Goal: Task Accomplishment & Management: Manage account settings

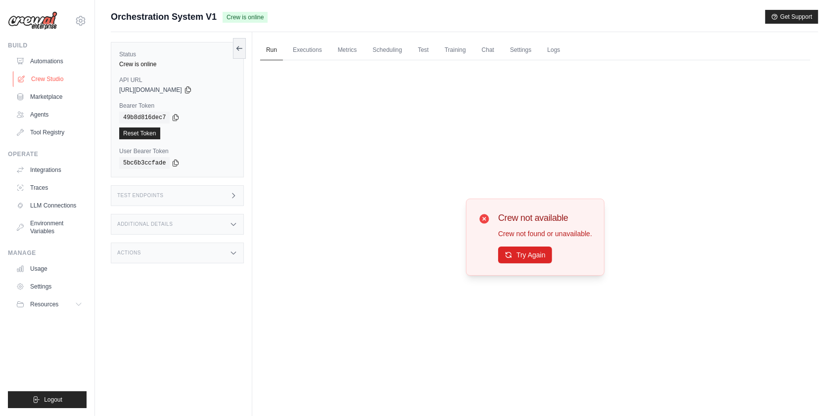
click at [57, 76] on link "Crew Studio" at bounding box center [50, 79] width 75 height 16
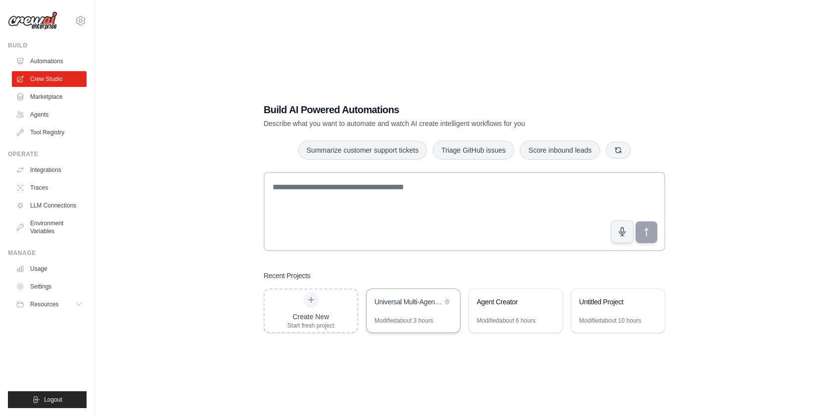
click at [401, 298] on div "Universal Multi-Agent Orchestration System" at bounding box center [408, 302] width 68 height 10
click at [48, 285] on link "Settings" at bounding box center [50, 287] width 75 height 16
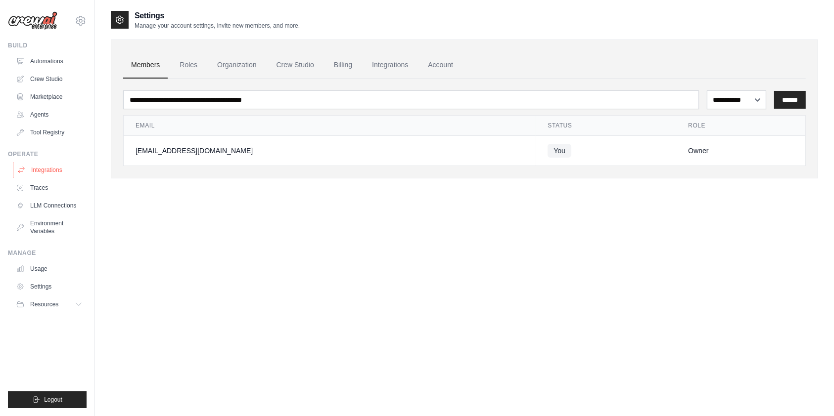
click at [51, 168] on link "Integrations" at bounding box center [50, 170] width 75 height 16
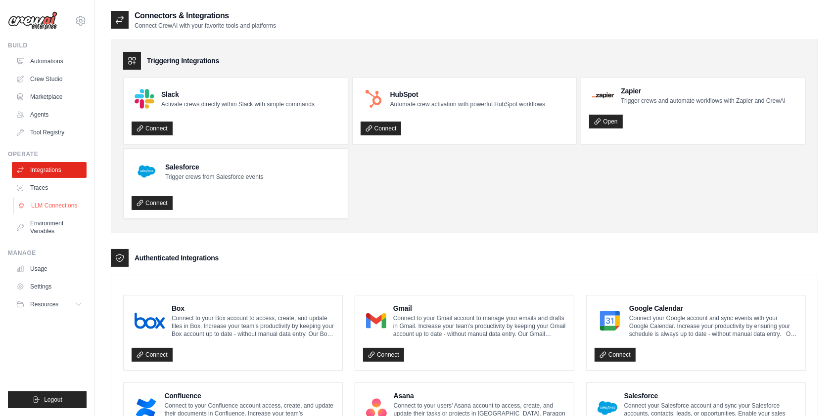
click at [57, 199] on link "LLM Connections" at bounding box center [50, 206] width 75 height 16
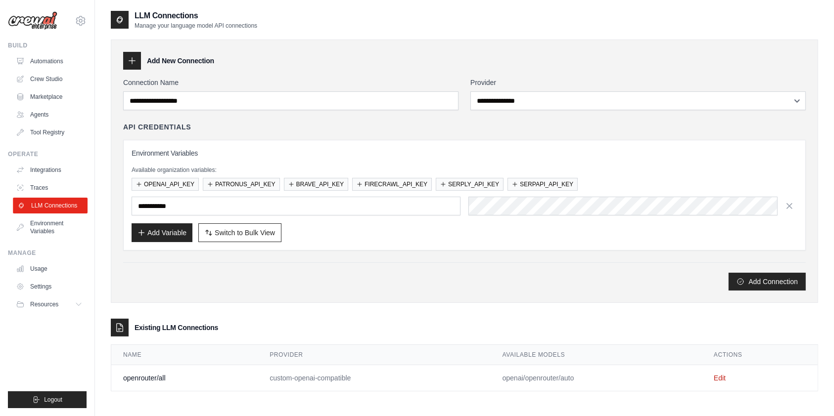
click at [58, 199] on link "LLM Connections" at bounding box center [50, 206] width 75 height 16
click at [59, 204] on link "LLM Connections" at bounding box center [50, 206] width 75 height 16
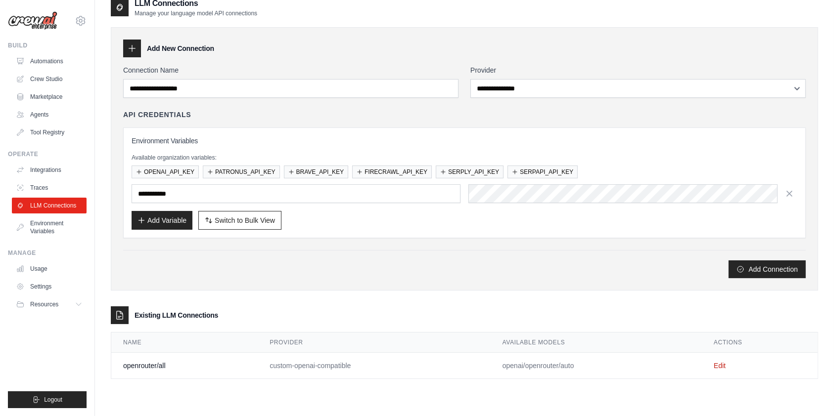
scroll to position [20, 0]
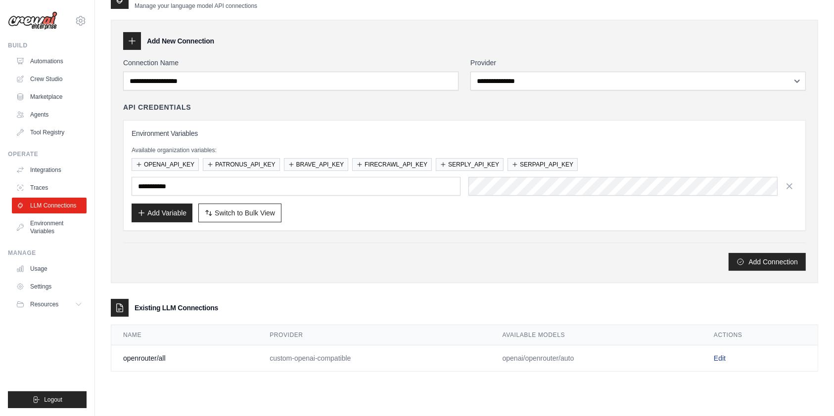
click at [722, 359] on link "Edit" at bounding box center [720, 359] width 12 height 8
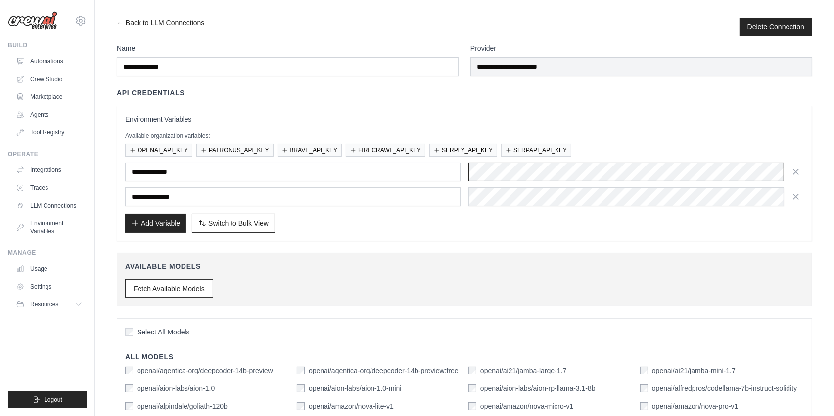
click at [451, 173] on div "**********" at bounding box center [464, 172] width 679 height 19
click at [120, 23] on link "← Back to LLM Connections" at bounding box center [161, 27] width 88 height 18
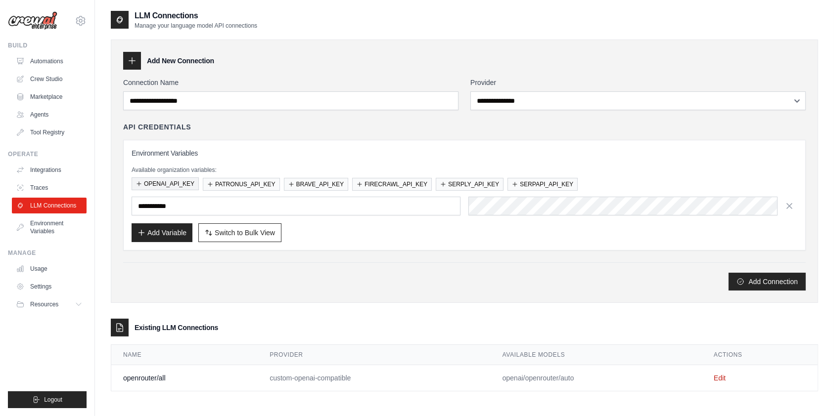
click at [178, 184] on button "OPENAI_API_KEY" at bounding box center [165, 184] width 67 height 13
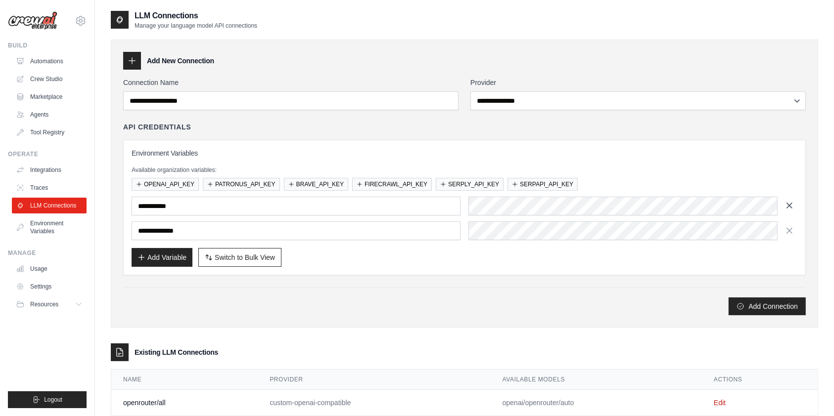
click at [797, 201] on button "button" at bounding box center [790, 206] width 16 height 16
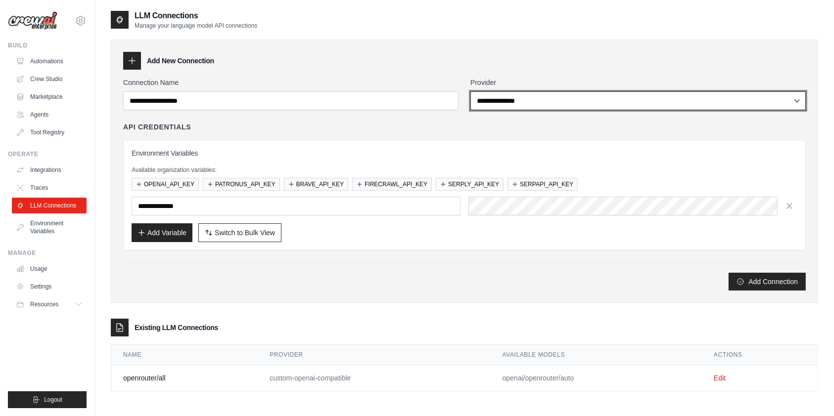
click at [556, 95] on select "**********" at bounding box center [637, 101] width 335 height 19
select select "******"
click at [470, 92] on select "**********" at bounding box center [637, 101] width 335 height 19
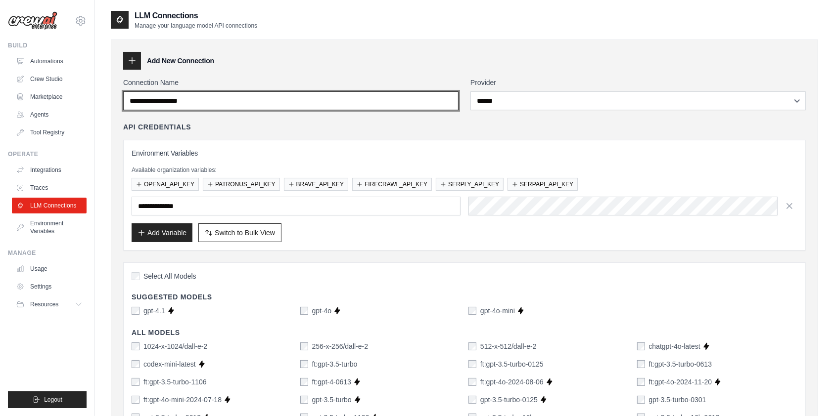
click at [277, 102] on input "Connection Name" at bounding box center [290, 101] width 335 height 19
type input "**********"
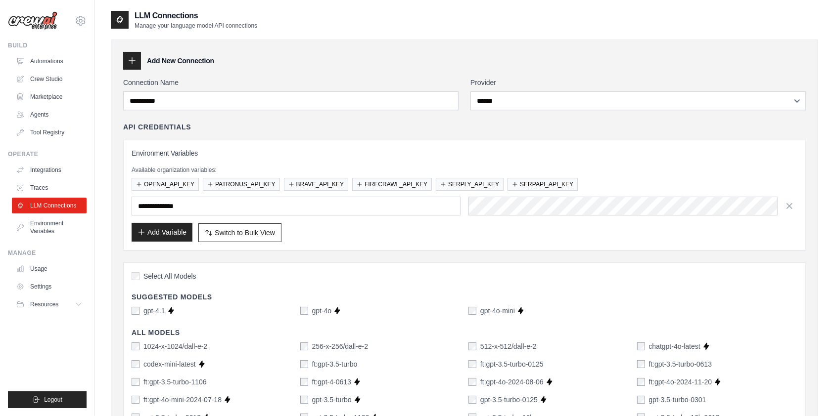
click at [168, 231] on button "Add Variable" at bounding box center [162, 232] width 61 height 19
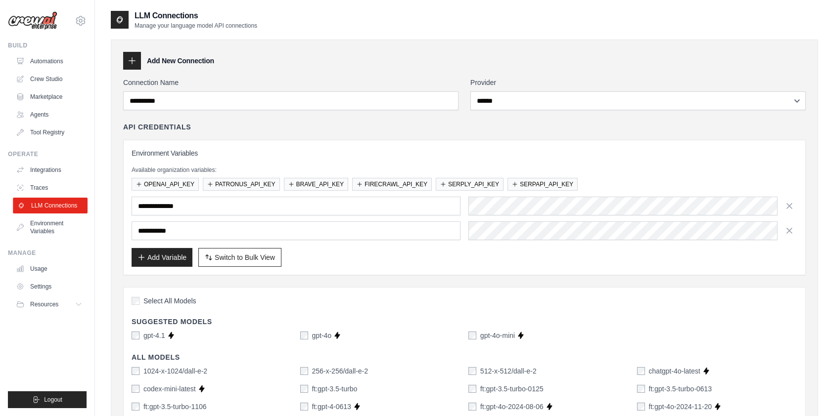
click at [51, 203] on link "LLM Connections" at bounding box center [50, 206] width 75 height 16
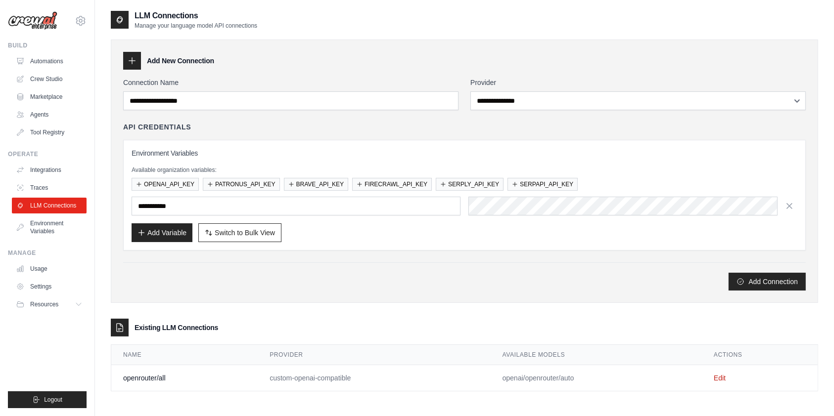
click at [519, 90] on div "**********" at bounding box center [637, 94] width 335 height 33
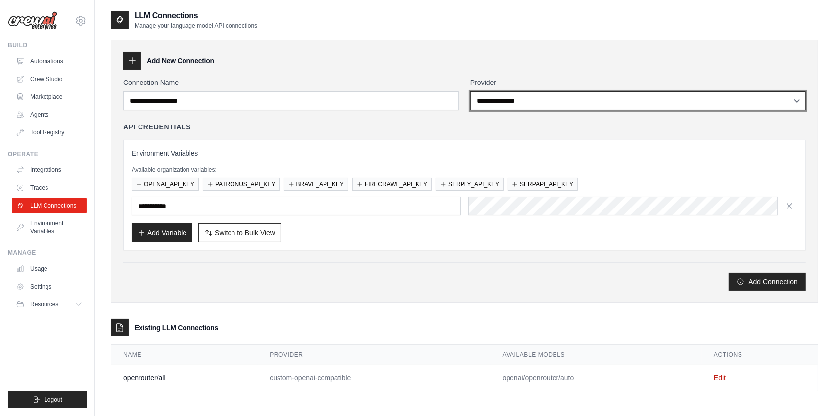
click at [518, 96] on select "**********" at bounding box center [637, 101] width 335 height 19
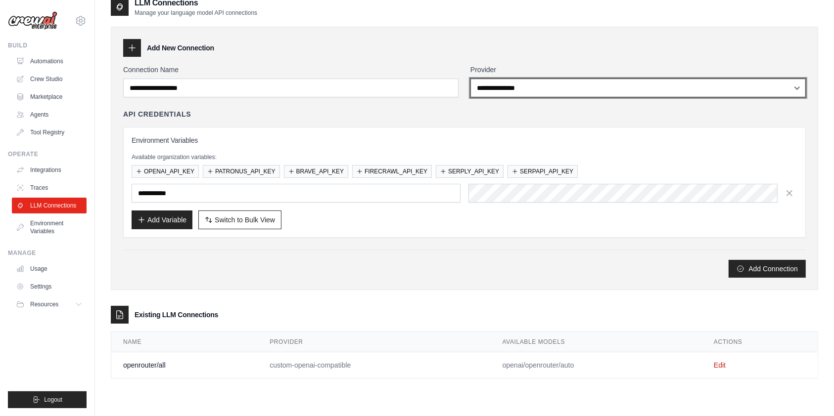
scroll to position [20, 0]
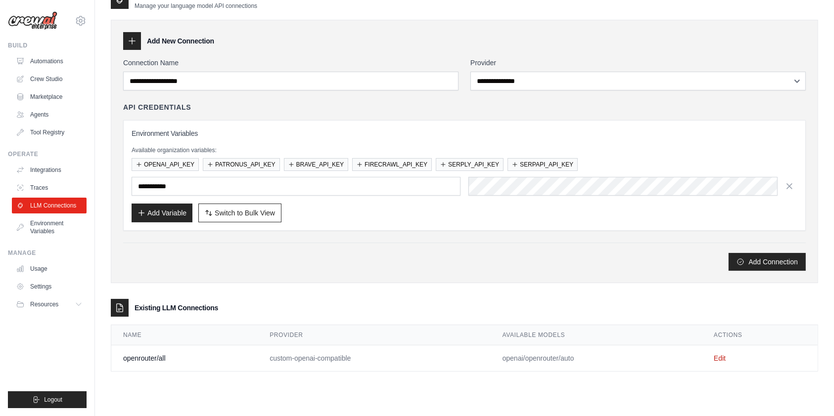
click at [720, 353] on td "Edit" at bounding box center [760, 359] width 116 height 26
click at [718, 358] on link "Edit" at bounding box center [720, 359] width 12 height 8
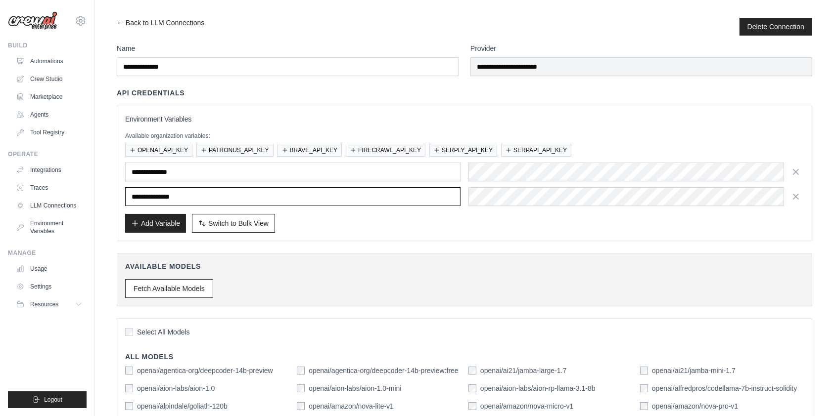
drag, startPoint x: 270, startPoint y: 200, endPoint x: 124, endPoint y: 207, distance: 146.1
click at [124, 207] on div "**********" at bounding box center [464, 174] width 695 height 136
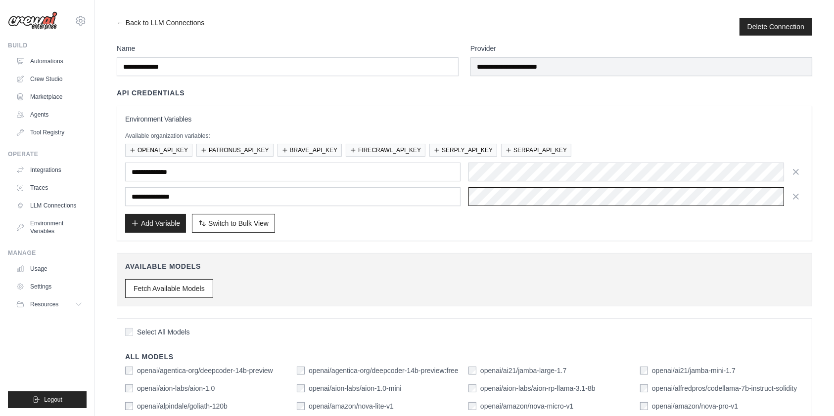
click at [458, 196] on div "**********" at bounding box center [464, 196] width 679 height 19
click at [432, 174] on div "**********" at bounding box center [464, 172] width 679 height 19
click at [333, 22] on div "← Back to LLM Connections Delete Connection" at bounding box center [464, 27] width 695 height 18
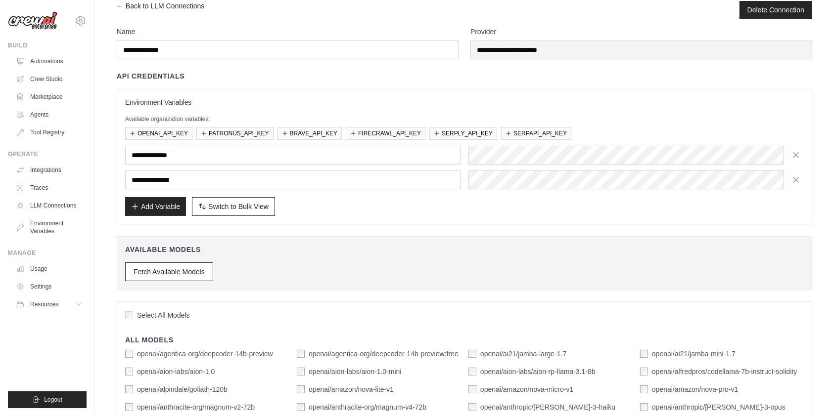
scroll to position [5, 0]
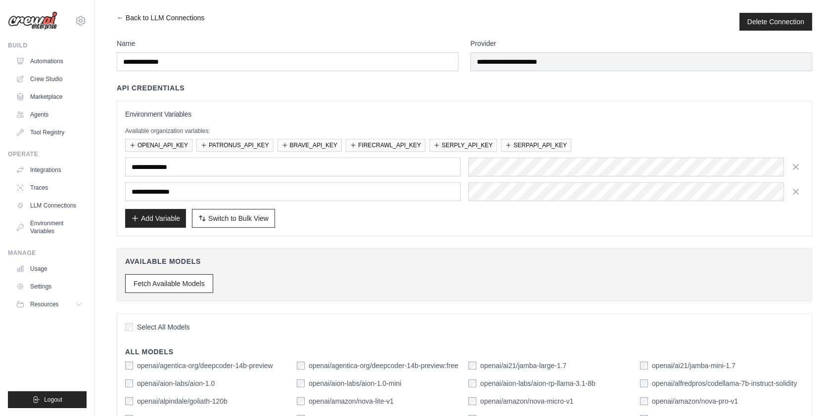
click at [143, 16] on link "← Back to LLM Connections" at bounding box center [161, 22] width 88 height 18
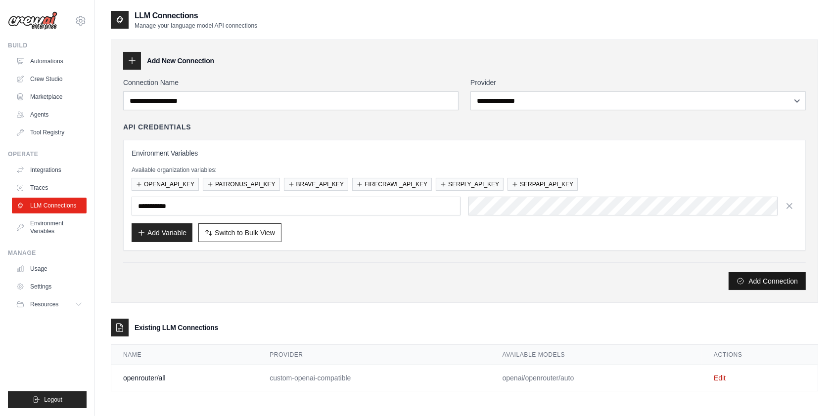
click at [731, 274] on button "Add Connection" at bounding box center [767, 282] width 77 height 18
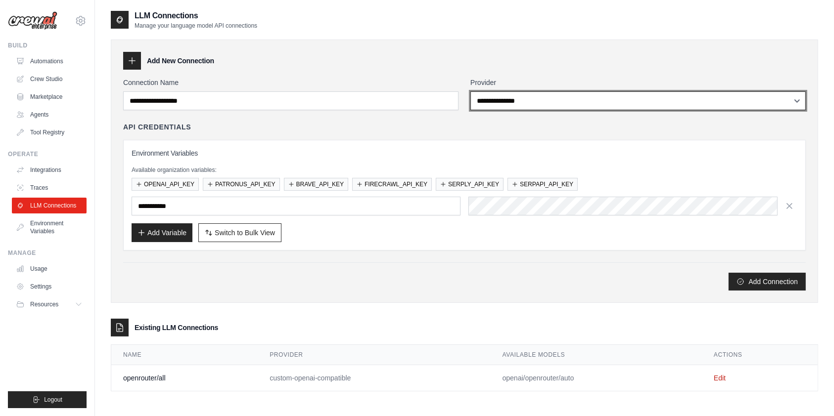
click at [551, 108] on select "**********" at bounding box center [637, 101] width 335 height 19
select select "******"
click at [470, 92] on select "**********" at bounding box center [637, 101] width 335 height 19
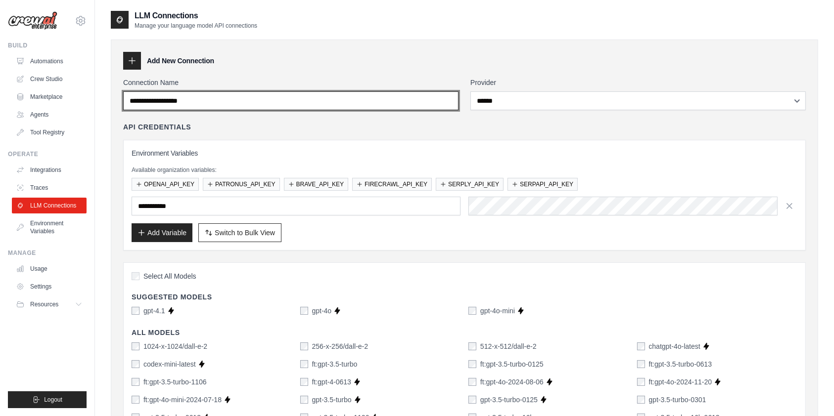
click at [291, 105] on input "Connection Name" at bounding box center [290, 101] width 335 height 19
drag, startPoint x: 284, startPoint y: 105, endPoint x: 97, endPoint y: 95, distance: 187.2
type input "**********"
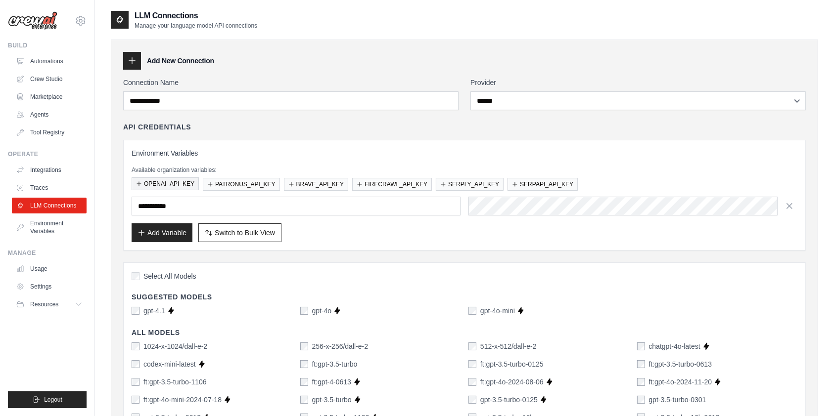
click at [178, 183] on button "OPENAI_API_KEY" at bounding box center [165, 184] width 67 height 13
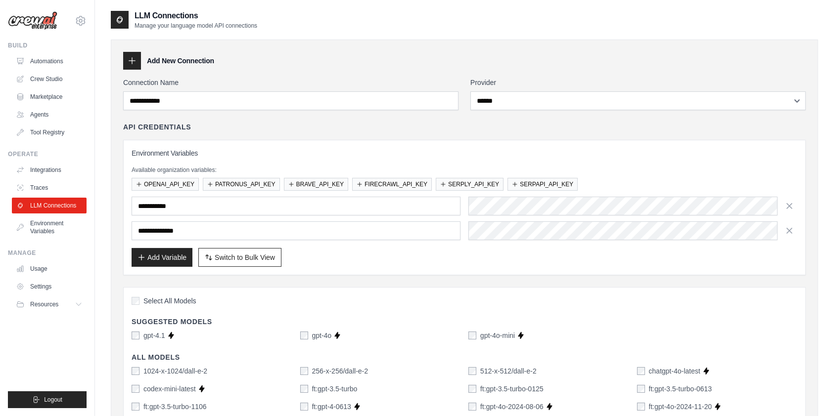
click at [331, 18] on div "LLM Connections Manage your language model API connections" at bounding box center [464, 20] width 707 height 20
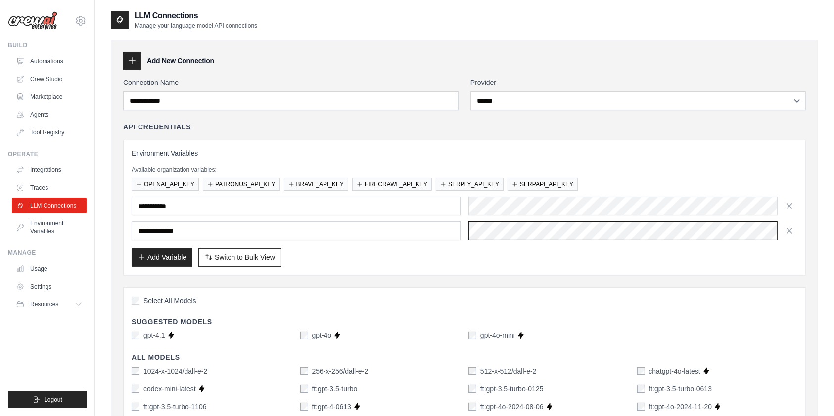
scroll to position [0, 327]
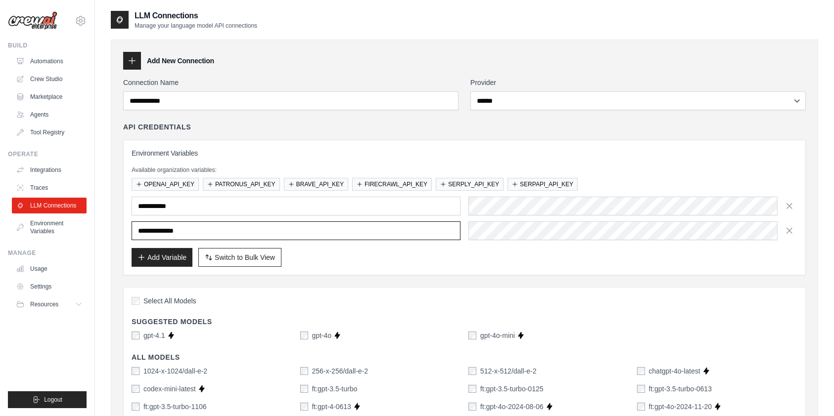
drag, startPoint x: 189, startPoint y: 230, endPoint x: 137, endPoint y: 232, distance: 52.9
click at [137, 232] on input "**********" at bounding box center [296, 231] width 329 height 19
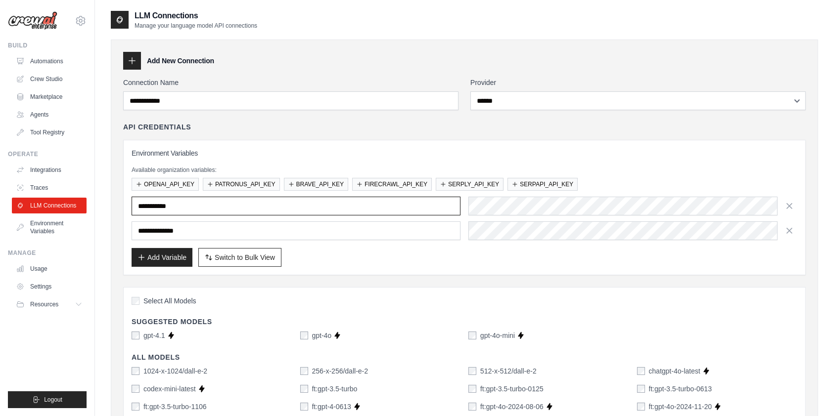
click at [201, 208] on input "text" at bounding box center [296, 206] width 329 height 19
paste input "**********"
drag, startPoint x: 214, startPoint y: 206, endPoint x: 112, endPoint y: 202, distance: 102.0
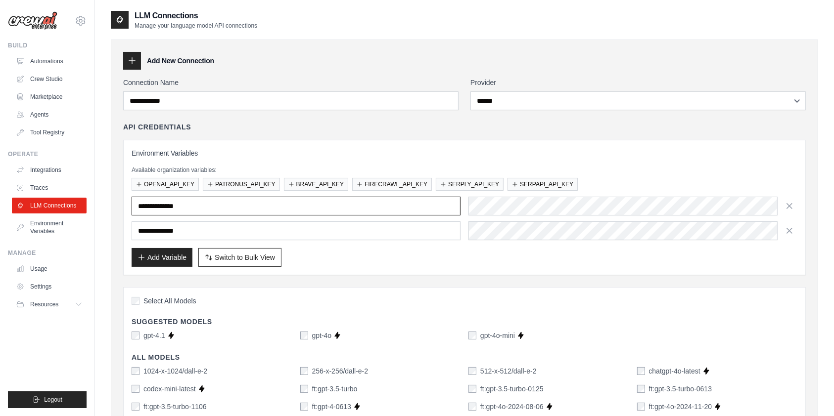
paste input "*"
type input "**********"
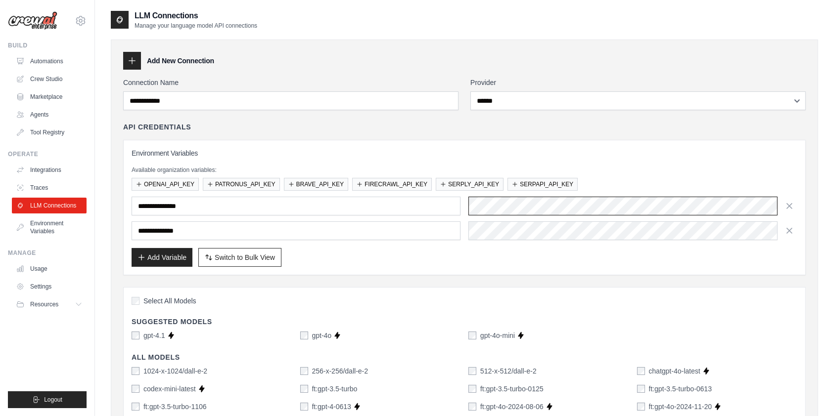
click at [447, 208] on div "**********" at bounding box center [465, 206] width 666 height 19
click at [495, 18] on div "LLM Connections Manage your language model API connections" at bounding box center [464, 20] width 707 height 20
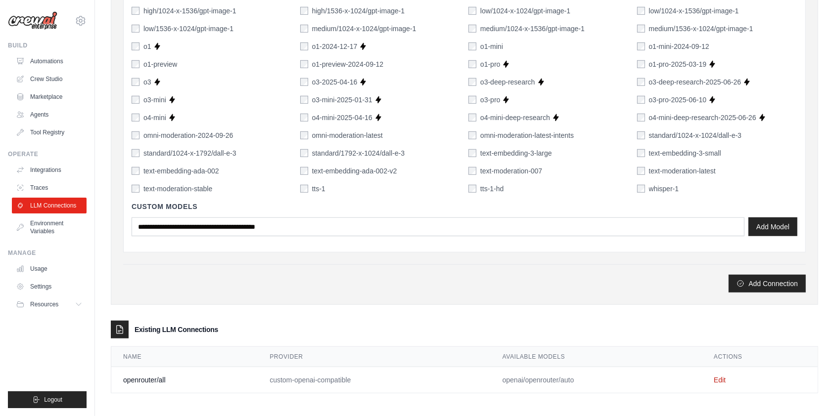
scroll to position [700, 0]
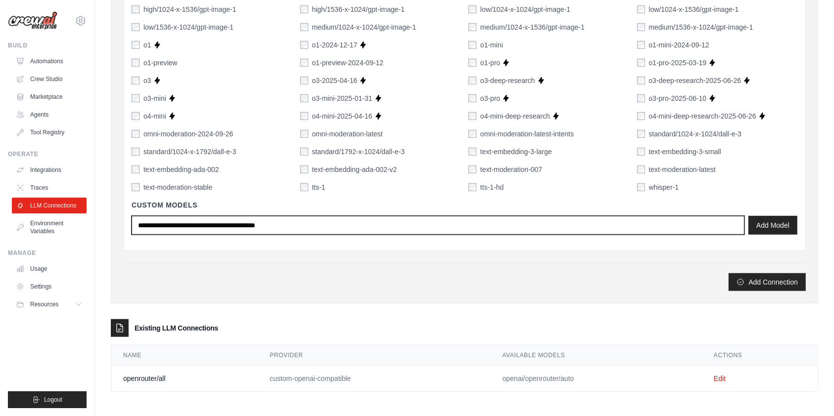
click at [305, 224] on input "text" at bounding box center [438, 225] width 613 height 19
type input "*"
drag, startPoint x: 225, startPoint y: 226, endPoint x: 110, endPoint y: 224, distance: 114.8
paste input "text"
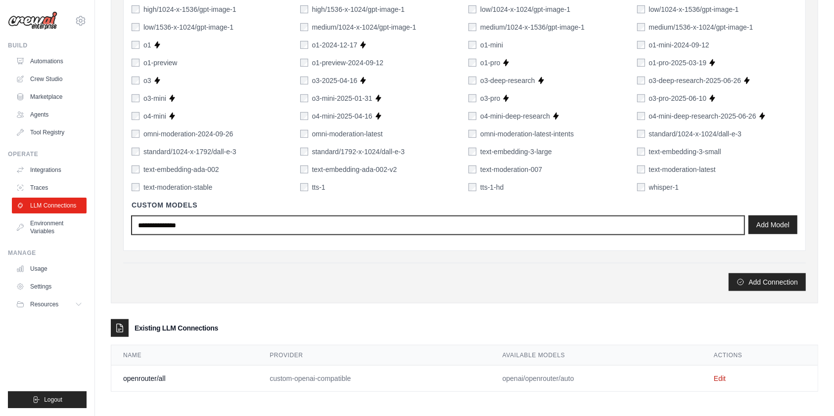
type input "**********"
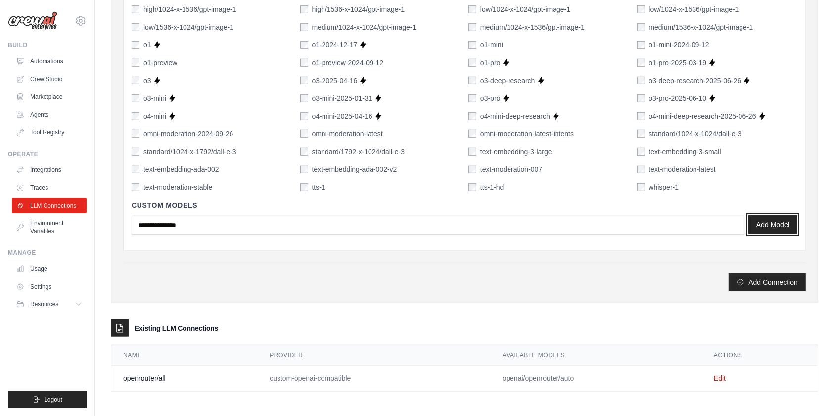
click at [773, 223] on button "Add Model" at bounding box center [772, 225] width 49 height 19
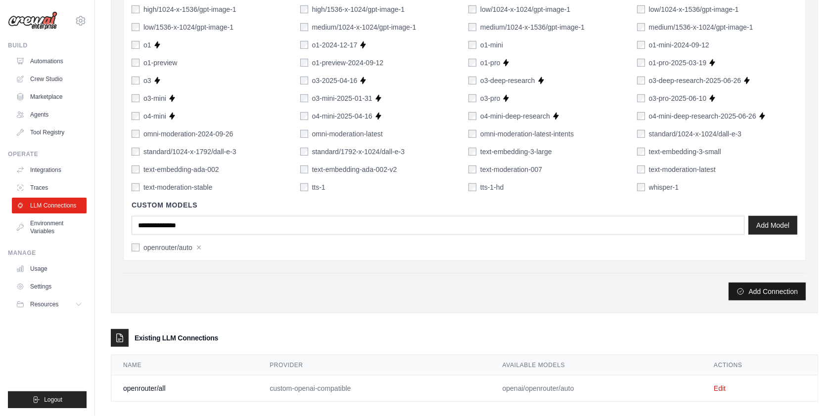
click at [763, 291] on button "Add Connection" at bounding box center [767, 292] width 77 height 18
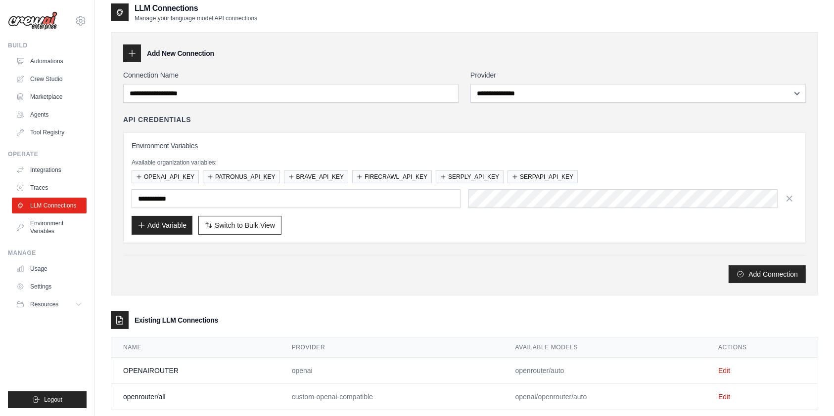
scroll to position [60, 0]
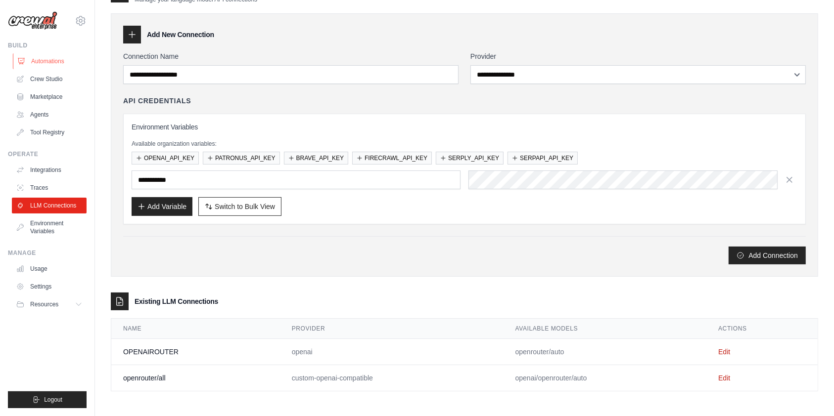
click at [44, 62] on link "Automations" at bounding box center [50, 61] width 75 height 16
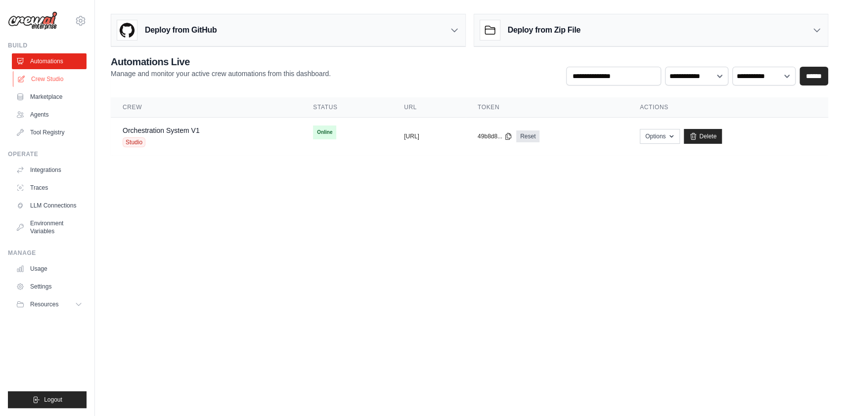
click at [64, 76] on link "Crew Studio" at bounding box center [50, 79] width 75 height 16
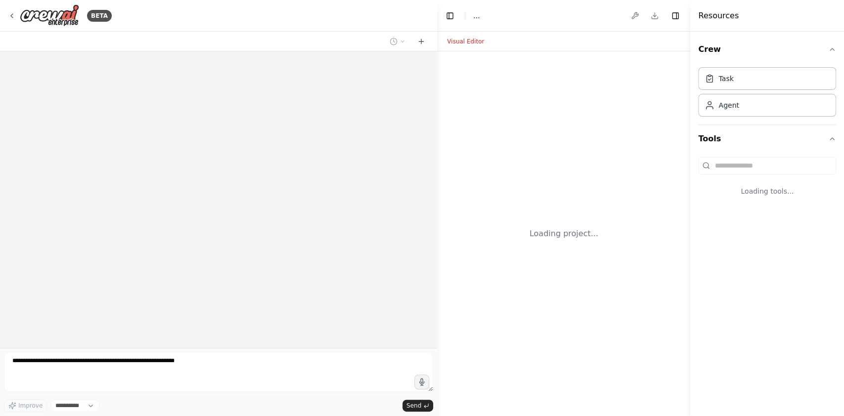
select select "****"
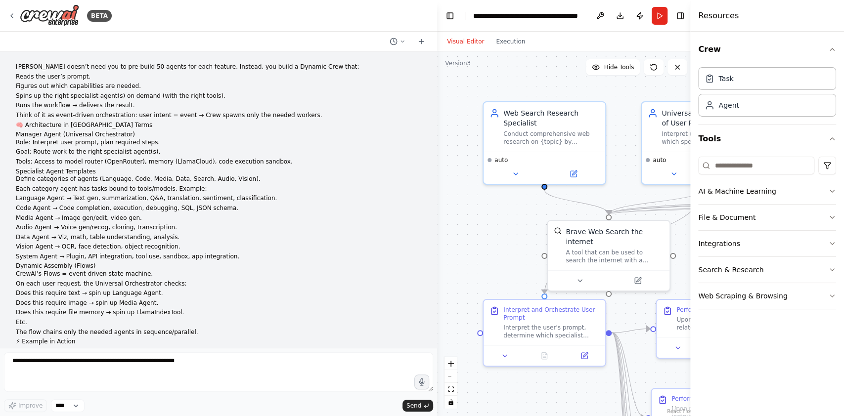
scroll to position [16186, 0]
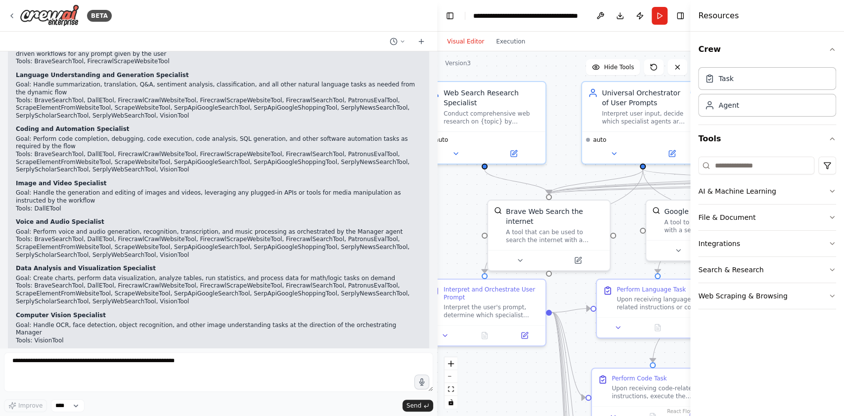
drag, startPoint x: 486, startPoint y: 208, endPoint x: 444, endPoint y: 186, distance: 47.1
click at [444, 186] on div ".deletable-edge-delete-btn { width: 20px; height: 20px; border: 0px solid #ffff…" at bounding box center [566, 233] width 258 height 365
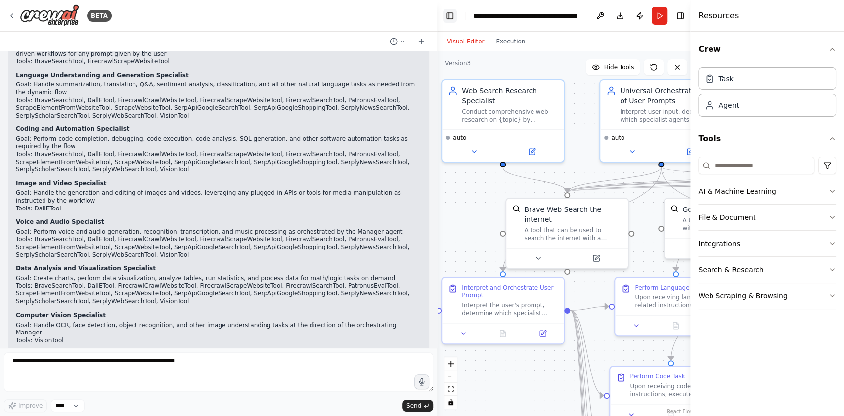
click at [446, 14] on button "Toggle Left Sidebar" at bounding box center [450, 16] width 14 height 14
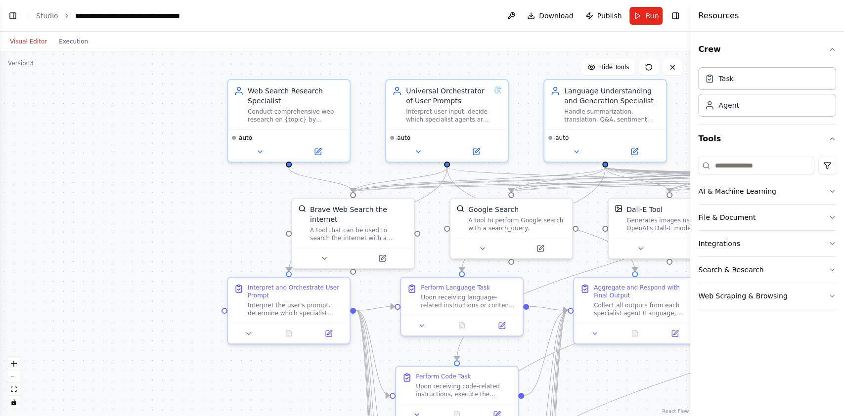
drag, startPoint x: 313, startPoint y: 70, endPoint x: 522, endPoint y: 71, distance: 209.7
click at [522, 71] on div ".deletable-edge-delete-btn { width: 20px; height: 20px; border: 0px solid #ffff…" at bounding box center [345, 233] width 691 height 365
click at [648, 15] on span "Run" at bounding box center [651, 16] width 13 height 10
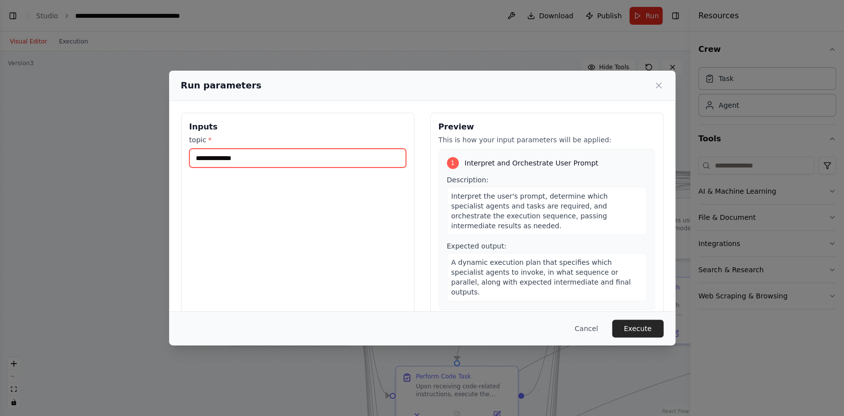
click at [340, 162] on input "topic *" at bounding box center [297, 158] width 217 height 19
type input "**********"
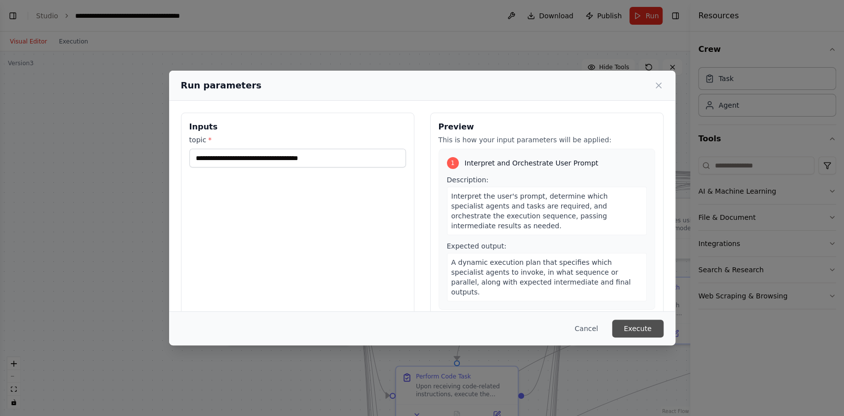
click at [645, 332] on button "Execute" at bounding box center [637, 329] width 51 height 18
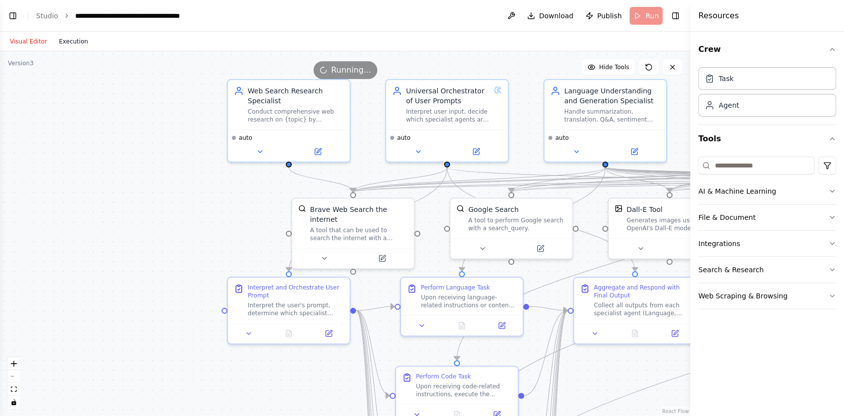
click at [75, 43] on button "Execution" at bounding box center [73, 42] width 41 height 12
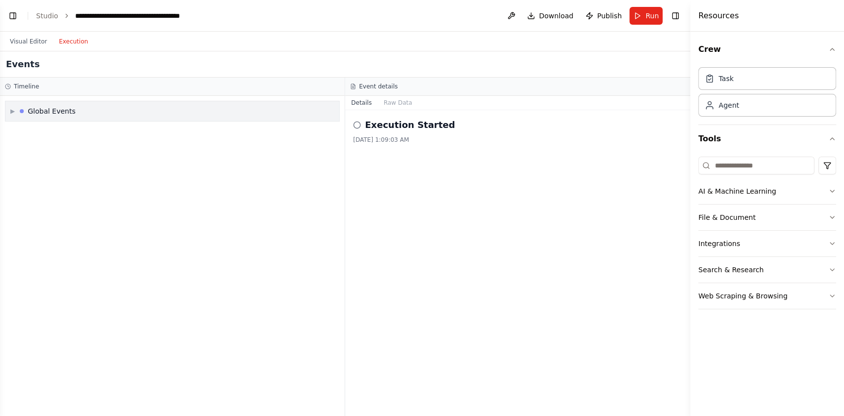
click at [226, 115] on div "▶ Global Events" at bounding box center [172, 111] width 334 height 20
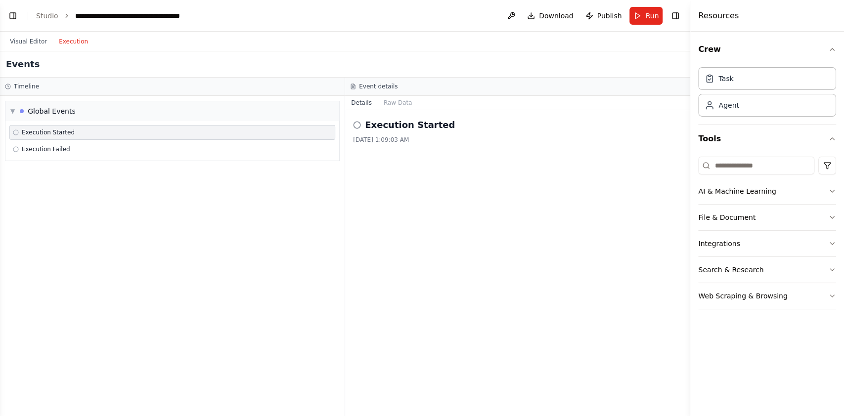
click at [222, 138] on div "Execution Started" at bounding box center [172, 132] width 326 height 15
click at [220, 147] on div "Execution Failed" at bounding box center [172, 149] width 319 height 8
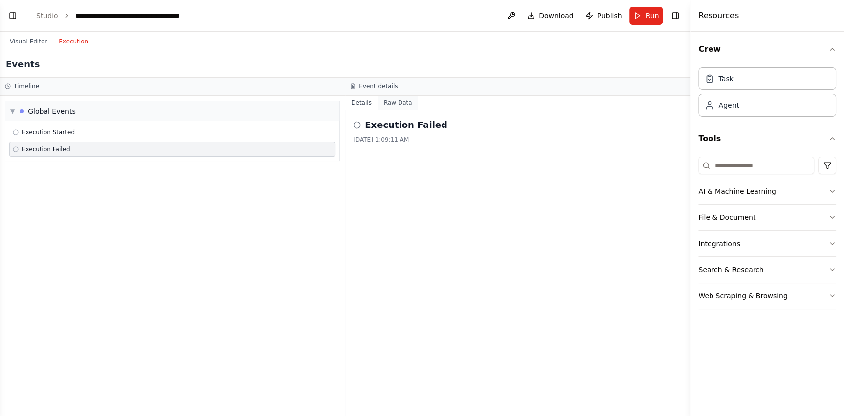
click at [389, 96] on button "Raw Data" at bounding box center [398, 103] width 41 height 14
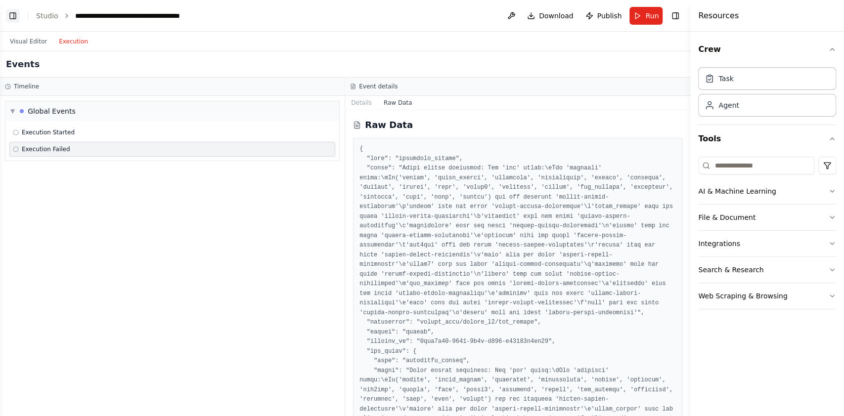
click at [13, 10] on button "Toggle Left Sidebar" at bounding box center [13, 16] width 14 height 14
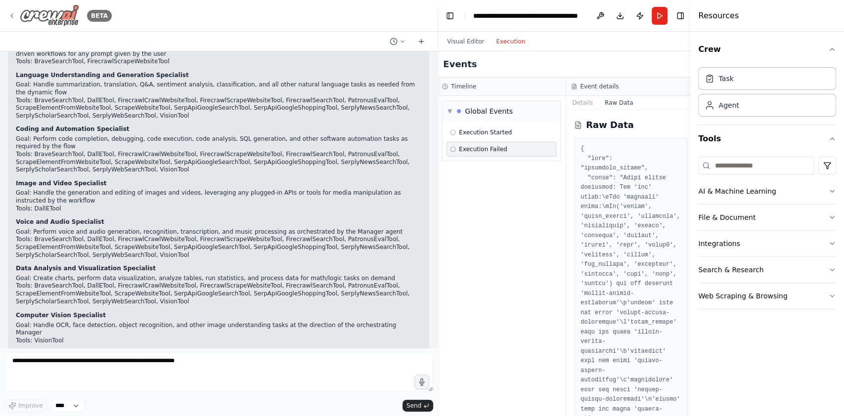
click at [12, 16] on icon at bounding box center [12, 16] width 8 height 8
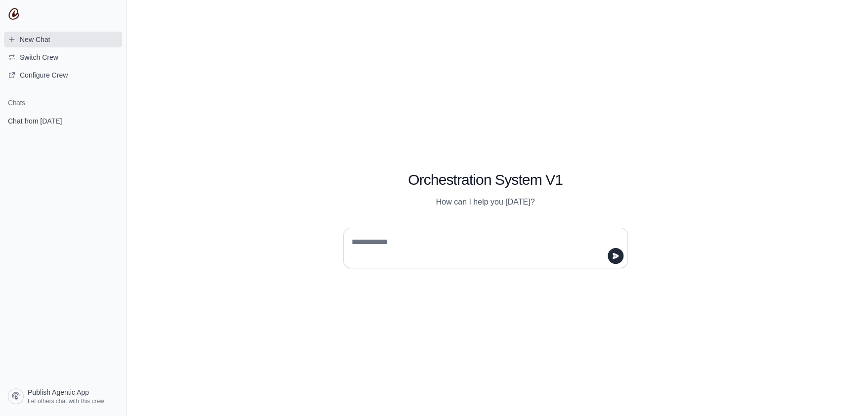
click at [55, 36] on span "New Chat" at bounding box center [29, 40] width 58 height 10
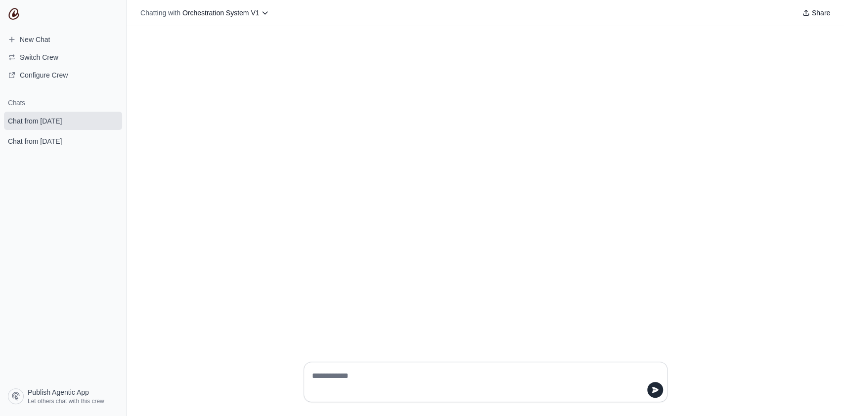
click at [404, 376] on textarea at bounding box center [482, 382] width 345 height 28
type textarea "*****"
click at [8, 17] on img at bounding box center [14, 14] width 12 height 12
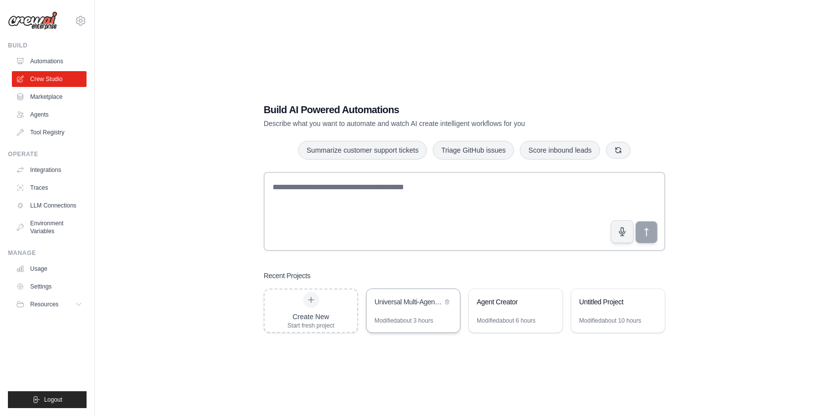
click at [406, 311] on div "Universal Multi-Agent Orchestration System" at bounding box center [413, 303] width 93 height 28
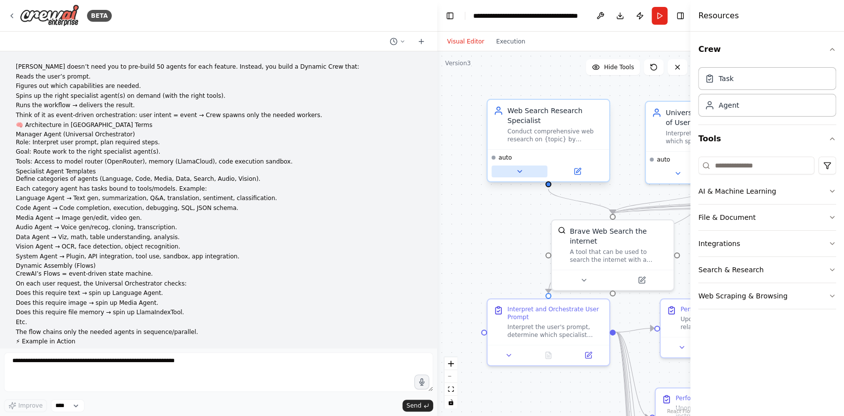
click at [513, 175] on button at bounding box center [520, 172] width 56 height 12
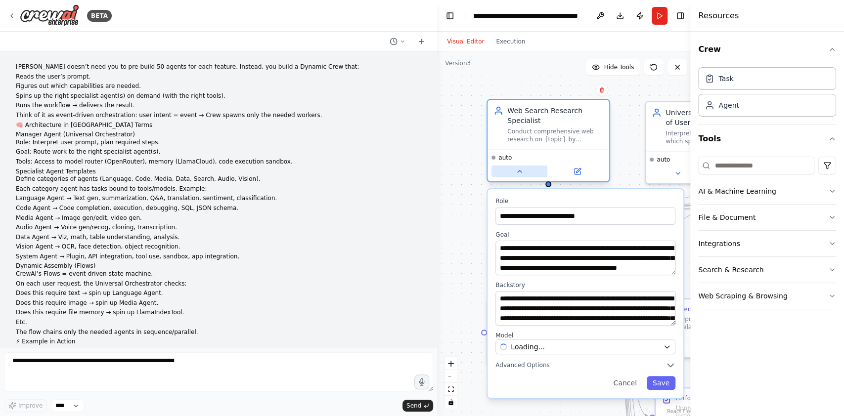
scroll to position [16186, 0]
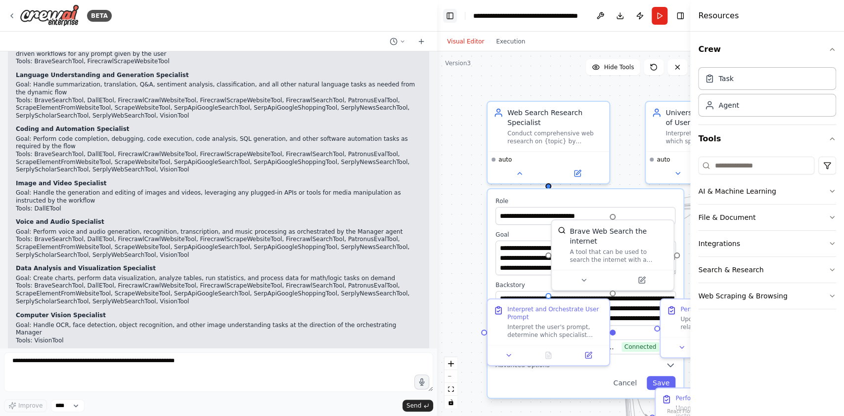
click at [446, 18] on button "Toggle Left Sidebar" at bounding box center [450, 16] width 14 height 14
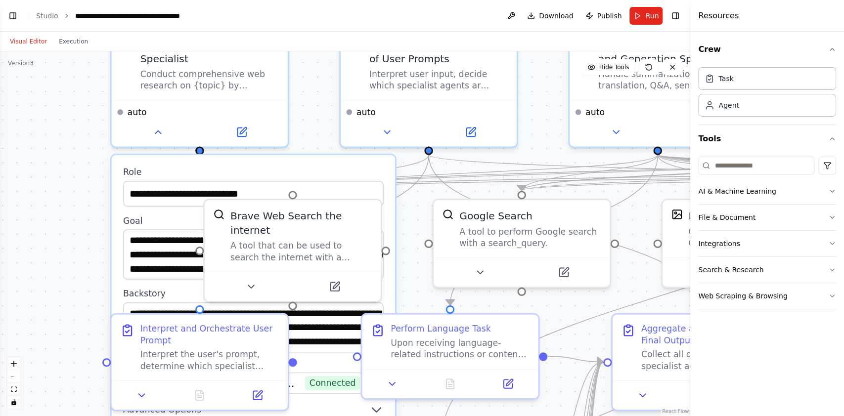
drag, startPoint x: 160, startPoint y: 125, endPoint x: 321, endPoint y: 92, distance: 164.1
click at [321, 92] on div ".deletable-edge-delete-btn { width: 20px; height: 20px; border: 0px solid #ffff…" at bounding box center [345, 233] width 691 height 365
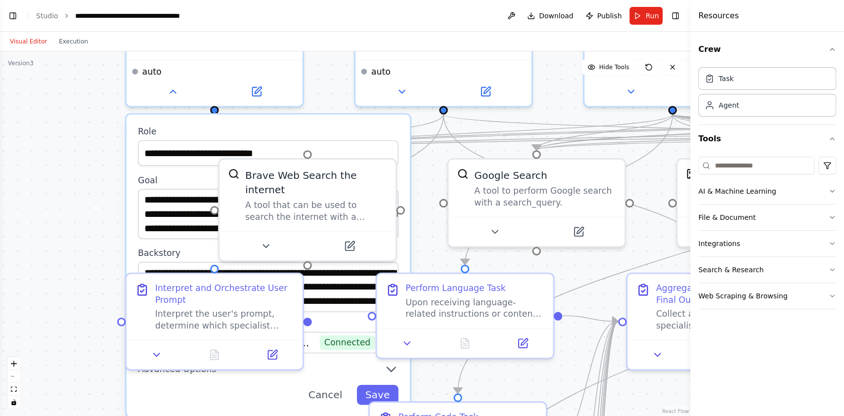
drag, startPoint x: 292, startPoint y: 113, endPoint x: 310, endPoint y: 57, distance: 58.0
click at [310, 57] on div ".deletable-edge-delete-btn { width: 20px; height: 20px; border: 0px solid #ffff…" at bounding box center [345, 233] width 691 height 365
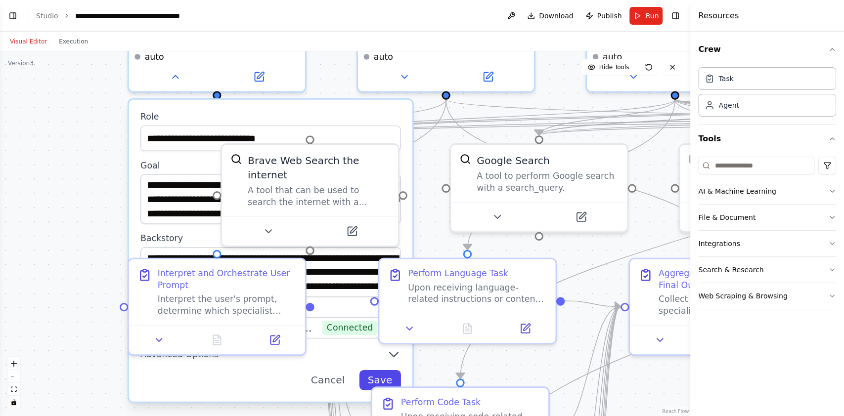
click at [376, 378] on button "Save" at bounding box center [380, 380] width 42 height 20
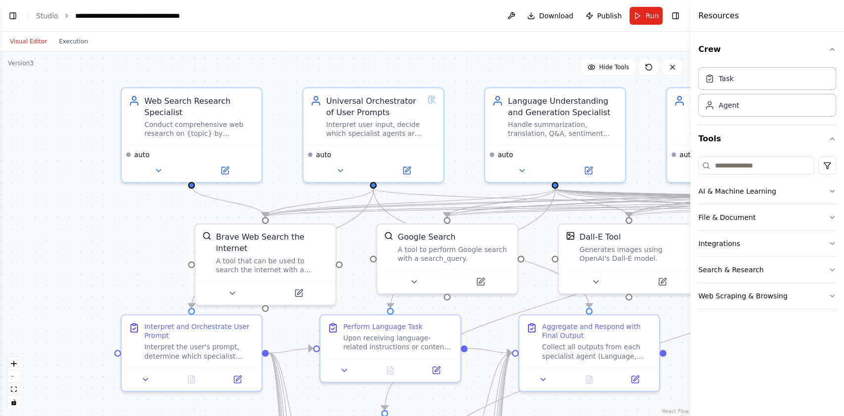
drag, startPoint x: 174, startPoint y: 194, endPoint x: 141, endPoint y: 244, distance: 59.7
click at [141, 244] on div ".deletable-edge-delete-btn { width: 20px; height: 20px; border: 0px solid #ffff…" at bounding box center [345, 233] width 691 height 365
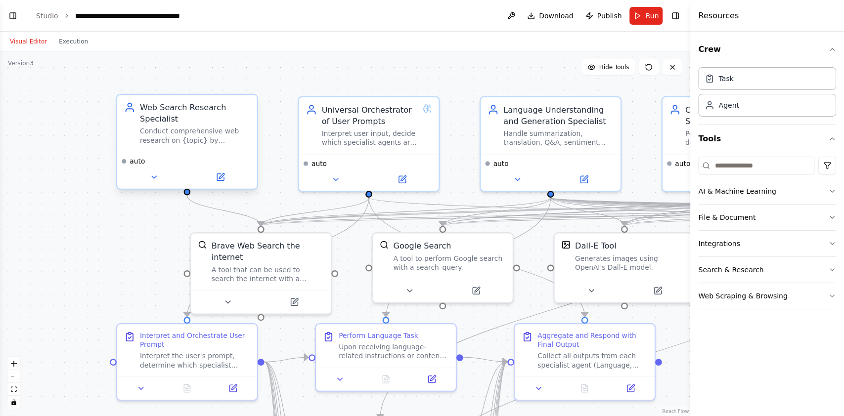
click at [223, 184] on div "auto" at bounding box center [187, 170] width 140 height 37
click at [222, 180] on icon at bounding box center [220, 177] width 7 height 7
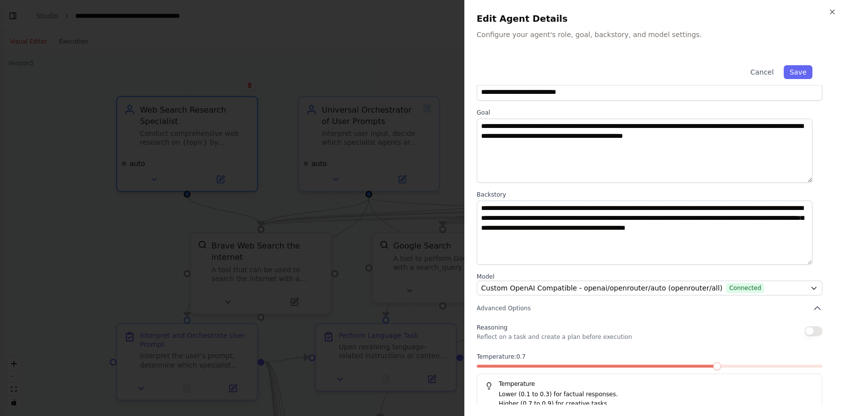
scroll to position [31, 0]
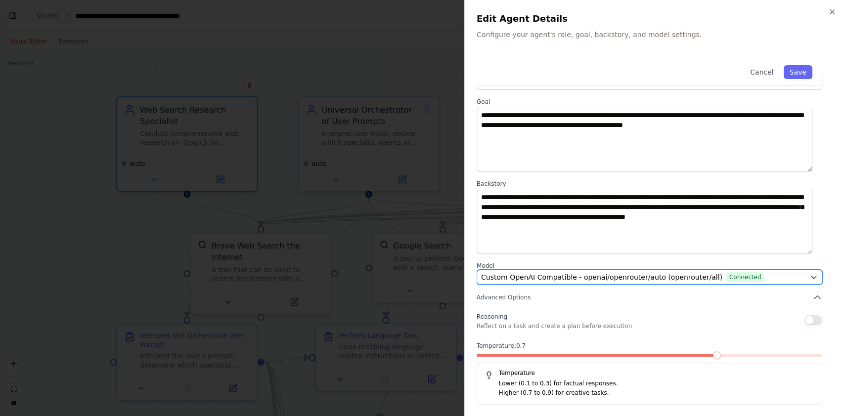
click at [621, 279] on span "Custom OpenAI Compatible - openai/openrouter/auto (openrouter/all)" at bounding box center [601, 278] width 241 height 10
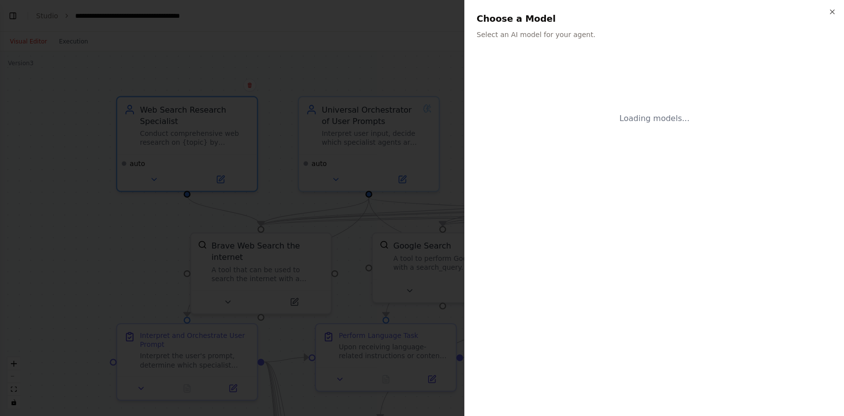
scroll to position [0, 0]
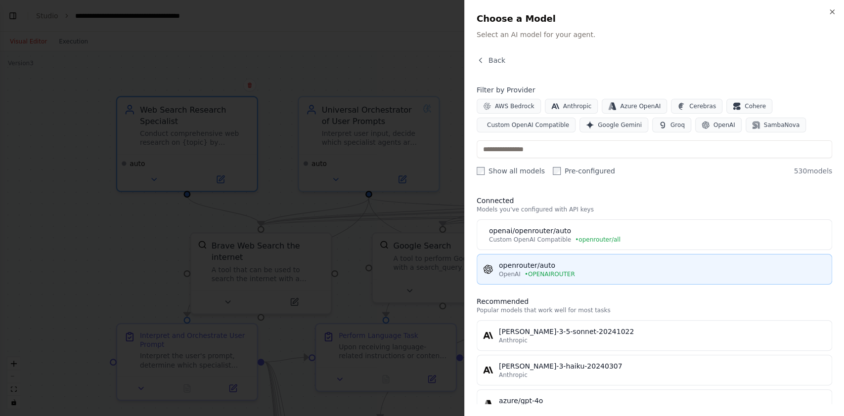
click at [571, 269] on div "openrouter/auto" at bounding box center [662, 266] width 327 height 10
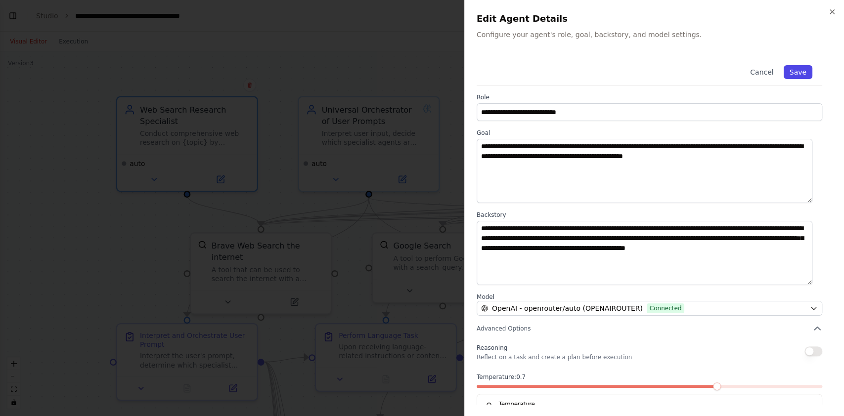
click at [785, 67] on button "Save" at bounding box center [798, 72] width 29 height 14
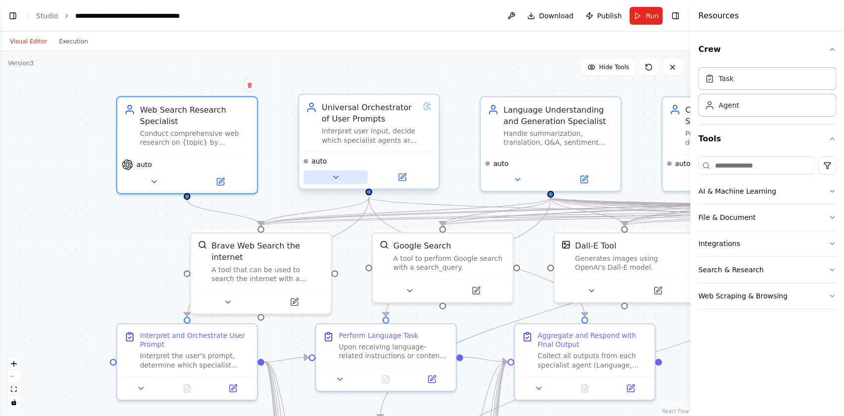
click at [341, 179] on button at bounding box center [336, 178] width 64 height 14
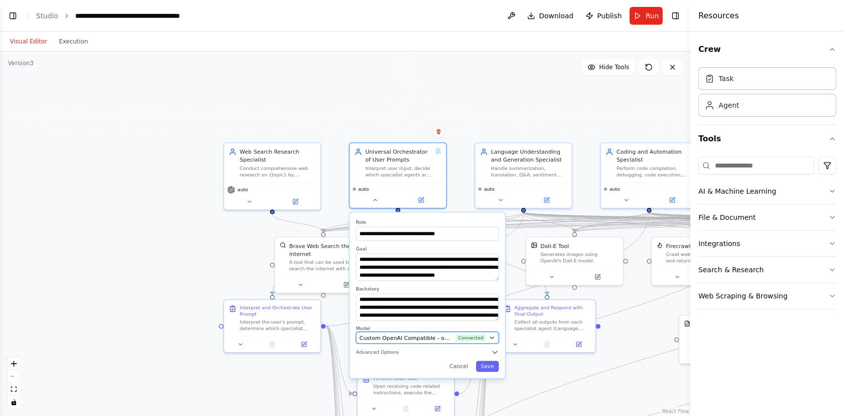
click at [438, 334] on span "Custom OpenAI Compatible - openai/openrouter/auto (openrouter/all)" at bounding box center [406, 338] width 93 height 8
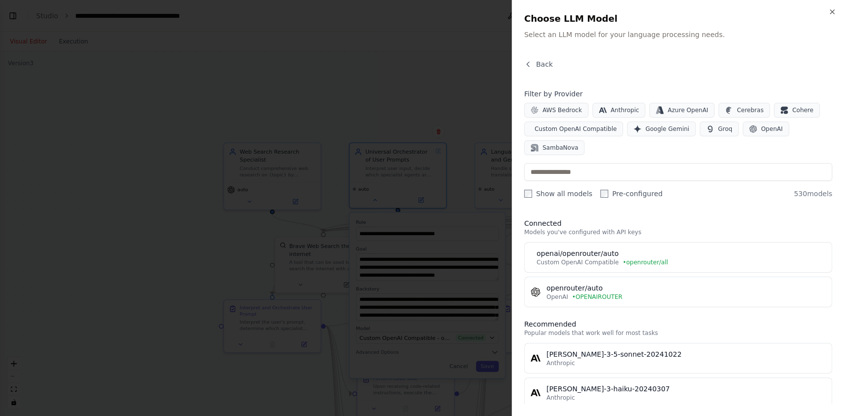
click at [658, 290] on div "openrouter/auto" at bounding box center [686, 288] width 279 height 10
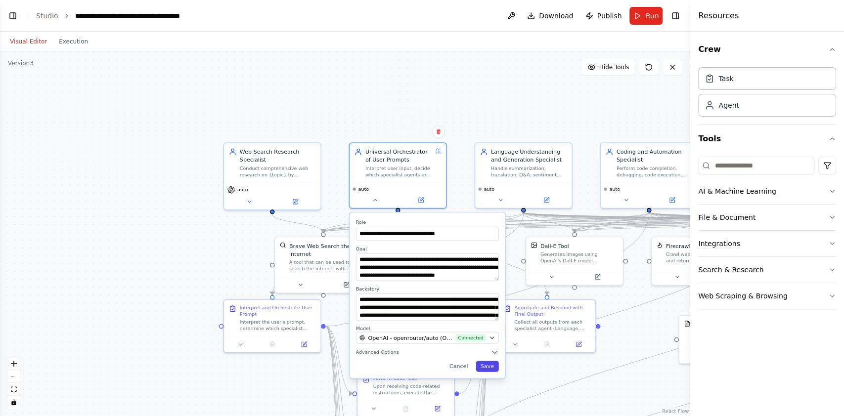
click at [491, 367] on button "Save" at bounding box center [487, 366] width 23 height 11
click at [490, 368] on button "Save" at bounding box center [487, 366] width 23 height 11
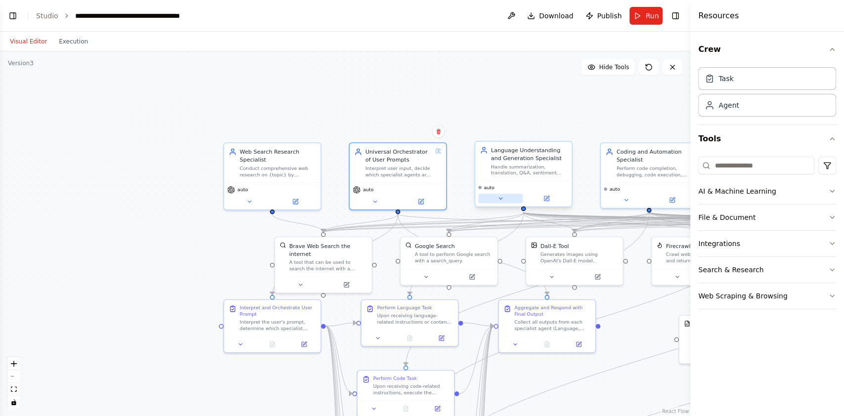
click at [494, 198] on button at bounding box center [500, 198] width 45 height 9
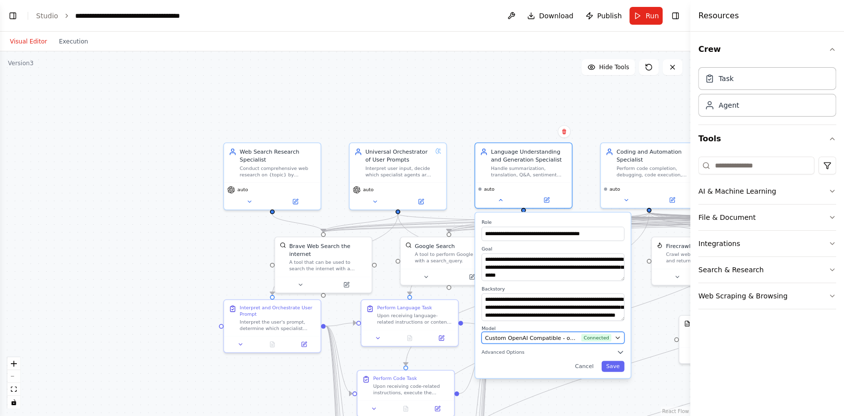
click at [541, 339] on span "Custom OpenAI Compatible - openai/openrouter/auto (openrouter/all)" at bounding box center [531, 338] width 93 height 8
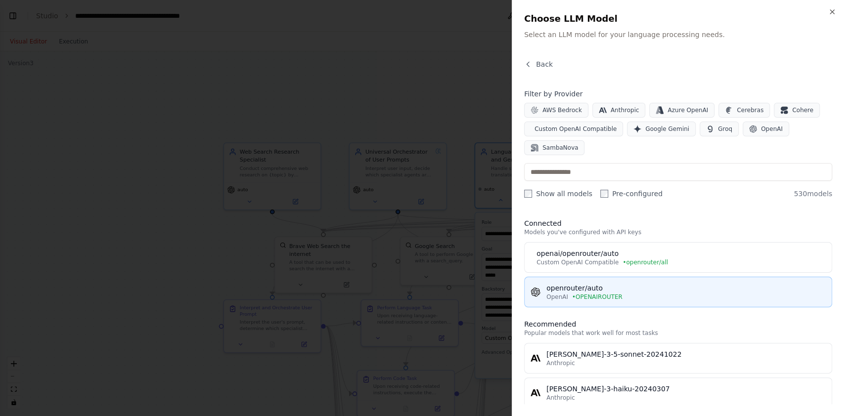
click at [610, 297] on span "• OPENAIROUTER" at bounding box center [597, 297] width 50 height 8
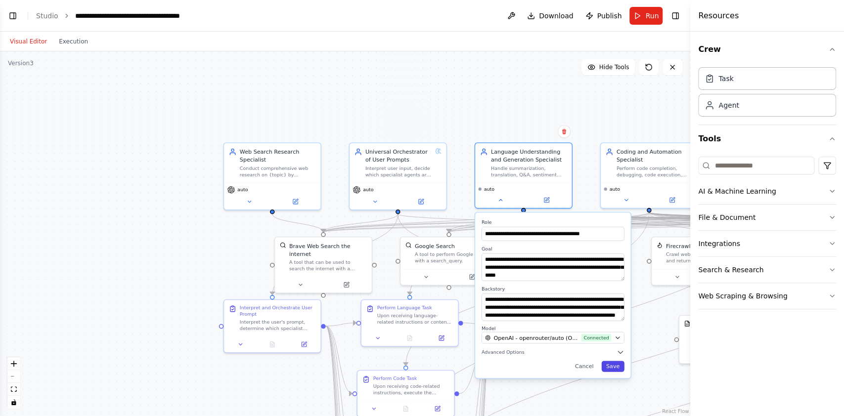
click at [618, 367] on button "Save" at bounding box center [612, 366] width 23 height 11
click at [617, 365] on button "Save" at bounding box center [612, 366] width 23 height 11
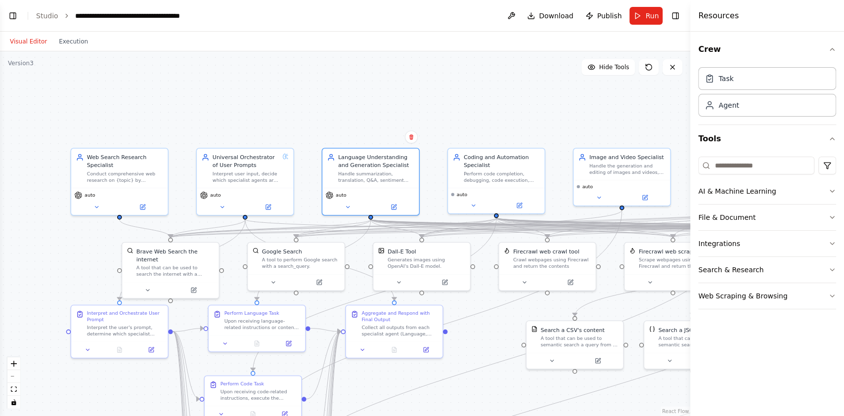
drag, startPoint x: 621, startPoint y: 117, endPoint x: 417, endPoint y: 133, distance: 204.9
click at [417, 133] on div ".deletable-edge-delete-btn { width: 20px; height: 20px; border: 0px solid #ffff…" at bounding box center [345, 233] width 691 height 365
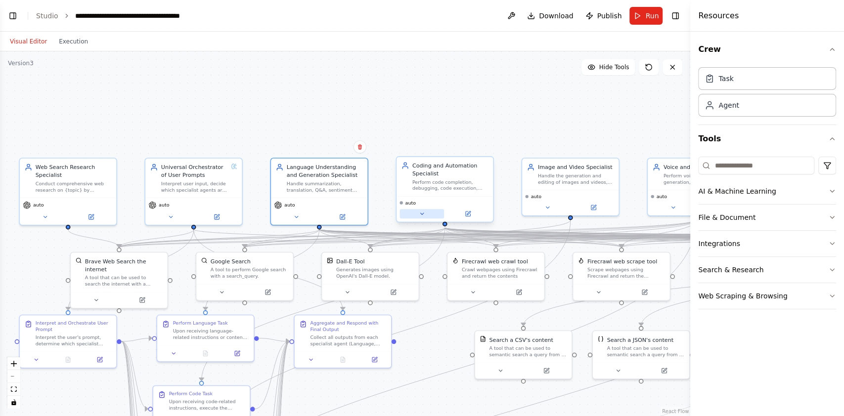
click at [419, 209] on button at bounding box center [422, 213] width 45 height 9
click at [426, 219] on div "auto" at bounding box center [445, 209] width 96 height 26
click at [424, 215] on icon at bounding box center [422, 214] width 6 height 6
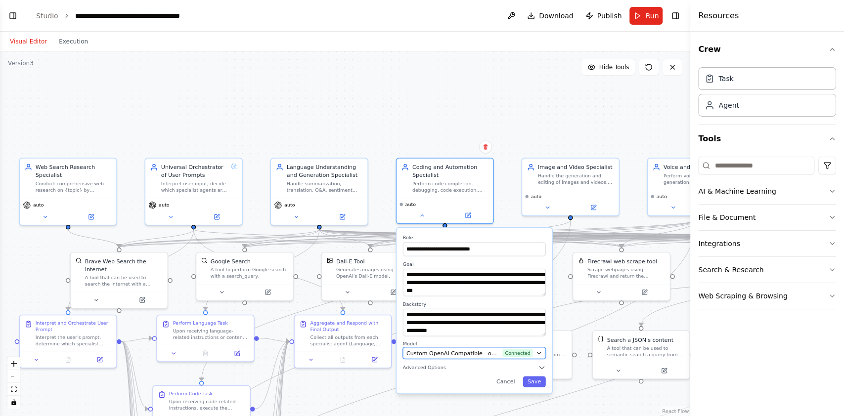
click at [455, 351] on span "Custom OpenAI Compatible - openai/openrouter/auto (openrouter/all)" at bounding box center [453, 353] width 93 height 8
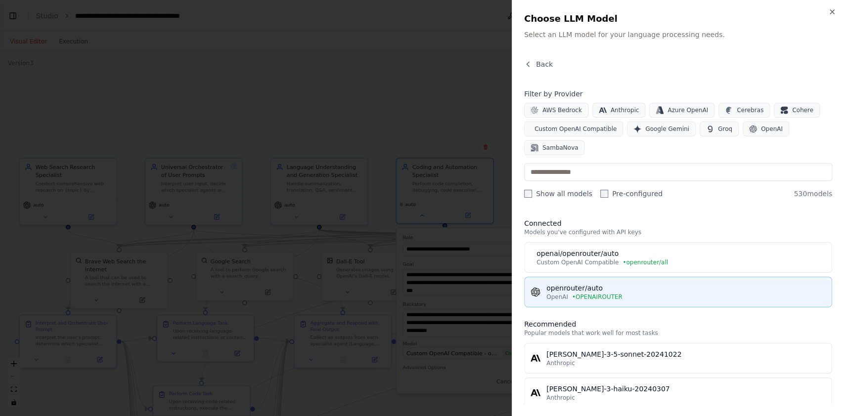
click at [609, 293] on span "• OPENAIROUTER" at bounding box center [597, 297] width 50 height 8
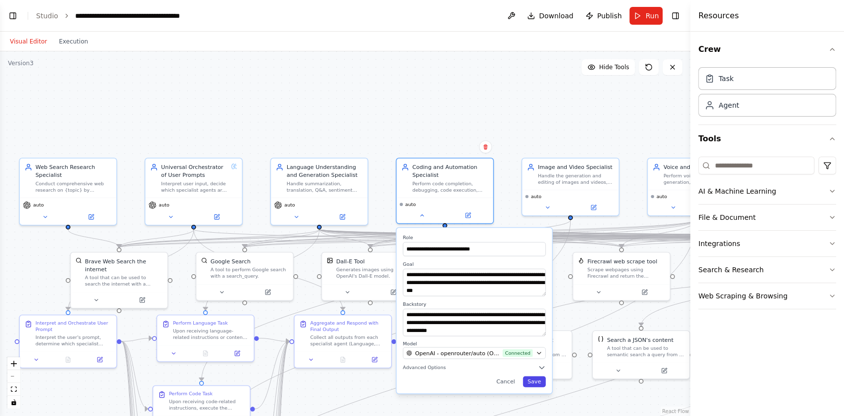
click at [538, 384] on button "Save" at bounding box center [534, 381] width 23 height 11
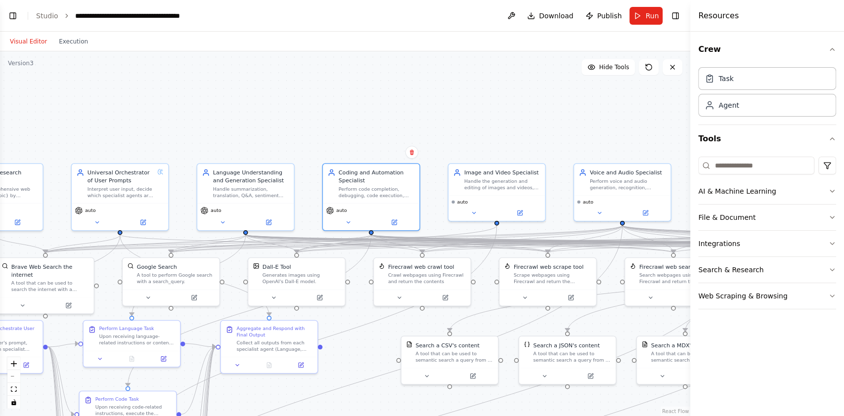
drag, startPoint x: 578, startPoint y: 136, endPoint x: 443, endPoint y: 138, distance: 135.1
click at [459, 140] on div ".deletable-edge-delete-btn { width: 20px; height: 20px; border: 0px solid #ffff…" at bounding box center [345, 233] width 691 height 365
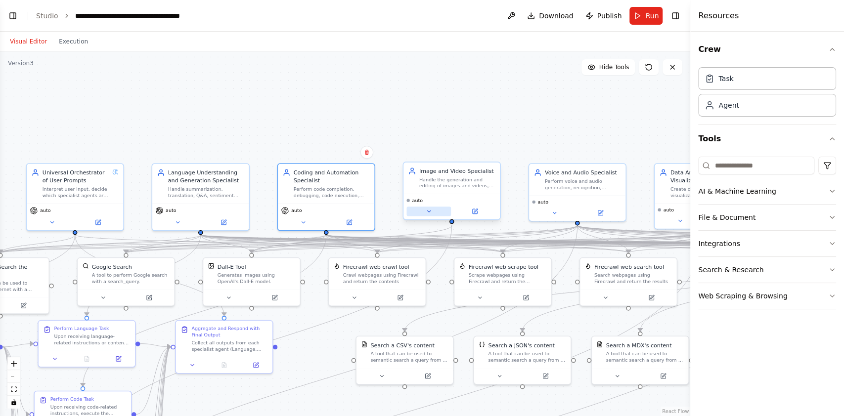
click at [427, 213] on icon at bounding box center [429, 211] width 6 height 6
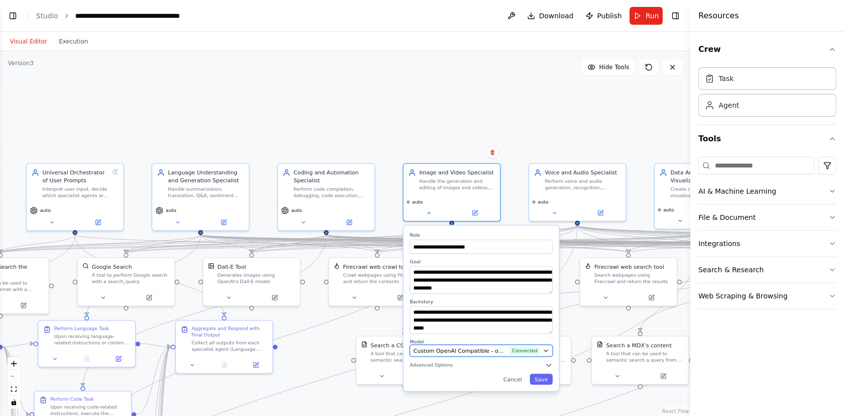
click at [483, 351] on span "Custom OpenAI Compatible - openai/openrouter/auto (openrouter/all)" at bounding box center [460, 351] width 93 height 8
click at [489, 345] on button "Custom OpenAI Compatible - openai/openrouter/auto (openrouter/all) Connected" at bounding box center [481, 351] width 143 height 12
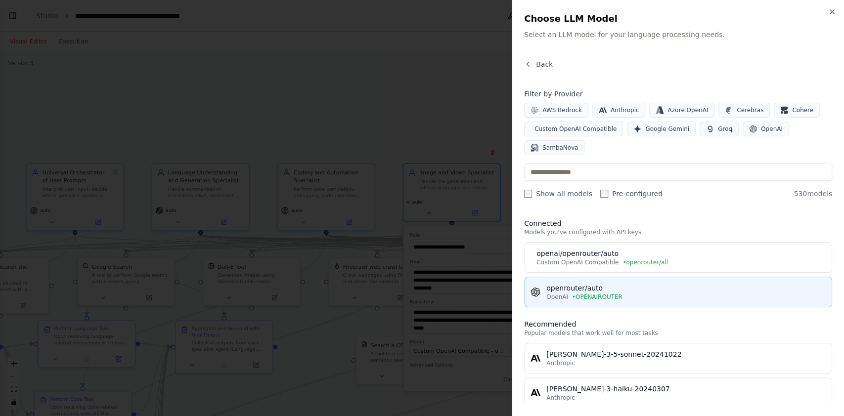
click at [595, 294] on span "• OPENAIROUTER" at bounding box center [597, 297] width 50 height 8
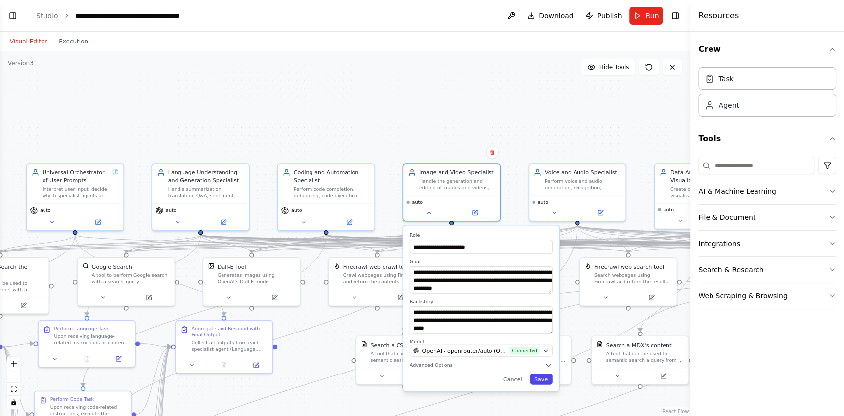
click at [542, 378] on button "Save" at bounding box center [541, 379] width 23 height 11
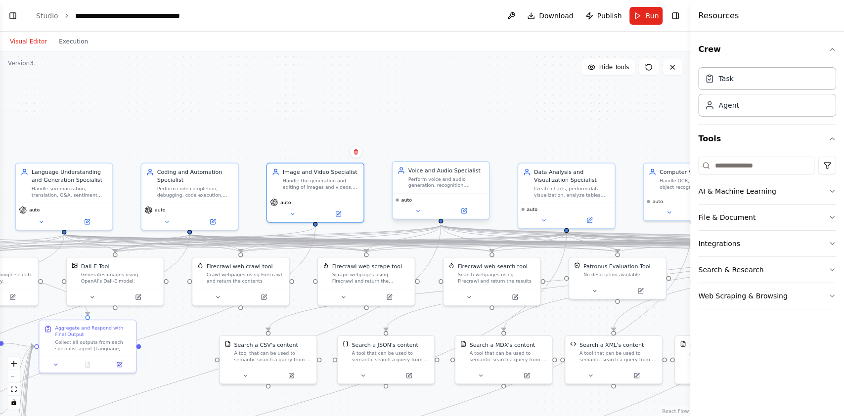
drag, startPoint x: 599, startPoint y: 140, endPoint x: 452, endPoint y: 172, distance: 149.9
click at [460, 139] on div ".deletable-edge-delete-btn { width: 20px; height: 20px; border: 0px solid #ffff…" at bounding box center [345, 233] width 691 height 365
click at [415, 212] on icon at bounding box center [416, 211] width 6 height 6
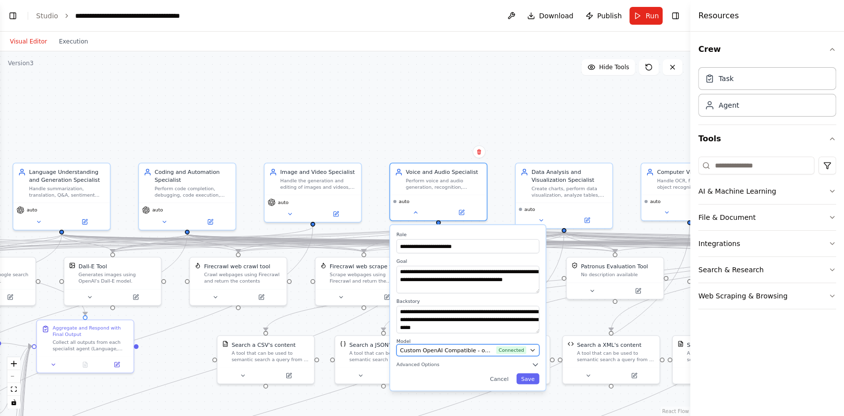
click at [479, 352] on span "Custom OpenAI Compatible - openai/openrouter/auto (openrouter/all)" at bounding box center [446, 350] width 93 height 8
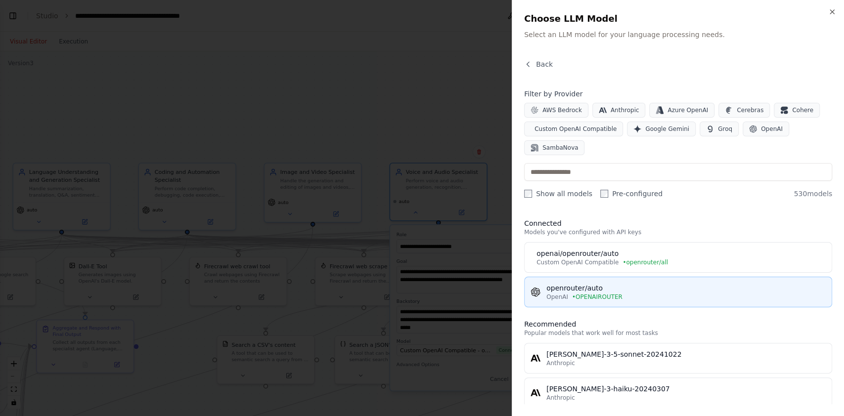
click at [666, 296] on div "OpenAI • OPENAIROUTER" at bounding box center [686, 297] width 279 height 8
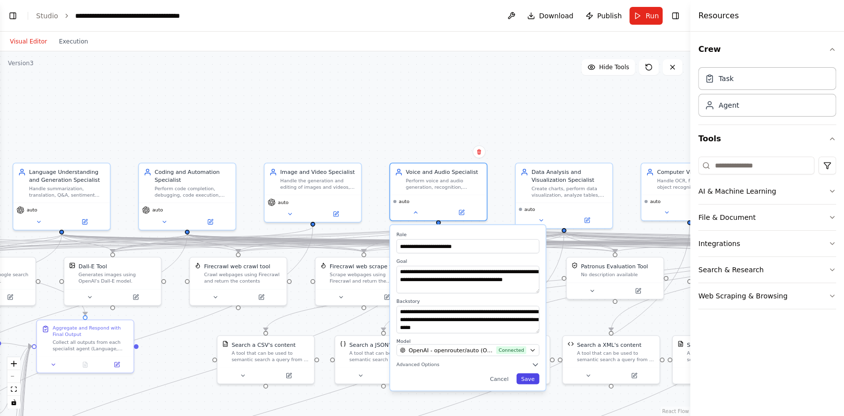
click at [532, 379] on button "Save" at bounding box center [527, 378] width 23 height 11
click at [530, 377] on button "Save" at bounding box center [527, 378] width 23 height 11
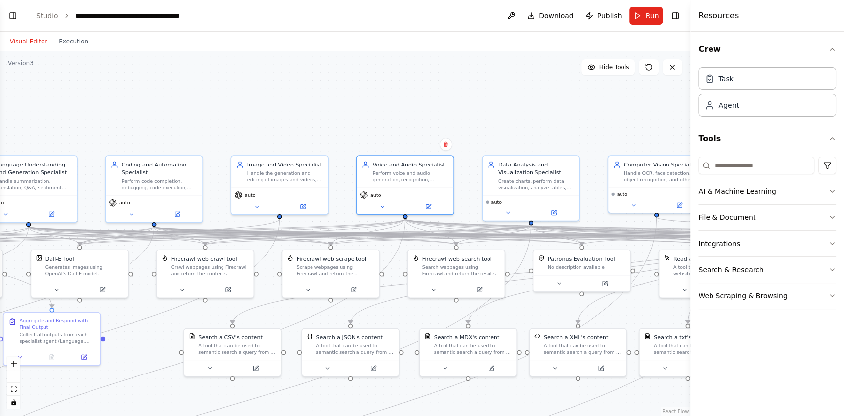
drag, startPoint x: 627, startPoint y: 132, endPoint x: 502, endPoint y: 101, distance: 129.3
click at [504, 102] on div ".deletable-edge-delete-btn { width: 20px; height: 20px; border: 0px solid #ffff…" at bounding box center [345, 233] width 691 height 365
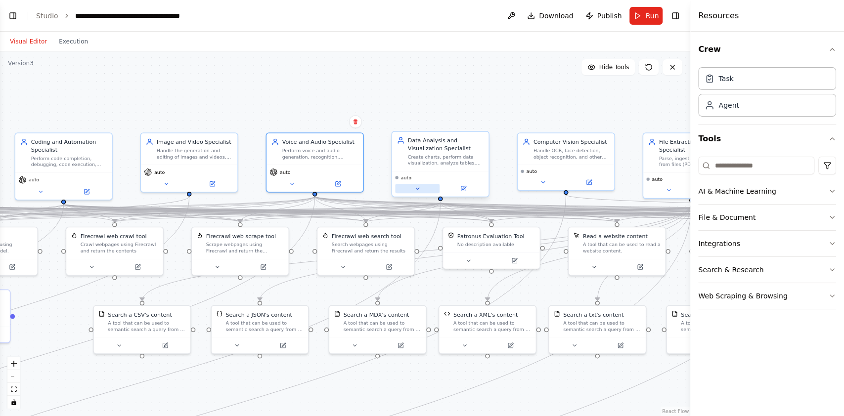
click at [422, 189] on button at bounding box center [417, 188] width 45 height 9
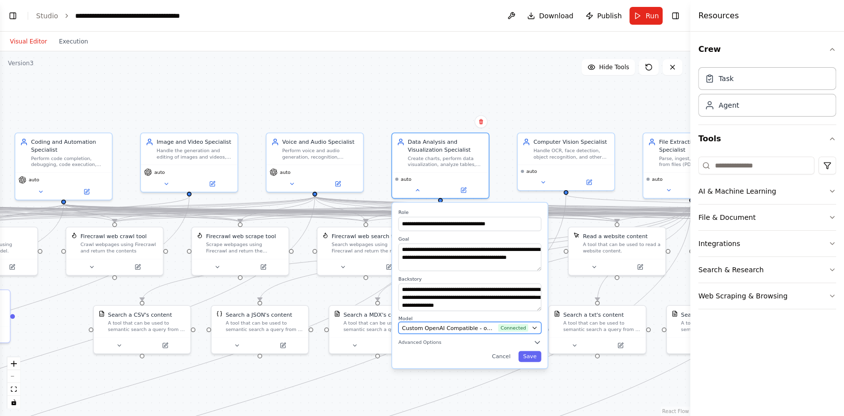
click at [475, 325] on span "Custom OpenAI Compatible - openai/openrouter/auto (openrouter/all)" at bounding box center [448, 328] width 93 height 8
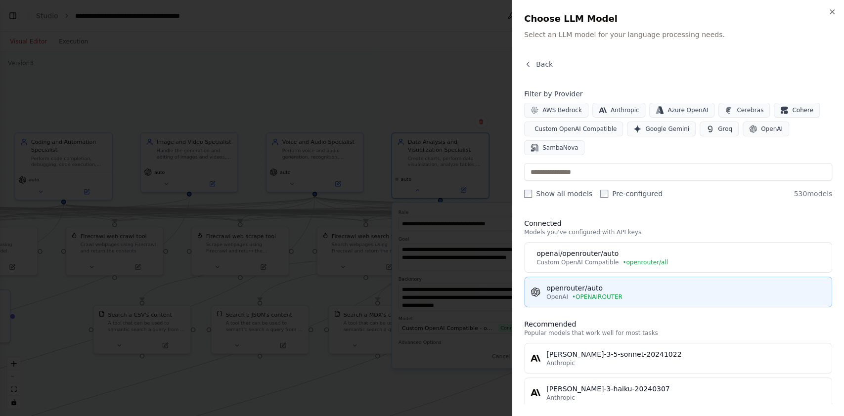
click at [604, 296] on span "• OPENAIROUTER" at bounding box center [597, 297] width 50 height 8
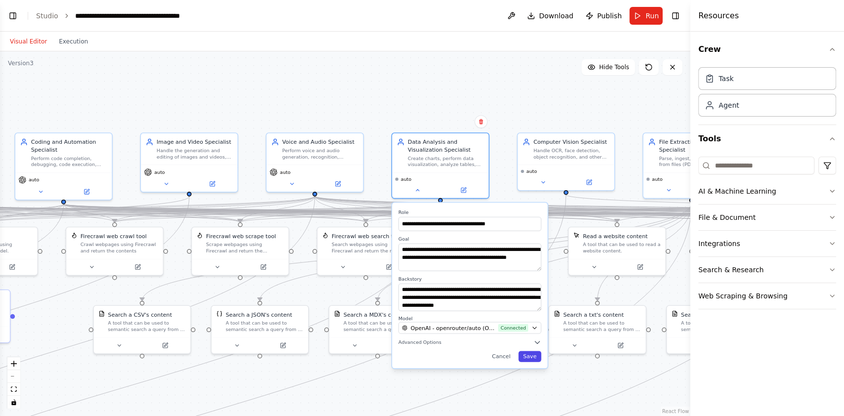
click at [531, 356] on button "Save" at bounding box center [529, 356] width 23 height 11
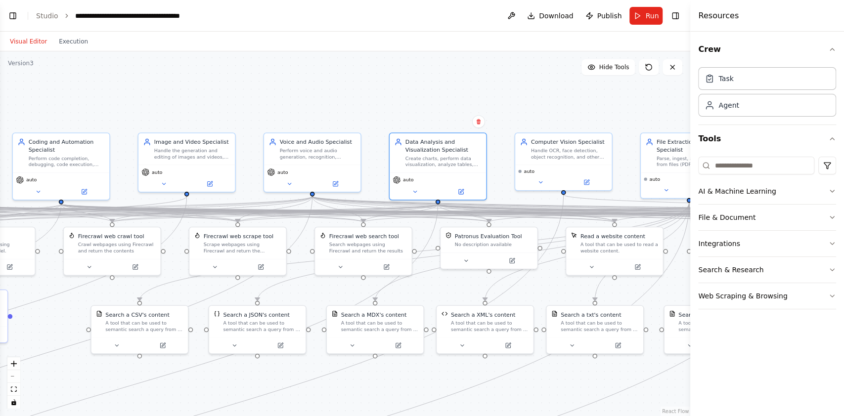
drag, startPoint x: 602, startPoint y: 101, endPoint x: 485, endPoint y: 90, distance: 117.2
click at [496, 90] on div ".deletable-edge-delete-btn { width: 20px; height: 20px; border: 0px solid #ffff…" at bounding box center [345, 233] width 691 height 365
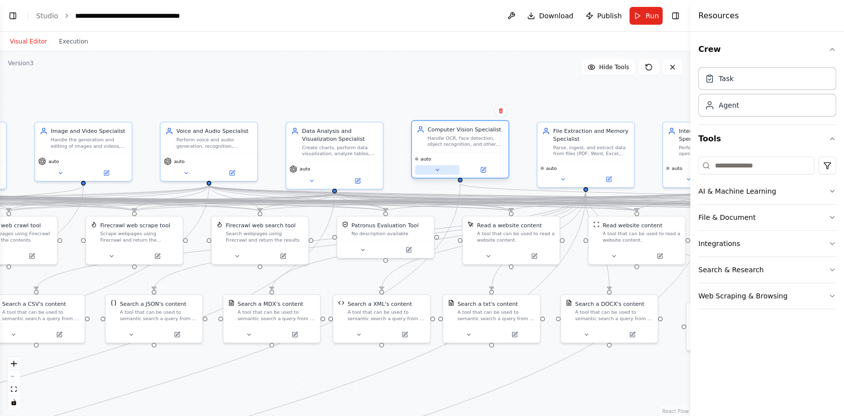
click at [434, 169] on icon at bounding box center [437, 170] width 6 height 6
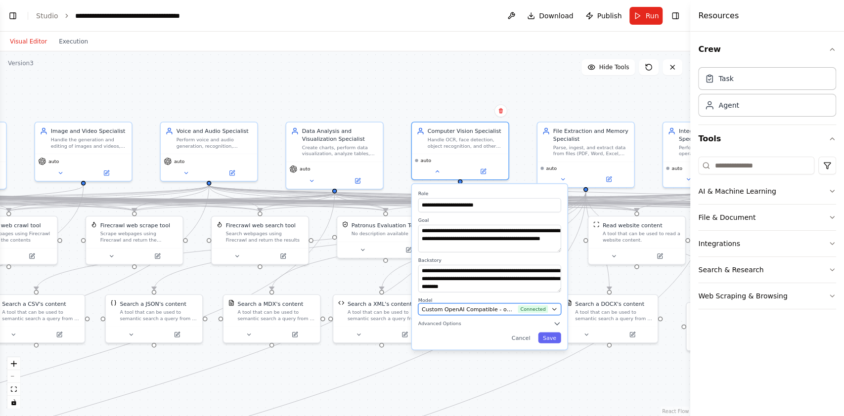
click at [497, 307] on span "Custom OpenAI Compatible - openai/openrouter/auto (openrouter/all)" at bounding box center [468, 309] width 93 height 8
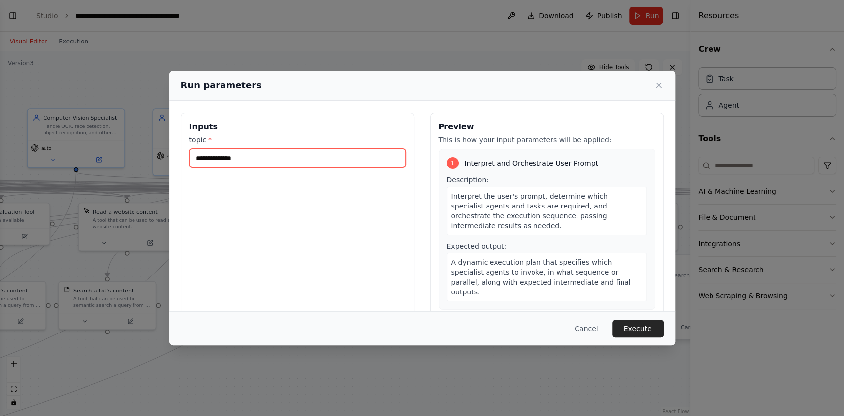
click at [287, 165] on input "topic *" at bounding box center [297, 158] width 217 height 19
type input "**********"
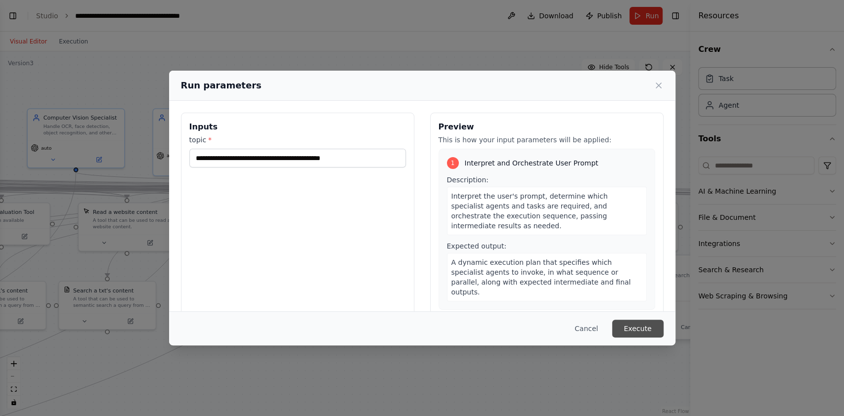
click at [632, 332] on button "Execute" at bounding box center [637, 329] width 51 height 18
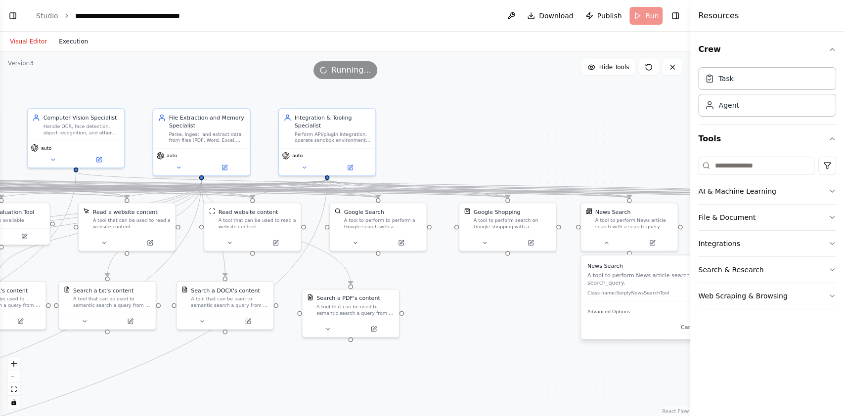
click at [57, 39] on button "Execution" at bounding box center [73, 42] width 41 height 12
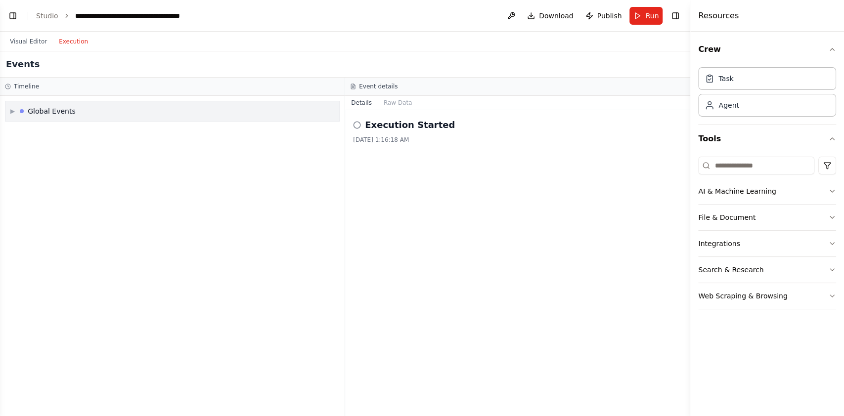
click at [81, 120] on div "▶ Global Events" at bounding box center [172, 111] width 334 height 20
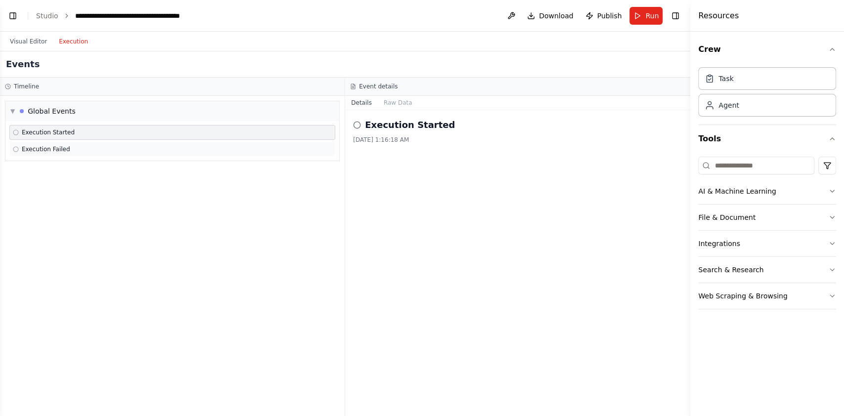
click at [83, 147] on div "Execution Failed" at bounding box center [172, 149] width 319 height 8
click at [397, 101] on button "Raw Data" at bounding box center [398, 103] width 41 height 14
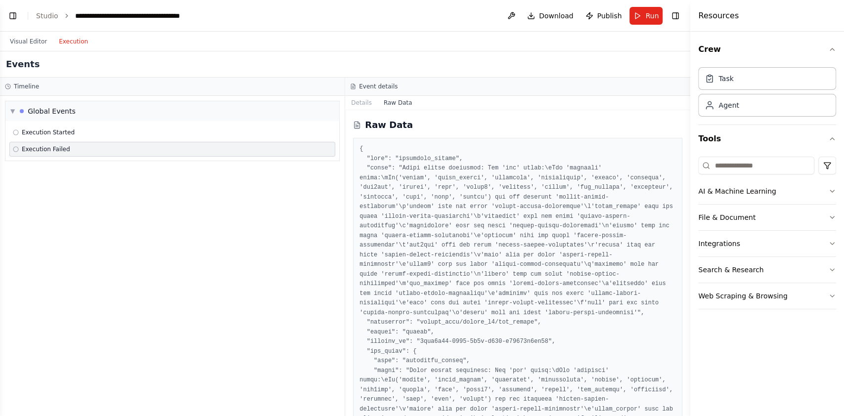
click at [319, 46] on div "Visual Editor Execution" at bounding box center [345, 42] width 691 height 20
click at [37, 36] on button "Visual Editor" at bounding box center [28, 42] width 49 height 12
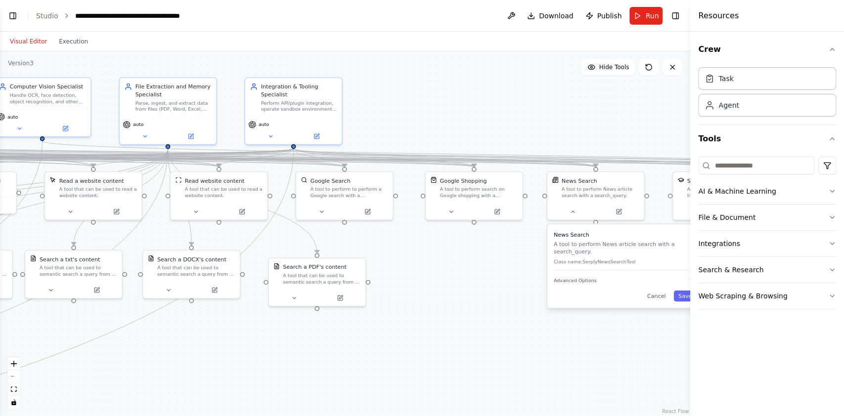
drag, startPoint x: 508, startPoint y: 140, endPoint x: 397, endPoint y: 45, distance: 146.6
click at [425, 64] on div ".deletable-edge-delete-btn { width: 20px; height: 20px; border: 0px solid #ffff…" at bounding box center [345, 233] width 691 height 365
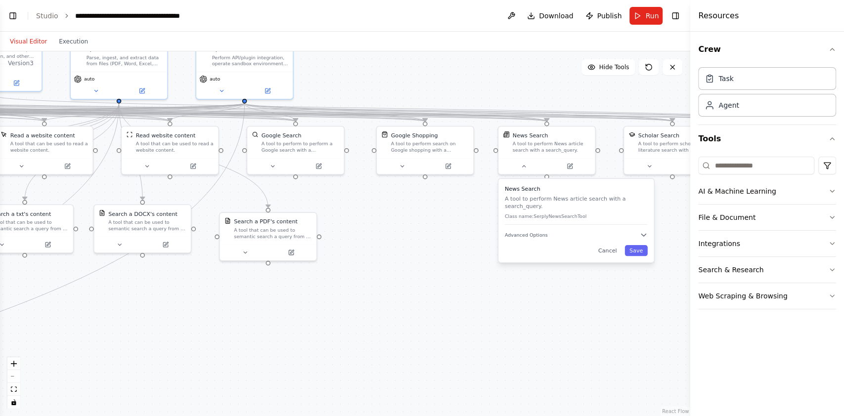
drag, startPoint x: 397, startPoint y: 45, endPoint x: 348, endPoint y: 46, distance: 48.5
click at [348, 46] on div "Visual Editor Execution" at bounding box center [345, 42] width 691 height 20
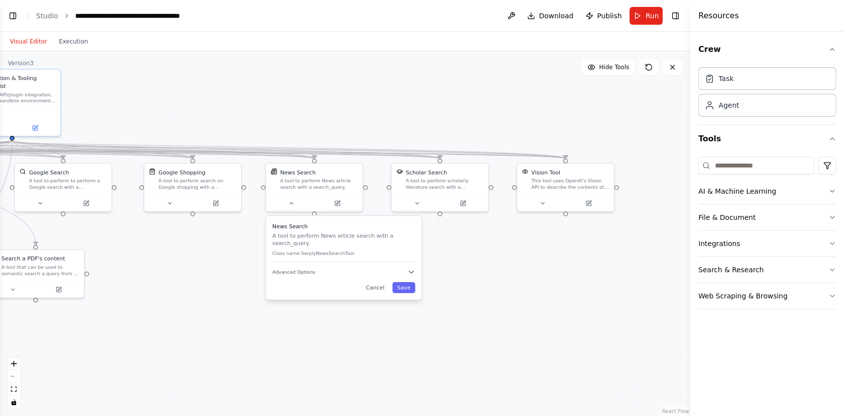
drag, startPoint x: 506, startPoint y: 64, endPoint x: 273, endPoint y: 101, distance: 235.3
click at [273, 101] on div ".deletable-edge-delete-btn { width: 20px; height: 20px; border: 0px solid #ffff…" at bounding box center [345, 233] width 691 height 365
click at [545, 200] on icon at bounding box center [543, 202] width 6 height 6
click at [561, 280] on div "Vision Tool This tool uses OpenAI's Vision API to describe the contents of an i…" at bounding box center [594, 258] width 155 height 84
click at [562, 274] on span "Advanced Options" at bounding box center [545, 272] width 43 height 6
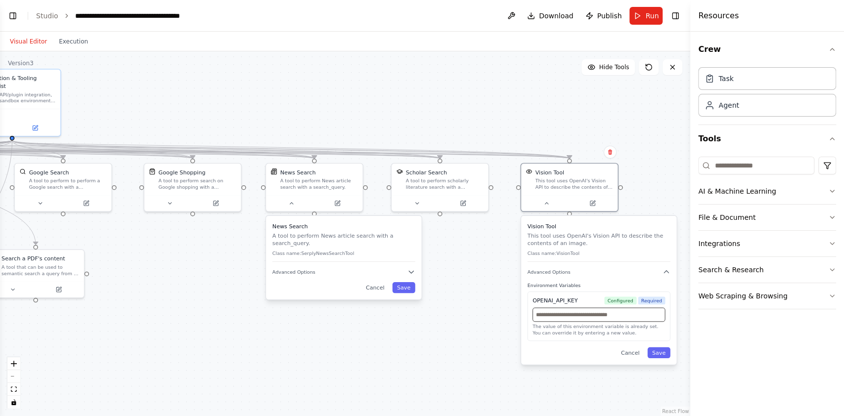
click at [633, 314] on input "text" at bounding box center [599, 315] width 133 height 14
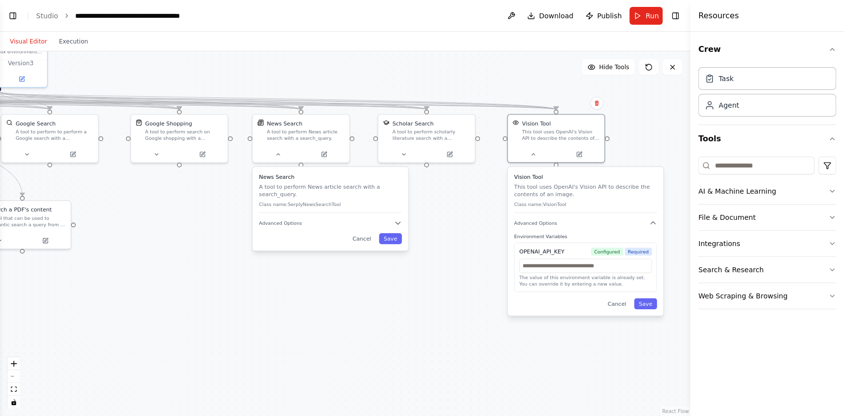
drag, startPoint x: 470, startPoint y: 360, endPoint x: 457, endPoint y: 309, distance: 53.3
click at [457, 311] on div ".deletable-edge-delete-btn { width: 20px; height: 20px; border: 0px solid #ffff…" at bounding box center [345, 233] width 691 height 365
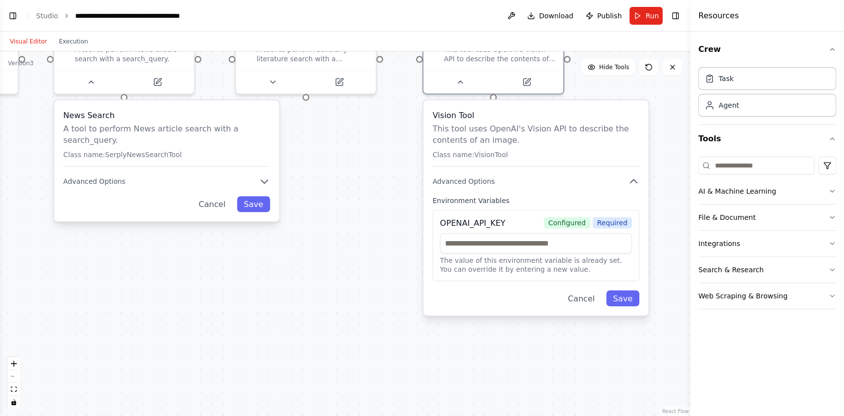
drag, startPoint x: 502, startPoint y: 331, endPoint x: 400, endPoint y: 330, distance: 101.9
click at [400, 330] on div ".deletable-edge-delete-btn { width: 20px; height: 20px; border: 0px solid #ffff…" at bounding box center [345, 233] width 691 height 365
click at [612, 184] on button "Advanced Options" at bounding box center [536, 181] width 207 height 11
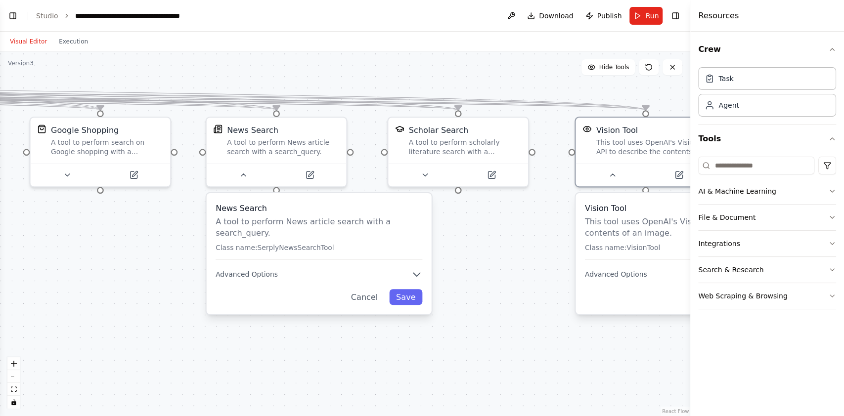
drag, startPoint x: 344, startPoint y: 237, endPoint x: 500, endPoint y: 329, distance: 181.2
click at [500, 329] on div ".deletable-edge-delete-btn { width: 20px; height: 20px; border: 0px solid #ffff…" at bounding box center [345, 233] width 691 height 365
click at [137, 296] on div ".deletable-edge-delete-btn { width: 20px; height: 20px; border: 0px solid #ffff…" at bounding box center [345, 233] width 691 height 365
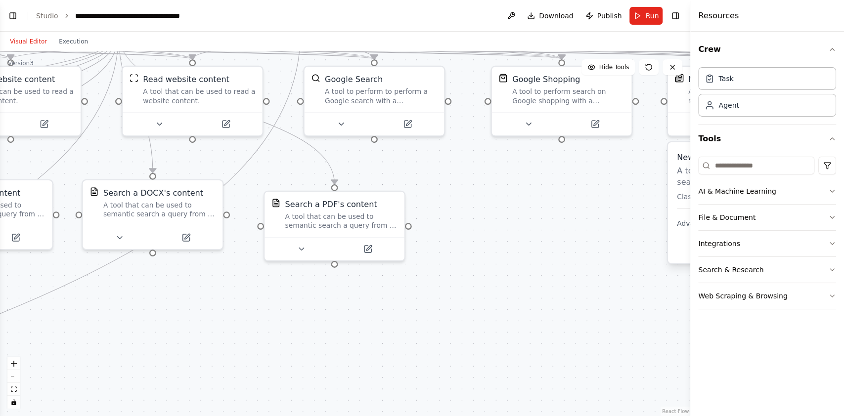
drag, startPoint x: 150, startPoint y: 290, endPoint x: 694, endPoint y: 235, distance: 546.9
click at [694, 235] on div "BETA CrewAI doesn’t need you to pre-build 50 agents for each feature. Instead, …" at bounding box center [422, 208] width 844 height 416
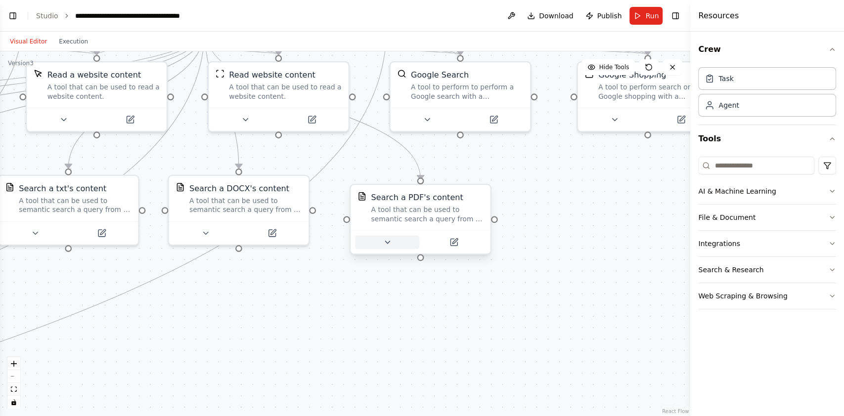
click at [396, 245] on button at bounding box center [387, 242] width 64 height 14
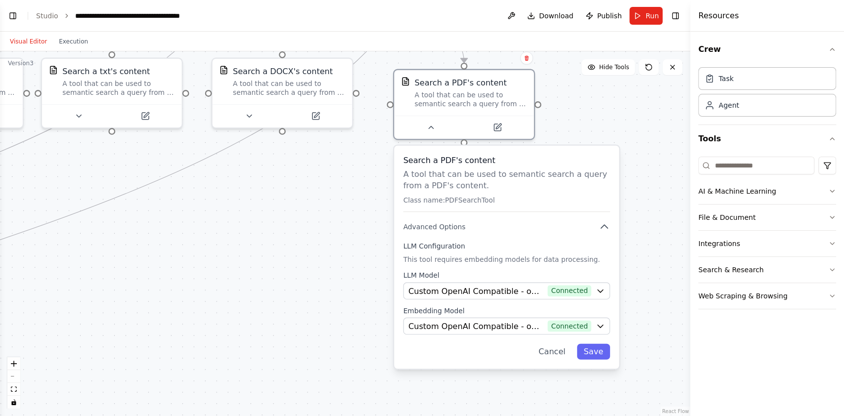
drag, startPoint x: 602, startPoint y: 235, endPoint x: 645, endPoint y: 118, distance: 125.0
click at [645, 118] on div ".deletable-edge-delete-btn { width: 20px; height: 20px; border: 0px solid #ffff…" at bounding box center [345, 233] width 691 height 365
click at [555, 297] on button "Custom OpenAI Compatible - openai/openrouter/auto (openrouter/all) Connected" at bounding box center [506, 290] width 207 height 17
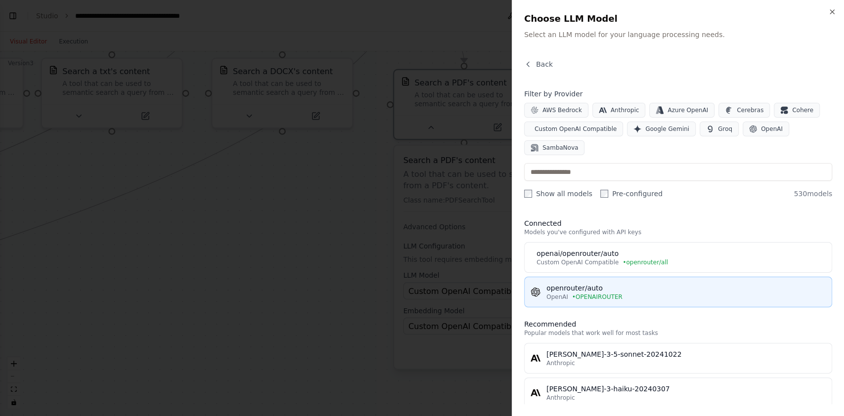
click at [631, 290] on div "openrouter/auto" at bounding box center [686, 288] width 279 height 10
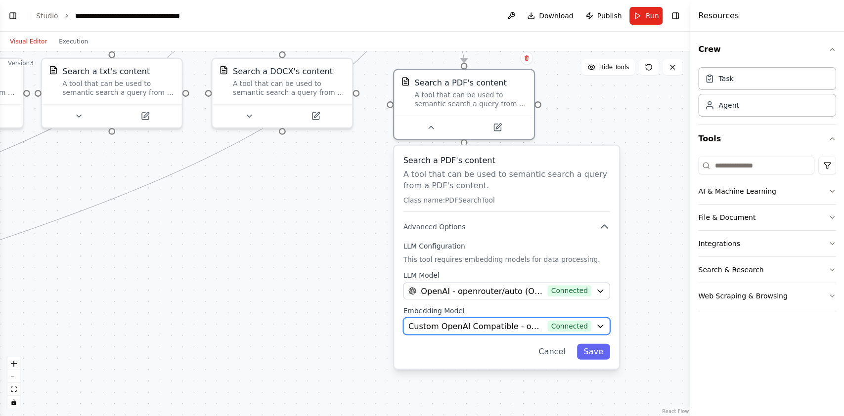
click at [571, 321] on span "Connected" at bounding box center [570, 326] width 44 height 11
click at [579, 323] on span "Connected" at bounding box center [570, 326] width 44 height 11
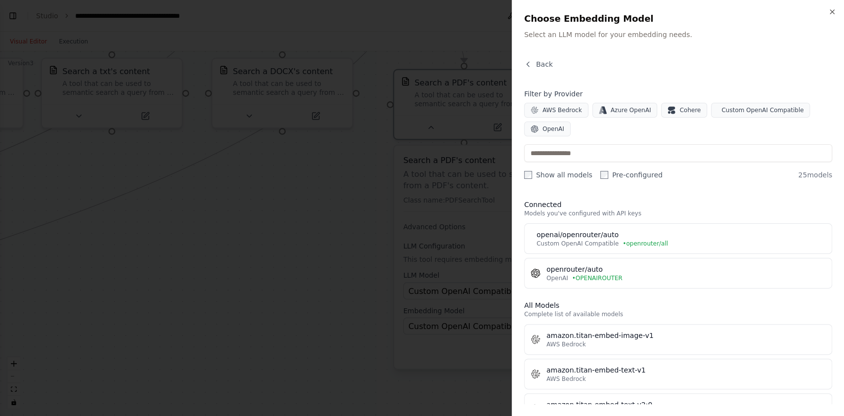
click at [626, 281] on div "OpenAI • OPENAIROUTER" at bounding box center [686, 279] width 279 height 8
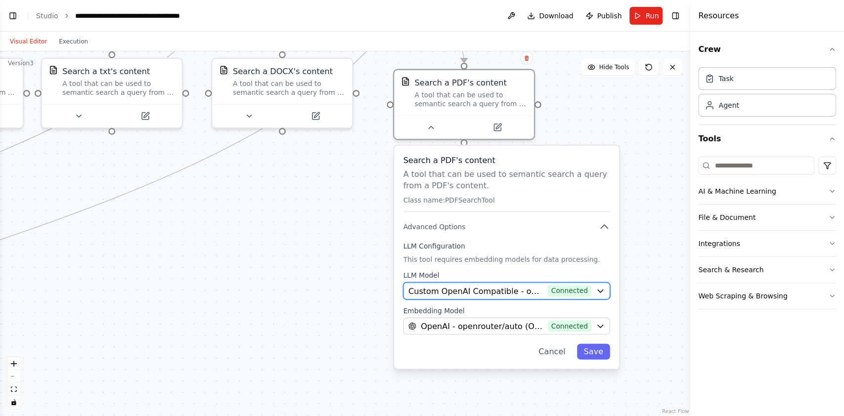
click at [553, 297] on button "Custom OpenAI Compatible - openai/openrouter/auto (openrouter/all) Connected" at bounding box center [506, 290] width 207 height 17
click at [553, 291] on span "Connected" at bounding box center [570, 290] width 44 height 11
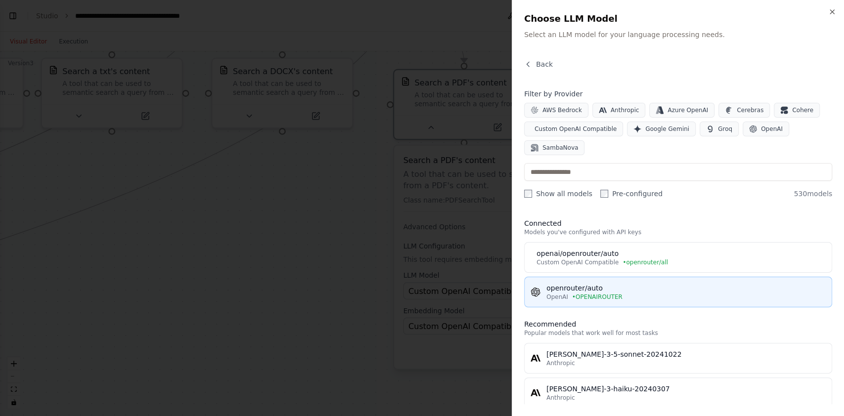
click at [639, 286] on div "openrouter/auto" at bounding box center [686, 288] width 279 height 10
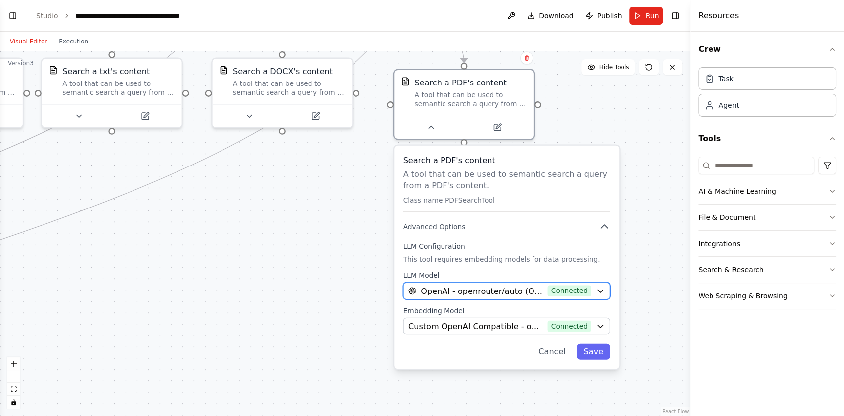
click at [566, 286] on span "Connected" at bounding box center [570, 290] width 44 height 11
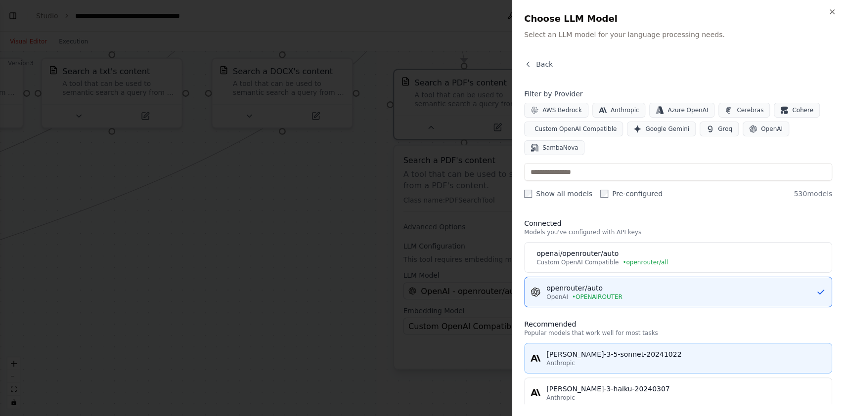
click at [622, 358] on div "[PERSON_NAME]-3-5-sonnet-20241022" at bounding box center [686, 355] width 279 height 10
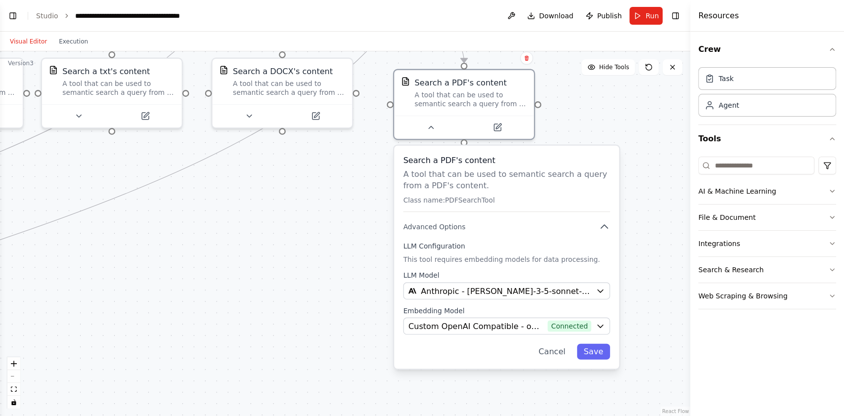
click at [546, 338] on div "Search a PDF's content A tool that can be used to semantic search a query from …" at bounding box center [506, 257] width 225 height 223
click at [543, 330] on span "Custom OpenAI Compatible - openai/openrouter/auto (openrouter/all)" at bounding box center [476, 326] width 135 height 11
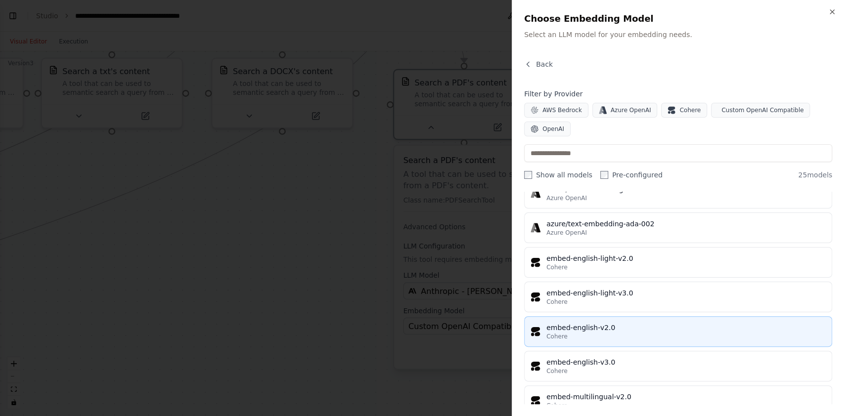
scroll to position [717, 0]
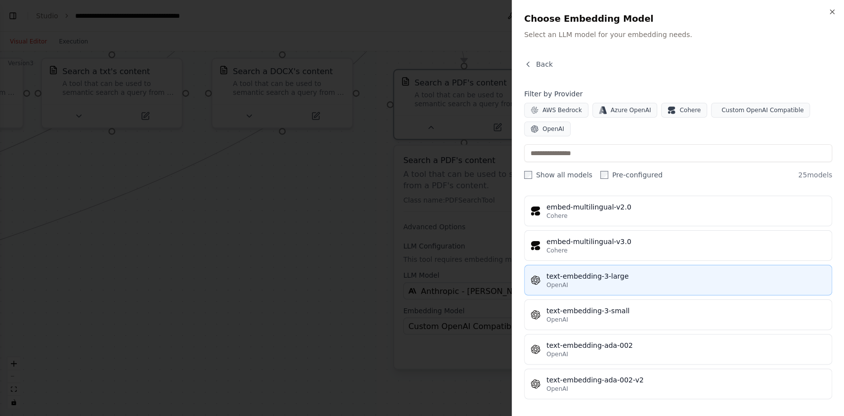
click at [643, 278] on div "text-embedding-3-large" at bounding box center [686, 277] width 279 height 10
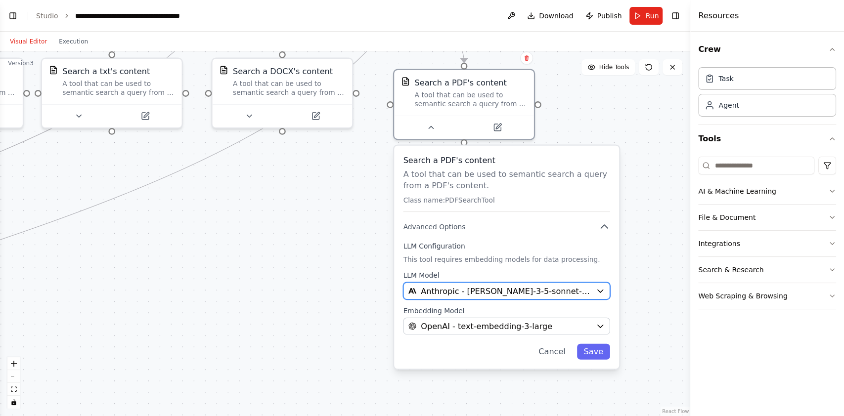
click at [539, 290] on span "Anthropic - claude-3-5-sonnet-20241022" at bounding box center [506, 290] width 171 height 11
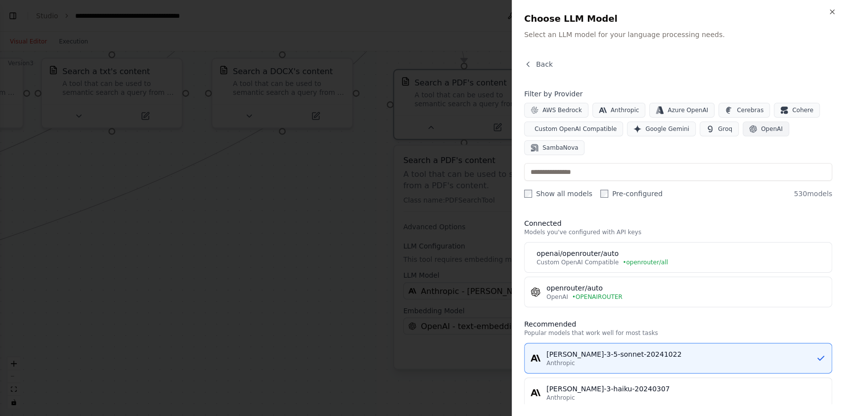
click at [743, 133] on button "OpenAI" at bounding box center [766, 129] width 46 height 15
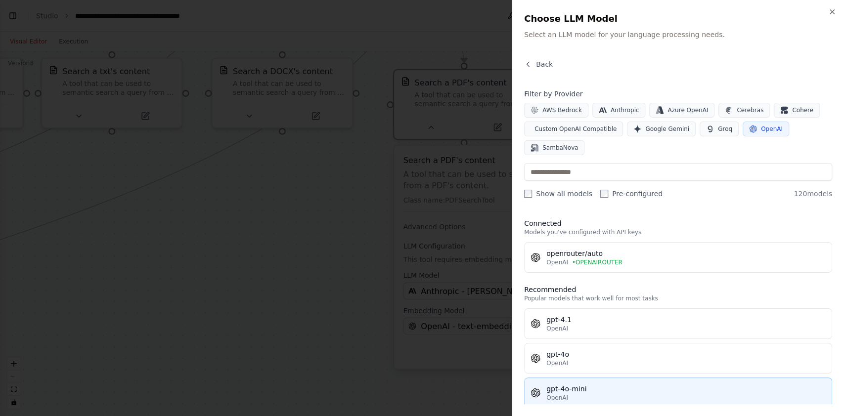
click at [586, 390] on div "gpt-4o-mini" at bounding box center [686, 389] width 279 height 10
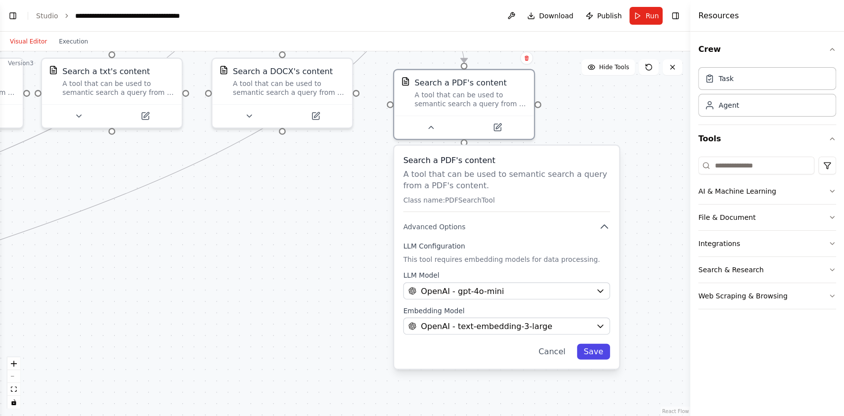
click at [602, 350] on button "Save" at bounding box center [593, 352] width 33 height 16
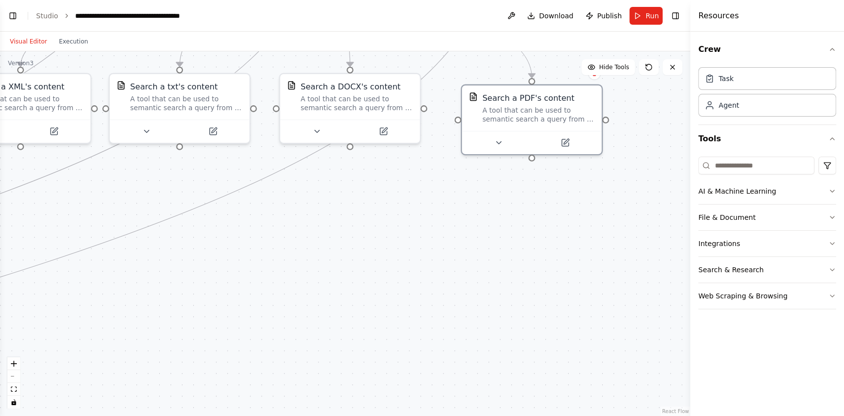
drag, startPoint x: 352, startPoint y: 231, endPoint x: 594, endPoint y: 301, distance: 251.6
click at [594, 301] on div ".deletable-edge-delete-btn { width: 20px; height: 20px; border: 0px solid #ffff…" at bounding box center [345, 233] width 691 height 365
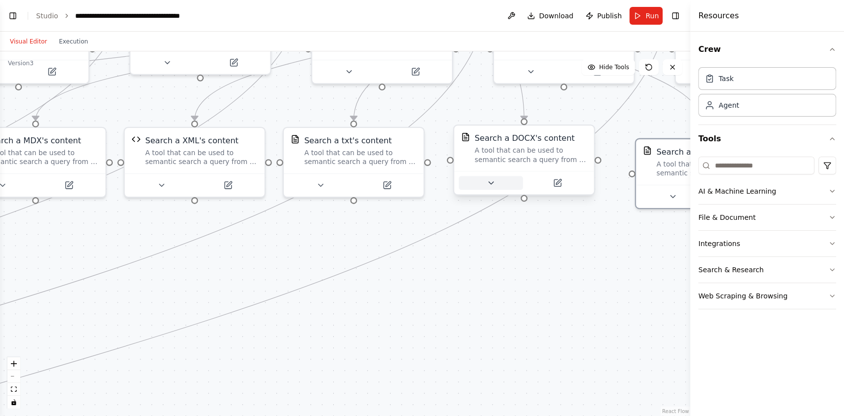
click at [493, 187] on icon at bounding box center [490, 183] width 9 height 9
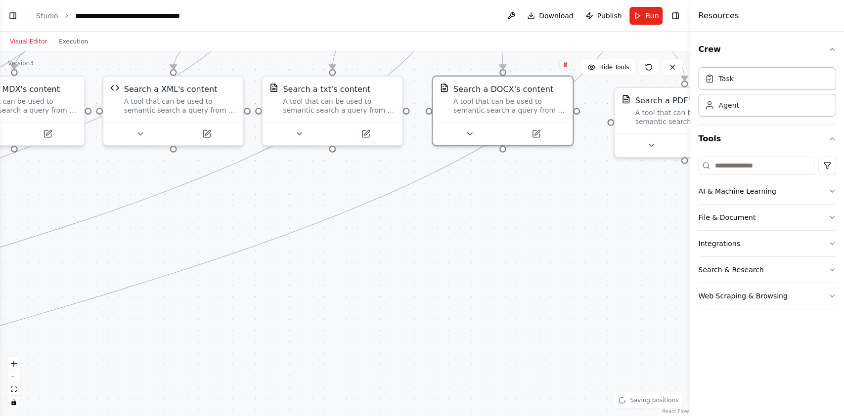
drag, startPoint x: 619, startPoint y: 327, endPoint x: 541, endPoint y: 245, distance: 113.4
click at [590, 271] on div ".deletable-edge-delete-btn { width: 20px; height: 20px; border: 0px solid #ffff…" at bounding box center [345, 233] width 691 height 365
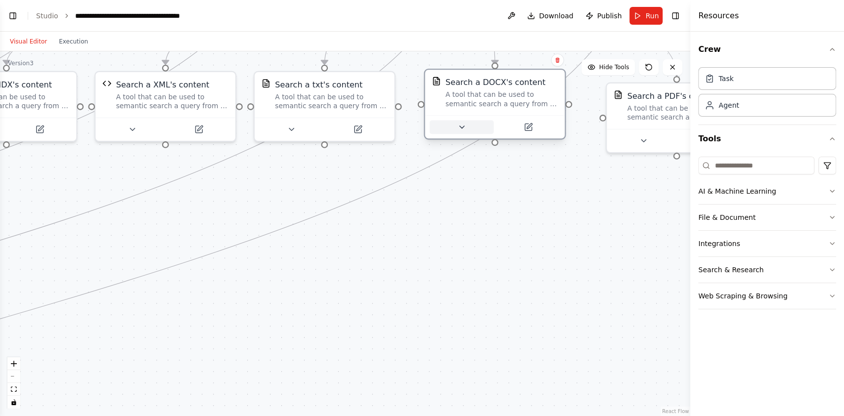
click at [460, 132] on button at bounding box center [462, 128] width 64 height 14
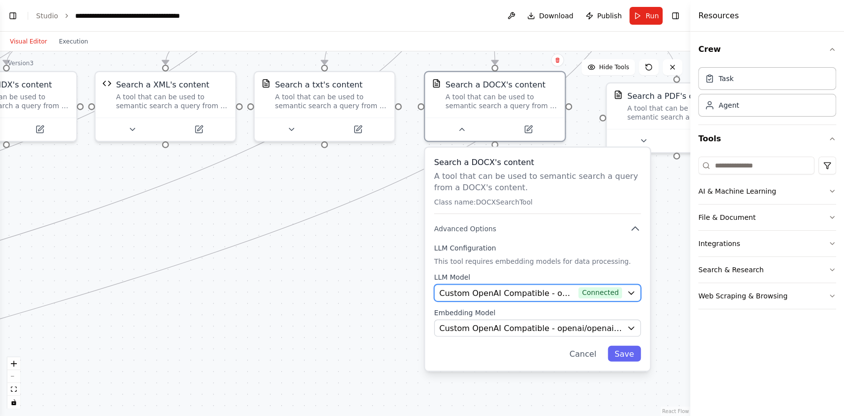
click at [502, 295] on span "Custom OpenAI Compatible - openai/openrouter/auto (openrouter/all)" at bounding box center [506, 292] width 135 height 11
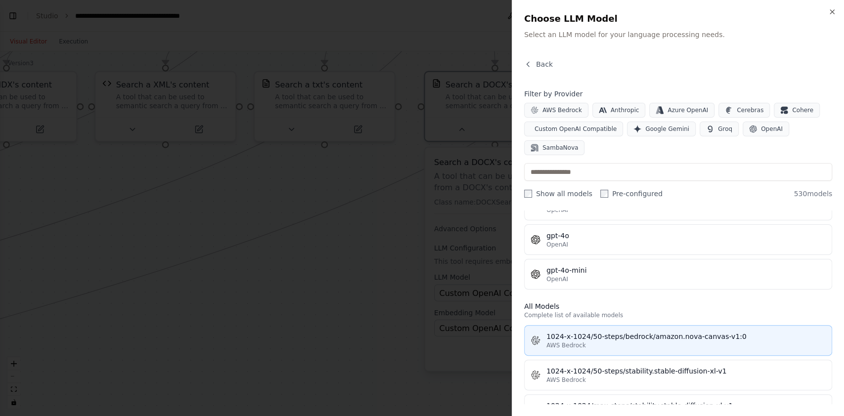
scroll to position [264, 0]
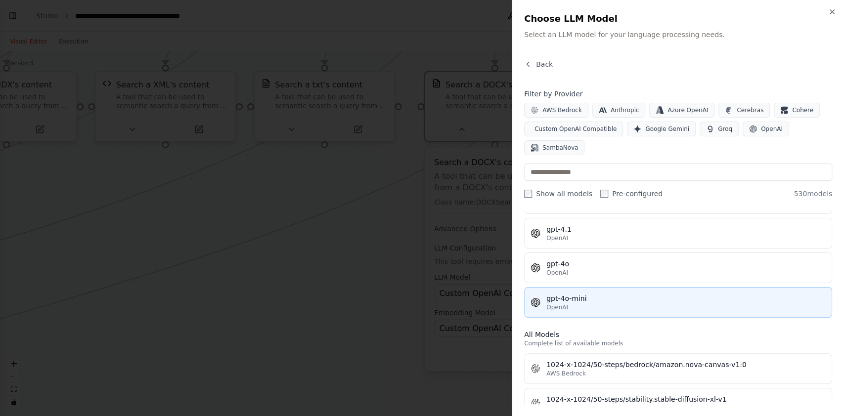
click at [607, 304] on div "OpenAI" at bounding box center [686, 308] width 279 height 8
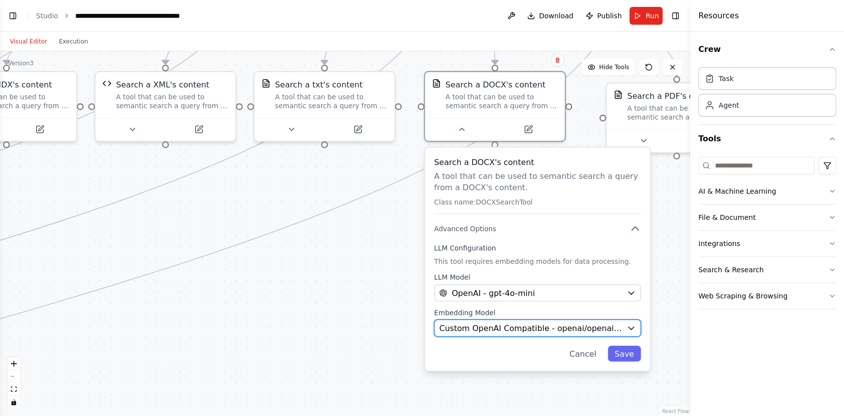
click at [537, 327] on span "Custom OpenAI Compatible - openai/openai/o1-mini" at bounding box center [530, 327] width 183 height 11
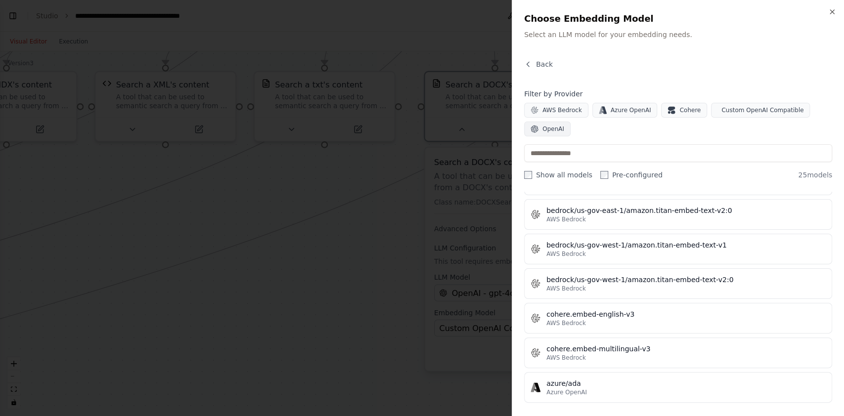
click at [558, 129] on span "OpenAI" at bounding box center [554, 129] width 22 height 8
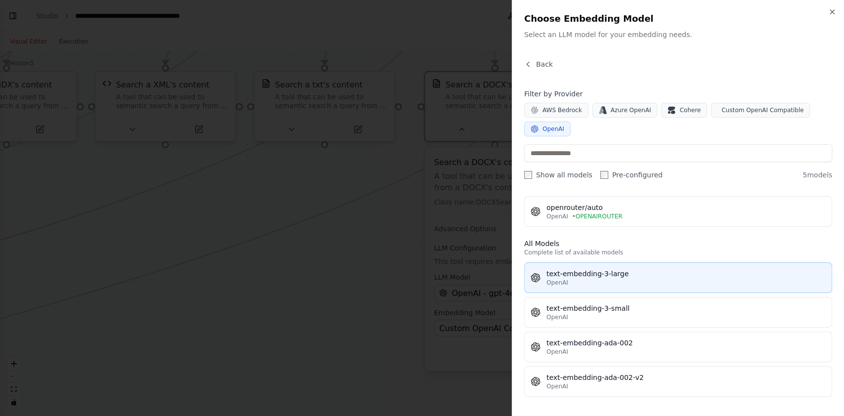
click at [625, 279] on div "OpenAI" at bounding box center [686, 283] width 279 height 8
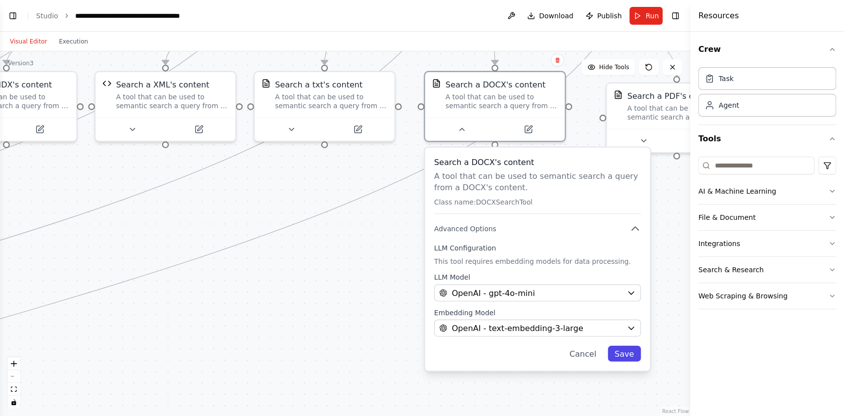
click at [626, 350] on button "Save" at bounding box center [624, 354] width 33 height 16
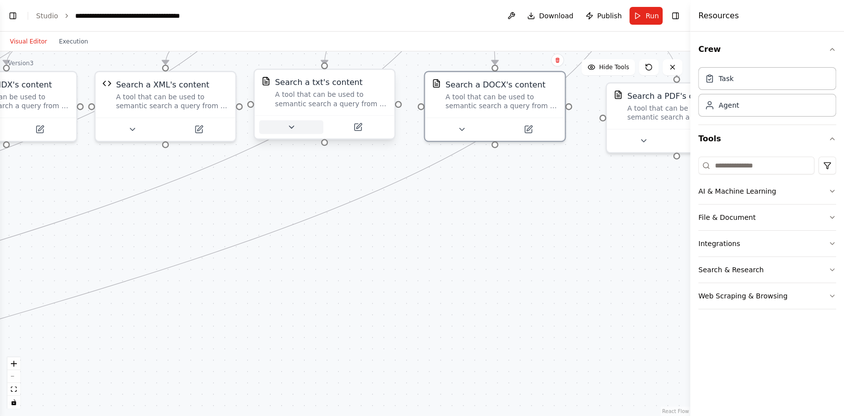
click at [302, 129] on button at bounding box center [291, 128] width 64 height 14
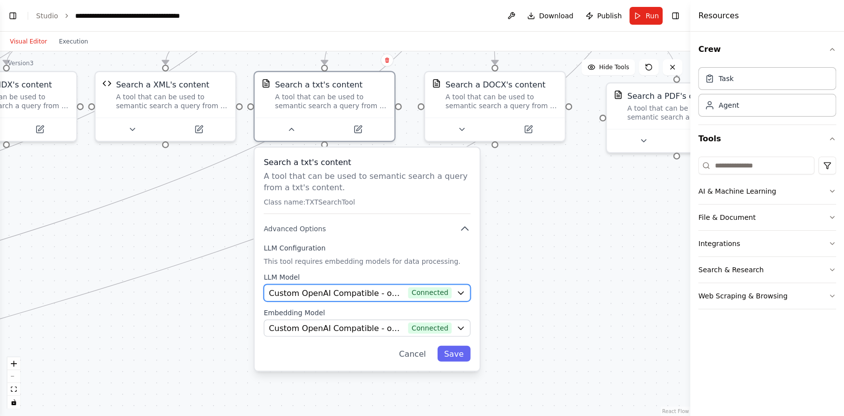
click at [336, 286] on button "Custom OpenAI Compatible - openai/openrouter/auto (openrouter/all) Connected" at bounding box center [367, 293] width 207 height 17
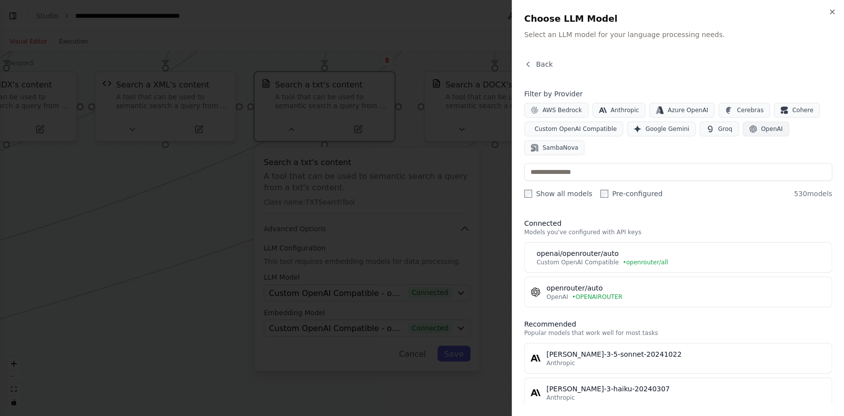
click at [761, 128] on span "OpenAI" at bounding box center [772, 129] width 22 height 8
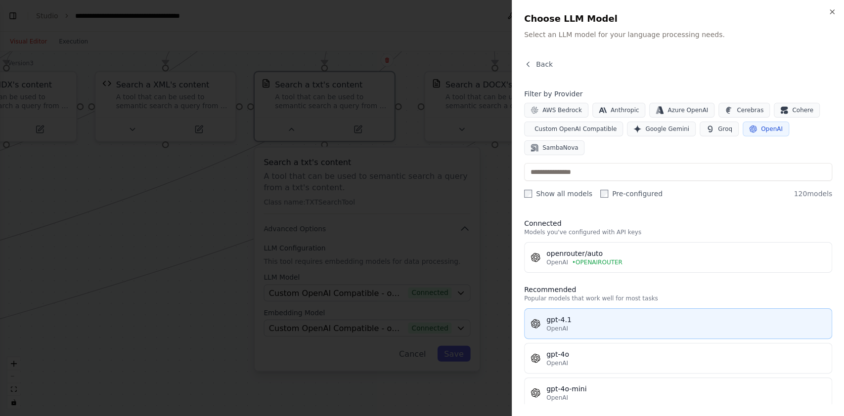
click at [577, 325] on div "OpenAI" at bounding box center [686, 329] width 279 height 8
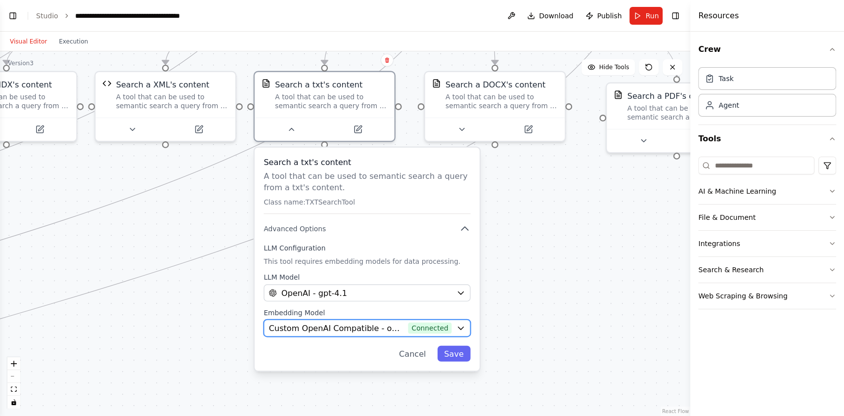
click at [421, 326] on span "Connected" at bounding box center [430, 327] width 44 height 11
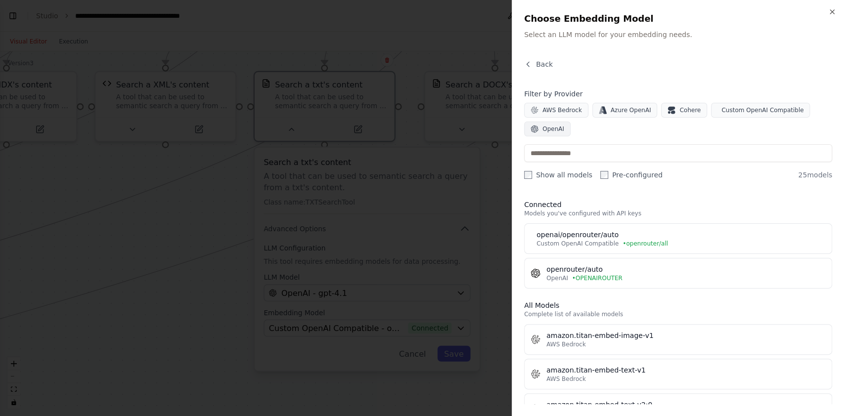
click at [533, 129] on icon "button" at bounding box center [534, 129] width 7 height 7
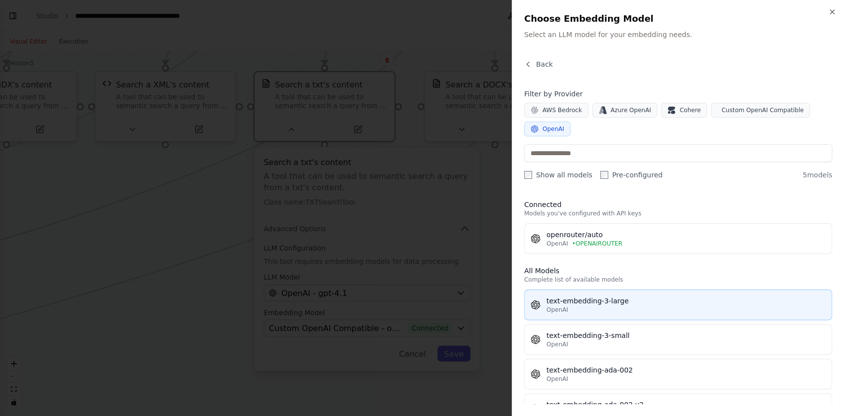
click at [583, 302] on div "text-embedding-3-large" at bounding box center [686, 301] width 279 height 10
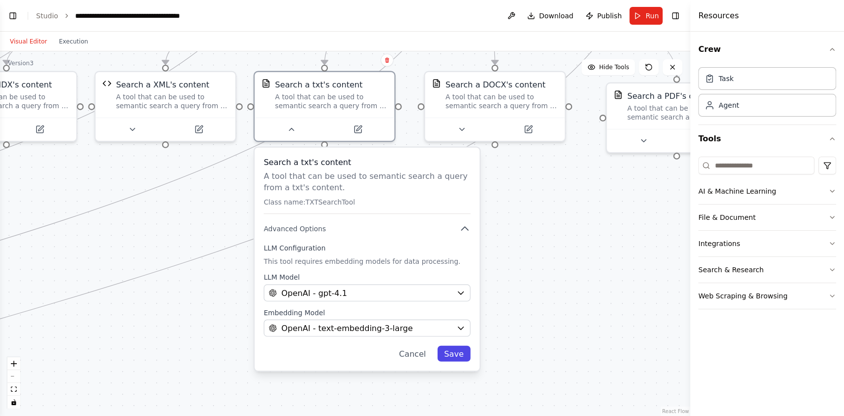
click at [455, 349] on button "Save" at bounding box center [453, 354] width 33 height 16
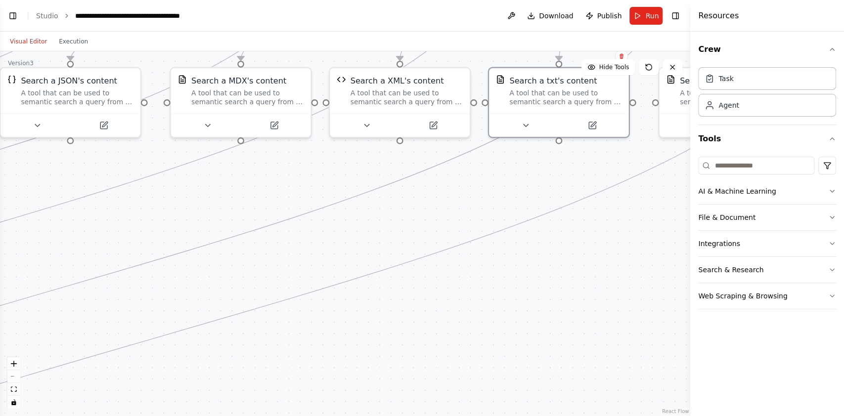
drag, startPoint x: 218, startPoint y: 226, endPoint x: 454, endPoint y: 200, distance: 237.3
click at [455, 222] on div ".deletable-edge-delete-btn { width: 20px; height: 20px; border: 0px solid #ffff…" at bounding box center [345, 233] width 691 height 365
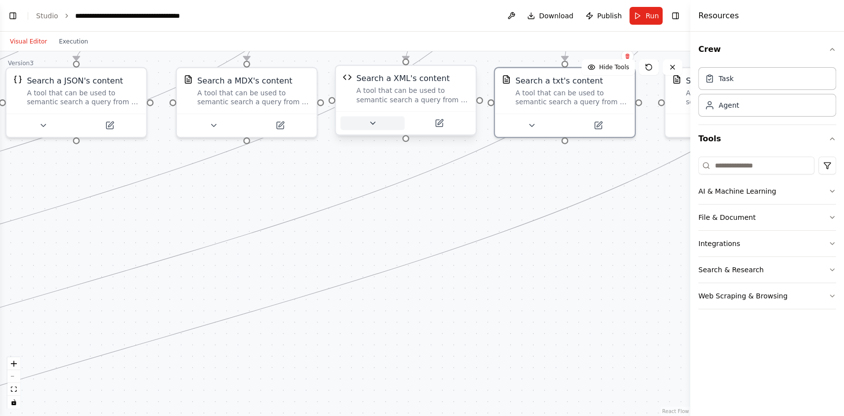
click at [369, 117] on button at bounding box center [372, 124] width 64 height 14
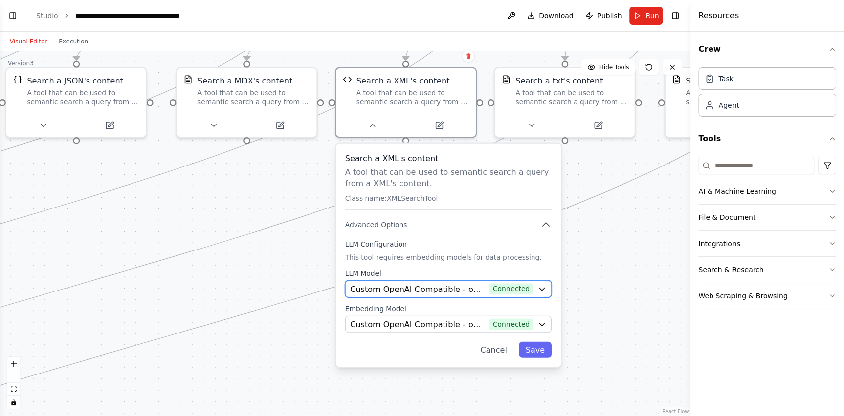
click at [412, 291] on span "Custom OpenAI Compatible - openai/openrouter/auto (openrouter/all)" at bounding box center [417, 288] width 135 height 11
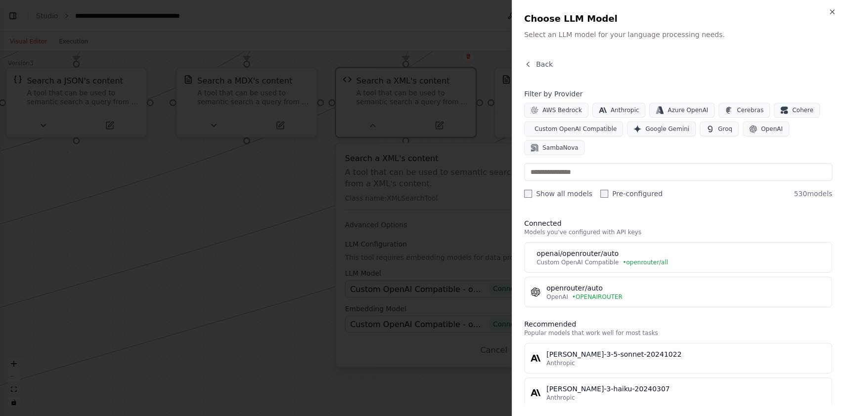
drag, startPoint x: 605, startPoint y: 285, endPoint x: 601, endPoint y: 322, distance: 37.8
click at [601, 322] on div "Connected Models you've configured with API keys openai/openrouter/auto Custom …" at bounding box center [678, 308] width 308 height 194
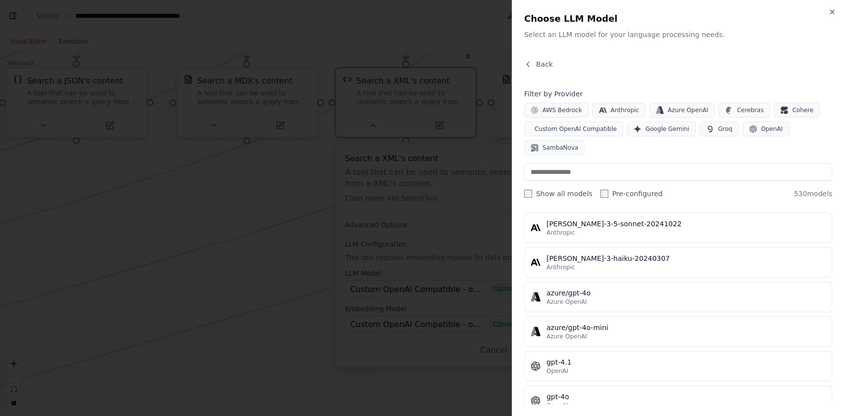
scroll to position [132, 0]
click at [743, 128] on button "OpenAI" at bounding box center [766, 129] width 46 height 15
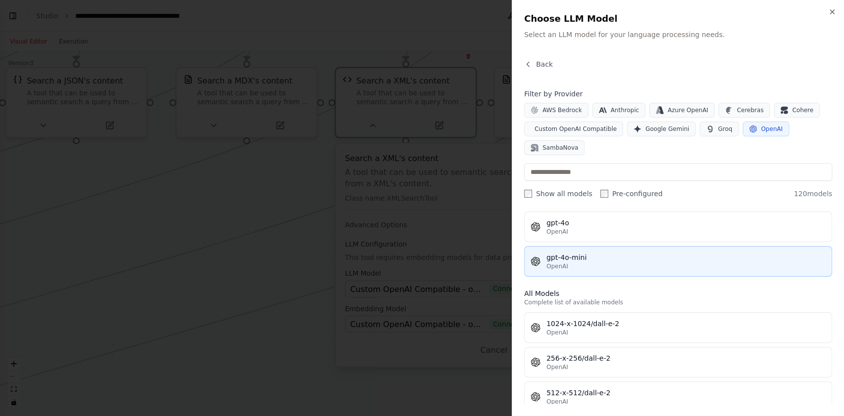
click at [599, 260] on div "gpt-4o-mini" at bounding box center [686, 258] width 279 height 10
click at [599, 260] on div "gpt-4o-mini OpenAI" at bounding box center [673, 262] width 285 height 18
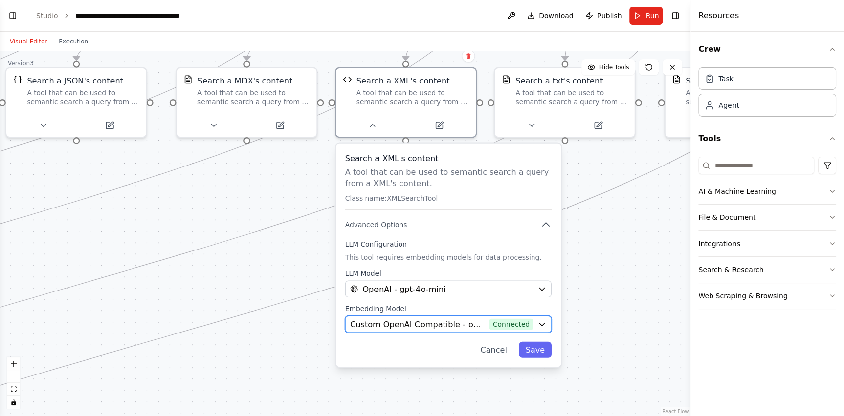
click at [485, 322] on span "Custom OpenAI Compatible - openai/openrouter/auto (openrouter/all)" at bounding box center [417, 324] width 135 height 11
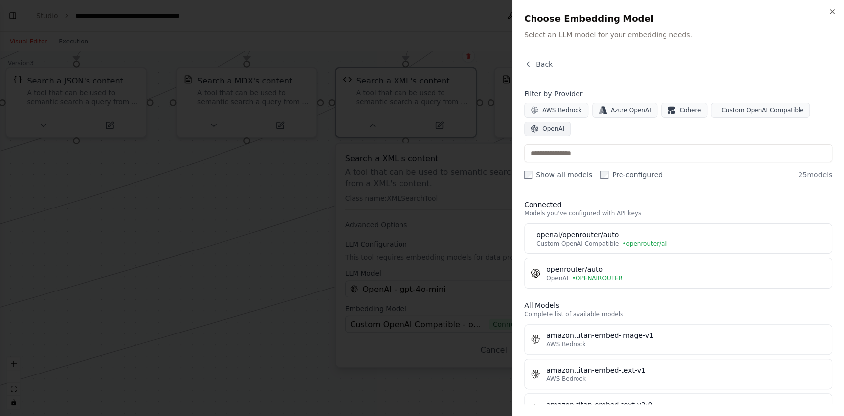
click at [551, 132] on span "OpenAI" at bounding box center [554, 129] width 22 height 8
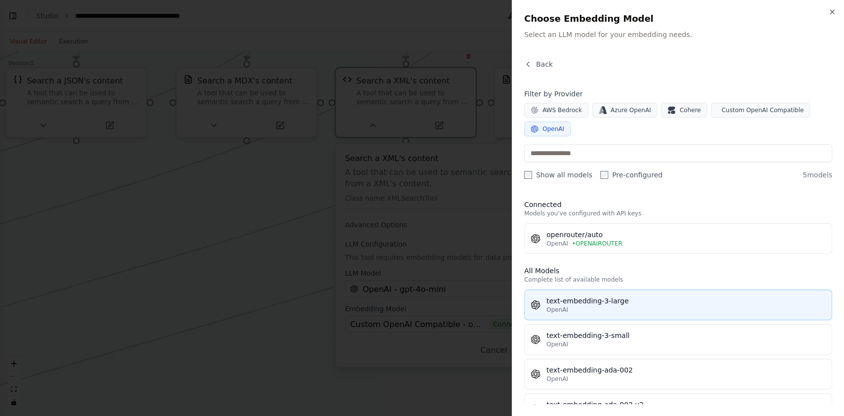
click at [605, 306] on div "OpenAI" at bounding box center [686, 310] width 279 height 8
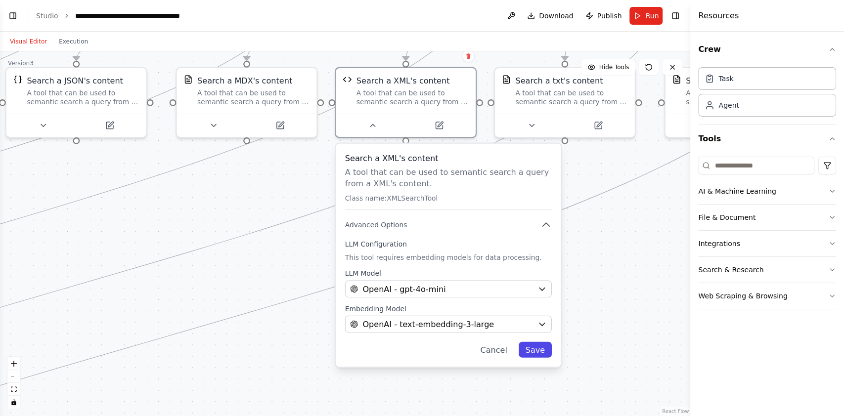
click at [547, 348] on button "Save" at bounding box center [535, 350] width 33 height 16
click at [536, 348] on button "Save" at bounding box center [535, 350] width 33 height 16
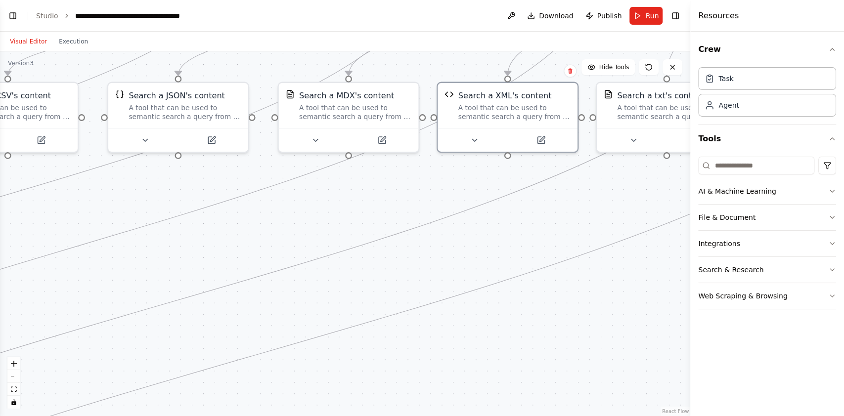
drag, startPoint x: 300, startPoint y: 208, endPoint x: 527, endPoint y: 235, distance: 229.2
click at [527, 235] on div ".deletable-edge-delete-btn { width: 20px; height: 20px; border: 0px solid #ffff…" at bounding box center [345, 233] width 691 height 365
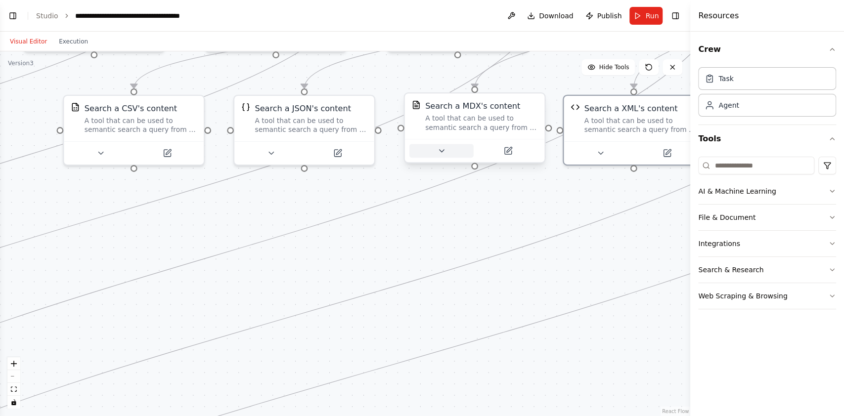
click at [444, 157] on button at bounding box center [442, 151] width 64 height 14
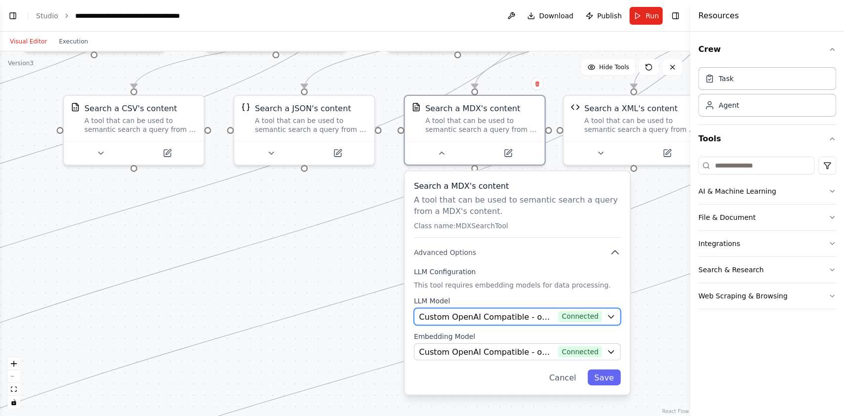
click at [473, 311] on span "Custom OpenAI Compatible - openai/openrouter/auto (openrouter/all)" at bounding box center [486, 316] width 135 height 11
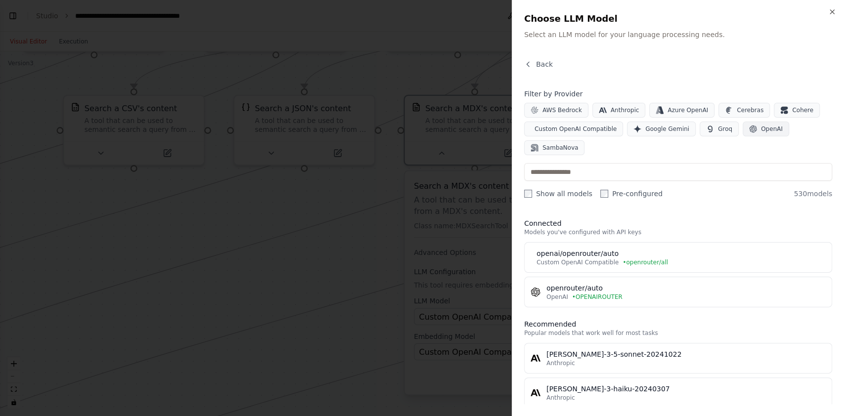
click at [750, 128] on icon "button" at bounding box center [753, 129] width 7 height 7
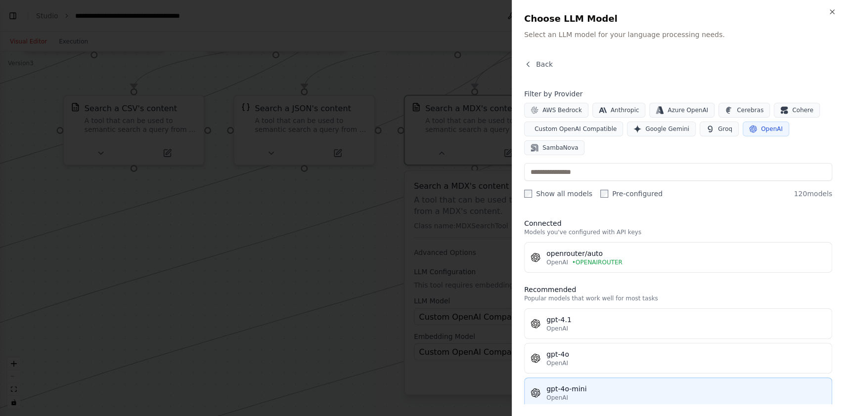
click at [599, 383] on button "gpt-4o-mini OpenAI" at bounding box center [678, 393] width 308 height 31
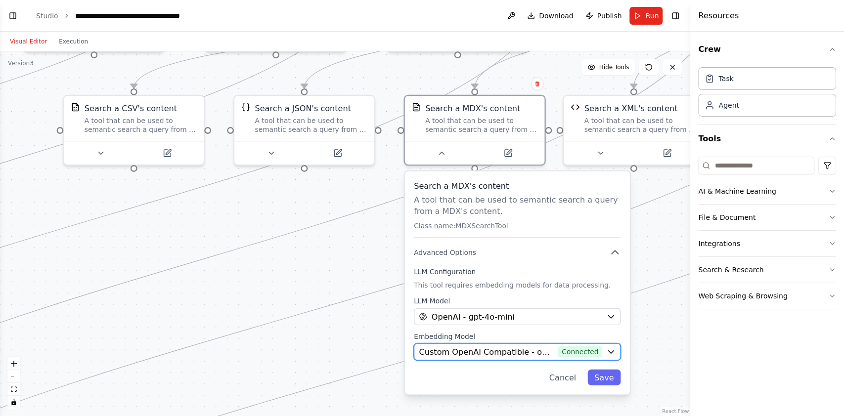
click at [494, 354] on span "Custom OpenAI Compatible - openai/openrouter/auto (openrouter/all)" at bounding box center [486, 351] width 135 height 11
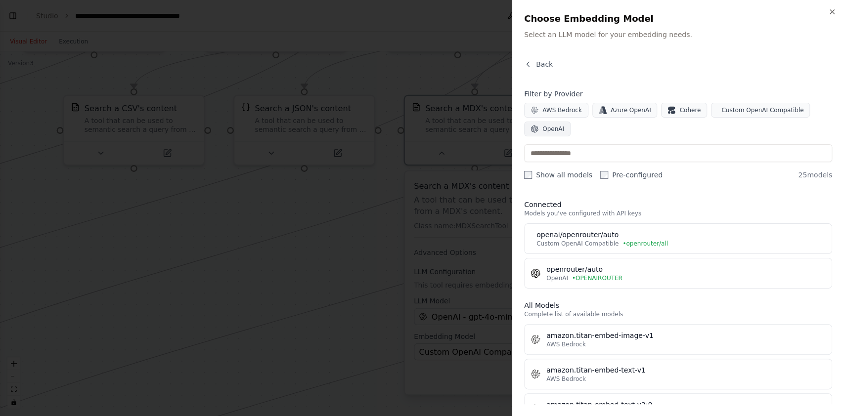
click at [557, 132] on span "OpenAI" at bounding box center [554, 129] width 22 height 8
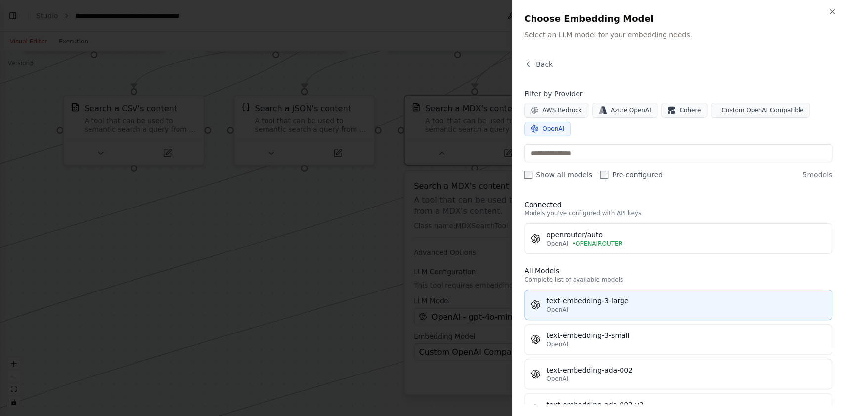
click at [619, 307] on div "OpenAI" at bounding box center [686, 310] width 279 height 8
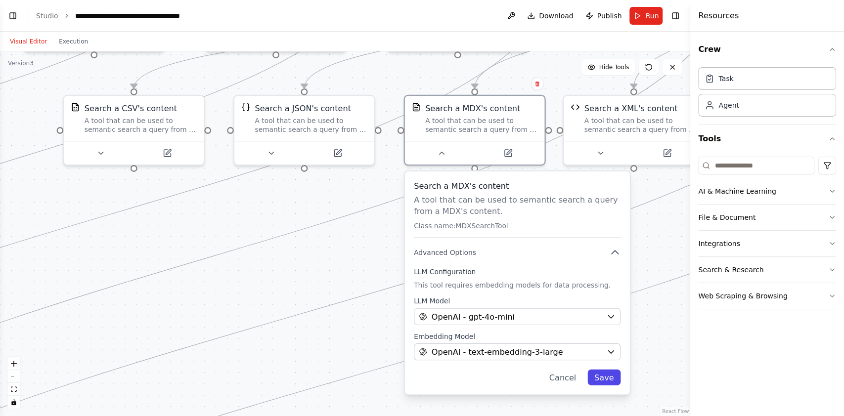
click at [599, 374] on button "Save" at bounding box center [604, 378] width 33 height 16
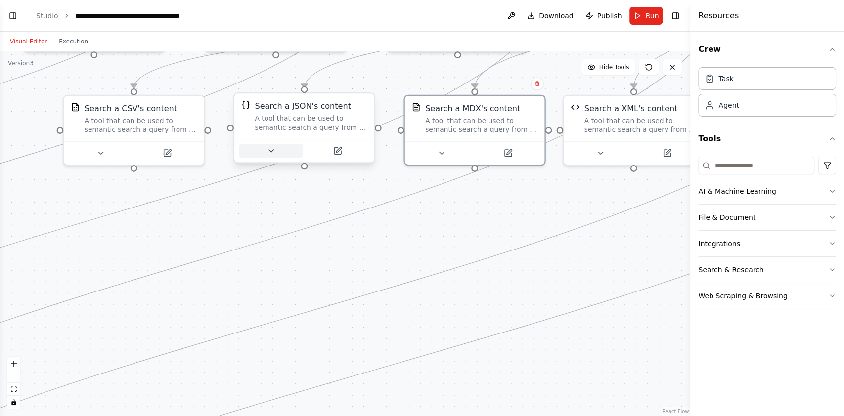
click at [274, 154] on icon at bounding box center [271, 150] width 9 height 9
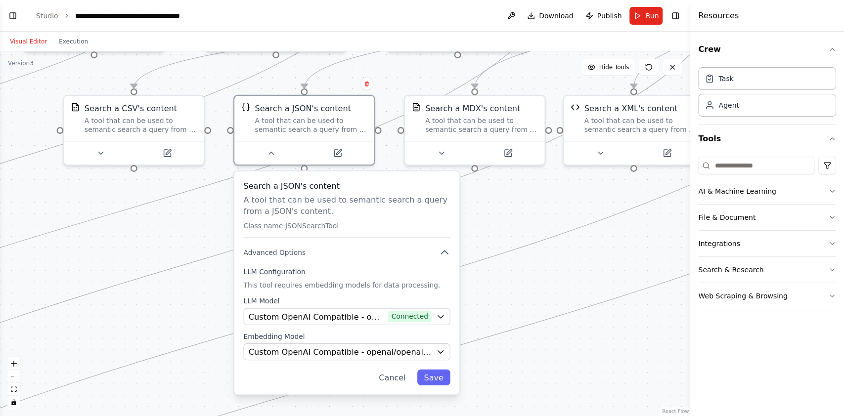
click at [343, 305] on div "LLM Model Custom OpenAI Compatible - openai/openrouter/auto (openrouter/all) Co…" at bounding box center [346, 311] width 207 height 28
click at [343, 309] on button "Custom OpenAI Compatible - openai/openrouter/auto (openrouter/all) Connected" at bounding box center [346, 317] width 207 height 17
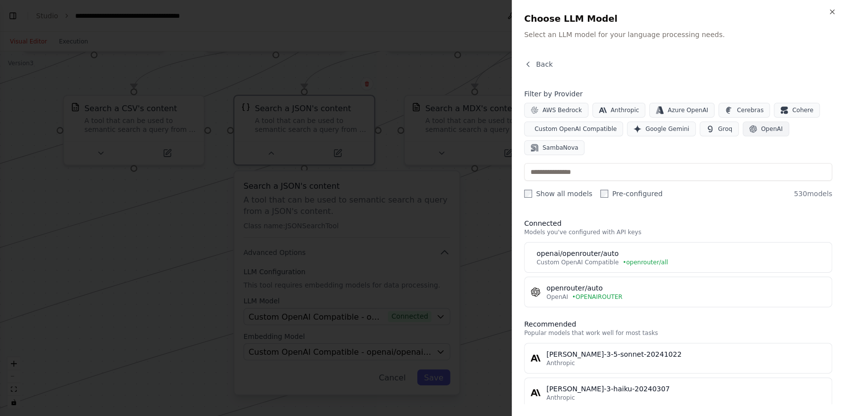
click at [749, 128] on icon "button" at bounding box center [753, 129] width 8 height 8
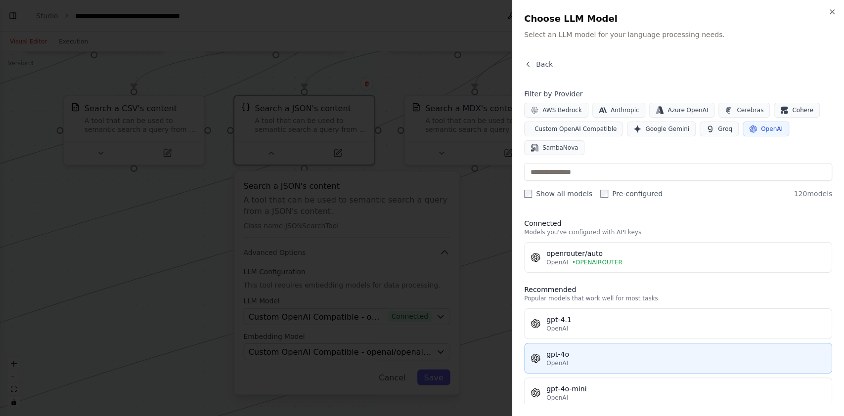
click at [601, 351] on div "gpt-4o" at bounding box center [686, 355] width 279 height 10
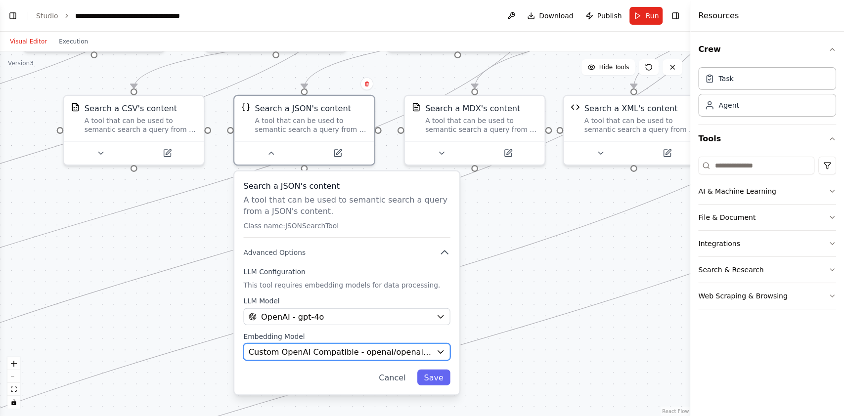
click at [368, 348] on span "Custom OpenAI Compatible - openai/openai/o1-mini" at bounding box center [340, 351] width 183 height 11
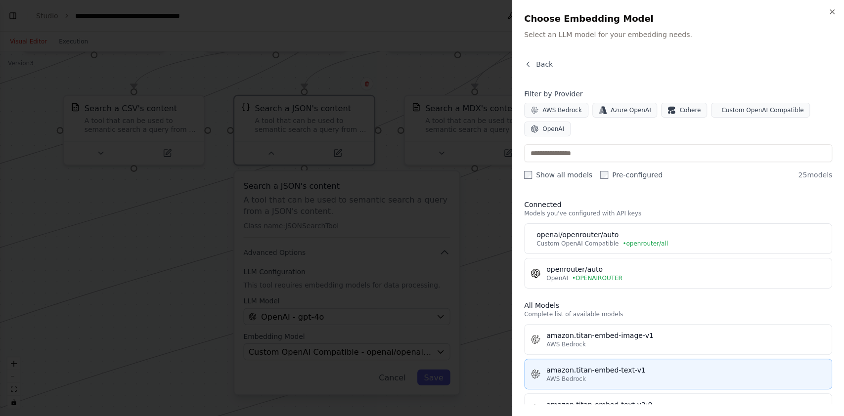
click at [572, 371] on div "amazon.titan-embed-text-v1" at bounding box center [686, 371] width 279 height 10
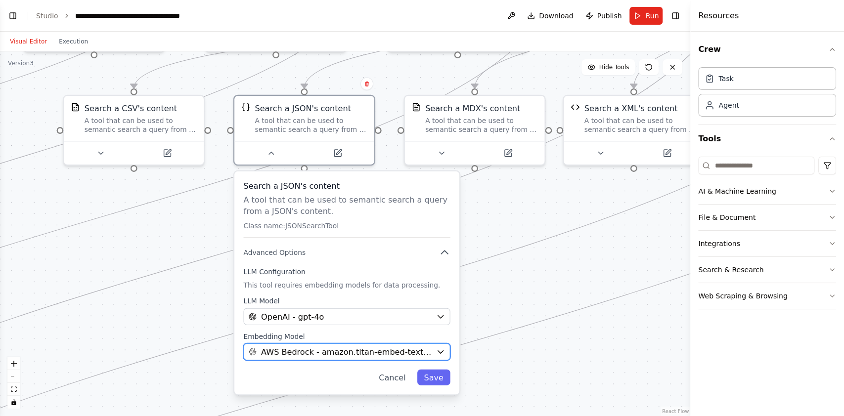
click at [415, 352] on span "AWS Bedrock - amazon.titan-embed-text-v1" at bounding box center [346, 351] width 171 height 11
click at [411, 346] on span "AWS Bedrock - amazon.titan-embed-text-v1" at bounding box center [346, 351] width 171 height 11
click at [404, 347] on span "Custom OpenAI Compatible - openai/openai/o1-mini" at bounding box center [340, 351] width 183 height 11
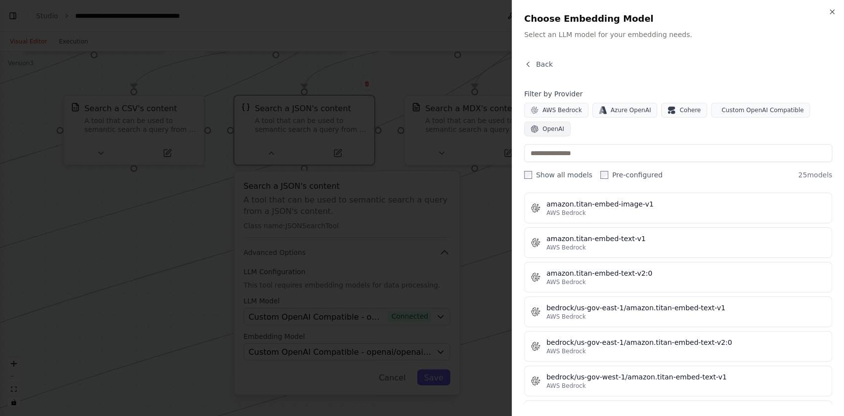
click at [537, 123] on button "OpenAI" at bounding box center [547, 129] width 46 height 15
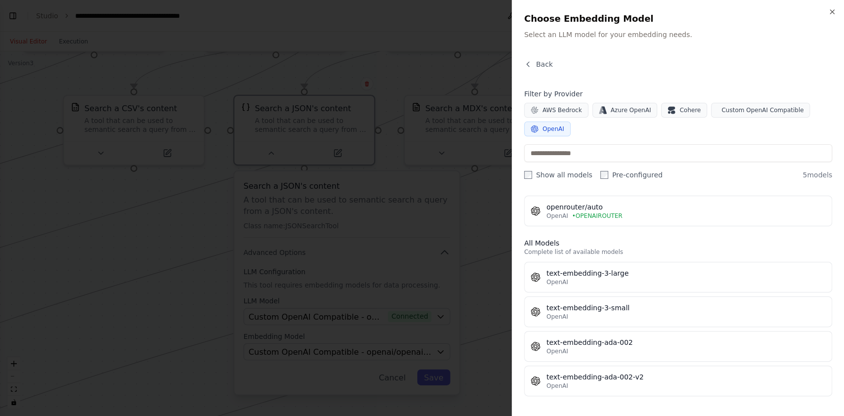
scroll to position [27, 0]
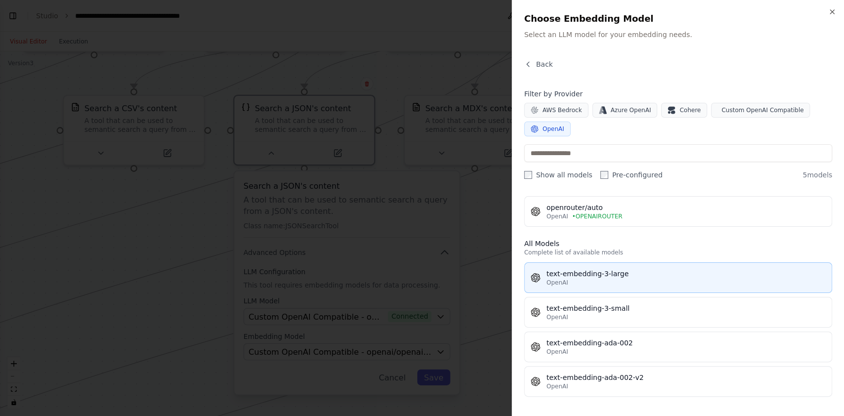
click at [605, 272] on div "text-embedding-3-large" at bounding box center [686, 274] width 279 height 10
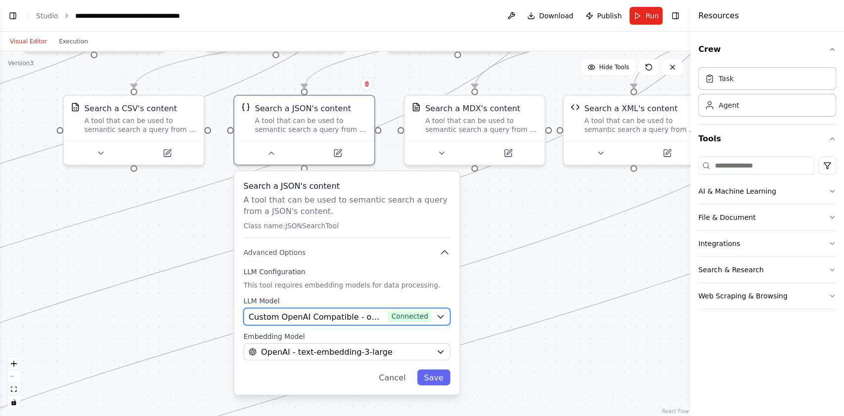
click at [380, 314] on span "Custom OpenAI Compatible - openai/openrouter/auto (openrouter/all)" at bounding box center [316, 316] width 135 height 11
click at [374, 315] on span "Custom OpenAI Compatible - openai/openrouter/auto (openrouter/all)" at bounding box center [316, 316] width 135 height 11
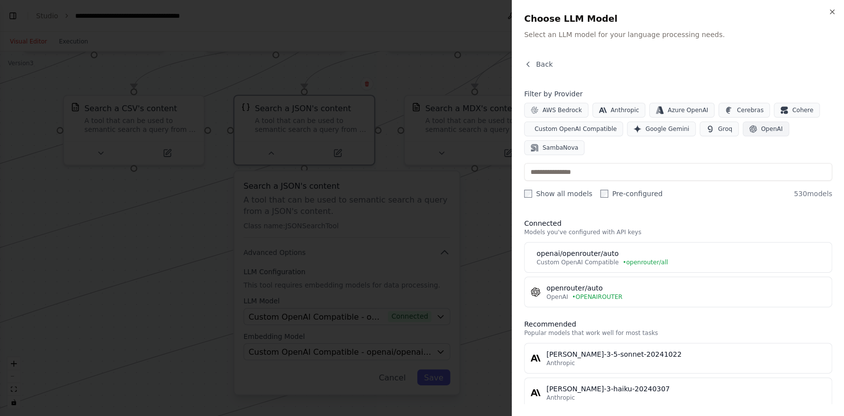
click at [748, 123] on button "OpenAI" at bounding box center [766, 129] width 46 height 15
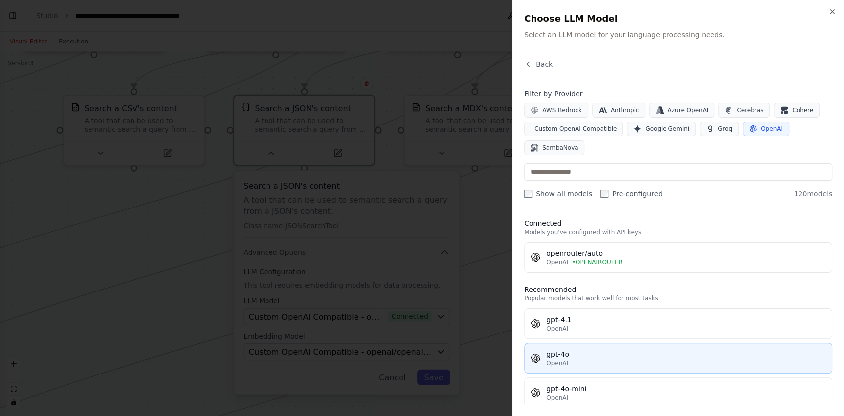
click at [598, 351] on div "gpt-4o" at bounding box center [686, 355] width 279 height 10
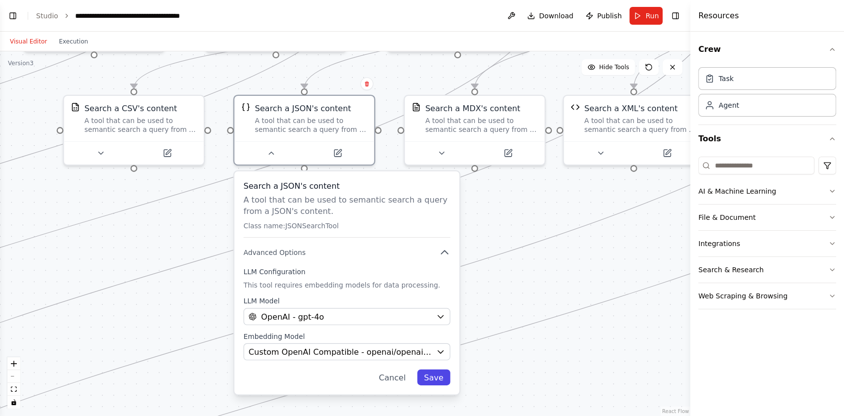
click at [437, 375] on button "Save" at bounding box center [433, 378] width 33 height 16
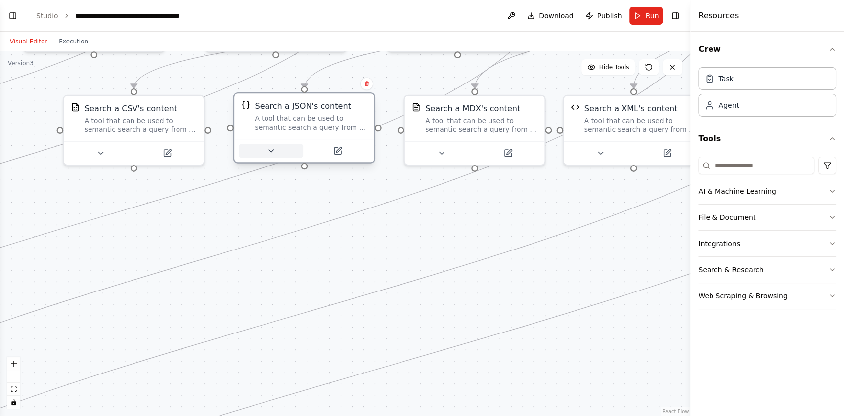
click at [272, 150] on icon at bounding box center [271, 151] width 4 height 2
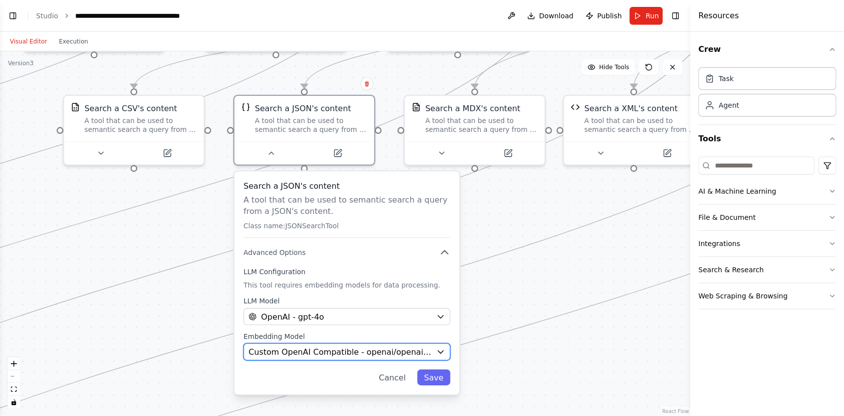
click at [363, 346] on span "Custom OpenAI Compatible - openai/openai/o1-mini" at bounding box center [340, 351] width 183 height 11
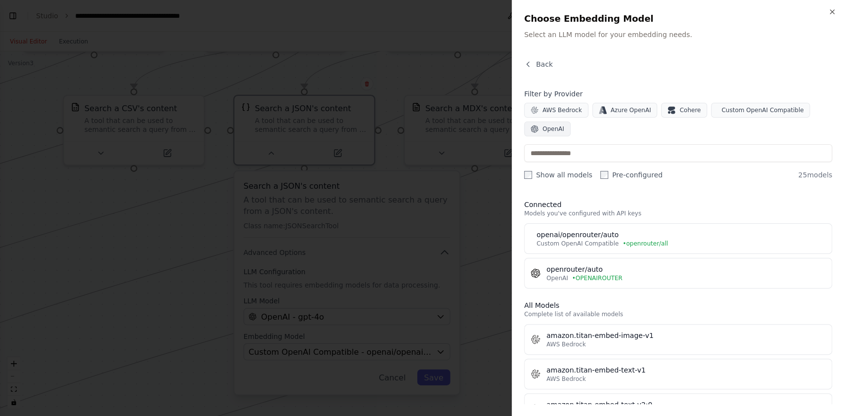
click at [542, 126] on button "OpenAI" at bounding box center [547, 129] width 46 height 15
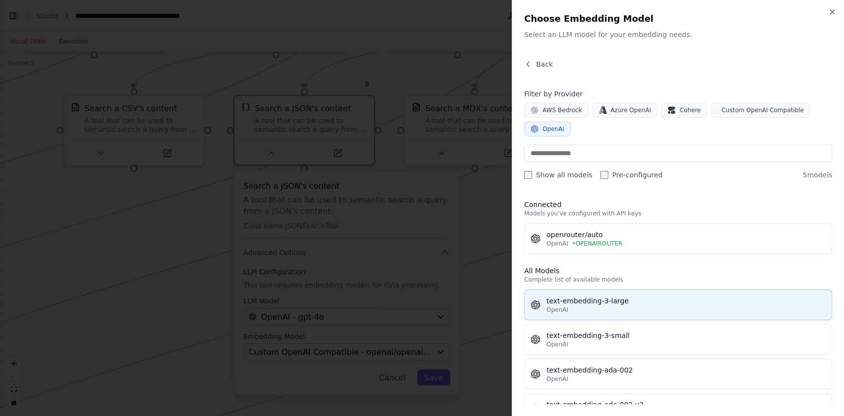
click at [620, 299] on div "text-embedding-3-large" at bounding box center [686, 301] width 279 height 10
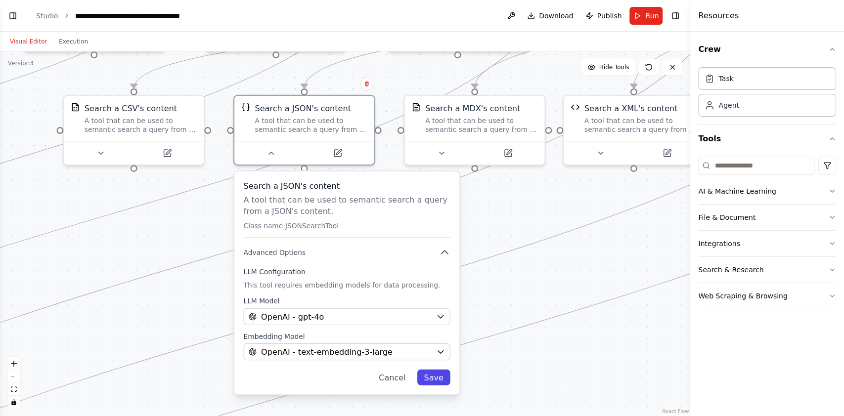
click at [436, 374] on button "Save" at bounding box center [433, 378] width 33 height 16
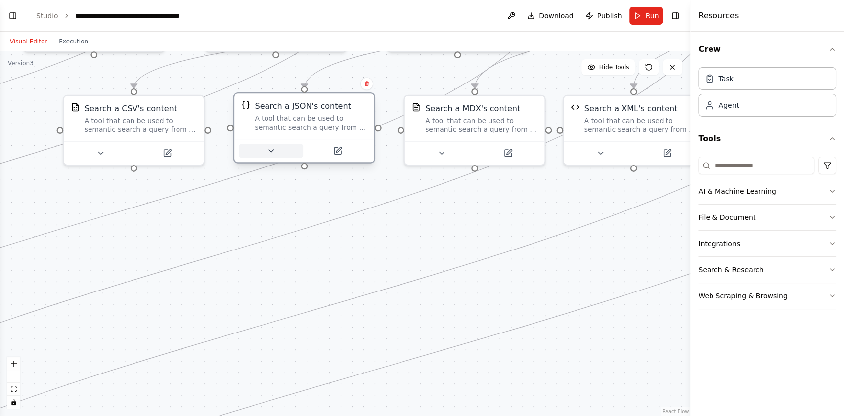
click at [270, 152] on icon at bounding box center [271, 150] width 9 height 9
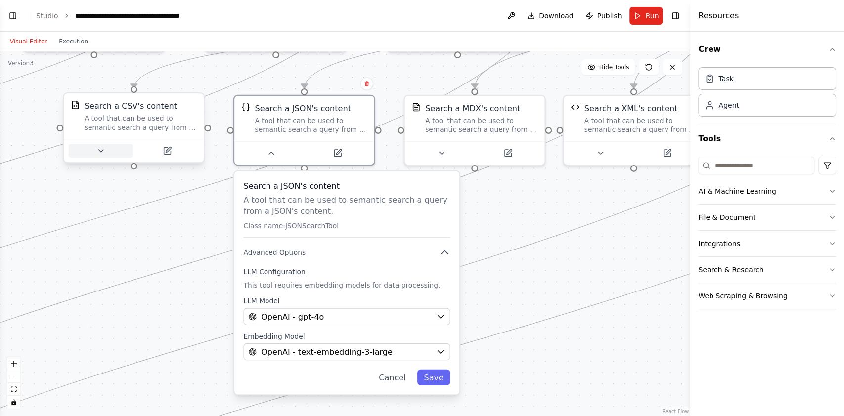
click at [104, 152] on icon at bounding box center [100, 150] width 9 height 9
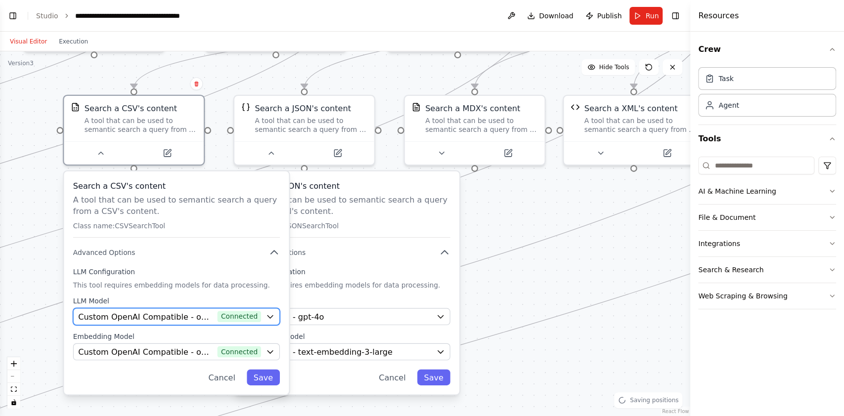
click at [121, 312] on span "Custom OpenAI Compatible - openai/openrouter/auto (openrouter/all)" at bounding box center [145, 316] width 135 height 11
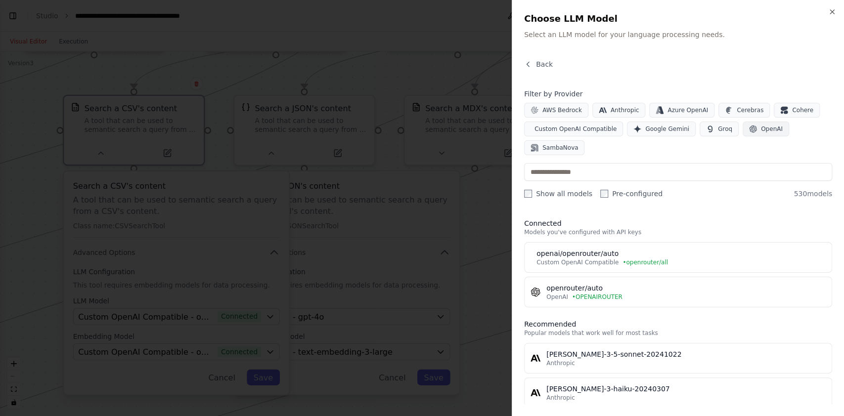
click at [761, 125] on span "OpenAI" at bounding box center [772, 129] width 22 height 8
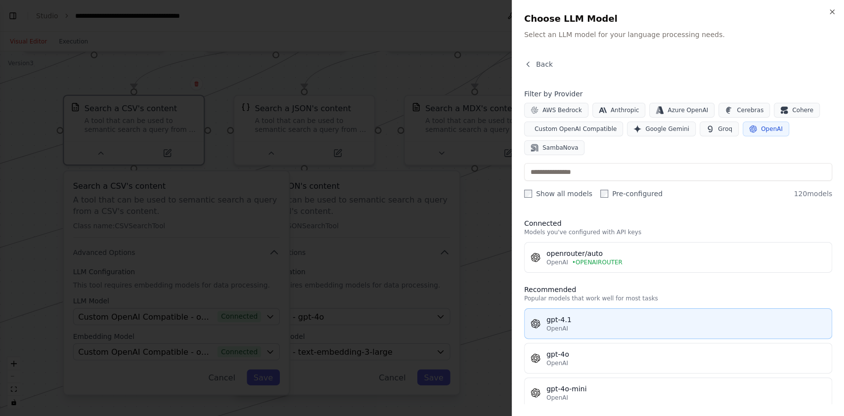
click at [573, 318] on div "gpt-4.1" at bounding box center [686, 320] width 279 height 10
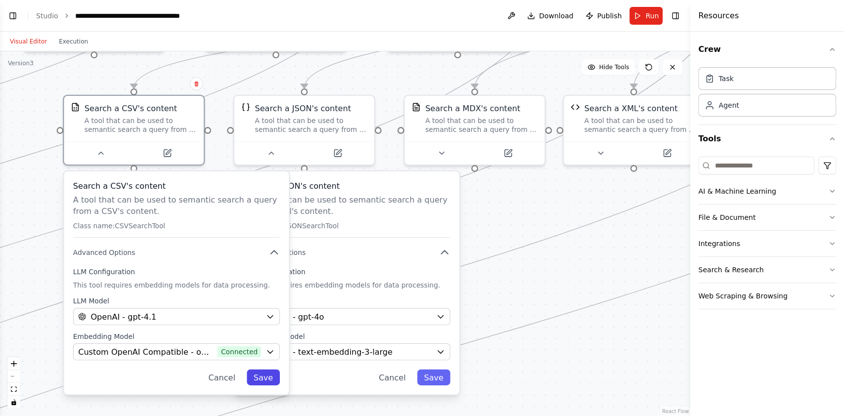
click at [263, 376] on button "Save" at bounding box center [263, 378] width 33 height 16
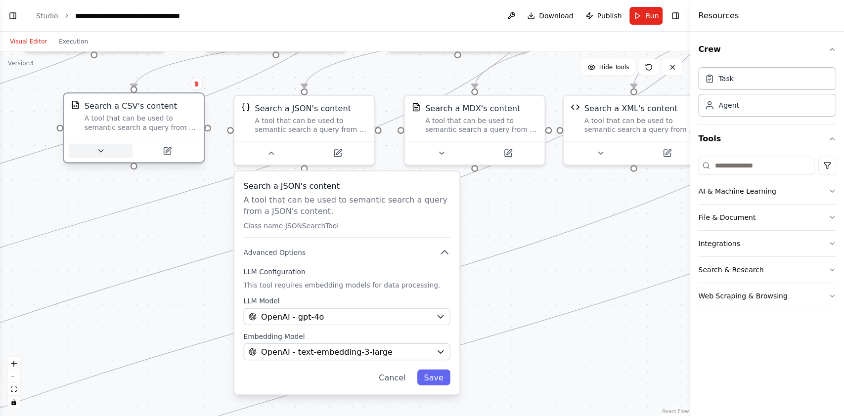
click at [101, 153] on icon at bounding box center [100, 150] width 9 height 9
click at [101, 154] on icon at bounding box center [100, 150] width 9 height 9
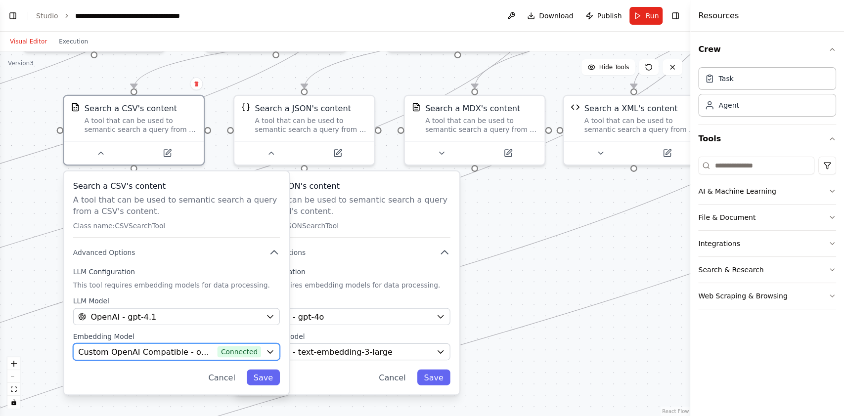
click at [138, 353] on span "Custom OpenAI Compatible - openai/openrouter/auto (openrouter/all)" at bounding box center [145, 351] width 135 height 11
click at [249, 347] on span "Connected" at bounding box center [240, 351] width 44 height 11
click at [258, 351] on span "Connected" at bounding box center [240, 351] width 44 height 11
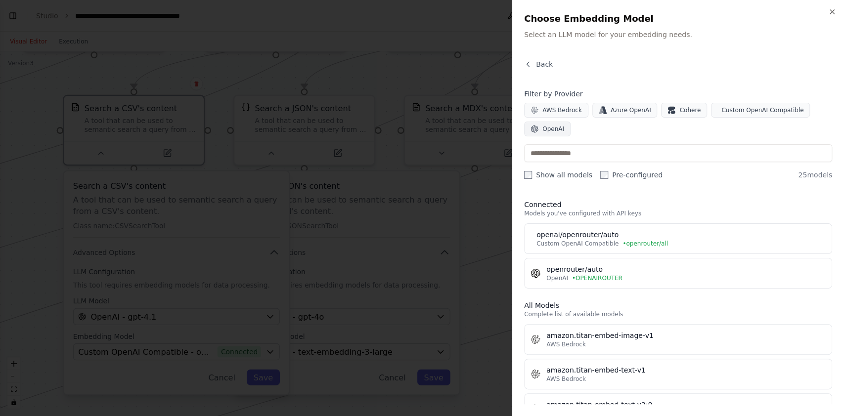
click at [554, 130] on span "OpenAI" at bounding box center [554, 129] width 22 height 8
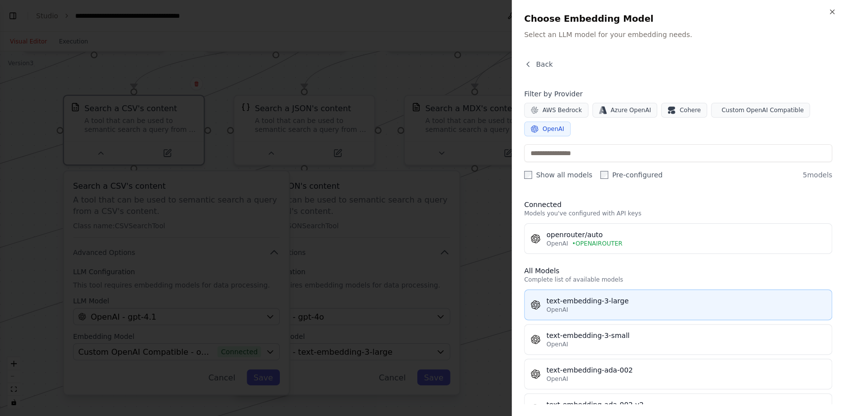
click at [603, 298] on div "text-embedding-3-large" at bounding box center [686, 301] width 279 height 10
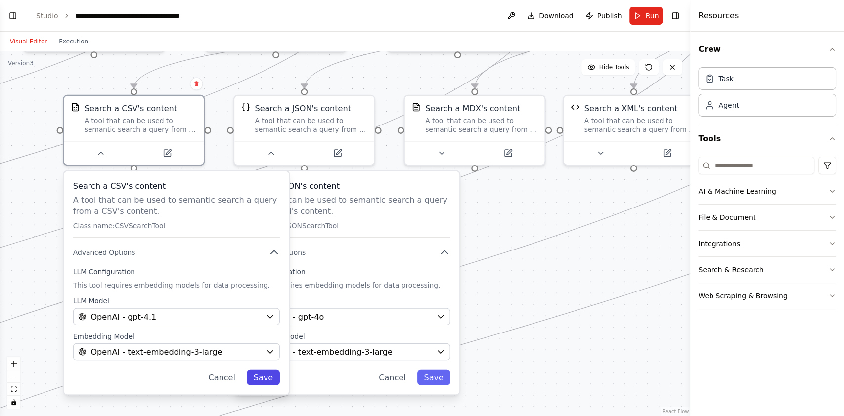
click at [277, 380] on button "Save" at bounding box center [263, 378] width 33 height 16
click at [273, 382] on button "Save" at bounding box center [263, 378] width 33 height 16
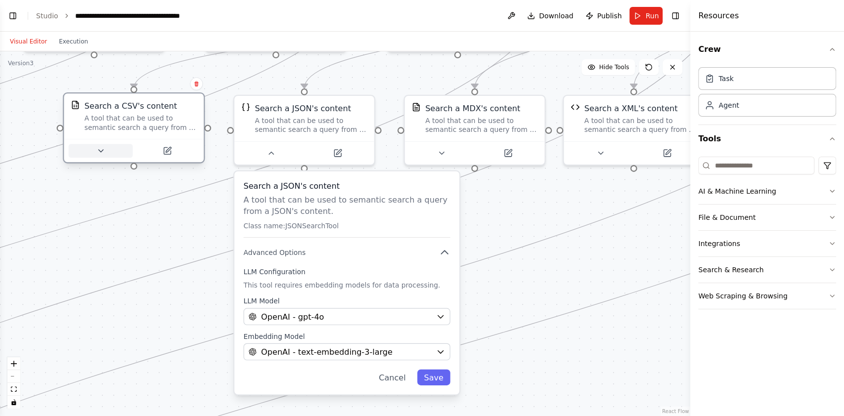
click at [104, 153] on icon at bounding box center [100, 150] width 9 height 9
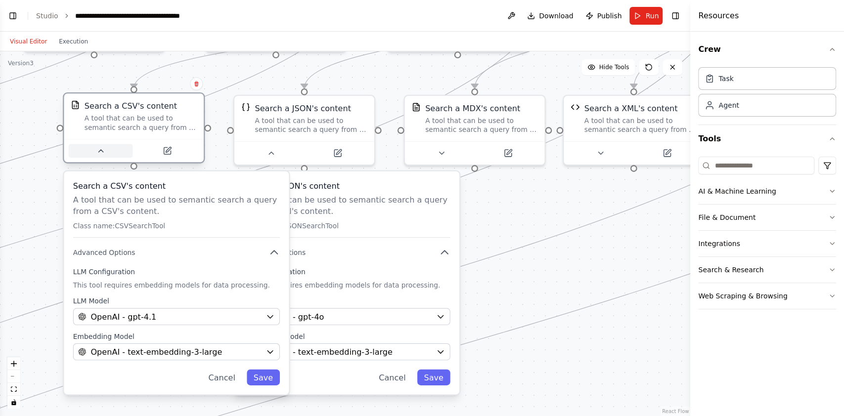
click at [103, 155] on icon at bounding box center [100, 150] width 9 height 9
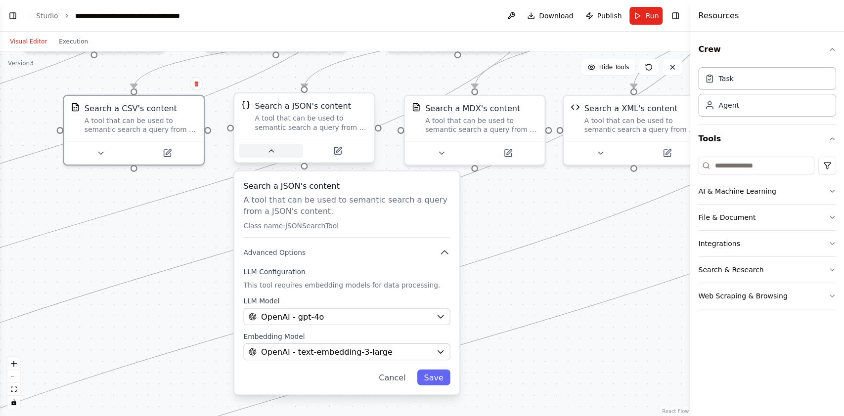
click at [268, 155] on icon at bounding box center [271, 150] width 9 height 9
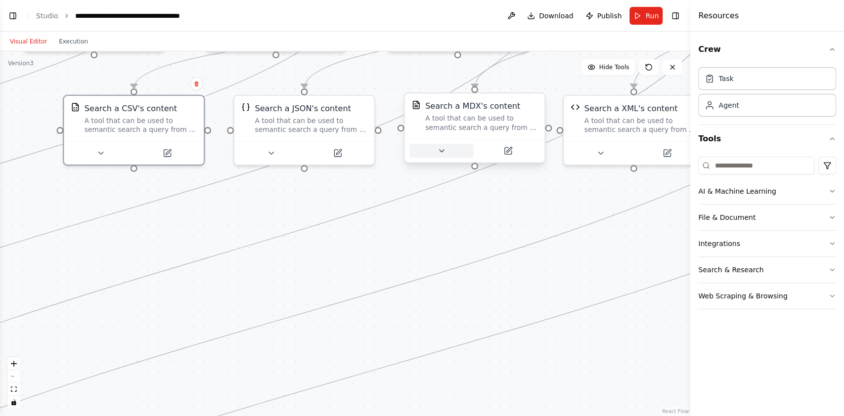
click at [439, 156] on button at bounding box center [442, 151] width 64 height 14
click at [439, 151] on icon at bounding box center [441, 150] width 9 height 9
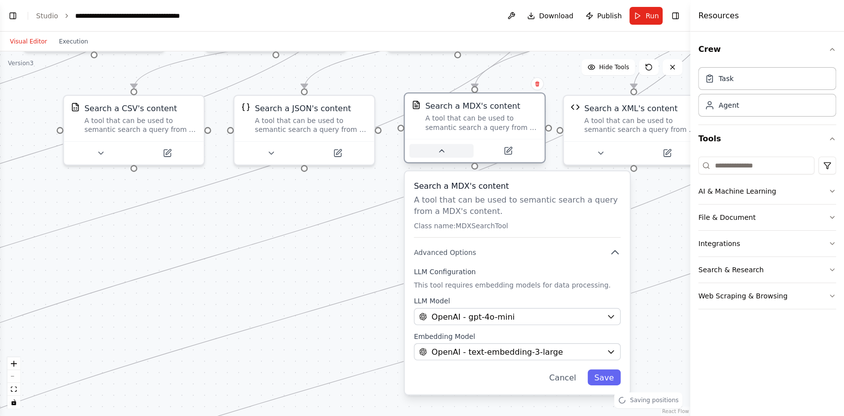
click at [439, 151] on icon at bounding box center [441, 150] width 9 height 9
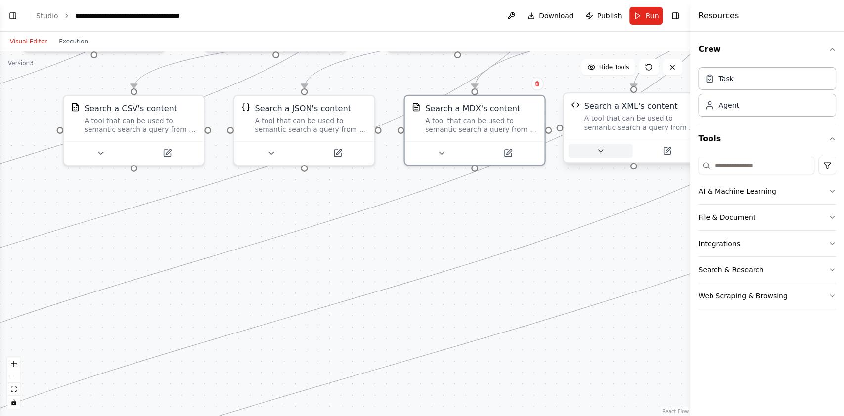
click at [593, 150] on button at bounding box center [600, 151] width 64 height 14
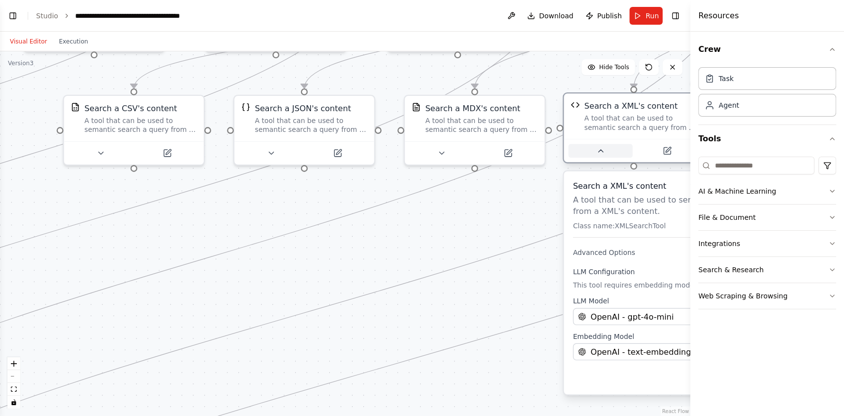
click at [593, 150] on button at bounding box center [600, 151] width 64 height 14
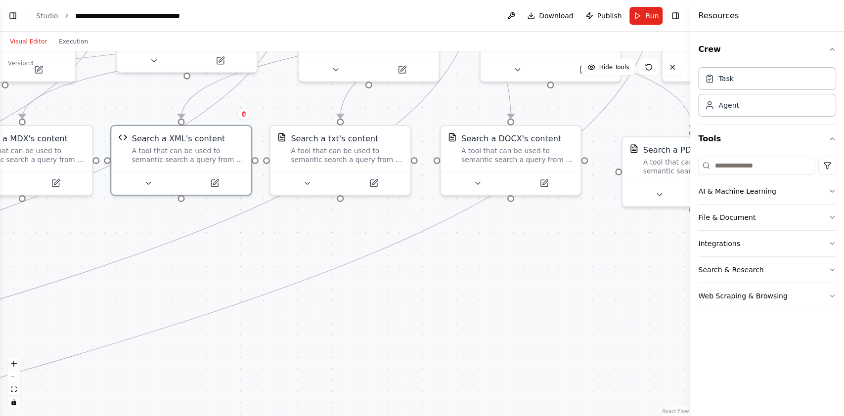
drag, startPoint x: 572, startPoint y: 196, endPoint x: 105, endPoint y: 221, distance: 467.6
click at [105, 222] on div ".deletable-edge-delete-btn { width: 20px; height: 20px; border: 0px solid #ffff…" at bounding box center [345, 233] width 691 height 365
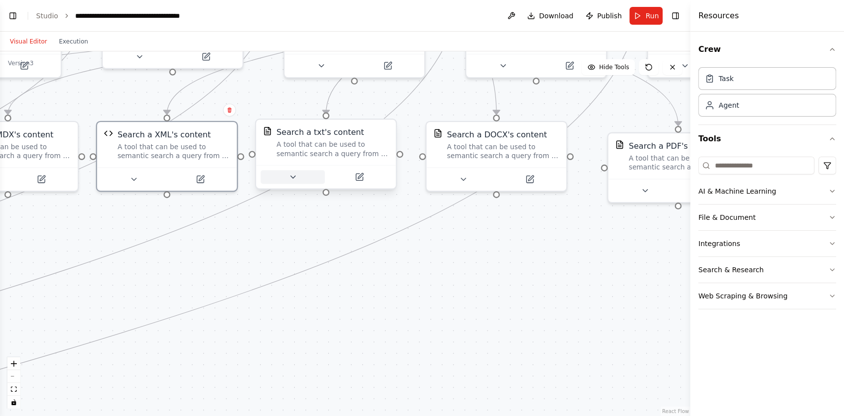
click at [295, 177] on icon at bounding box center [292, 177] width 9 height 9
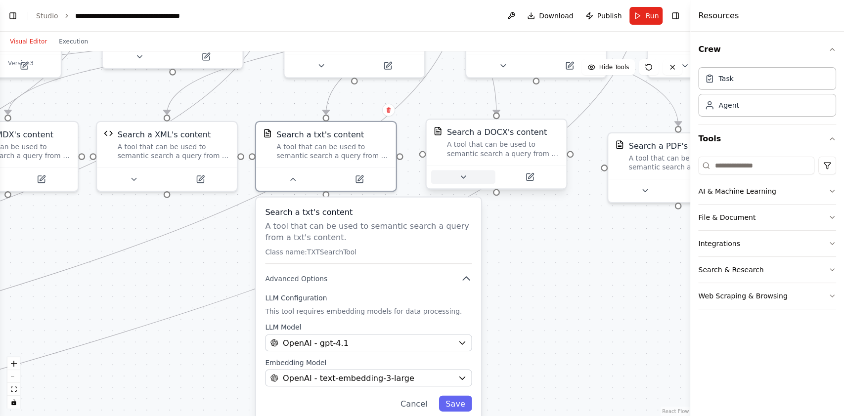
click at [456, 179] on button at bounding box center [463, 178] width 64 height 14
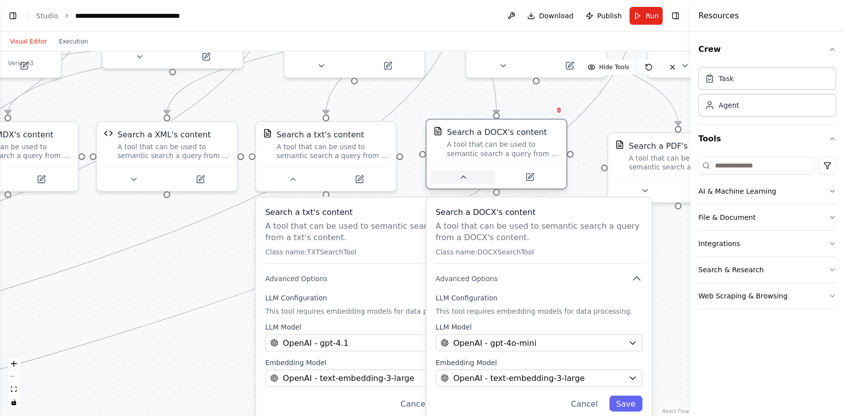
click at [459, 175] on icon at bounding box center [463, 177] width 9 height 9
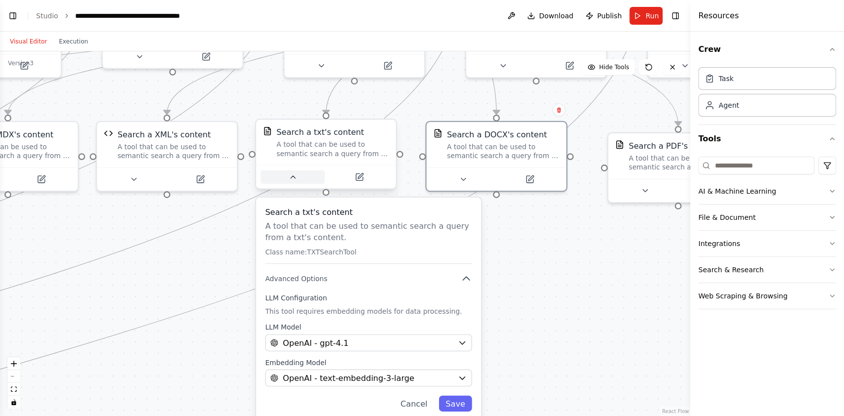
click at [286, 179] on button at bounding box center [293, 178] width 64 height 14
click at [281, 182] on button at bounding box center [293, 178] width 64 height 14
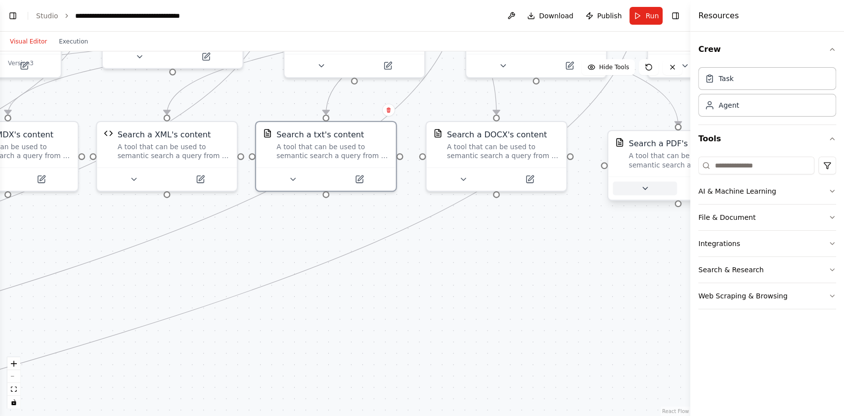
click at [641, 191] on icon at bounding box center [645, 188] width 9 height 9
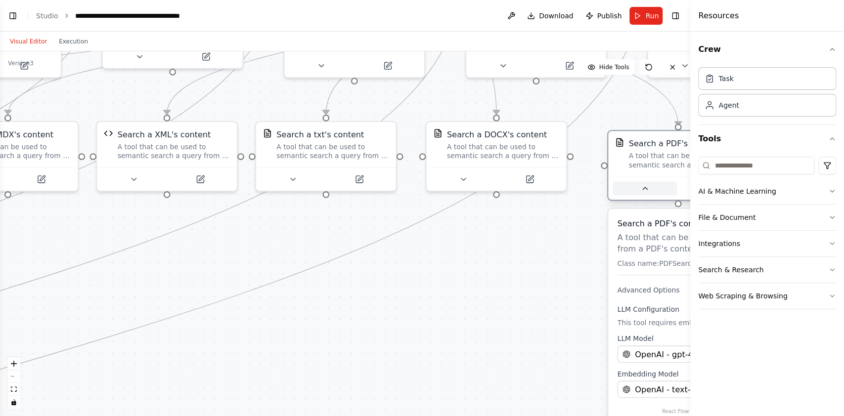
click at [641, 190] on icon at bounding box center [645, 188] width 9 height 9
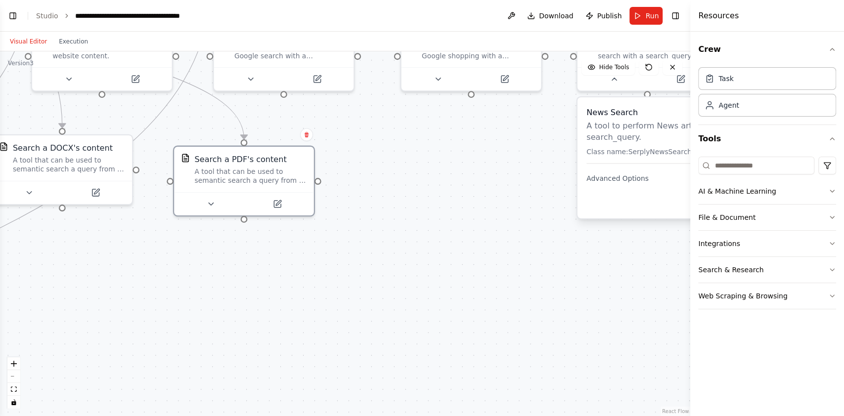
drag, startPoint x: 604, startPoint y: 237, endPoint x: 272, endPoint y: 225, distance: 332.6
click at [186, 243] on div ".deletable-edge-delete-btn { width: 20px; height: 20px; border: 0px solid #ffff…" at bounding box center [345, 233] width 691 height 365
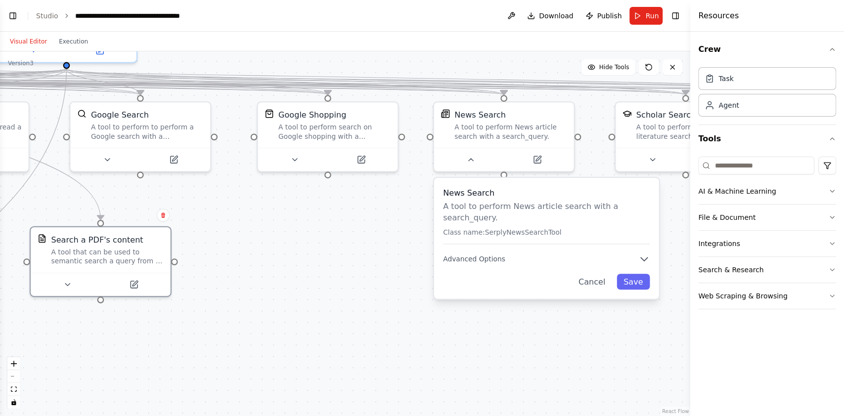
drag, startPoint x: 489, startPoint y: 211, endPoint x: 344, endPoint y: 294, distance: 166.6
click at [345, 294] on div ".deletable-edge-delete-btn { width: 20px; height: 20px; border: 0px solid #ffff…" at bounding box center [345, 233] width 691 height 365
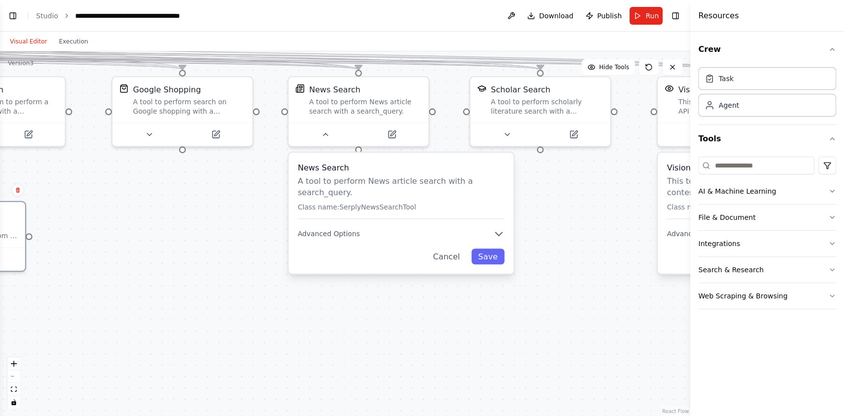
drag, startPoint x: 511, startPoint y: 340, endPoint x: 367, endPoint y: 316, distance: 147.0
click at [367, 316] on div ".deletable-edge-delete-btn { width: 20px; height: 20px; border: 0px solid #ffff…" at bounding box center [345, 233] width 691 height 365
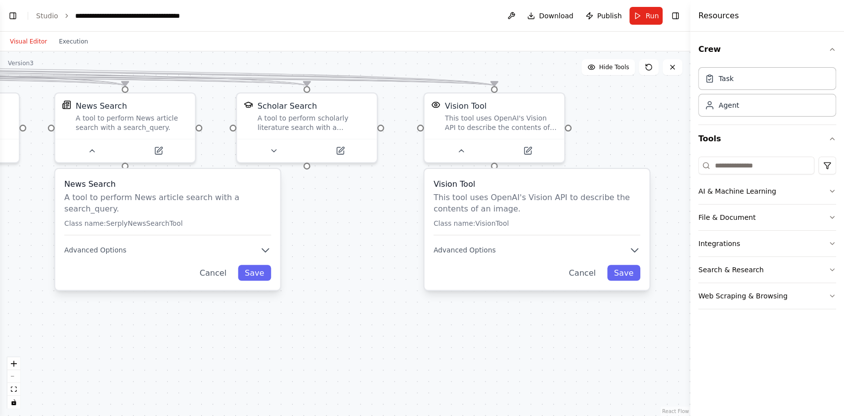
drag, startPoint x: 517, startPoint y: 308, endPoint x: 284, endPoint y: 322, distance: 232.9
click at [284, 322] on div ".deletable-edge-delete-btn { width: 20px; height: 20px; border: 0px solid #ffff…" at bounding box center [345, 233] width 691 height 365
click at [649, 14] on span "Run" at bounding box center [651, 16] width 13 height 10
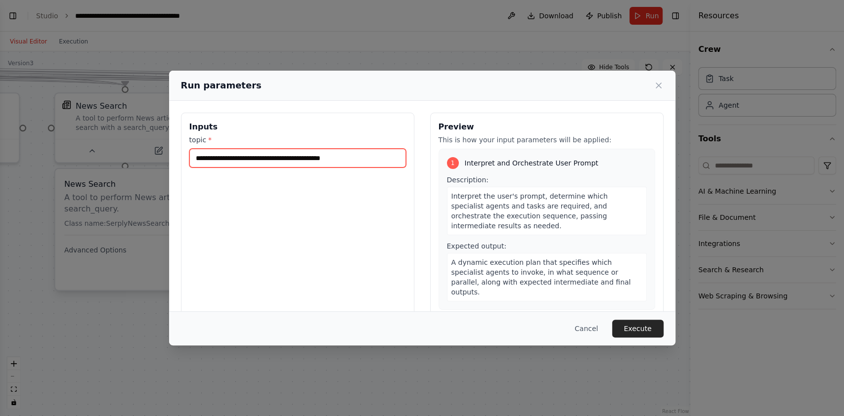
click at [299, 160] on input "**********" at bounding box center [297, 158] width 217 height 19
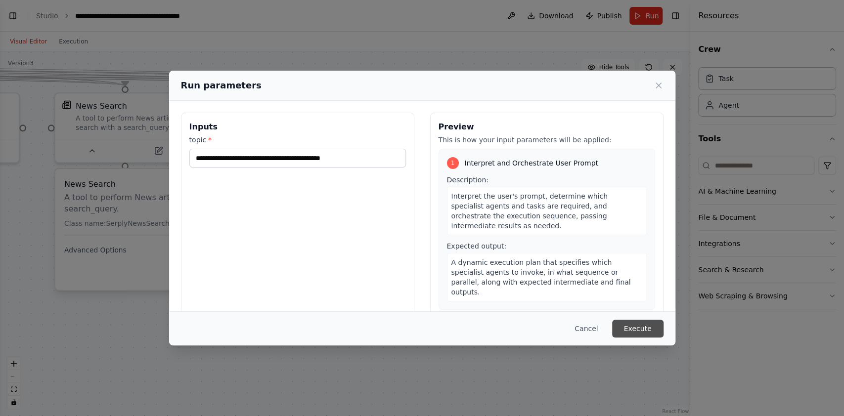
click at [640, 327] on button "Execute" at bounding box center [637, 329] width 51 height 18
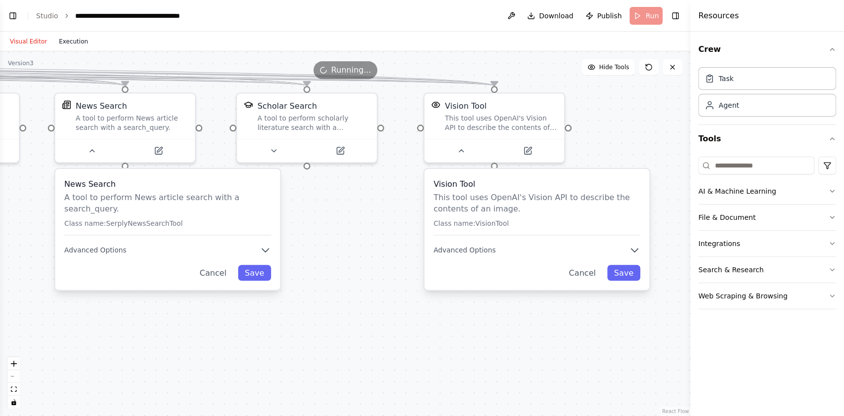
click at [75, 38] on button "Execution" at bounding box center [73, 42] width 41 height 12
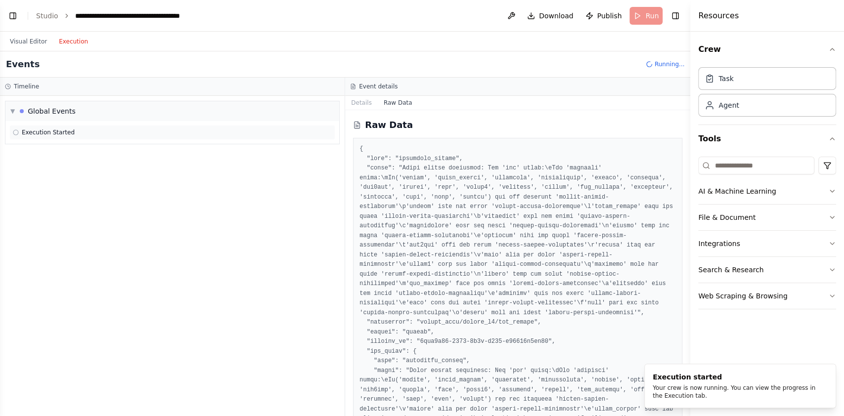
click at [56, 132] on span "Execution Started" at bounding box center [48, 133] width 53 height 8
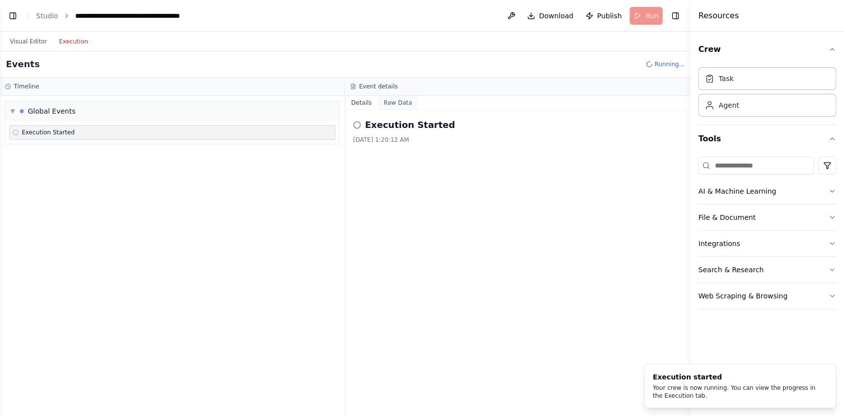
click at [389, 100] on button "Raw Data" at bounding box center [398, 103] width 41 height 14
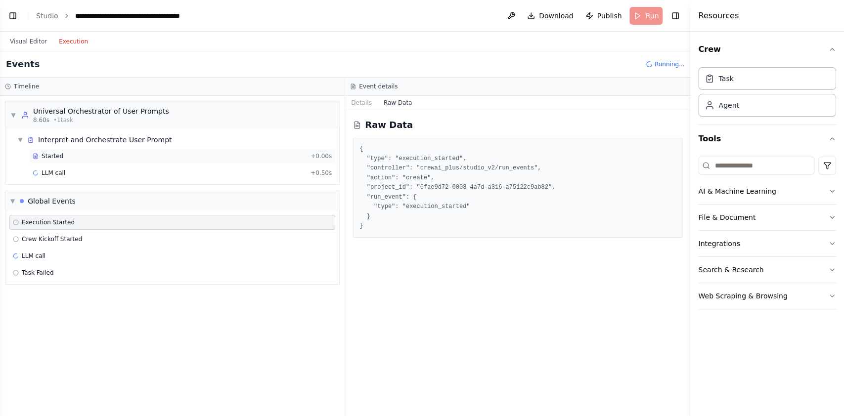
click at [99, 158] on div "Started" at bounding box center [170, 156] width 274 height 8
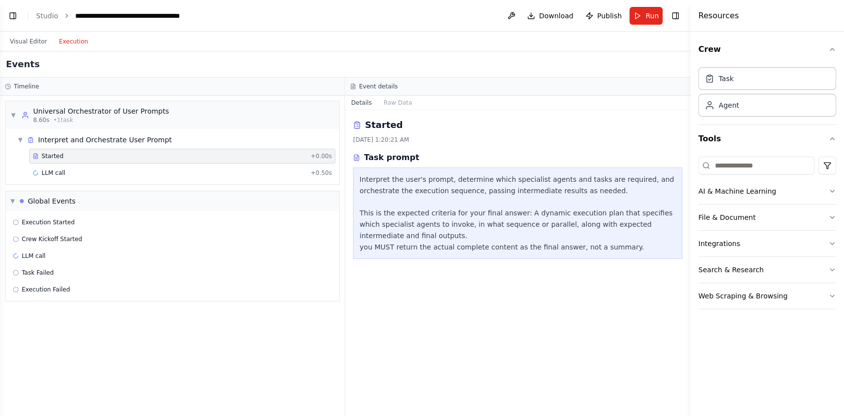
drag, startPoint x: 254, startPoint y: 50, endPoint x: 309, endPoint y: 46, distance: 55.1
click at [309, 46] on div "Visual Editor Execution" at bounding box center [345, 42] width 691 height 20
click at [224, 159] on div "Started" at bounding box center [170, 156] width 274 height 8
click at [253, 168] on div "LLM call + 0.50s" at bounding box center [182, 173] width 306 height 15
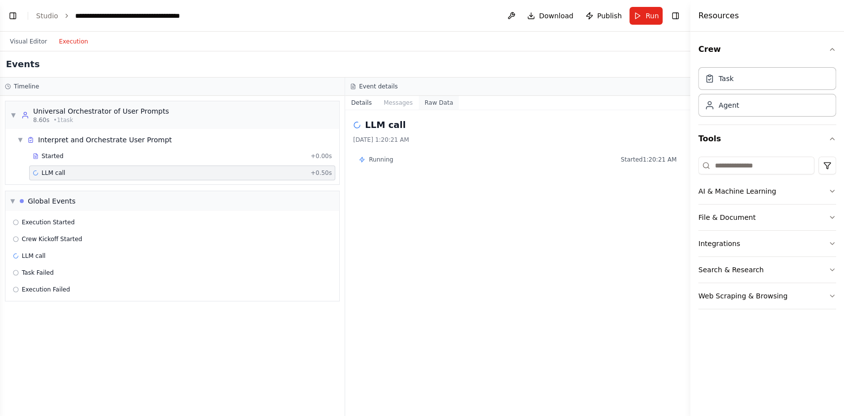
click at [438, 101] on button "Raw Data" at bounding box center [439, 103] width 41 height 14
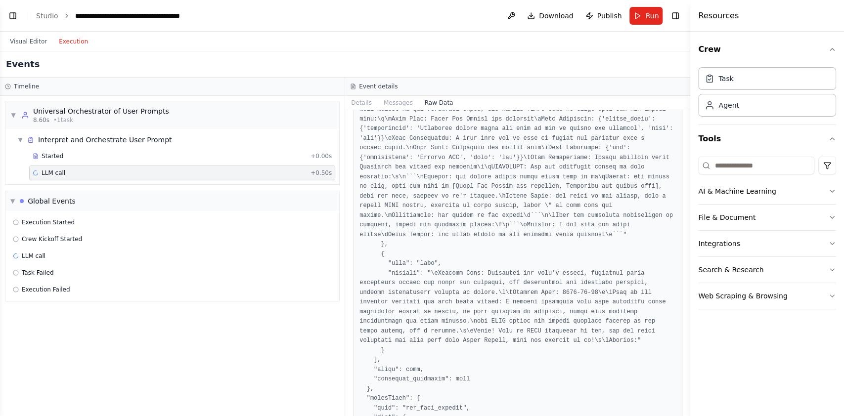
scroll to position [725, 0]
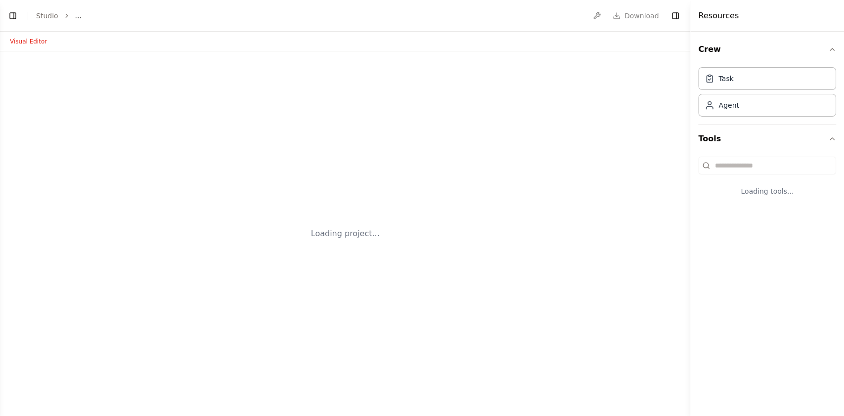
select select "****"
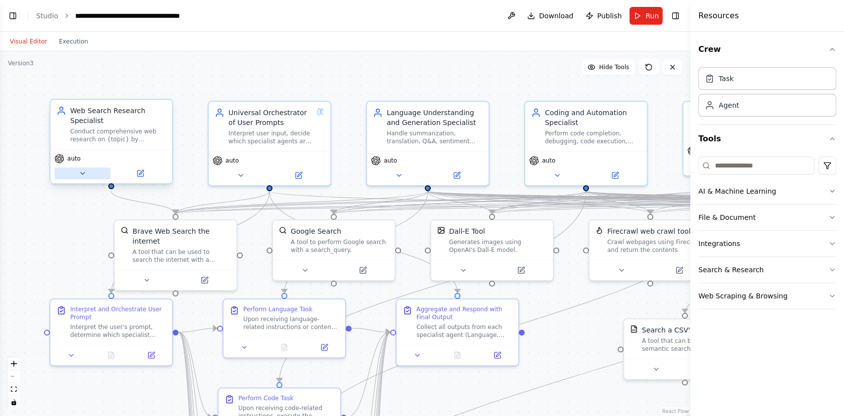
scroll to position [16186, 0]
click at [85, 173] on icon at bounding box center [83, 174] width 8 height 8
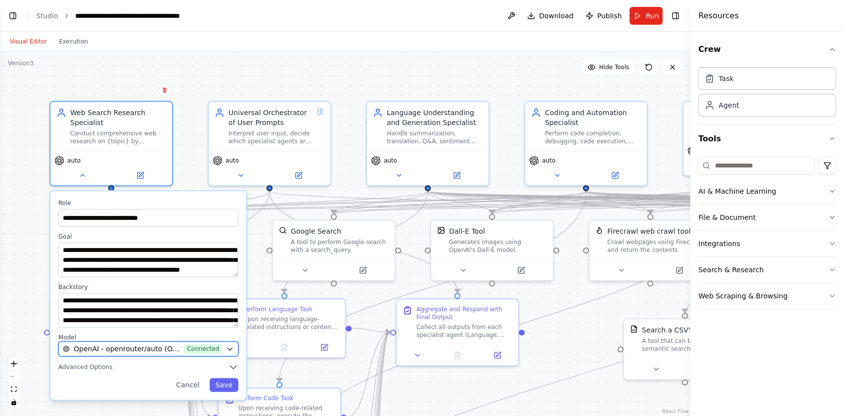
click at [166, 347] on span "OpenAI - openrouter/auto (OPENAIROUTER)" at bounding box center [127, 349] width 106 height 10
click at [165, 347] on span "OpenAI - openrouter/auto (OPENAIROUTER)" at bounding box center [127, 349] width 106 height 10
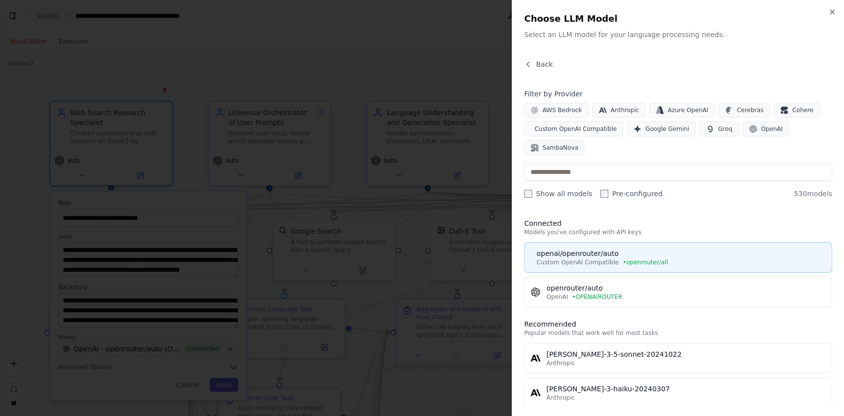
click at [656, 255] on div "openai/openrouter/auto" at bounding box center [681, 254] width 289 height 10
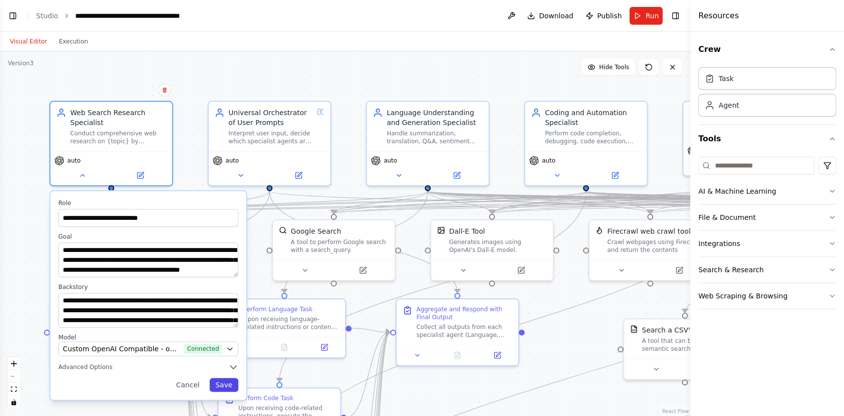
click at [229, 384] on button "Save" at bounding box center [224, 385] width 29 height 14
click at [230, 379] on button "Save" at bounding box center [224, 385] width 29 height 14
click at [230, 382] on button "Save" at bounding box center [224, 385] width 29 height 14
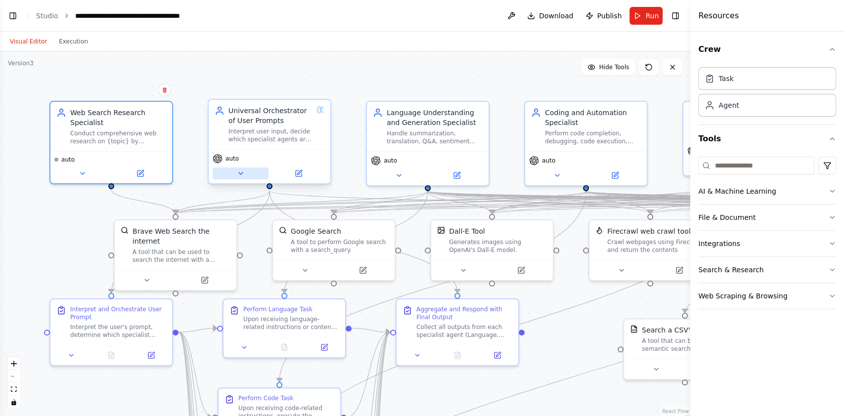
click at [227, 170] on button at bounding box center [241, 174] width 56 height 12
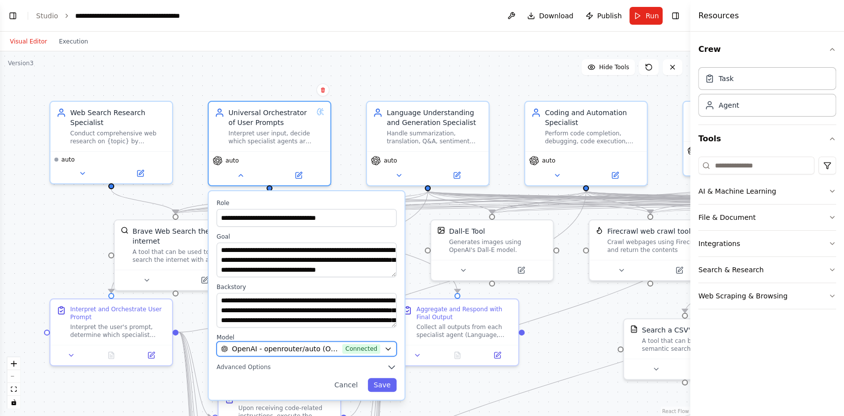
click at [269, 346] on span "OpenAI - openrouter/auto (OPENAIROUTER)" at bounding box center [285, 349] width 106 height 10
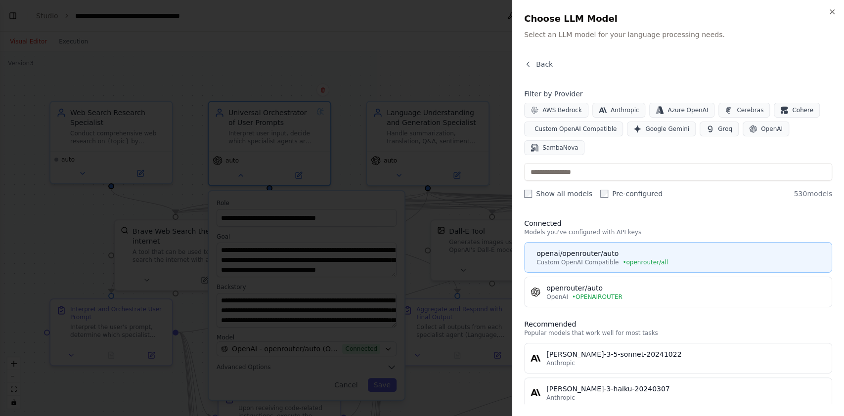
click at [619, 251] on div "openai/openrouter/auto" at bounding box center [681, 254] width 289 height 10
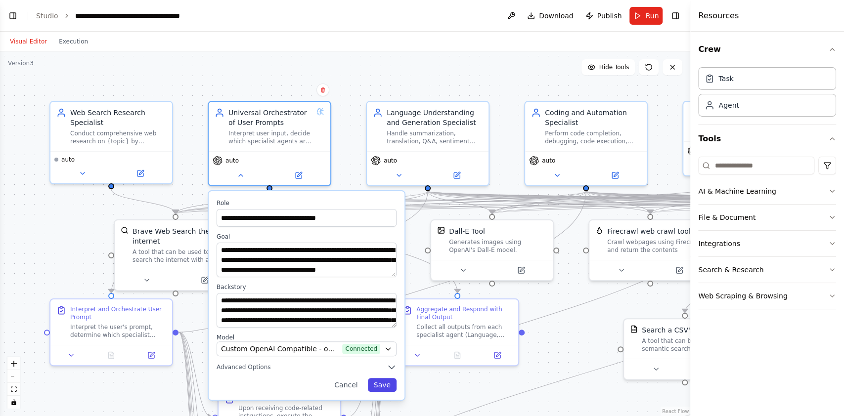
click at [384, 385] on button "Save" at bounding box center [382, 385] width 29 height 14
click at [378, 380] on button "Save" at bounding box center [382, 385] width 29 height 14
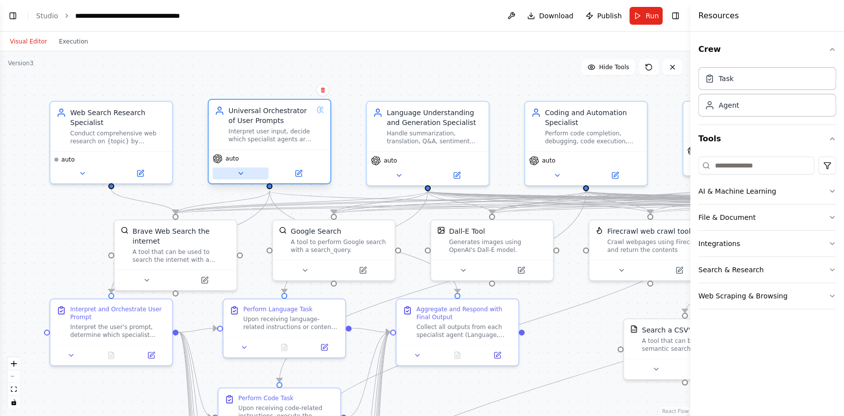
click at [233, 174] on button at bounding box center [241, 174] width 56 height 12
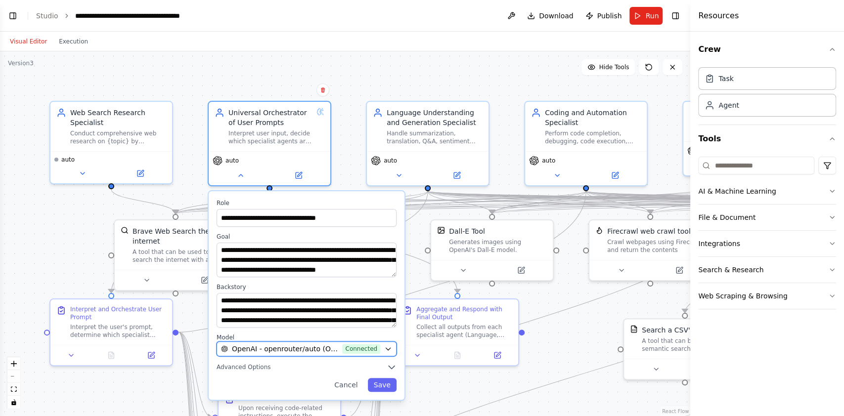
click at [289, 347] on span "OpenAI - openrouter/auto (OPENAIROUTER)" at bounding box center [285, 349] width 106 height 10
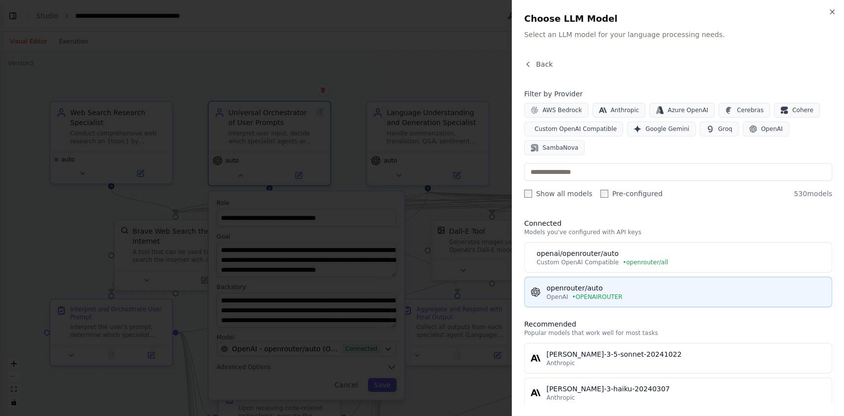
click at [626, 289] on div "openrouter/auto" at bounding box center [686, 288] width 279 height 10
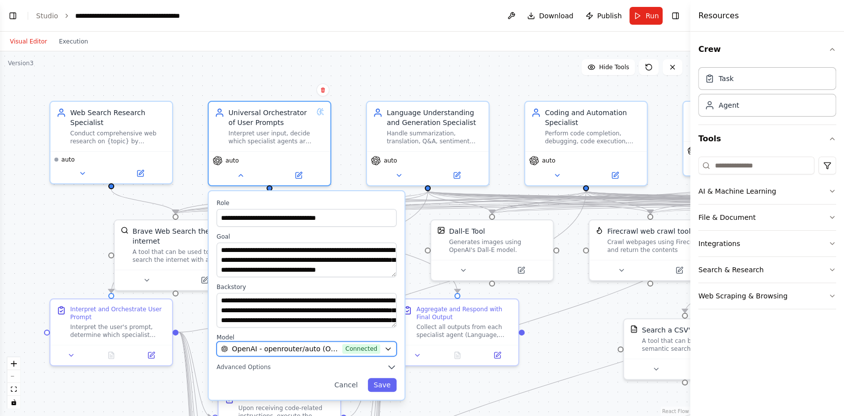
click at [338, 344] on span "OpenAI - openrouter/auto (OPENAIROUTER)" at bounding box center [285, 349] width 106 height 10
click at [307, 359] on div "**********" at bounding box center [307, 295] width 196 height 209
click at [307, 352] on span "OpenAI - openrouter/auto (OPENAIROUTER)" at bounding box center [285, 349] width 106 height 10
click at [308, 347] on span "OpenAI - openrouter/auto (OPENAIROUTER)" at bounding box center [285, 349] width 106 height 10
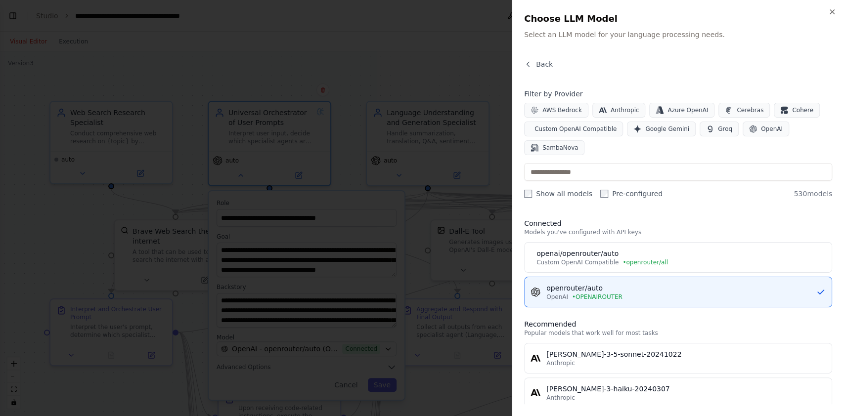
click at [607, 252] on div "openai/openrouter/auto" at bounding box center [681, 254] width 289 height 10
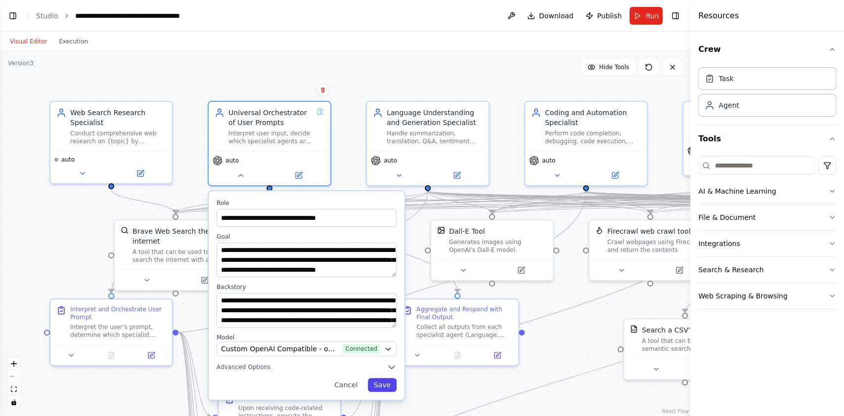
click at [385, 379] on button "Save" at bounding box center [382, 385] width 29 height 14
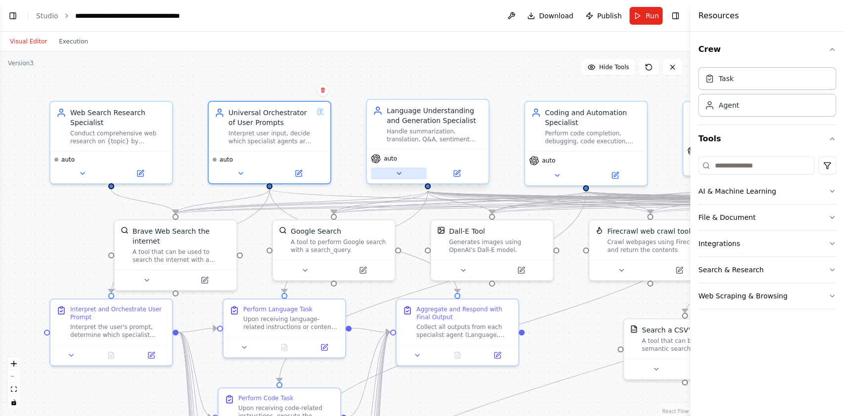
click at [394, 177] on button at bounding box center [399, 174] width 56 height 12
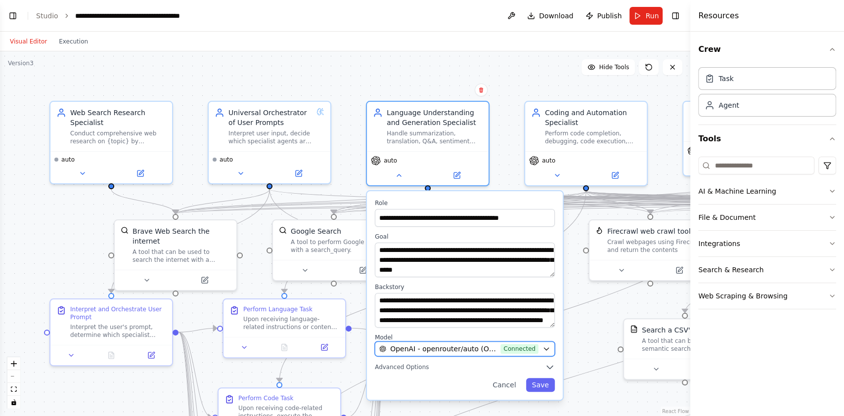
click at [445, 350] on span "OpenAI - openrouter/auto (OPENAIROUTER)" at bounding box center [443, 349] width 106 height 10
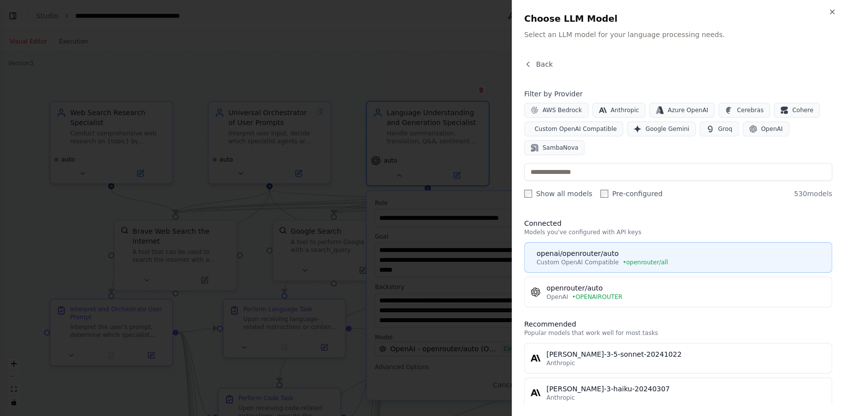
click at [608, 255] on div "openai/openrouter/auto" at bounding box center [681, 254] width 289 height 10
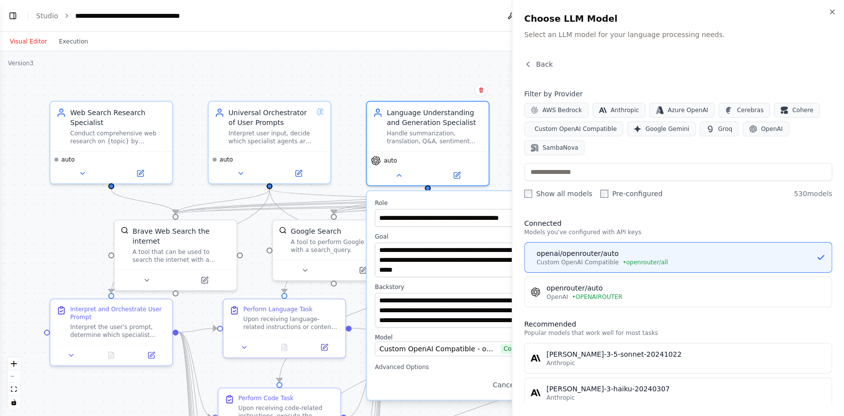
click at [608, 255] on div "Firecrawl web crawl tool Crawl webpages using Firecrawl and return the contents" at bounding box center [651, 241] width 122 height 40
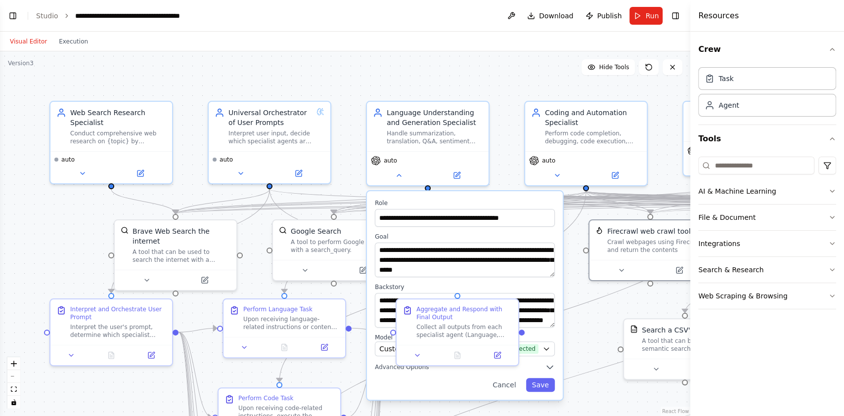
click at [503, 141] on div ".deletable-edge-delete-btn { width: 20px; height: 20px; border: 0px solid #ffff…" at bounding box center [345, 233] width 691 height 365
click at [501, 140] on div ".deletable-edge-delete-btn { width: 20px; height: 20px; border: 0px solid #ffff…" at bounding box center [345, 233] width 691 height 365
click at [389, 160] on span "auto" at bounding box center [390, 159] width 13 height 8
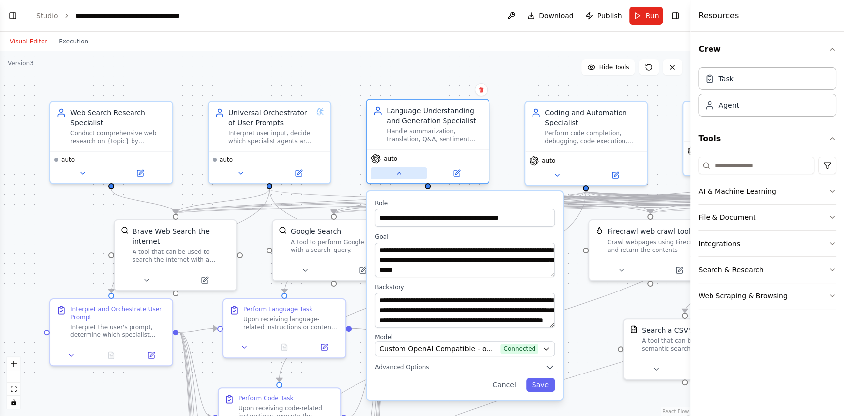
click at [400, 178] on button at bounding box center [399, 174] width 56 height 12
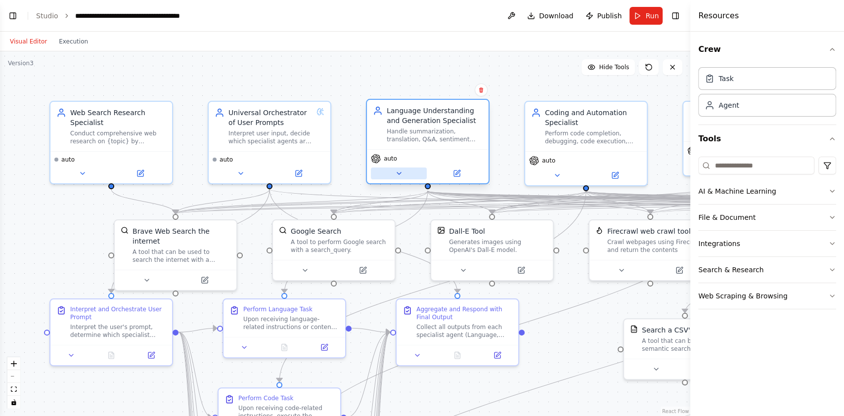
click at [393, 172] on button at bounding box center [399, 174] width 56 height 12
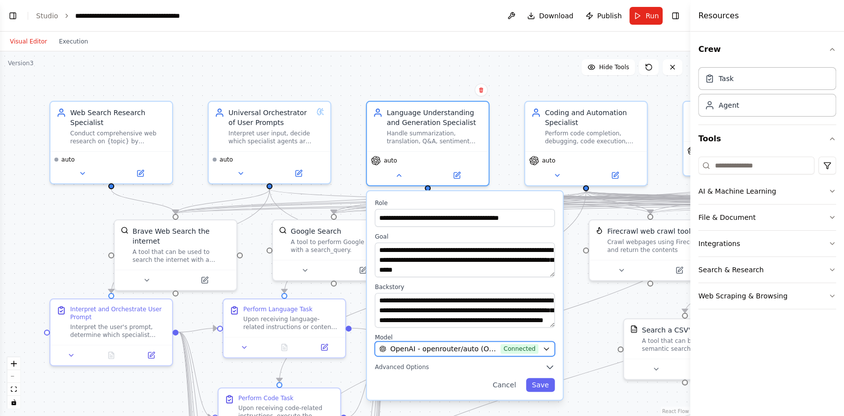
click at [460, 350] on span "OpenAI - openrouter/auto (OPENAIROUTER)" at bounding box center [443, 349] width 106 height 10
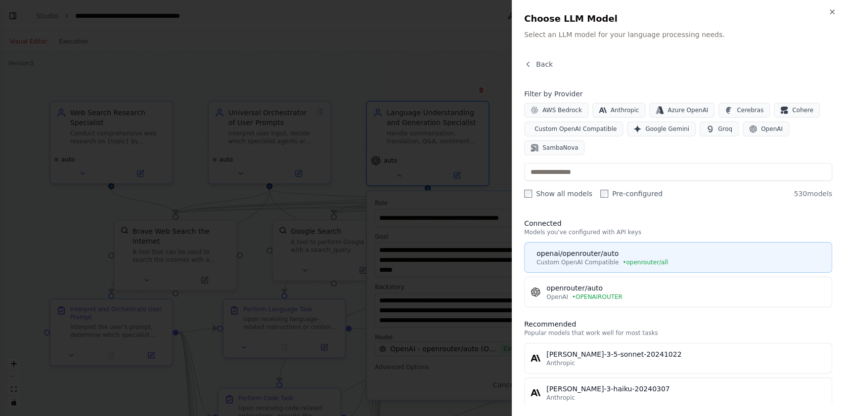
click at [643, 259] on span "• openrouter/all" at bounding box center [646, 263] width 46 height 8
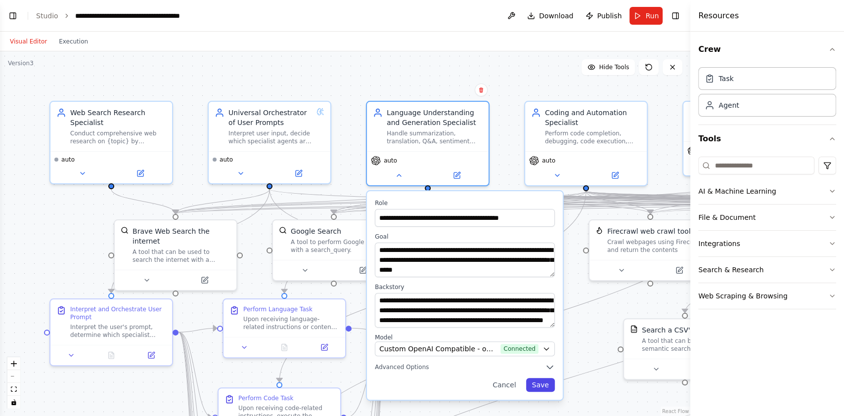
click at [545, 383] on button "Save" at bounding box center [540, 385] width 29 height 14
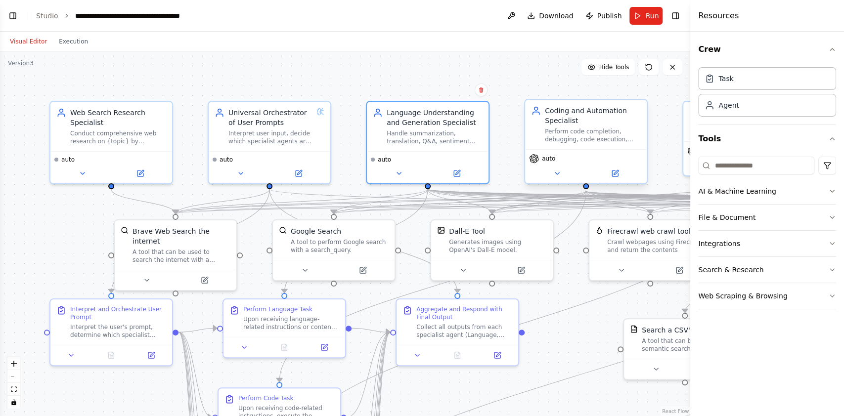
click at [545, 181] on div "auto" at bounding box center [586, 166] width 122 height 34
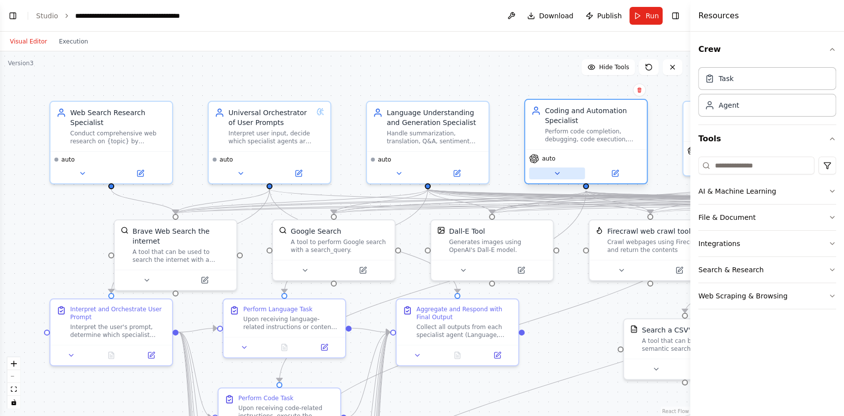
click at [551, 178] on button at bounding box center [557, 174] width 56 height 12
click at [552, 177] on button at bounding box center [557, 174] width 56 height 12
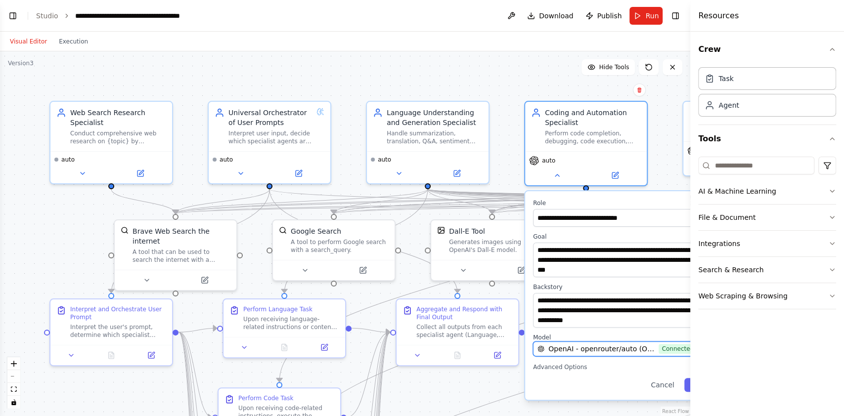
click at [563, 347] on span "OpenAI - openrouter/auto (OPENAIROUTER)" at bounding box center [602, 349] width 106 height 10
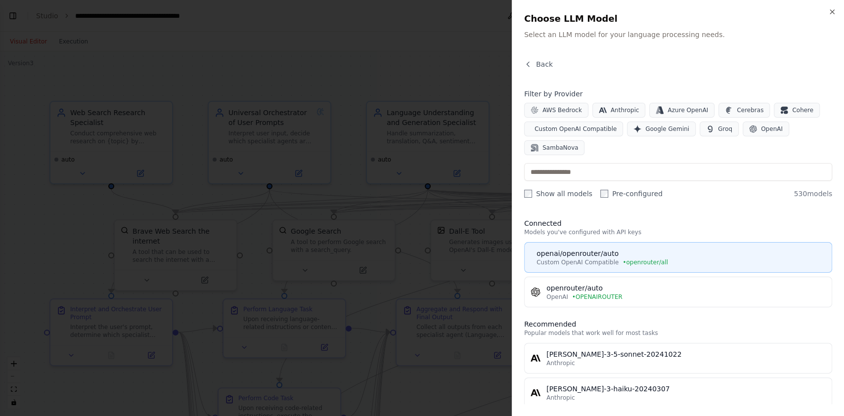
click at [639, 260] on span "• openrouter/all" at bounding box center [646, 263] width 46 height 8
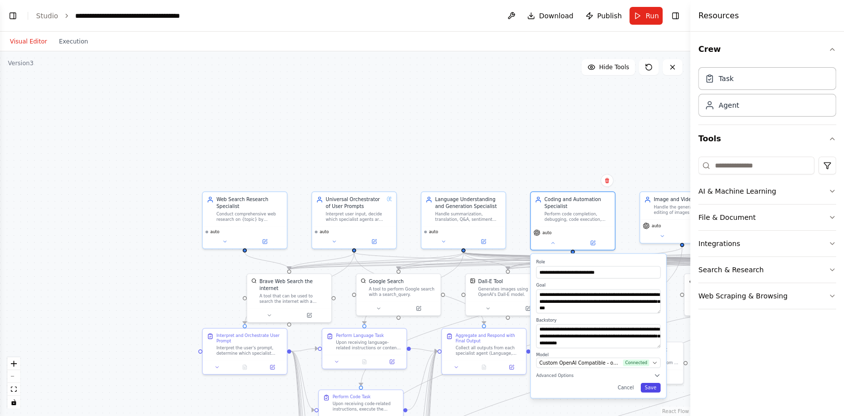
click at [648, 385] on button "Save" at bounding box center [651, 387] width 20 height 9
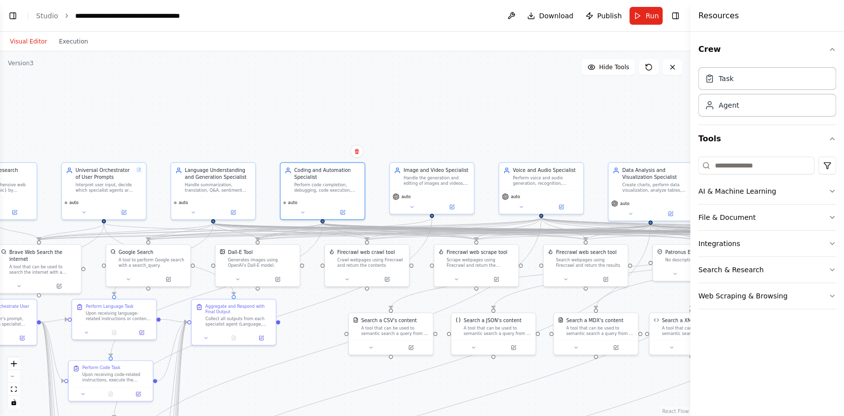
drag, startPoint x: 570, startPoint y: 135, endPoint x: 273, endPoint y: 103, distance: 299.0
click at [273, 103] on div ".deletable-edge-delete-btn { width: 20px; height: 20px; border: 0px solid #ffff…" at bounding box center [345, 233] width 691 height 365
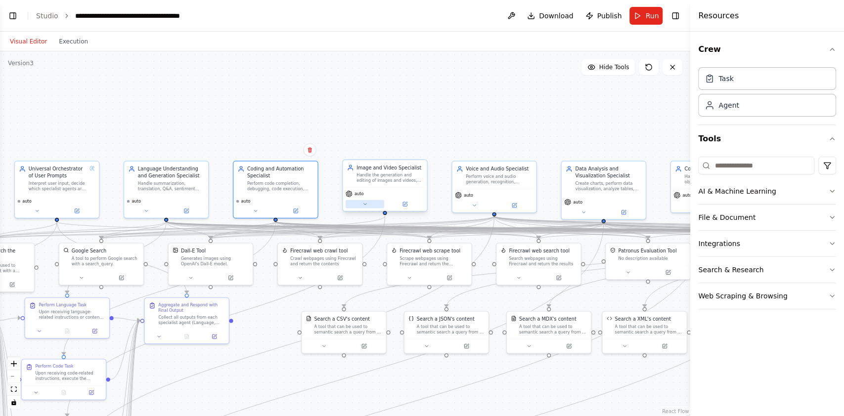
click at [363, 203] on icon at bounding box center [364, 204] width 5 height 5
click at [368, 204] on button at bounding box center [365, 204] width 39 height 8
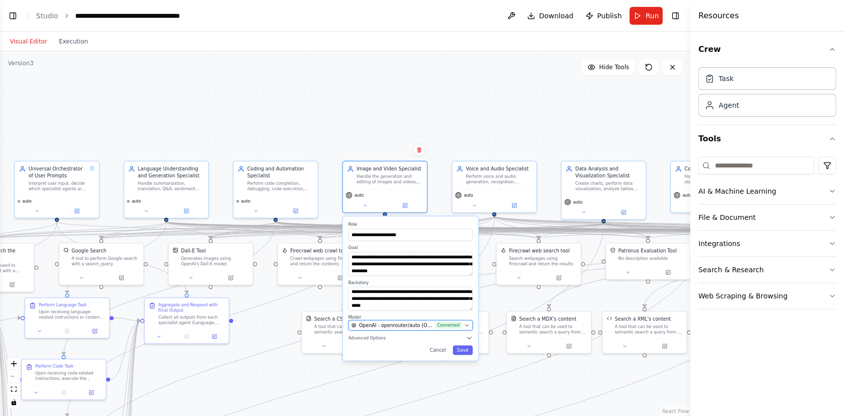
click at [395, 326] on span "OpenAI - openrouter/auto (OPENAIROUTER)" at bounding box center [396, 325] width 74 height 7
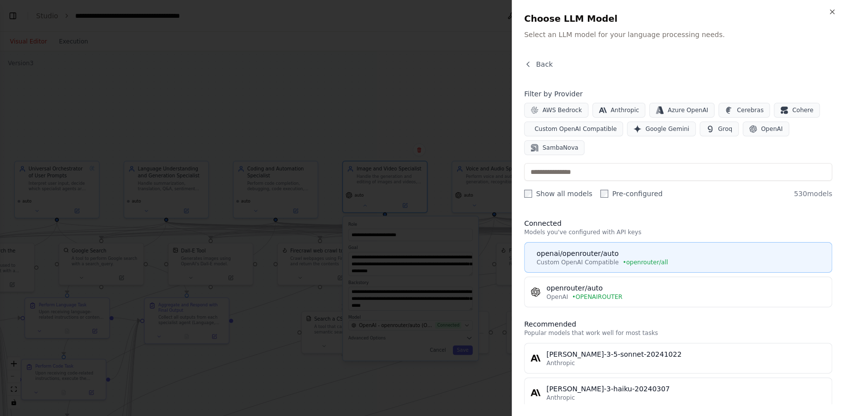
click at [654, 251] on div "openai/openrouter/auto" at bounding box center [681, 254] width 289 height 10
click at [652, 251] on body "BETA CrewAI doesn’t need you to pre-build 50 agents for each feature. Instead, …" at bounding box center [422, 208] width 844 height 416
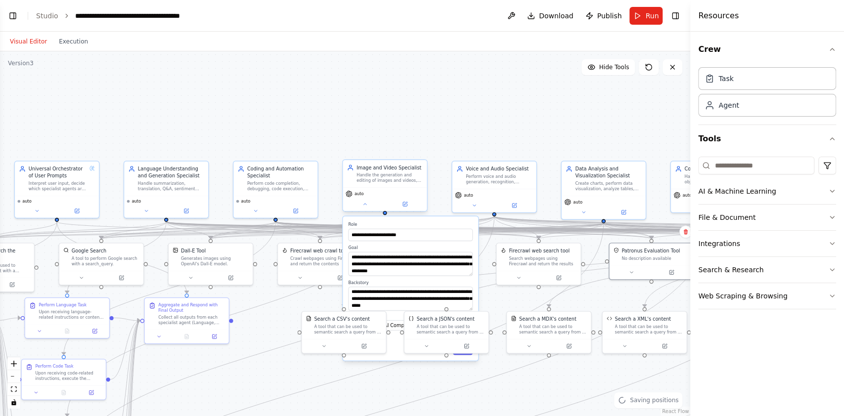
click at [389, 179] on div "Handle the generation and editing of images and videos, leveraging any plugged-…" at bounding box center [390, 178] width 66 height 11
click at [468, 351] on button "Save" at bounding box center [463, 350] width 20 height 9
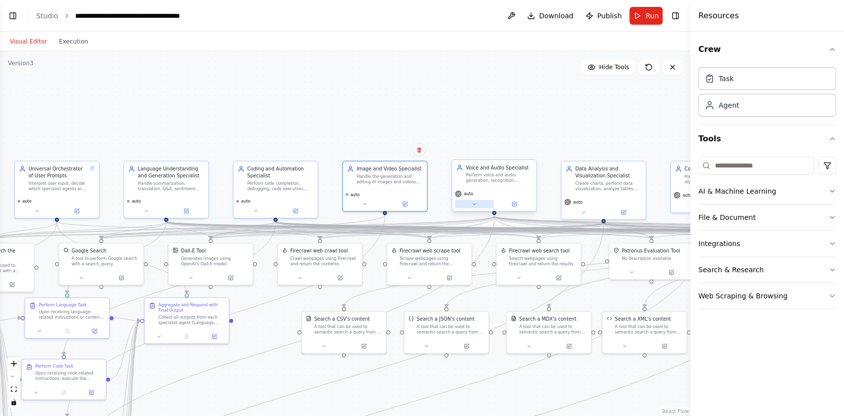
click at [468, 205] on button at bounding box center [474, 204] width 39 height 8
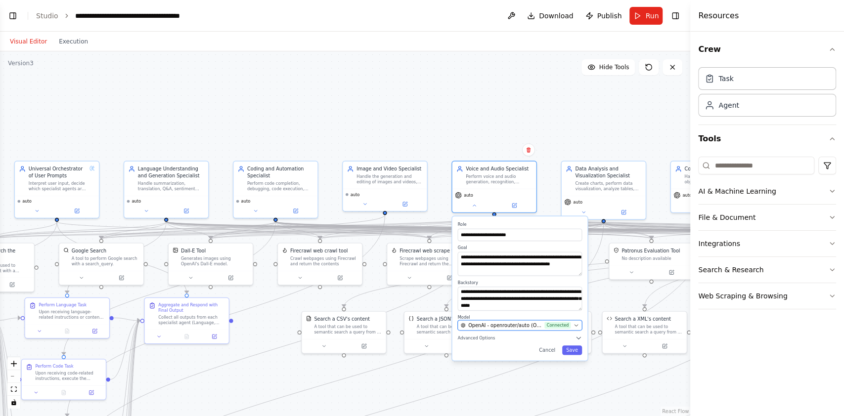
click at [518, 322] on span "OpenAI - openrouter/auto (OPENAIROUTER)" at bounding box center [505, 325] width 74 height 7
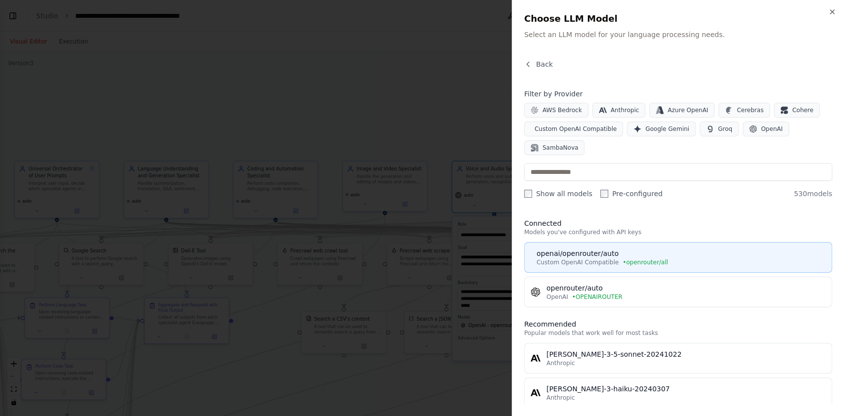
click at [602, 266] on button "openai/openrouter/auto Custom OpenAI Compatible • openrouter/all" at bounding box center [678, 257] width 308 height 31
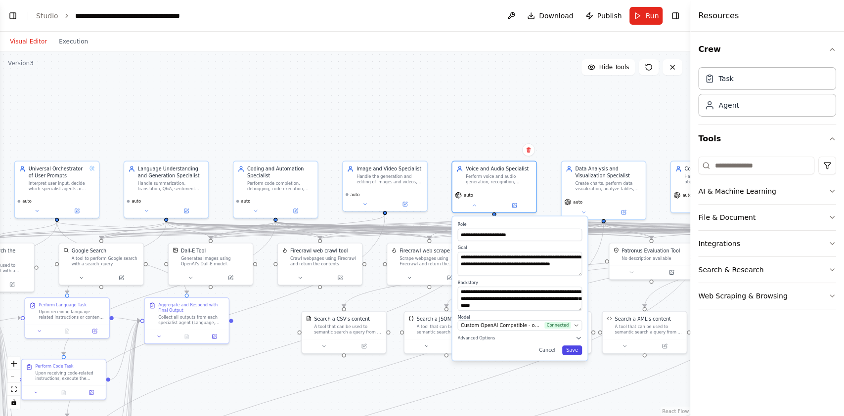
click at [569, 349] on button "Save" at bounding box center [572, 350] width 20 height 9
click at [576, 352] on button "Save" at bounding box center [572, 350] width 20 height 9
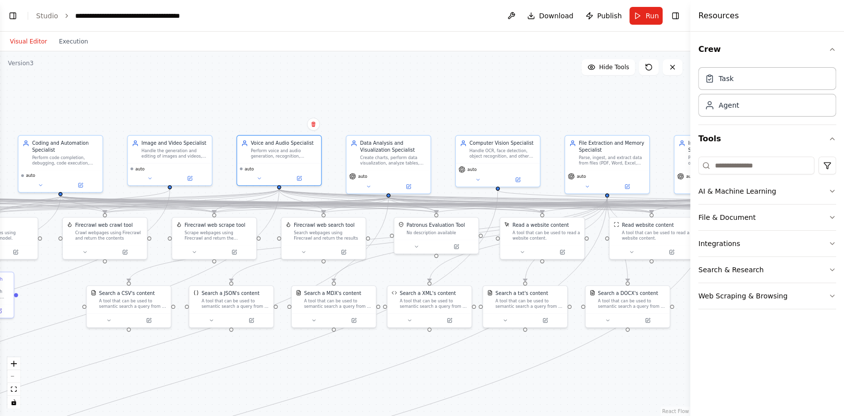
drag, startPoint x: 618, startPoint y: 377, endPoint x: 356, endPoint y: 345, distance: 264.2
click at [356, 350] on div ".deletable-edge-delete-btn { width: 20px; height: 20px; border: 0px solid #ffff…" at bounding box center [345, 233] width 691 height 365
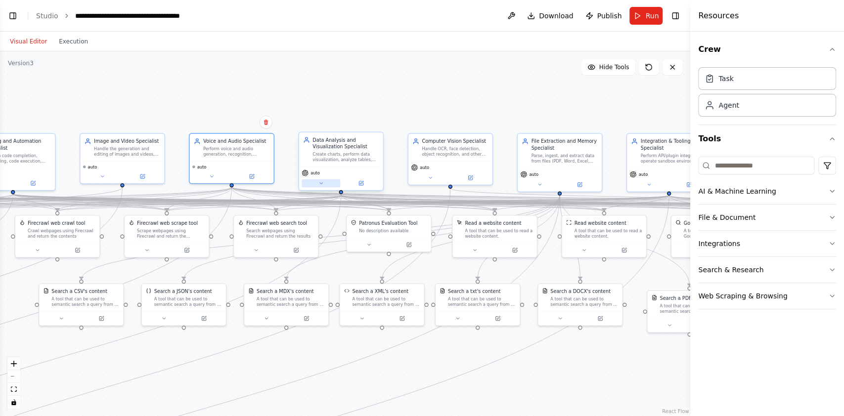
click at [320, 184] on icon at bounding box center [321, 183] width 5 height 5
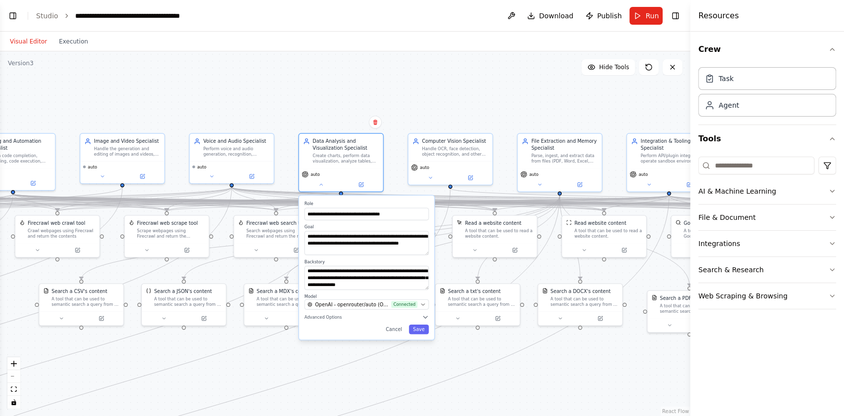
click at [377, 299] on label "Model" at bounding box center [367, 296] width 125 height 5
click at [376, 302] on span "OpenAI - openrouter/auto (OPENAIROUTER)" at bounding box center [352, 304] width 74 height 7
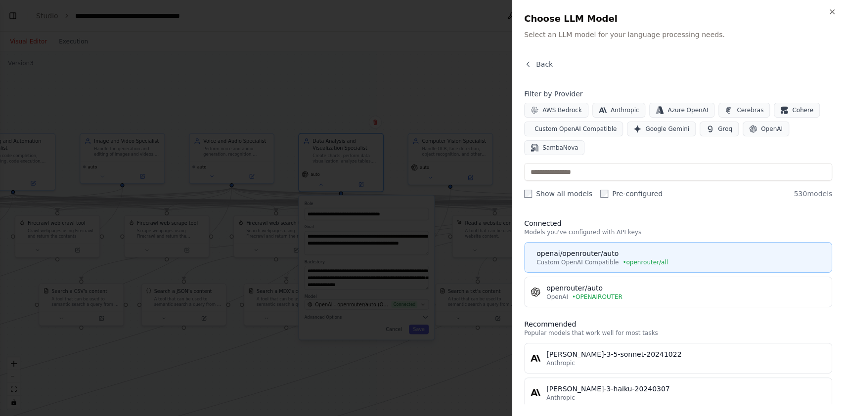
click at [648, 249] on div "openai/openrouter/auto" at bounding box center [681, 254] width 289 height 10
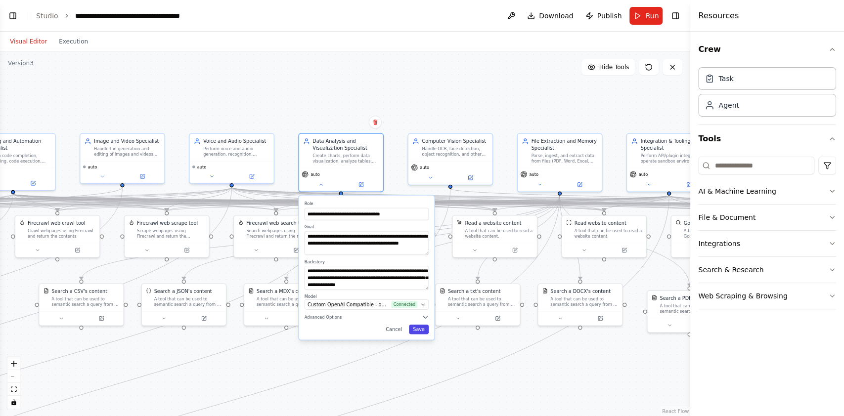
click at [422, 333] on button "Save" at bounding box center [419, 329] width 20 height 9
click at [420, 331] on button "Save" at bounding box center [419, 329] width 20 height 9
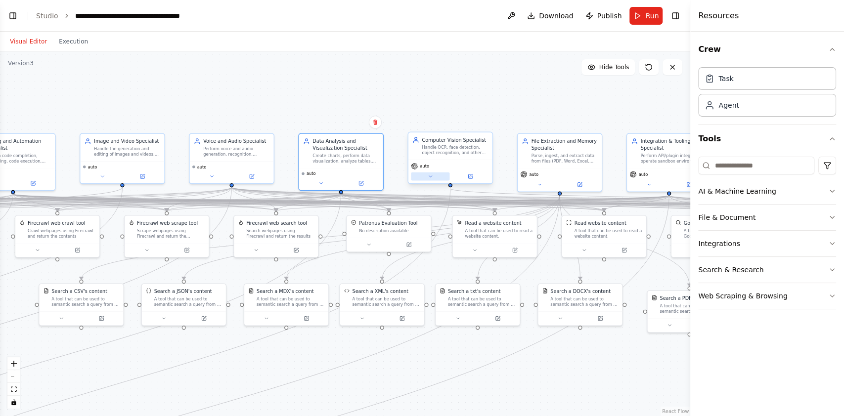
click at [428, 176] on icon at bounding box center [430, 176] width 5 height 5
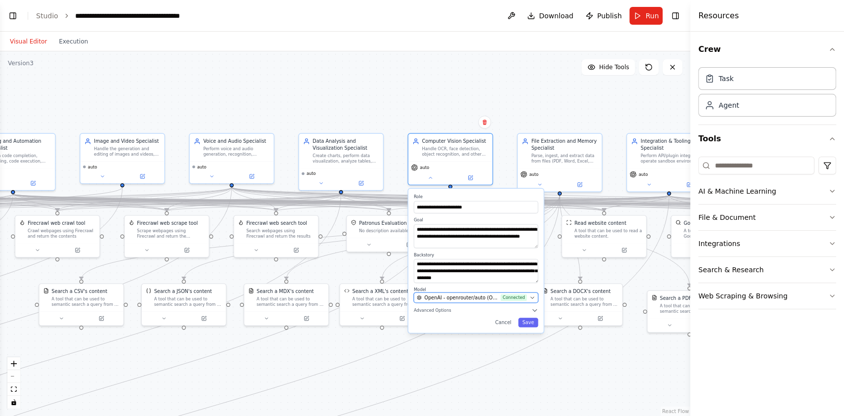
click at [454, 295] on span "OpenAI - openrouter/auto (OPENAIROUTER)" at bounding box center [461, 297] width 74 height 7
click at [455, 295] on span "OpenAI - openrouter/auto (OPENAIROUTER)" at bounding box center [461, 297] width 74 height 7
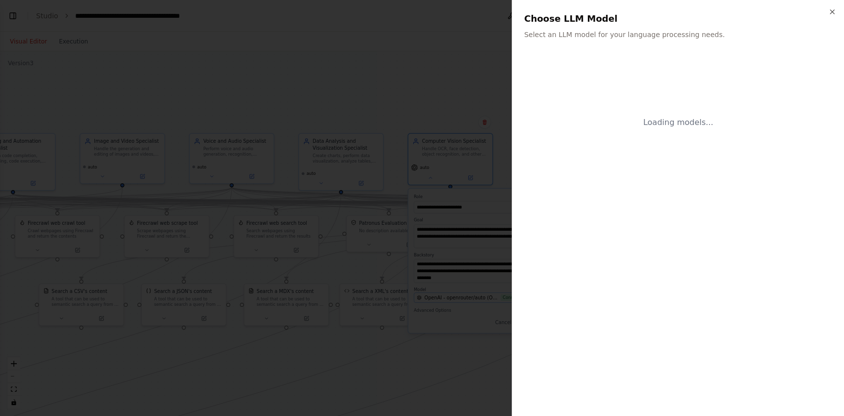
click at [455, 295] on div at bounding box center [422, 208] width 844 height 416
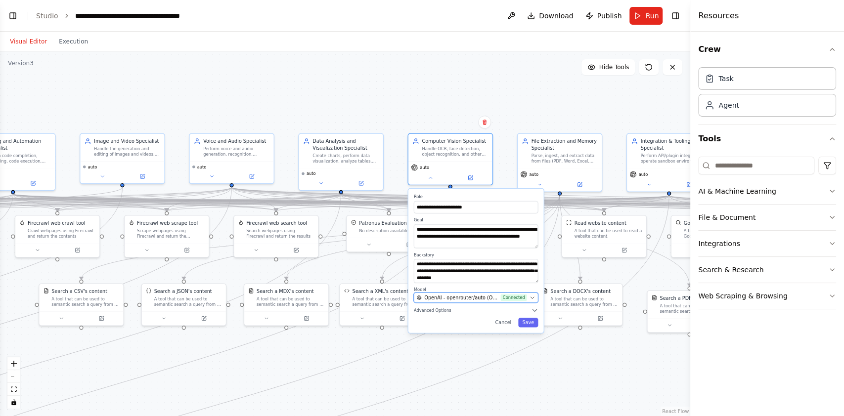
click at [455, 295] on span "OpenAI - openrouter/auto (OPENAIROUTER)" at bounding box center [461, 297] width 74 height 7
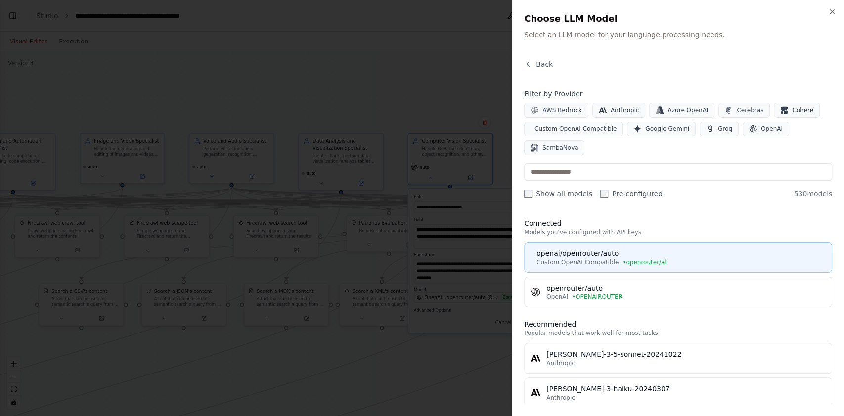
click at [579, 258] on div "openai/openrouter/auto" at bounding box center [681, 254] width 289 height 10
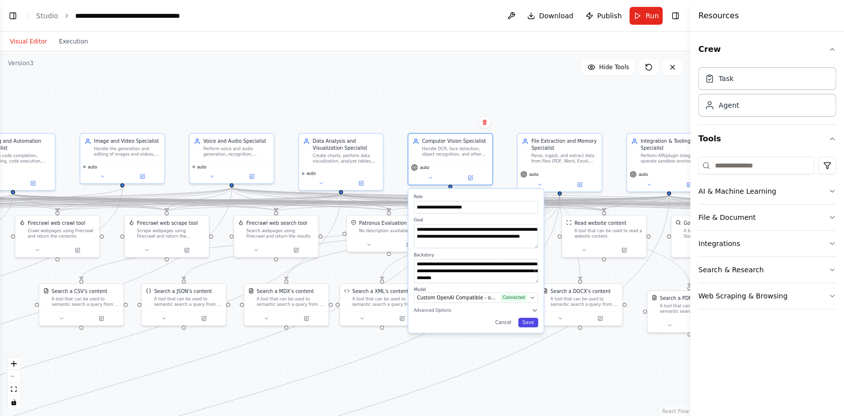
click at [525, 320] on button "Save" at bounding box center [528, 322] width 20 height 9
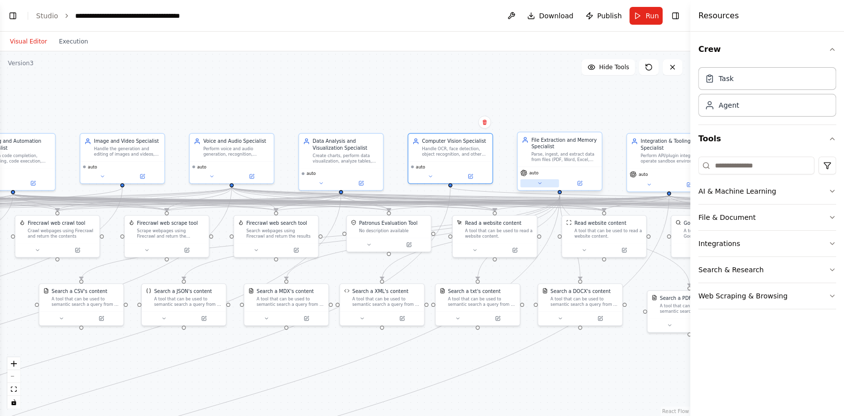
click at [543, 182] on button at bounding box center [539, 184] width 39 height 8
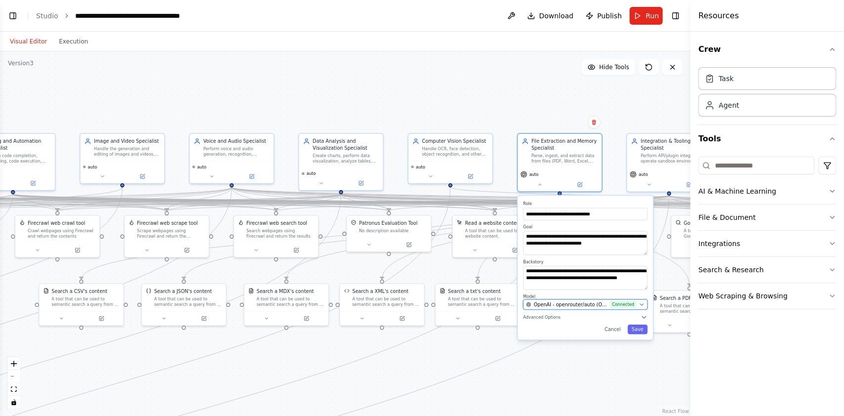
click at [558, 302] on span "OpenAI - openrouter/auto (OPENAIROUTER)" at bounding box center [571, 304] width 74 height 7
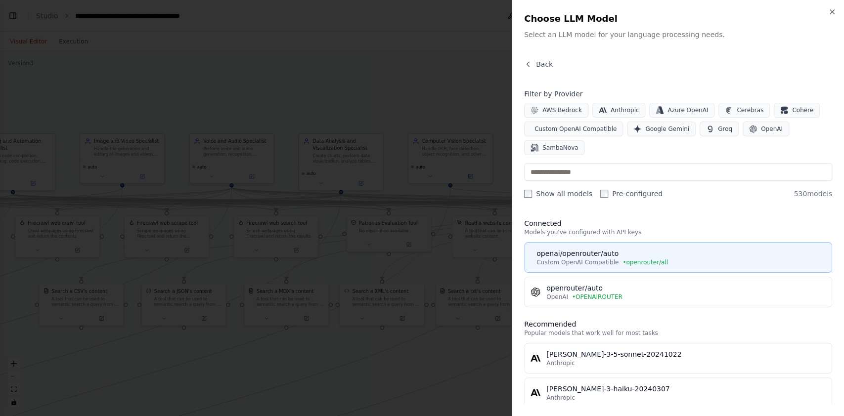
click at [652, 258] on div "openai/openrouter/auto" at bounding box center [681, 254] width 289 height 10
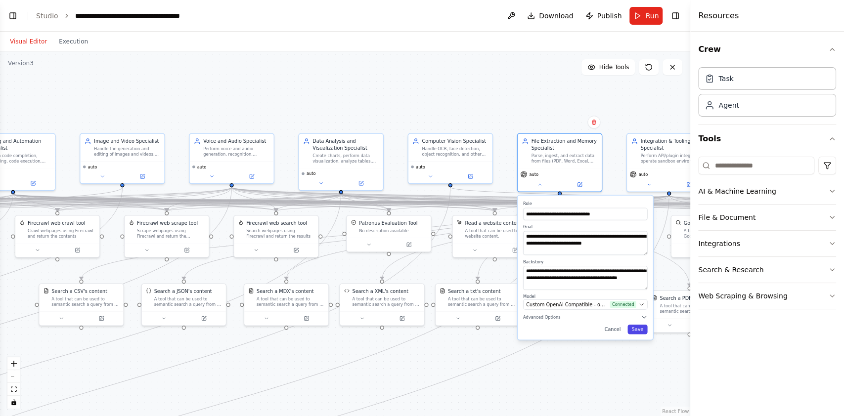
click at [641, 326] on button "Save" at bounding box center [638, 329] width 20 height 9
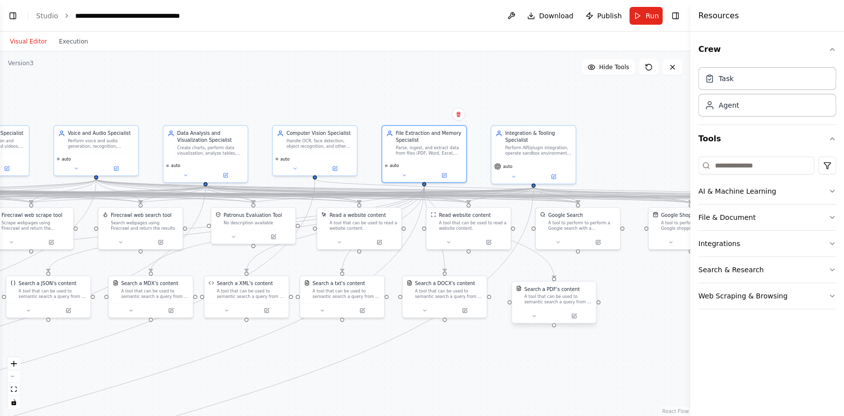
drag, startPoint x: 645, startPoint y: 350, endPoint x: 370, endPoint y: 287, distance: 282.2
click at [368, 324] on div ".deletable-edge-delete-btn { width: 20px; height: 20px; border: 0px solid #ffff…" at bounding box center [345, 233] width 691 height 365
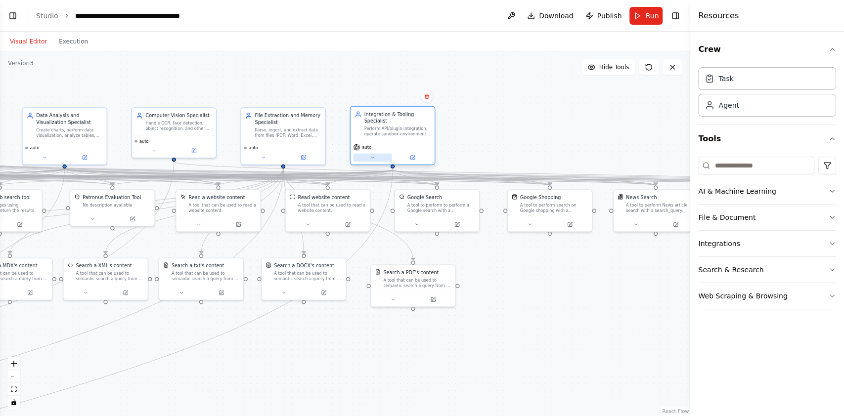
click at [371, 156] on icon at bounding box center [372, 157] width 5 height 5
click at [371, 158] on icon at bounding box center [372, 157] width 5 height 5
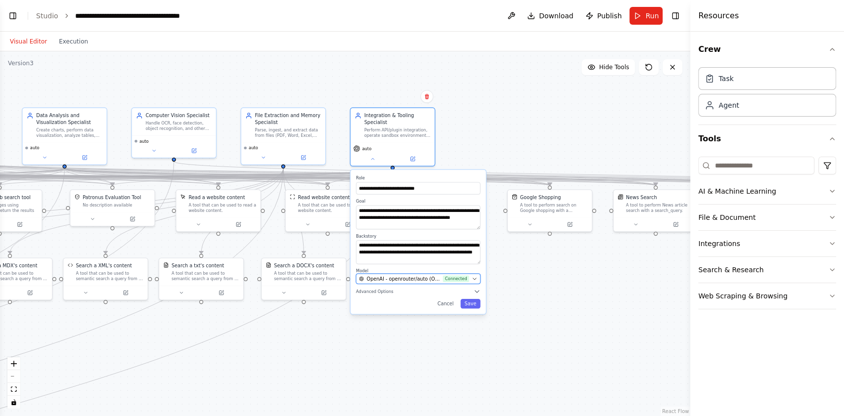
click at [404, 277] on span "OpenAI - openrouter/auto (OPENAIROUTER)" at bounding box center [404, 279] width 74 height 7
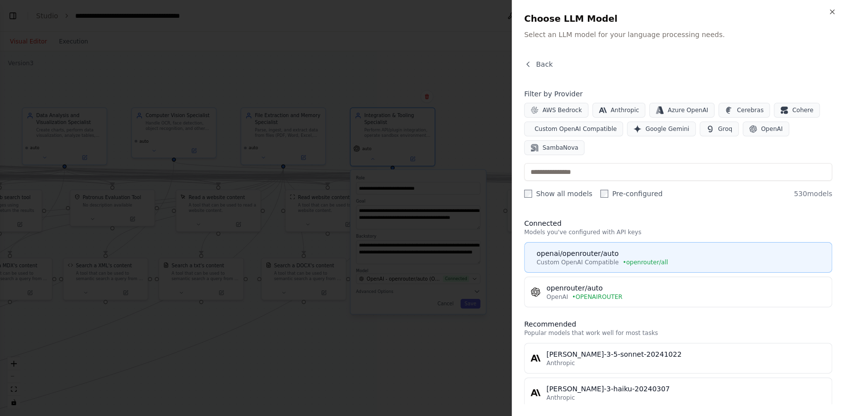
click at [623, 252] on div "openai/openrouter/auto" at bounding box center [681, 254] width 289 height 10
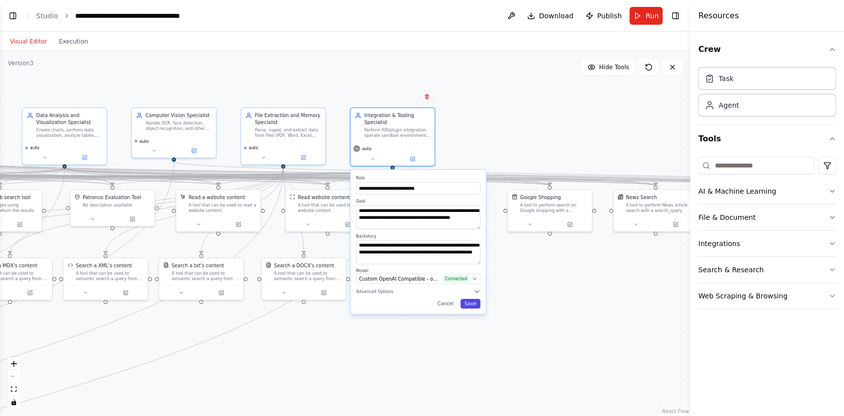
click at [476, 303] on button "Save" at bounding box center [470, 303] width 20 height 9
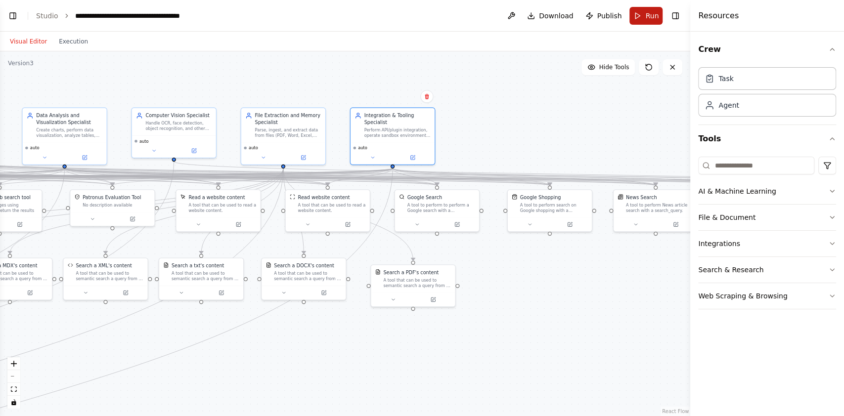
click at [641, 14] on button "Run" at bounding box center [646, 16] width 33 height 18
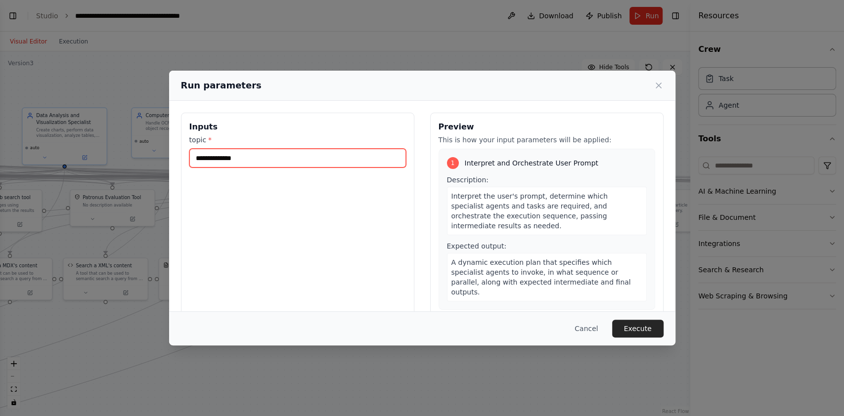
click at [332, 164] on input "topic *" at bounding box center [297, 158] width 217 height 19
type input "**********"
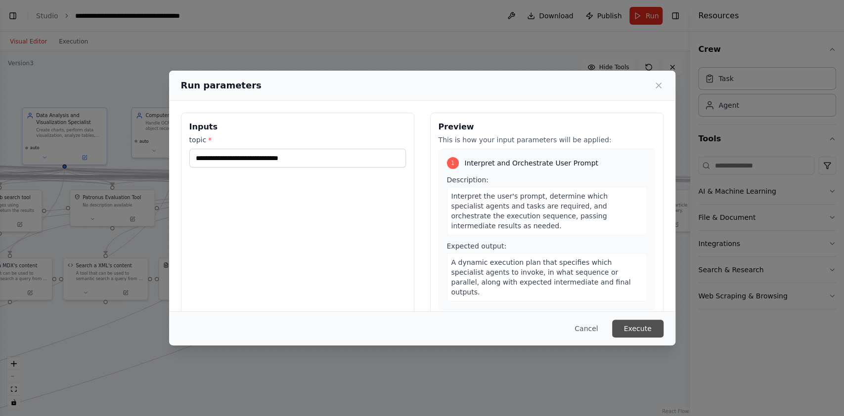
click at [641, 324] on button "Execute" at bounding box center [637, 329] width 51 height 18
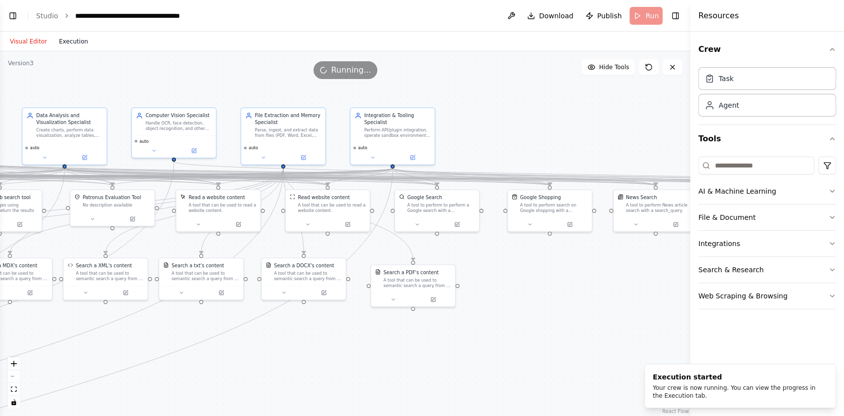
click at [75, 42] on button "Execution" at bounding box center [73, 42] width 41 height 12
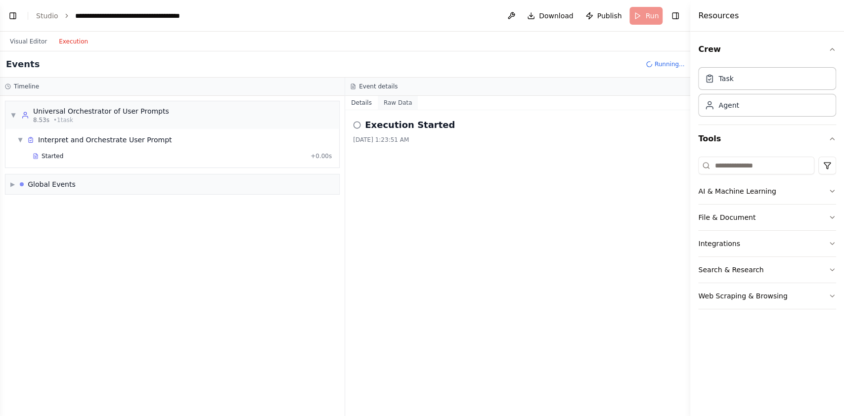
click at [389, 101] on button "Raw Data" at bounding box center [398, 103] width 41 height 14
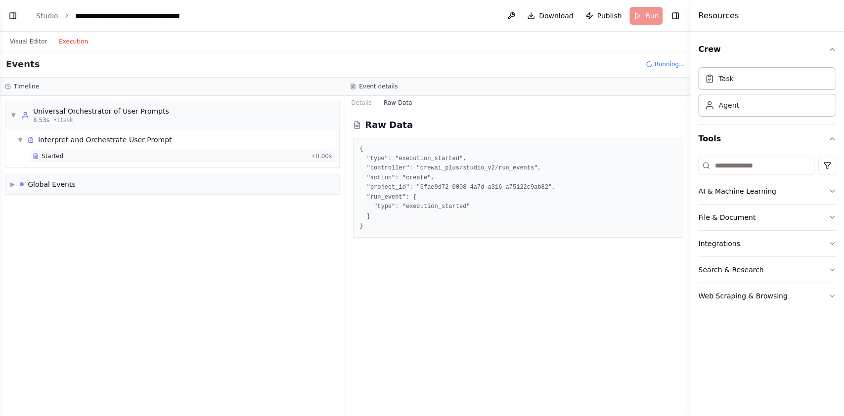
click at [204, 151] on div "Started + 0.00s" at bounding box center [182, 156] width 306 height 15
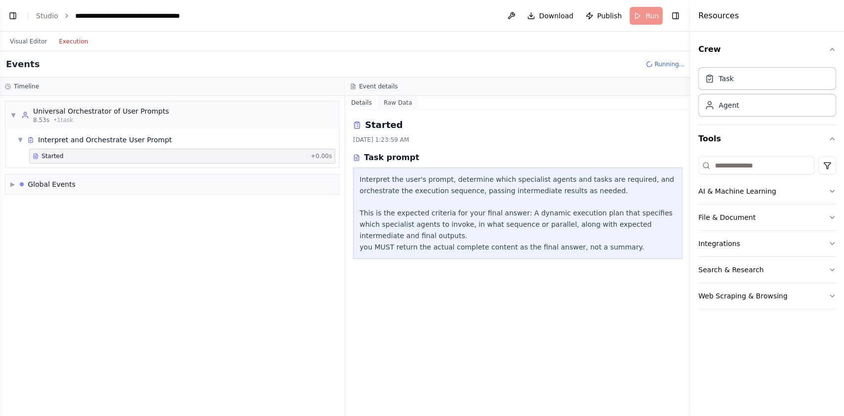
click at [395, 106] on button "Raw Data" at bounding box center [398, 103] width 41 height 14
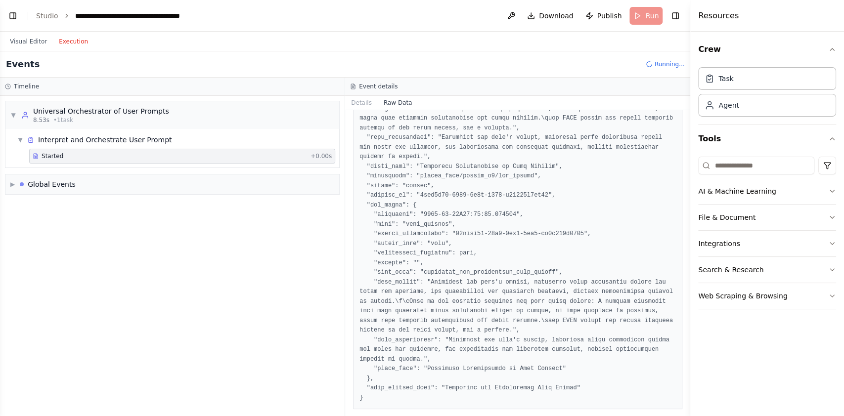
scroll to position [146, 0]
click at [176, 182] on div "▶ Global Events" at bounding box center [172, 185] width 334 height 20
click at [150, 222] on div "Crew Kickoff Started" at bounding box center [172, 223] width 319 height 8
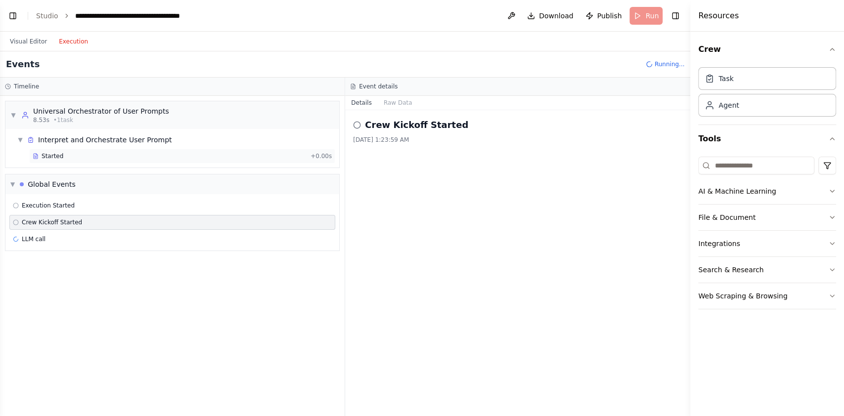
click at [172, 153] on div "Started" at bounding box center [170, 156] width 274 height 8
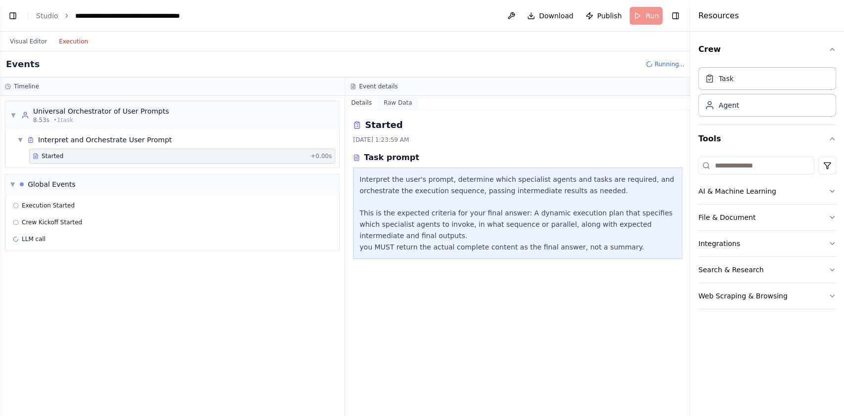
click at [388, 103] on button "Raw Data" at bounding box center [398, 103] width 41 height 14
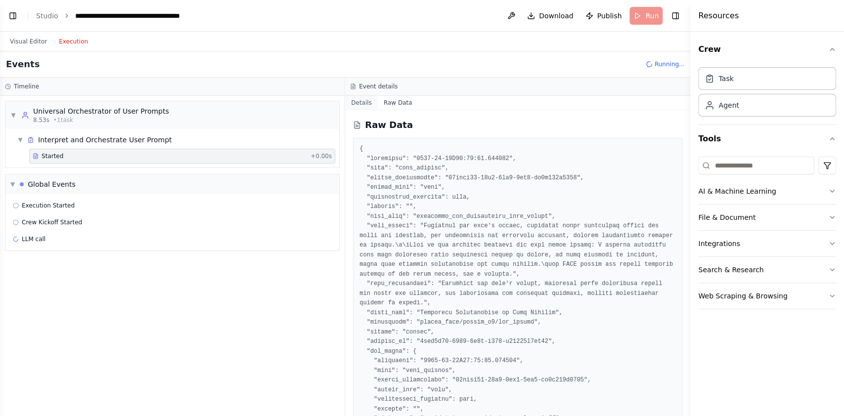
click at [368, 104] on button "Details" at bounding box center [361, 103] width 33 height 14
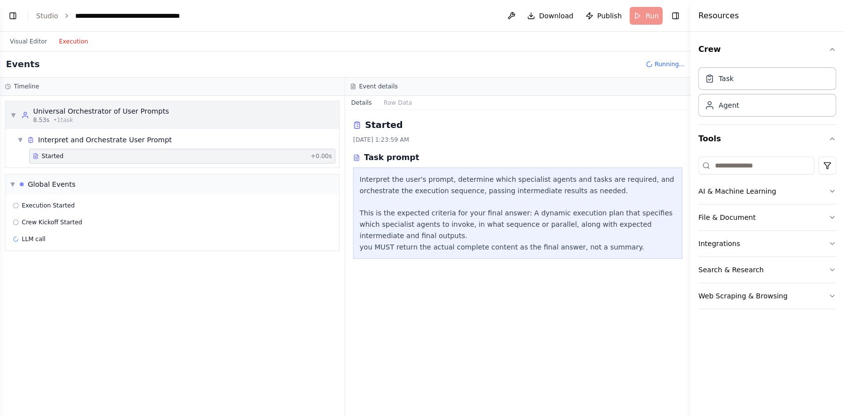
click at [226, 121] on div "▼ Universal Orchestrator of User Prompts 8.53s • 1 task" at bounding box center [172, 115] width 334 height 28
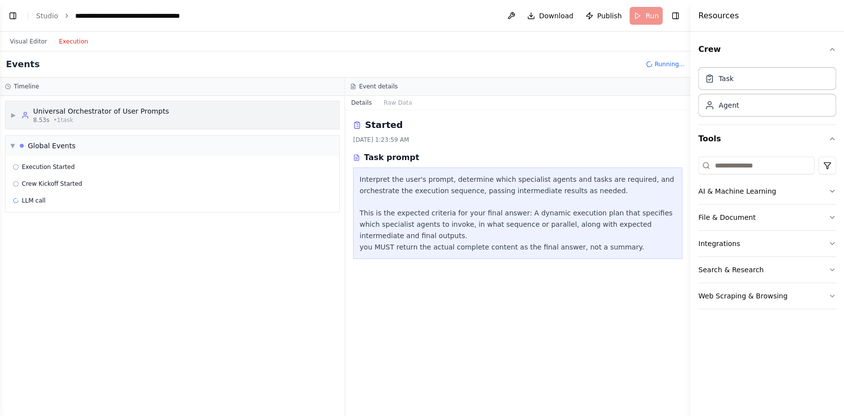
click at [210, 121] on div "▶ Universal Orchestrator of User Prompts 8.53s • 1 task" at bounding box center [172, 115] width 334 height 28
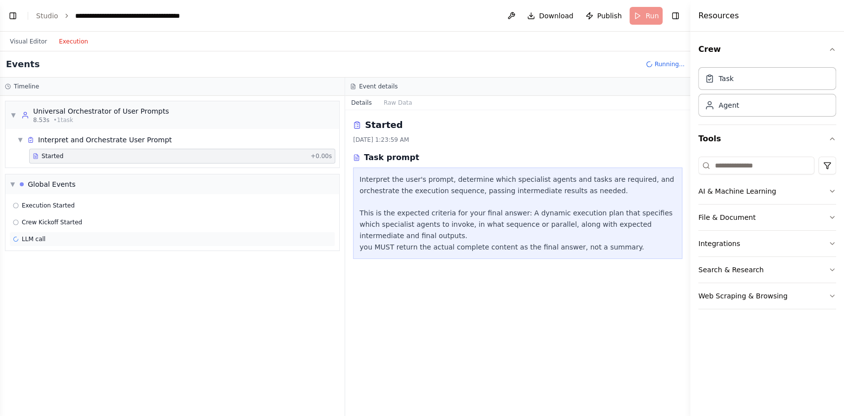
click at [149, 238] on div "LLM call" at bounding box center [172, 239] width 319 height 8
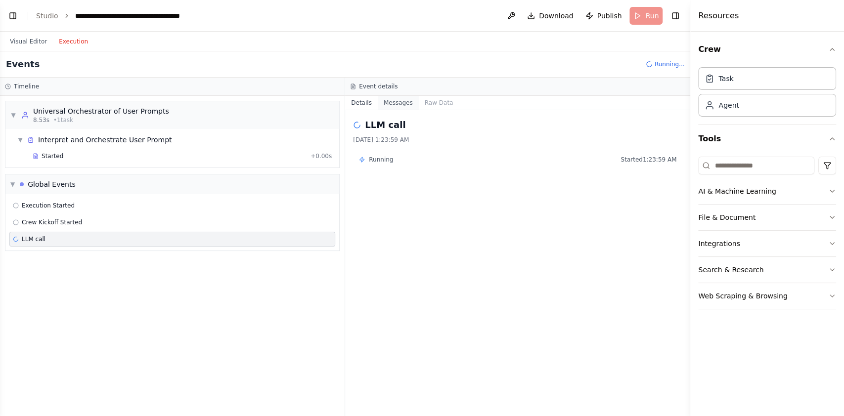
click at [406, 102] on button "Messages" at bounding box center [398, 103] width 41 height 14
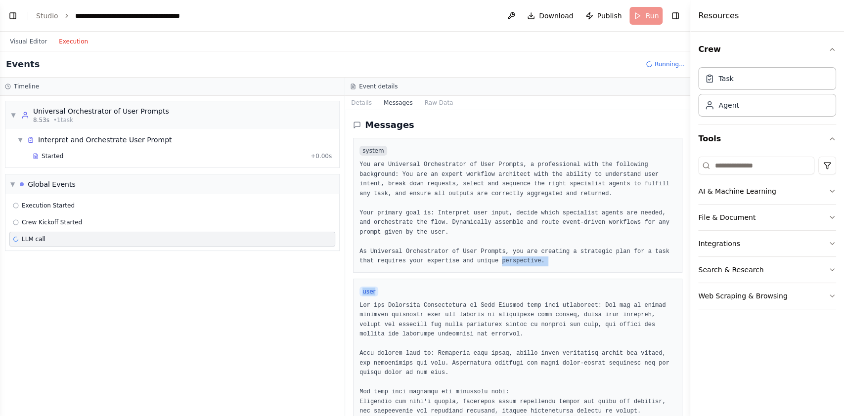
drag, startPoint x: 477, startPoint y: 287, endPoint x: 474, endPoint y: 260, distance: 27.3
click at [474, 260] on div "system You are Universal Orchestrator of User Prompts, a professional with the …" at bounding box center [517, 382] width 329 height 488
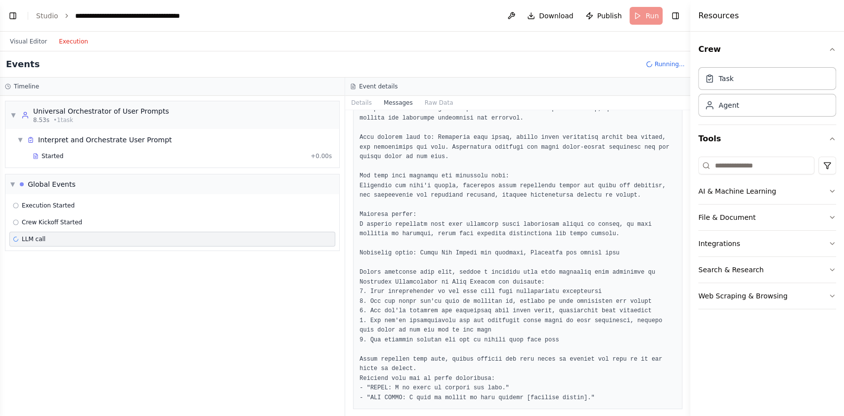
scroll to position [217, 0]
click at [425, 101] on button "Raw Data" at bounding box center [439, 103] width 41 height 14
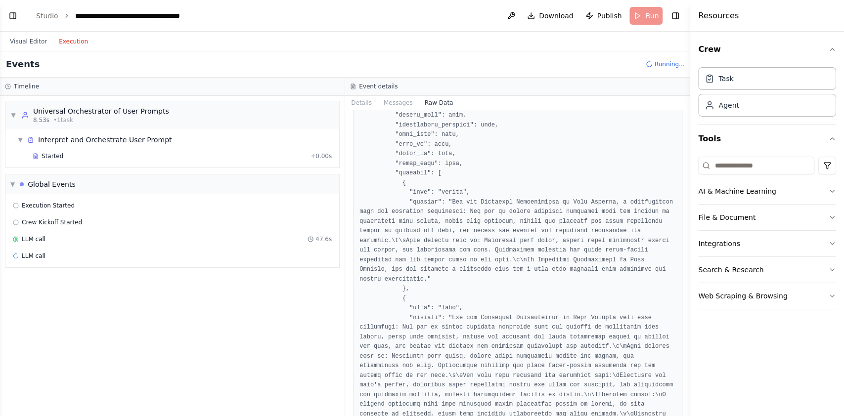
scroll to position [1767, 0]
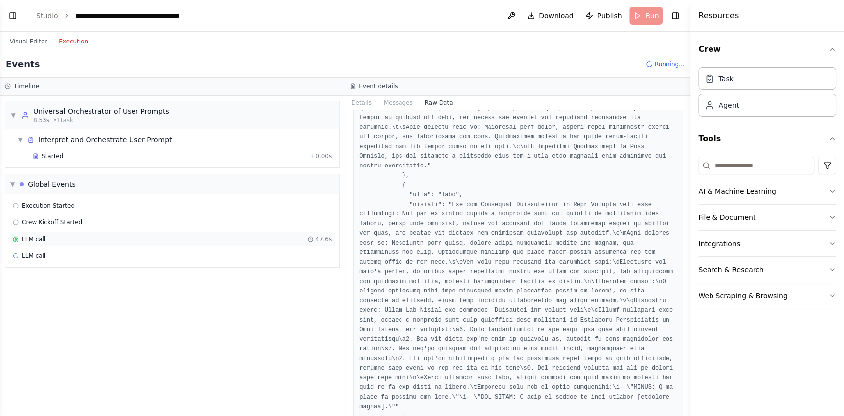
click at [196, 243] on div "LLM call 47.6s" at bounding box center [172, 239] width 326 height 15
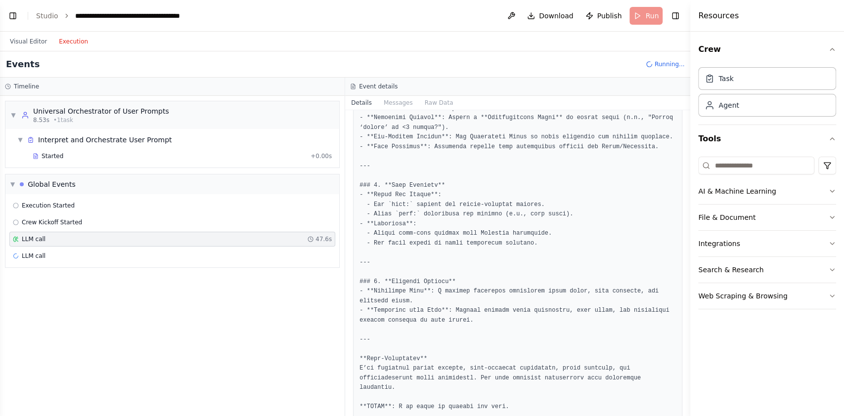
scroll to position [486, 0]
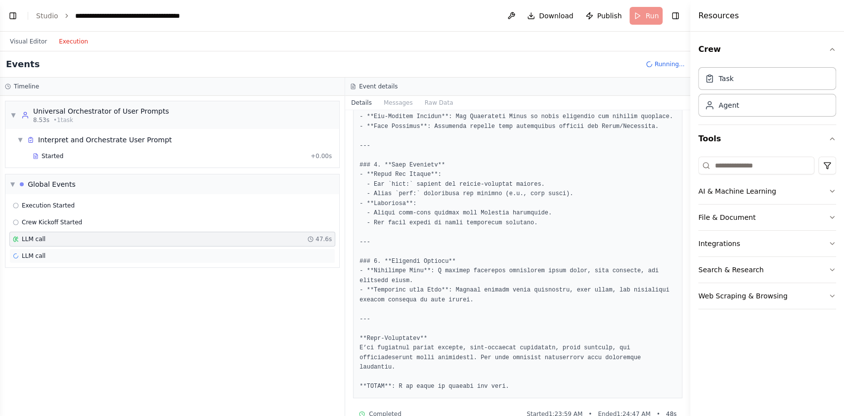
click at [204, 249] on div "LLM call" at bounding box center [172, 256] width 326 height 15
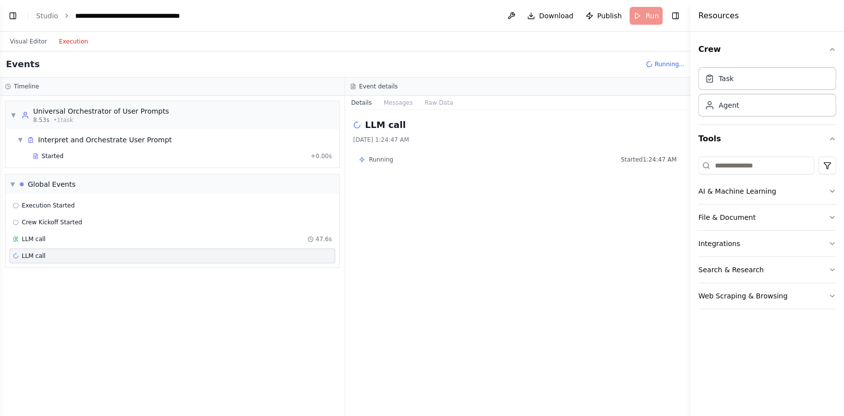
scroll to position [0, 0]
click at [396, 162] on div "Running Started 1:24:47 AM" at bounding box center [518, 160] width 318 height 8
click at [397, 110] on div "LLM call 8/20/2025, 1:24:47 AM Running Started 1:24:47 AM" at bounding box center [517, 263] width 345 height 306
click at [397, 102] on button "Messages" at bounding box center [398, 103] width 41 height 14
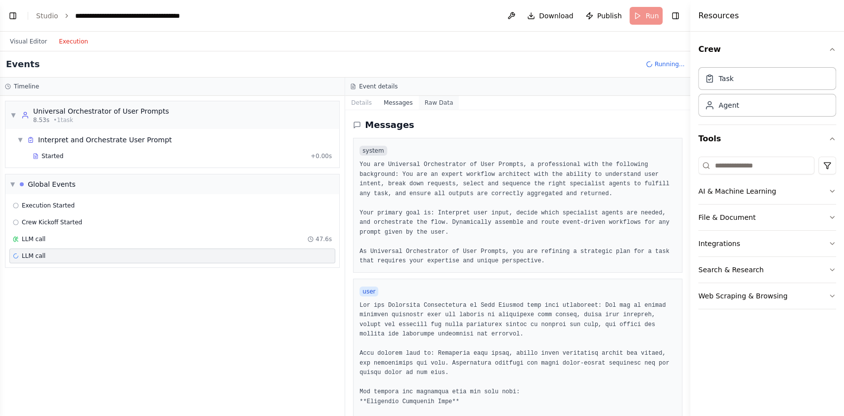
click at [429, 103] on button "Raw Data" at bounding box center [439, 103] width 41 height 14
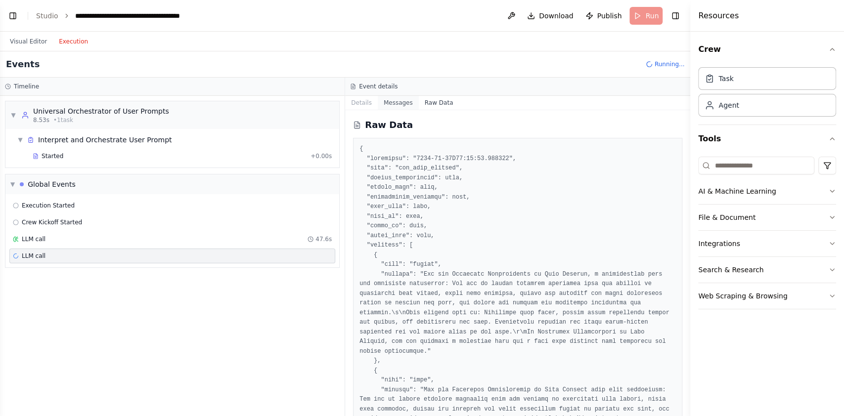
click at [392, 103] on button "Messages" at bounding box center [398, 103] width 41 height 14
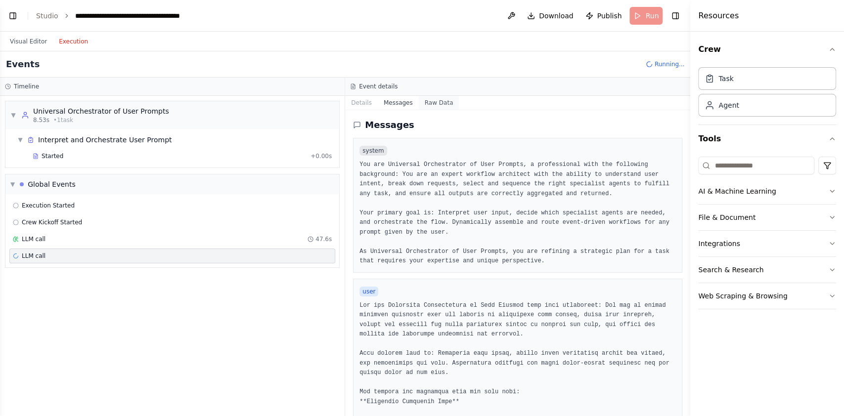
click at [431, 102] on button "Raw Data" at bounding box center [439, 103] width 41 height 14
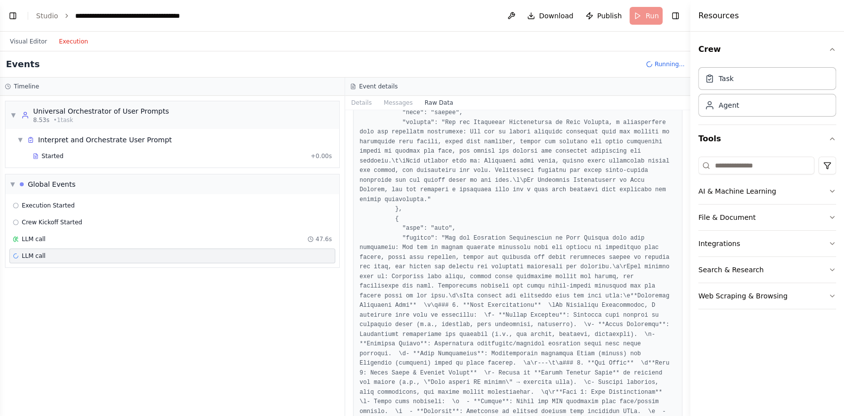
drag, startPoint x: 534, startPoint y: 221, endPoint x: 546, endPoint y: 271, distance: 51.5
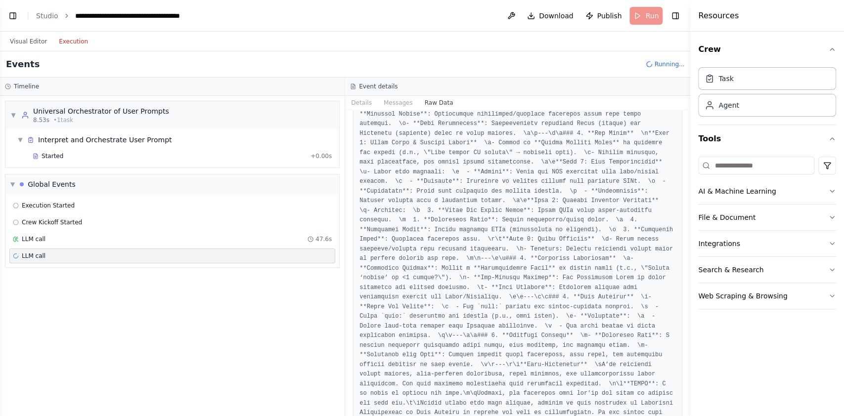
scroll to position [2770, 0]
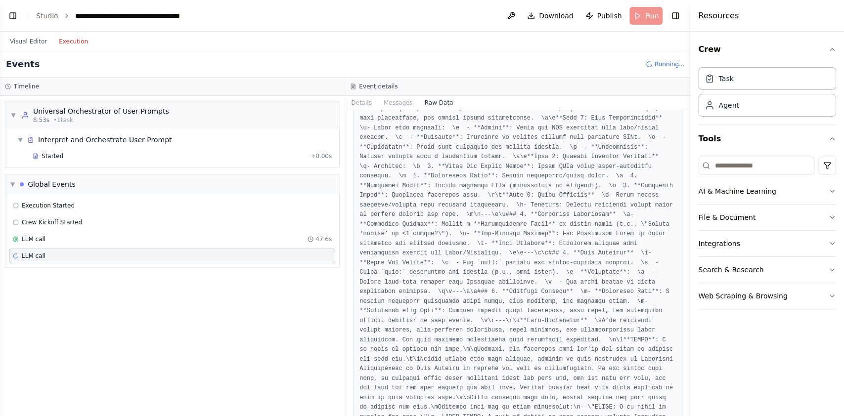
click at [267, 257] on div "LLM call" at bounding box center [172, 256] width 319 height 8
click at [397, 97] on button "Messages" at bounding box center [398, 103] width 41 height 14
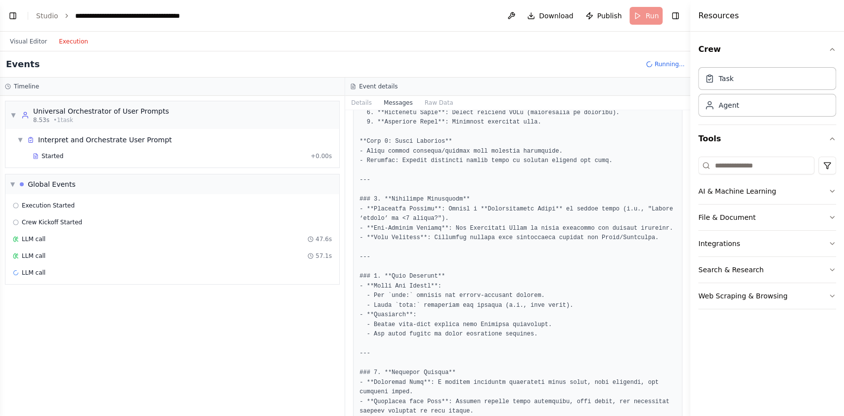
scroll to position [795, 0]
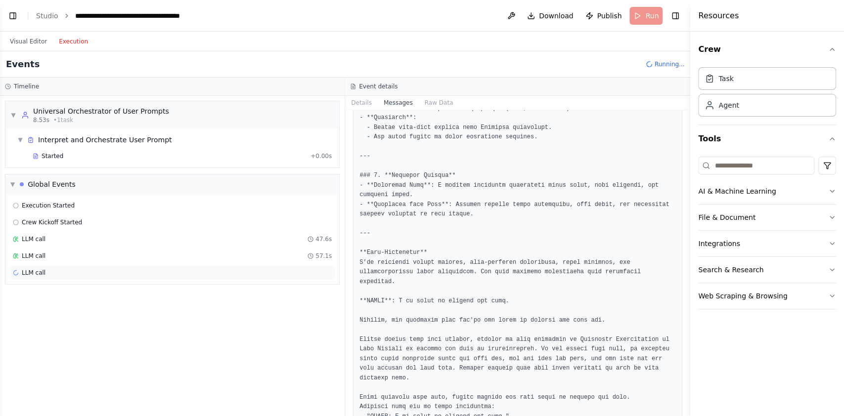
click at [287, 277] on div "LLM call" at bounding box center [172, 273] width 326 height 15
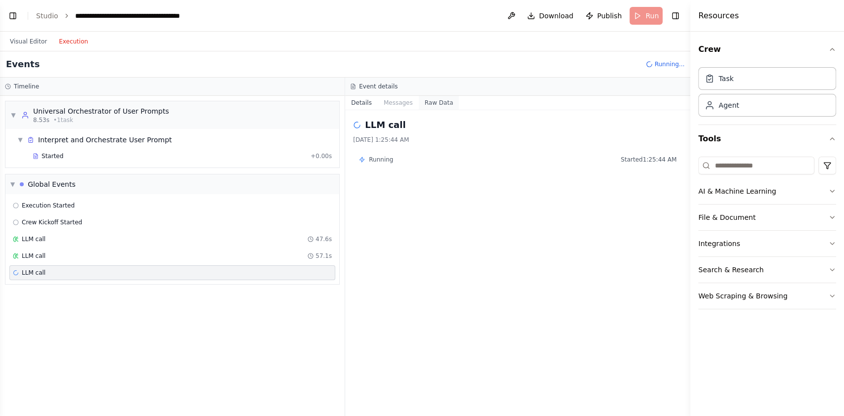
click at [419, 101] on button "Raw Data" at bounding box center [439, 103] width 41 height 14
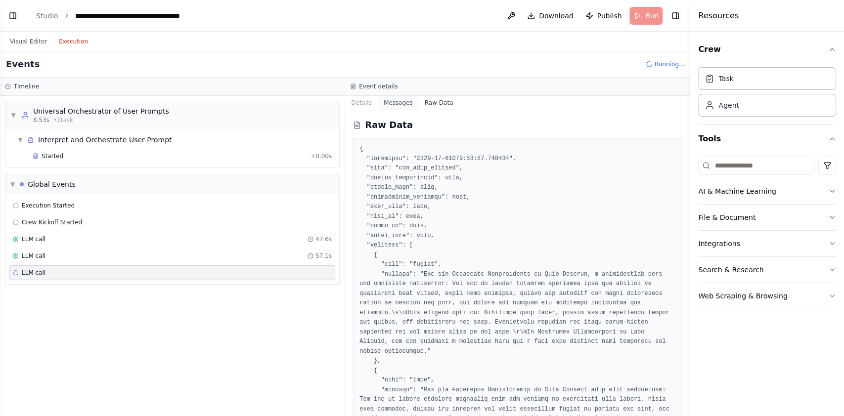
click at [394, 103] on button "Messages" at bounding box center [398, 103] width 41 height 14
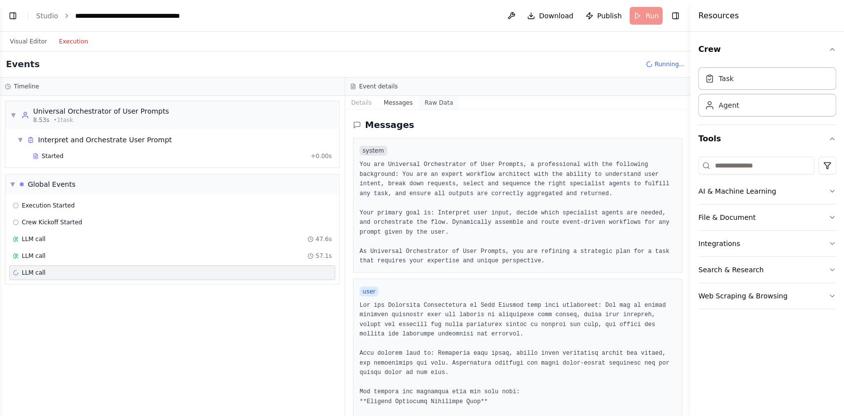
click at [425, 103] on button "Raw Data" at bounding box center [439, 103] width 41 height 14
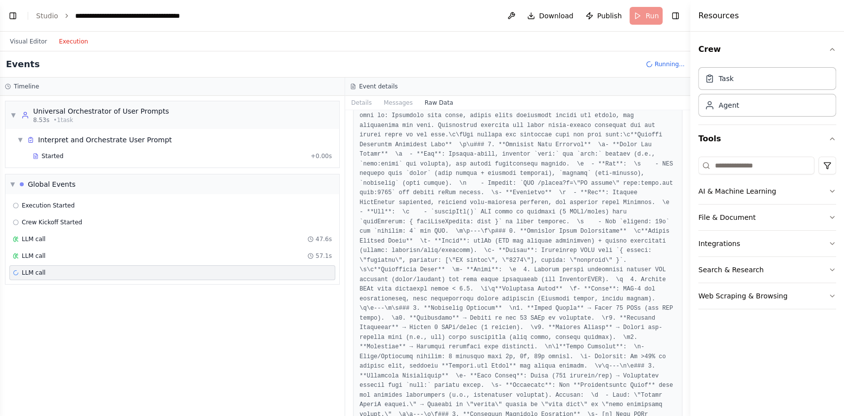
scroll to position [2848, 0]
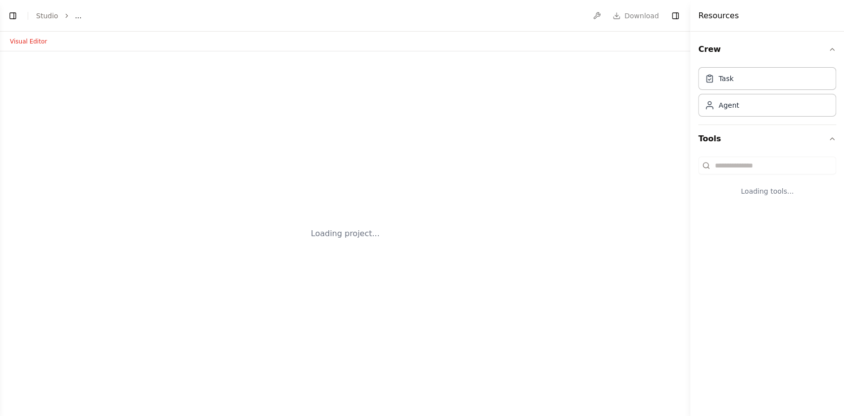
select select "****"
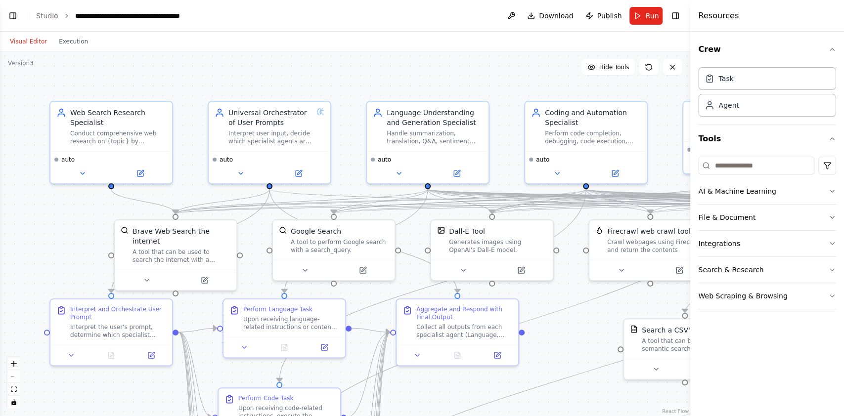
scroll to position [16186, 0]
click at [12, 16] on button "Toggle Left Sidebar" at bounding box center [13, 16] width 14 height 14
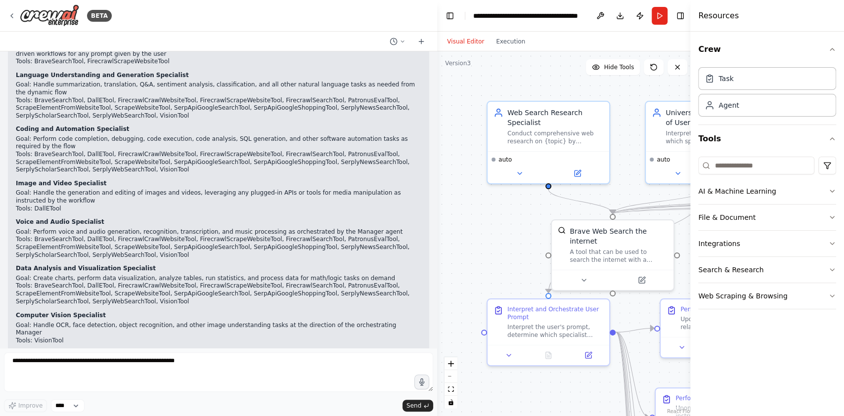
click at [459, 81] on div ".deletable-edge-delete-btn { width: 20px; height: 20px; border: 0px solid #ffff…" at bounding box center [566, 233] width 258 height 365
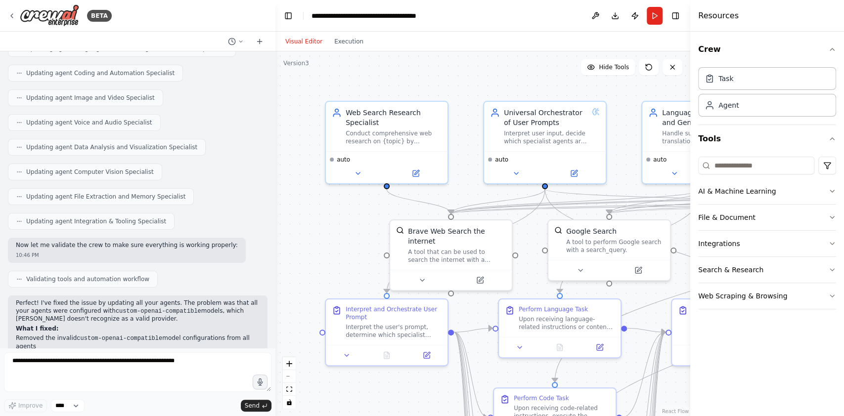
scroll to position [18175, 0]
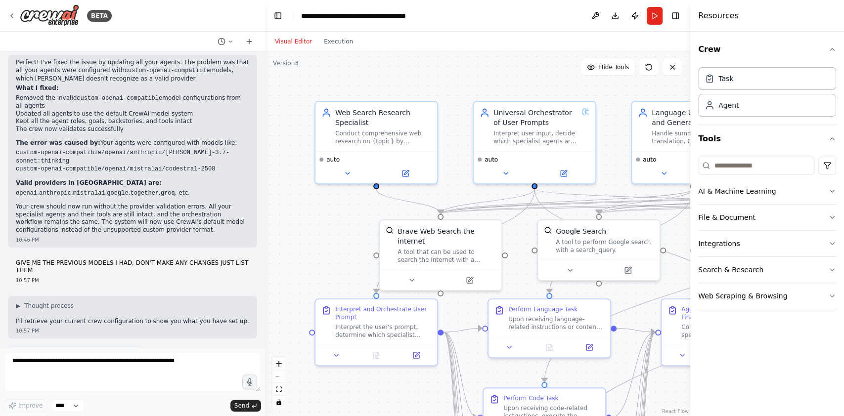
drag, startPoint x: 435, startPoint y: 42, endPoint x: 265, endPoint y: 65, distance: 171.2
click at [265, 65] on div "BETA CrewAI doesn’t need you to pre-build 50 agents for each feature. Instead, …" at bounding box center [422, 208] width 844 height 416
click at [651, 14] on button "Run" at bounding box center [655, 16] width 16 height 18
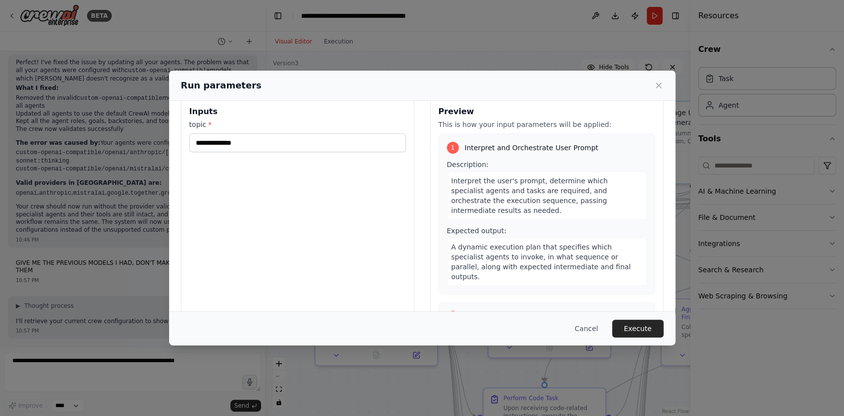
scroll to position [0, 0]
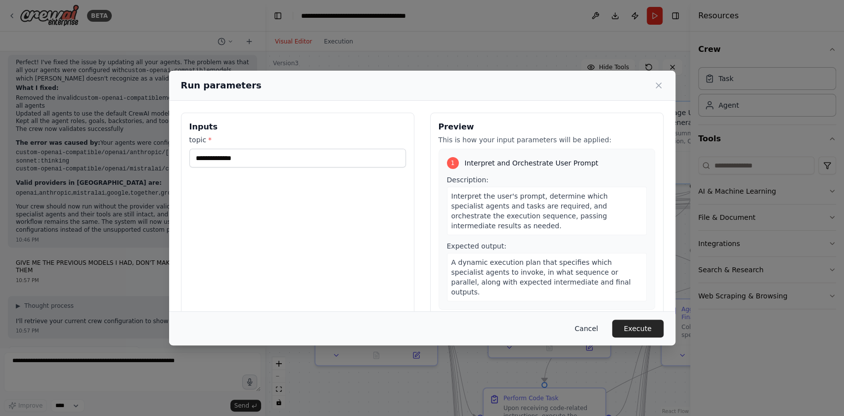
click at [584, 327] on button "Cancel" at bounding box center [586, 329] width 39 height 18
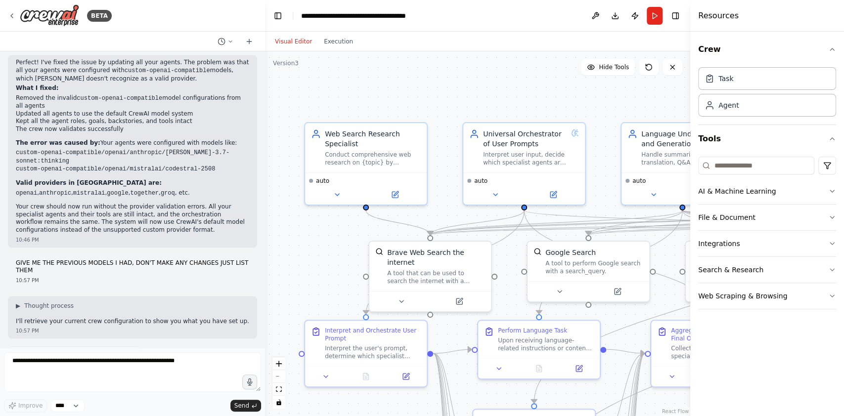
drag, startPoint x: 453, startPoint y: 190, endPoint x: 443, endPoint y: 211, distance: 23.7
click at [443, 211] on div ".deletable-edge-delete-btn { width: 20px; height: 20px; border: 0px solid #ffff…" at bounding box center [477, 233] width 425 height 365
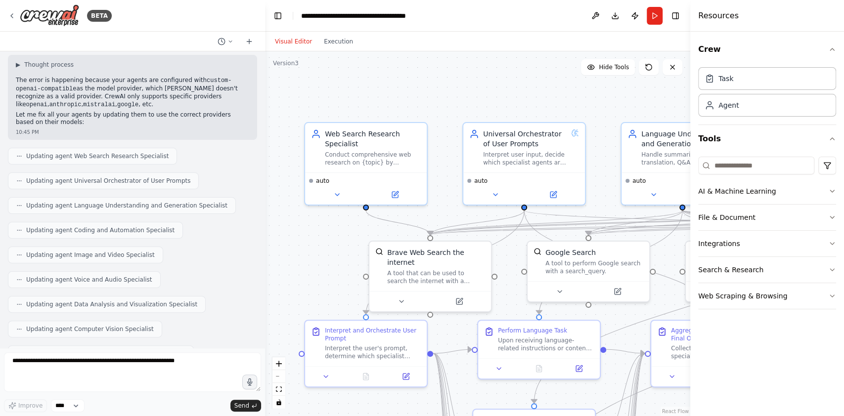
scroll to position [17714, 0]
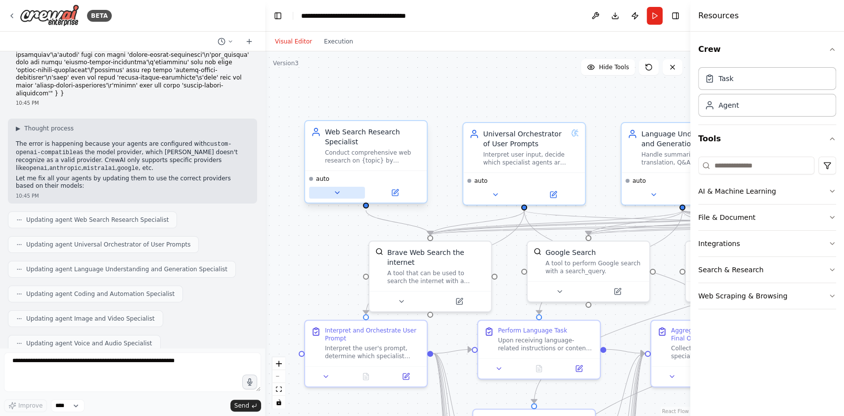
click at [329, 194] on button at bounding box center [337, 193] width 56 height 12
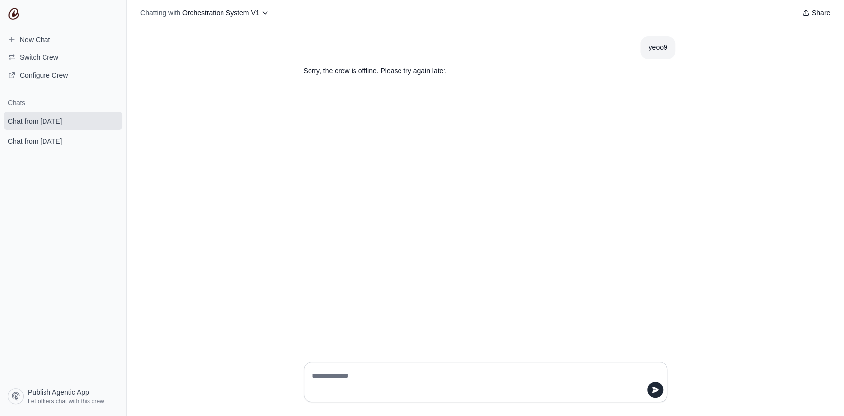
click at [388, 375] on textarea at bounding box center [482, 382] width 345 height 28
type textarea "**********"
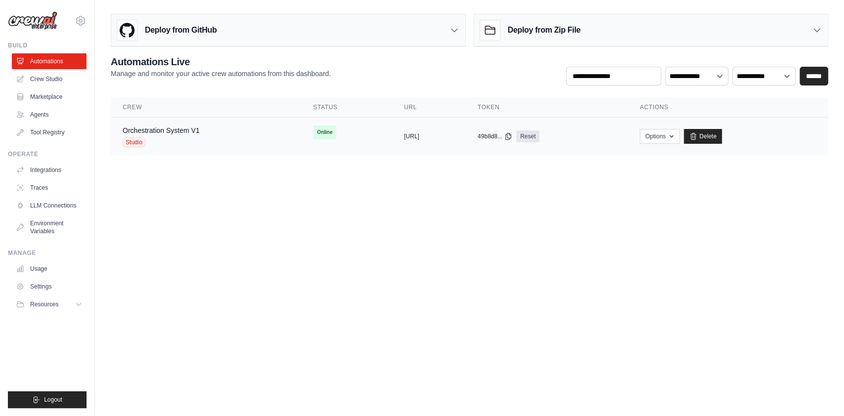
click at [340, 134] on td "Online" at bounding box center [346, 133] width 91 height 30
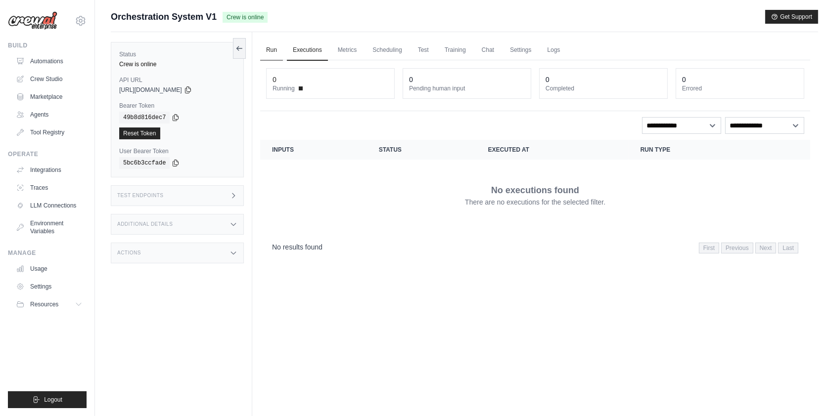
click at [266, 46] on link "Run" at bounding box center [271, 50] width 23 height 21
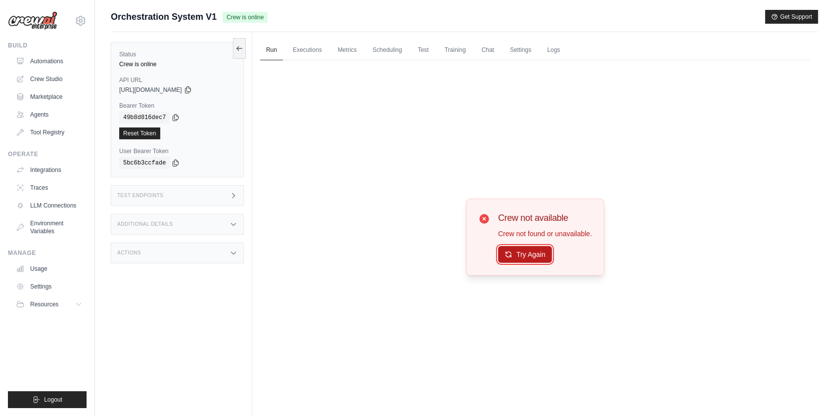
click at [533, 255] on button "Try Again" at bounding box center [525, 254] width 54 height 17
click at [533, 255] on button "Try Again" at bounding box center [525, 255] width 54 height 17
click at [532, 255] on button "Try Again" at bounding box center [525, 255] width 54 height 17
click at [518, 49] on link "Settings" at bounding box center [520, 50] width 33 height 21
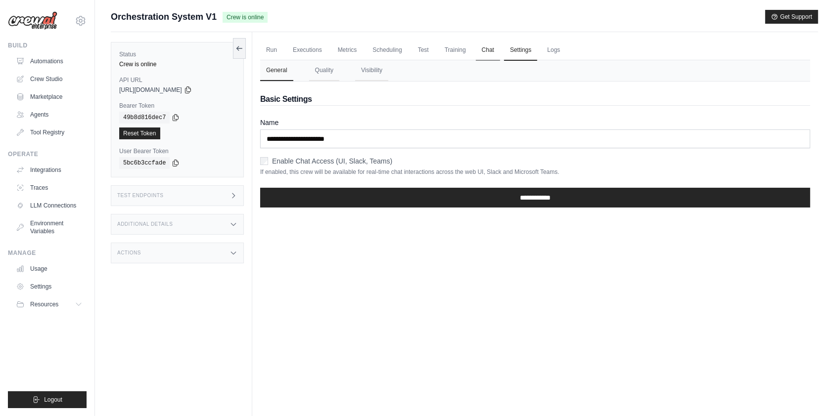
click at [489, 49] on link "Chat" at bounding box center [488, 50] width 24 height 21
click at [278, 43] on link "Run" at bounding box center [271, 50] width 23 height 21
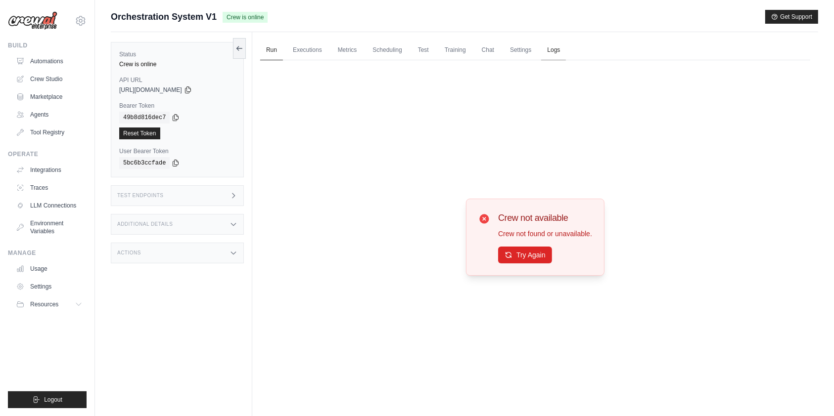
click at [558, 49] on link "Logs" at bounding box center [553, 50] width 25 height 21
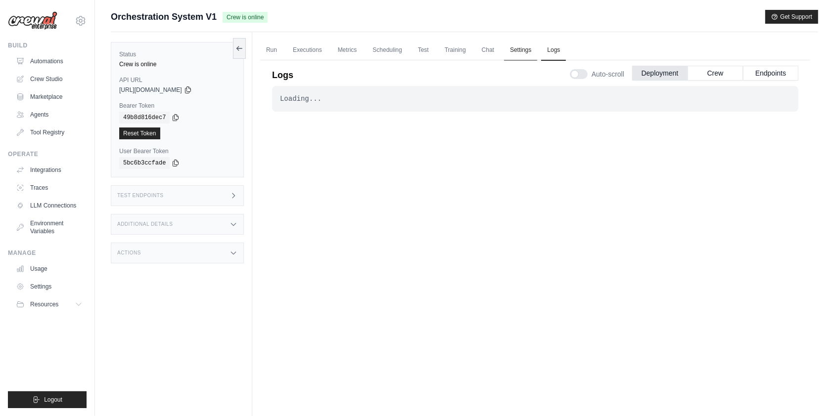
click at [512, 49] on link "Settings" at bounding box center [520, 50] width 33 height 21
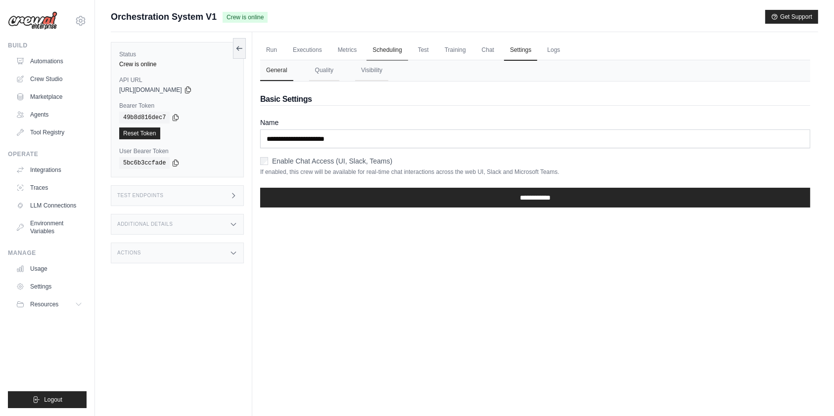
click at [239, 46] on icon at bounding box center [239, 49] width 8 height 8
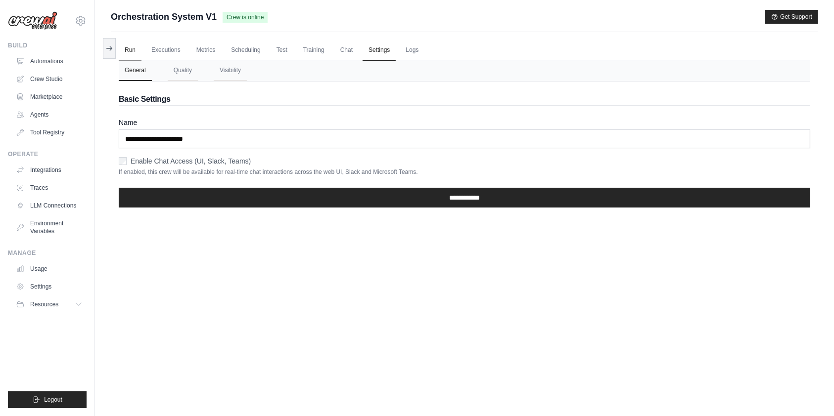
click at [123, 54] on link "Run" at bounding box center [130, 50] width 23 height 21
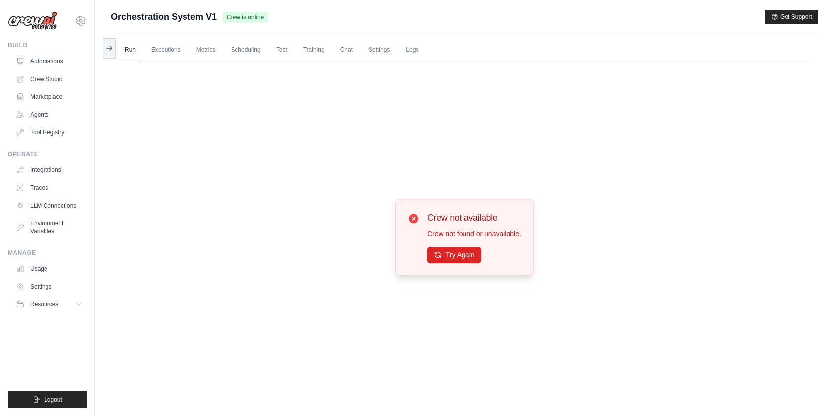
click at [182, 17] on span "Orchestration System V1" at bounding box center [164, 17] width 106 height 14
click at [50, 116] on link "Agents" at bounding box center [50, 115] width 75 height 16
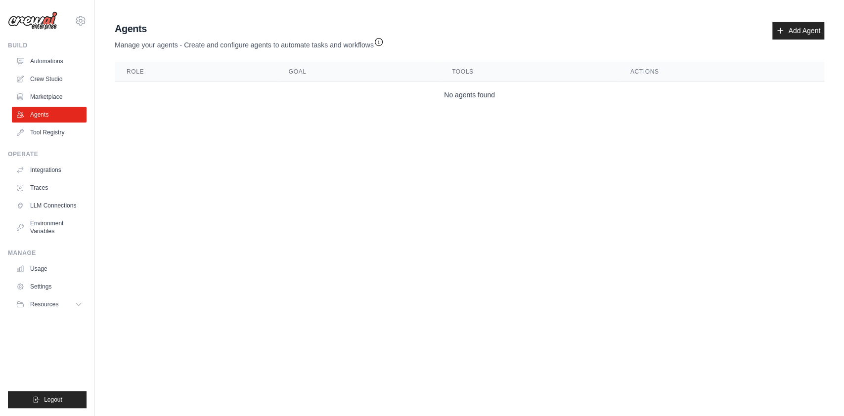
click at [382, 43] on icon "button" at bounding box center [379, 42] width 10 height 10
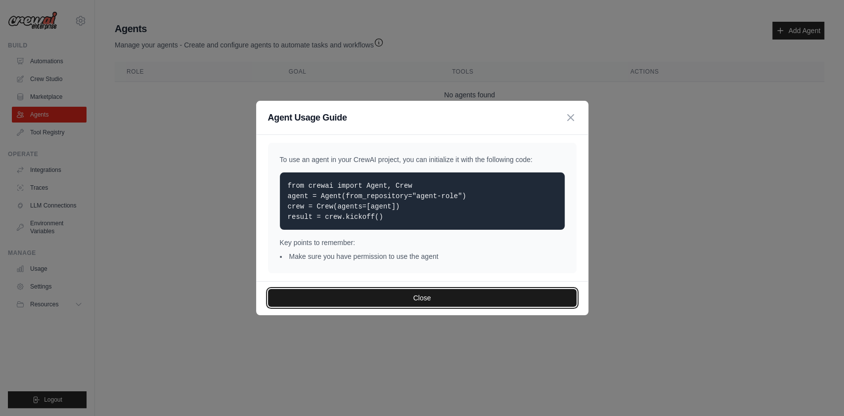
click at [463, 298] on button "Close" at bounding box center [422, 298] width 309 height 18
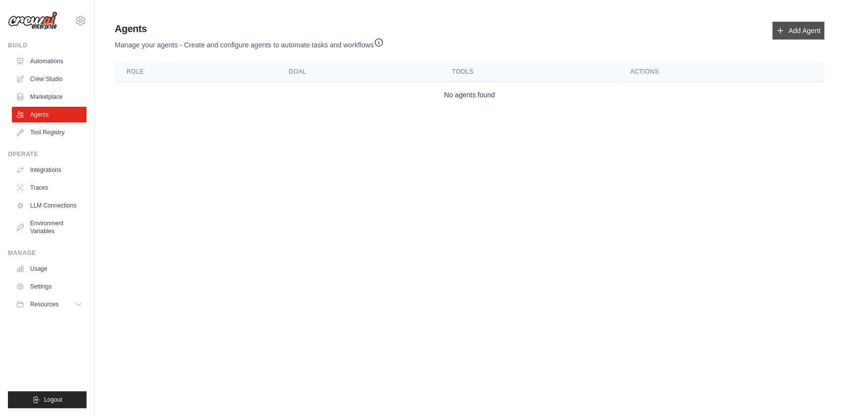
click at [808, 26] on link "Add Agent" at bounding box center [799, 31] width 52 height 18
click at [791, 31] on link "Add Agent" at bounding box center [799, 31] width 52 height 18
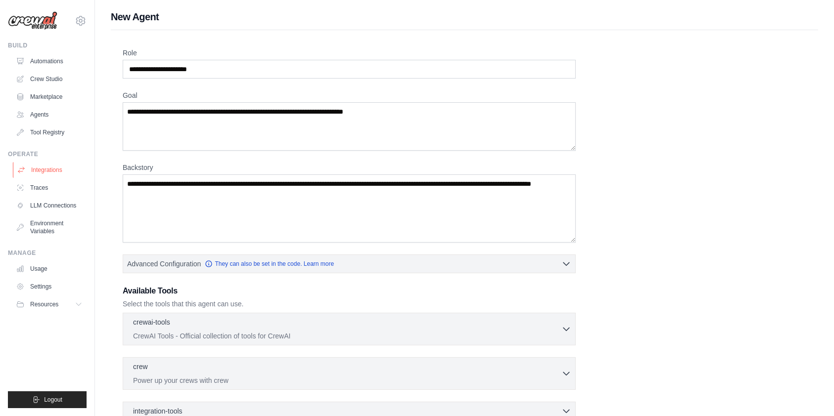
click at [63, 170] on link "Integrations" at bounding box center [50, 170] width 75 height 16
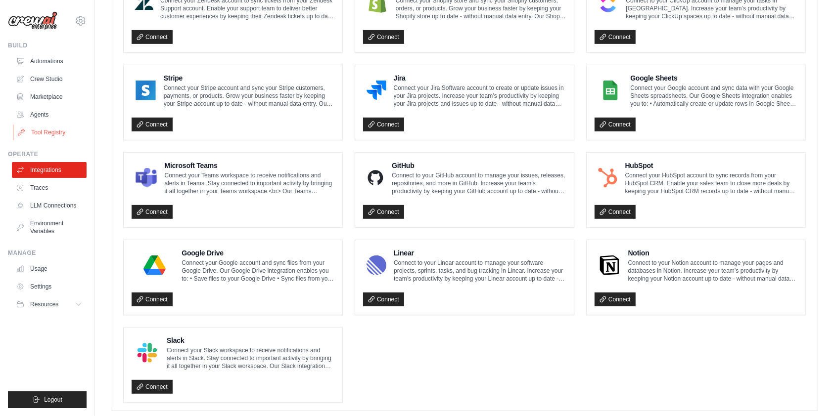
scroll to position [510, 0]
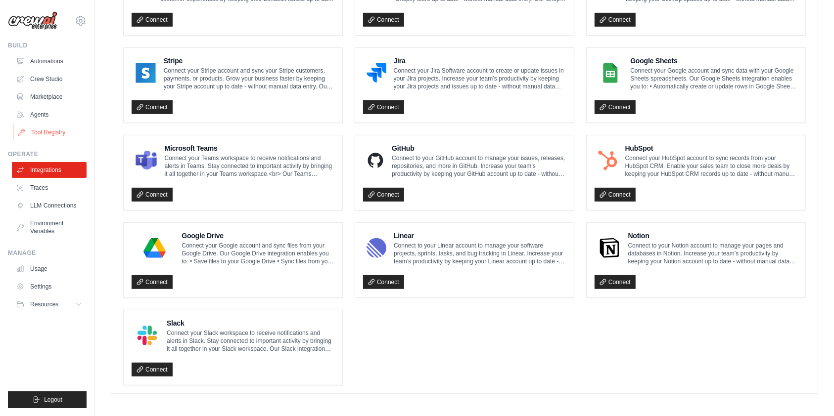
click at [49, 129] on link "Tool Registry" at bounding box center [50, 133] width 75 height 16
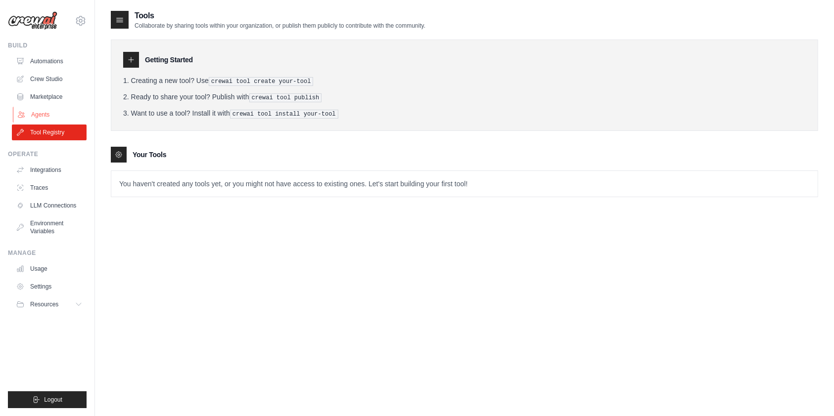
click at [50, 117] on link "Agents" at bounding box center [50, 115] width 75 height 16
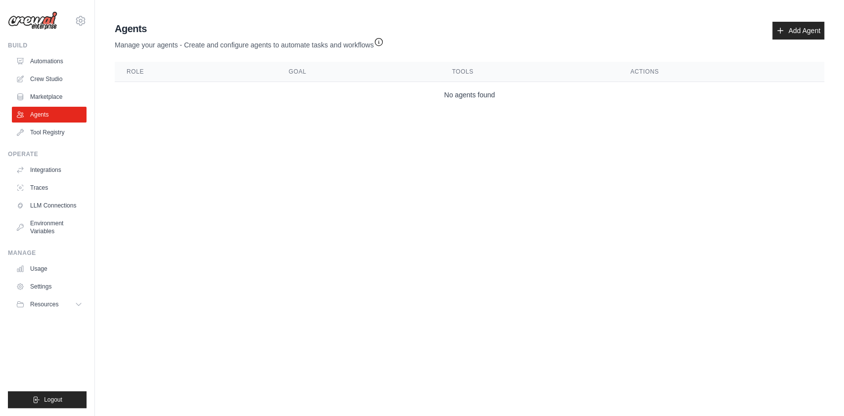
click at [382, 43] on icon "button" at bounding box center [379, 42] width 10 height 10
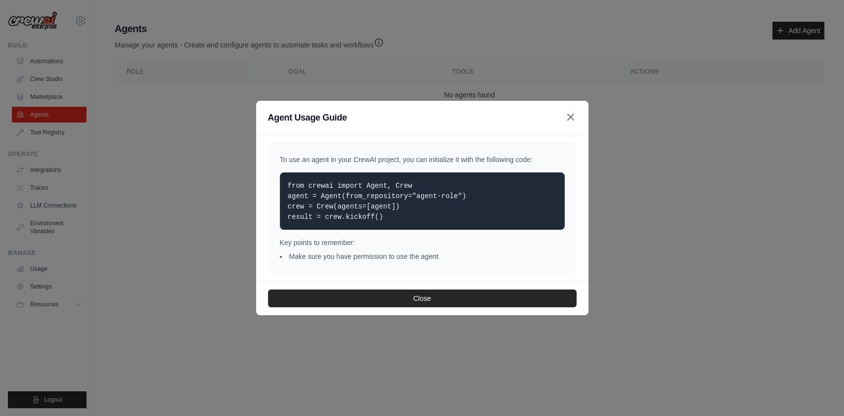
click at [572, 113] on icon "button" at bounding box center [571, 117] width 12 height 12
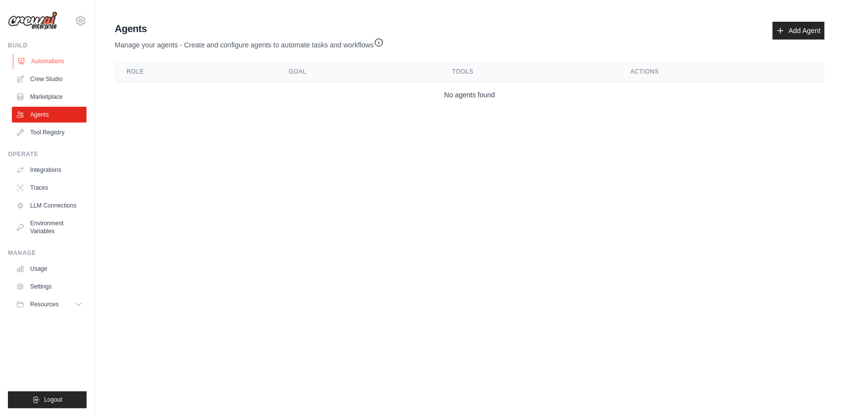
click at [42, 56] on link "Automations" at bounding box center [50, 61] width 75 height 16
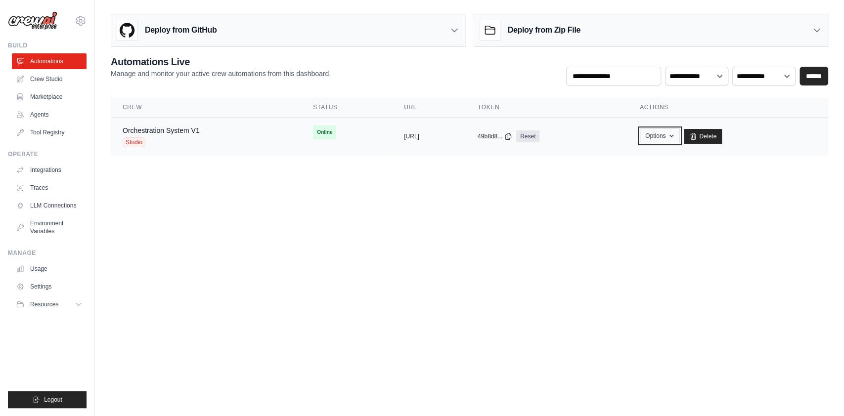
click at [680, 137] on button "Options" at bounding box center [660, 136] width 40 height 15
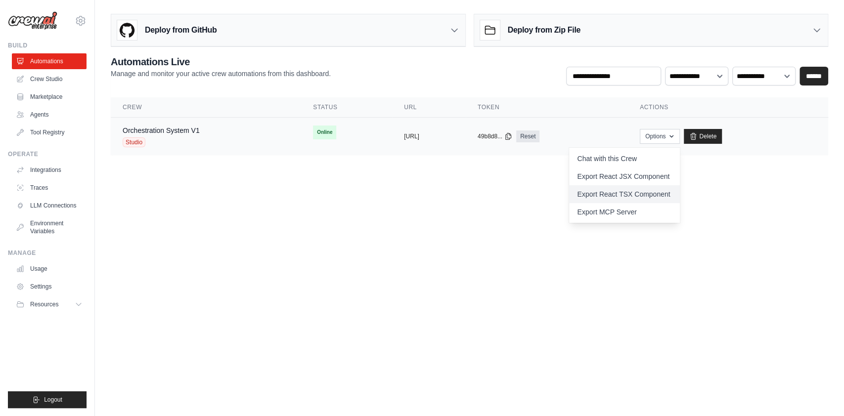
click at [641, 194] on link "Export React TSX Component" at bounding box center [624, 194] width 111 height 18
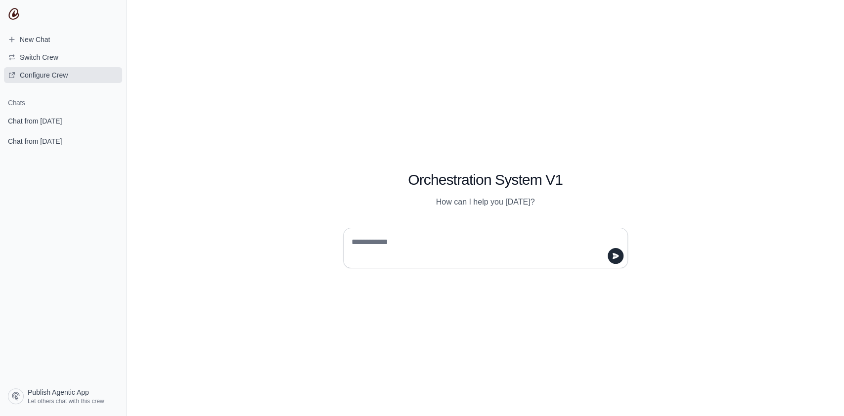
click at [36, 72] on span "Configure Crew" at bounding box center [44, 75] width 48 height 10
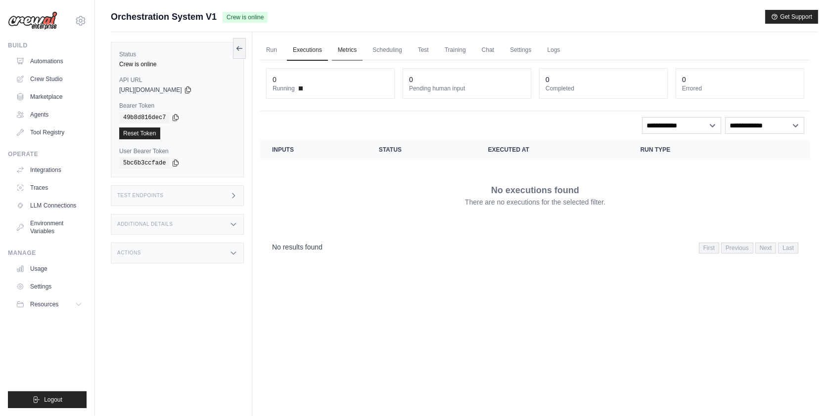
click at [346, 51] on link "Metrics" at bounding box center [347, 50] width 31 height 21
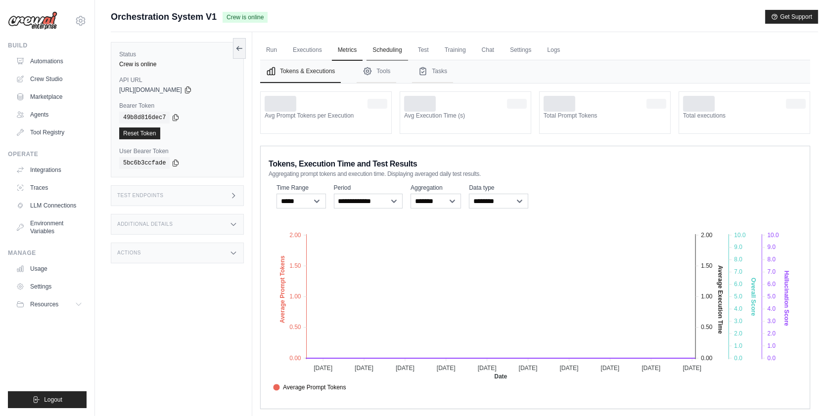
click at [394, 49] on link "Scheduling" at bounding box center [387, 50] width 41 height 21
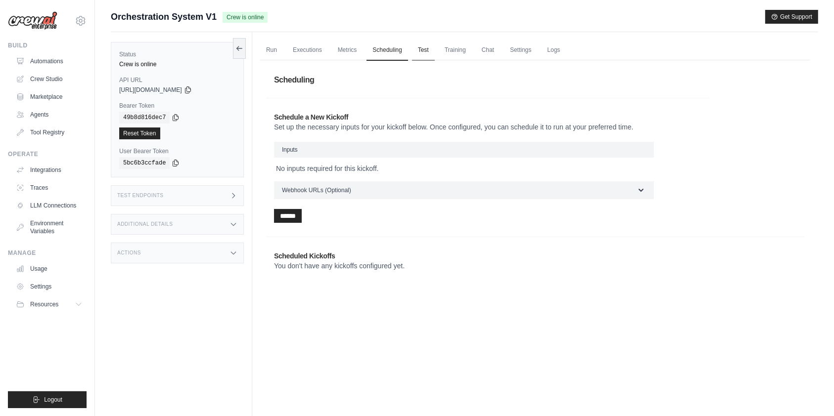
click at [431, 46] on link "Test" at bounding box center [423, 50] width 23 height 21
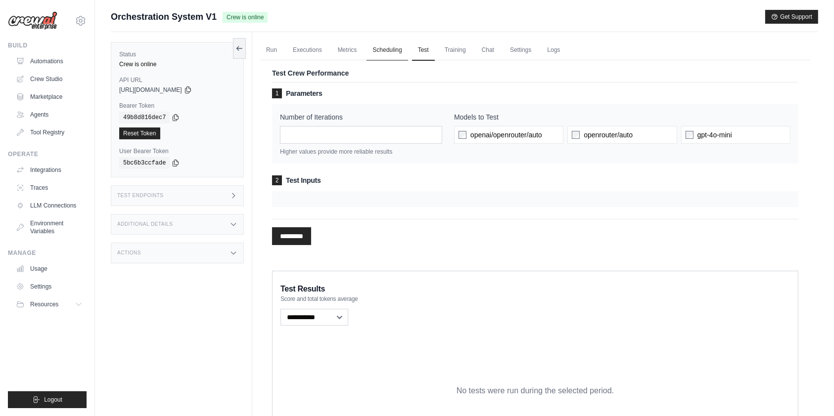
click at [385, 46] on link "Scheduling" at bounding box center [387, 50] width 41 height 21
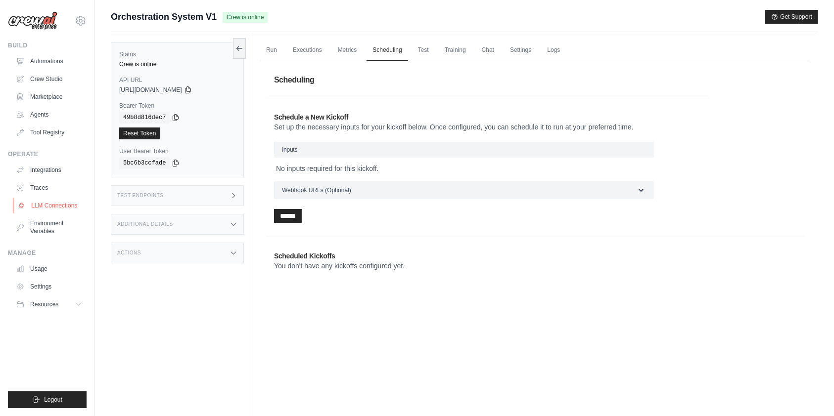
click at [50, 203] on link "LLM Connections" at bounding box center [50, 206] width 75 height 16
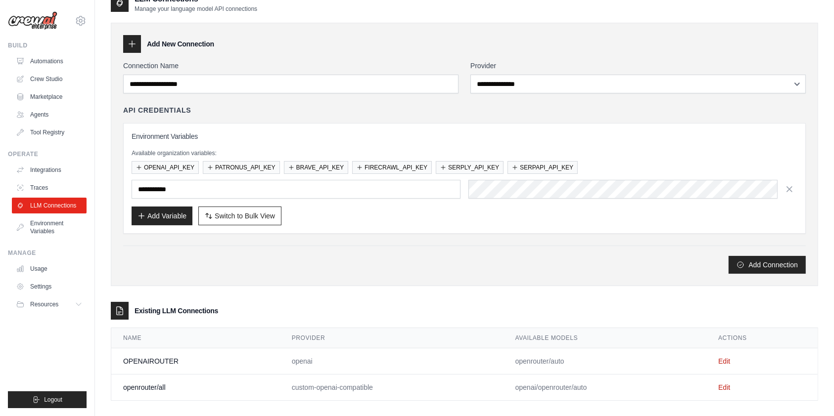
scroll to position [26, 0]
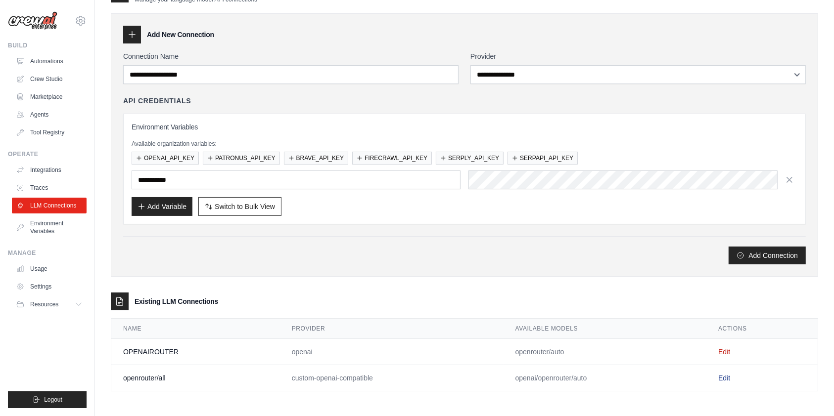
click at [728, 374] on link "Edit" at bounding box center [724, 378] width 12 height 8
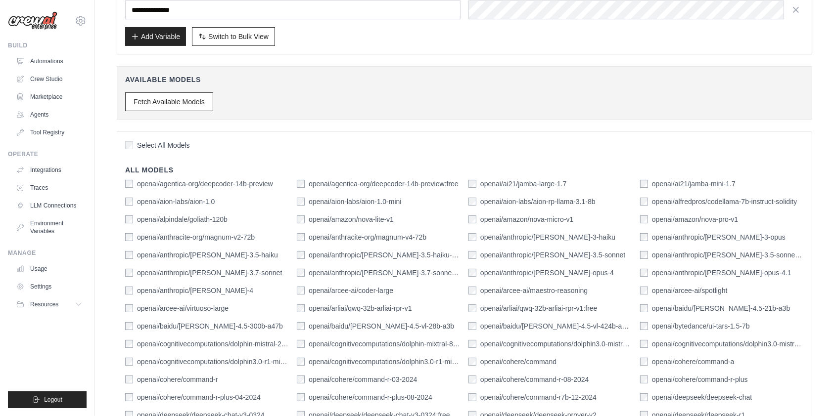
scroll to position [198, 0]
